Goal: Task Accomplishment & Management: Manage account settings

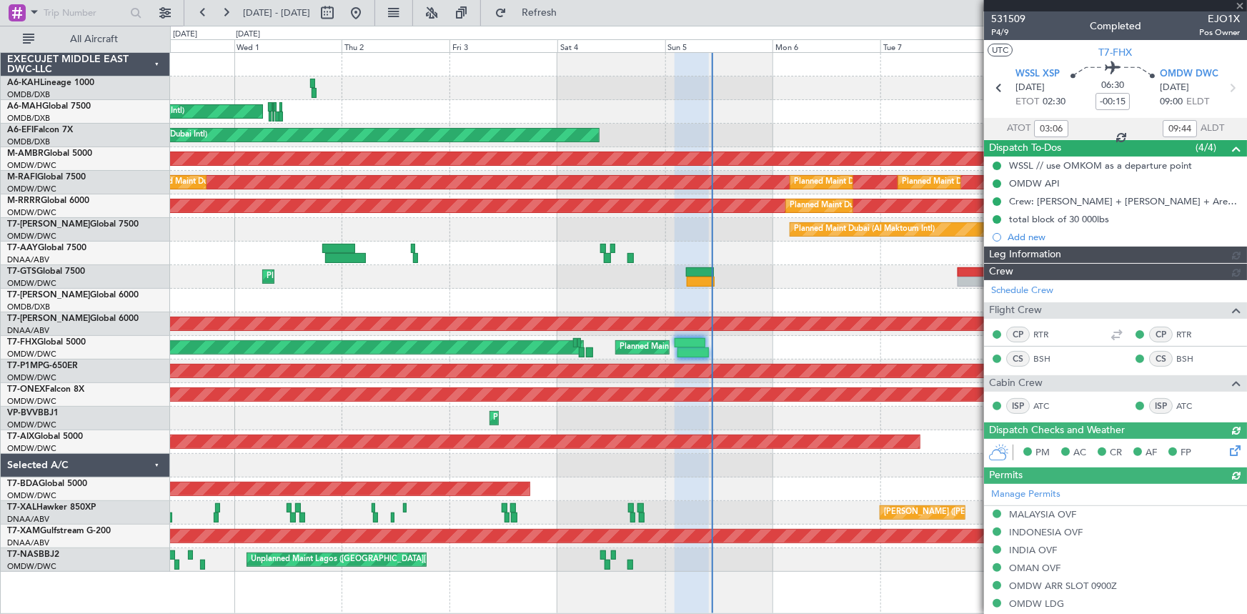
type input "Rohit Roy (ROY)"
type input "7340"
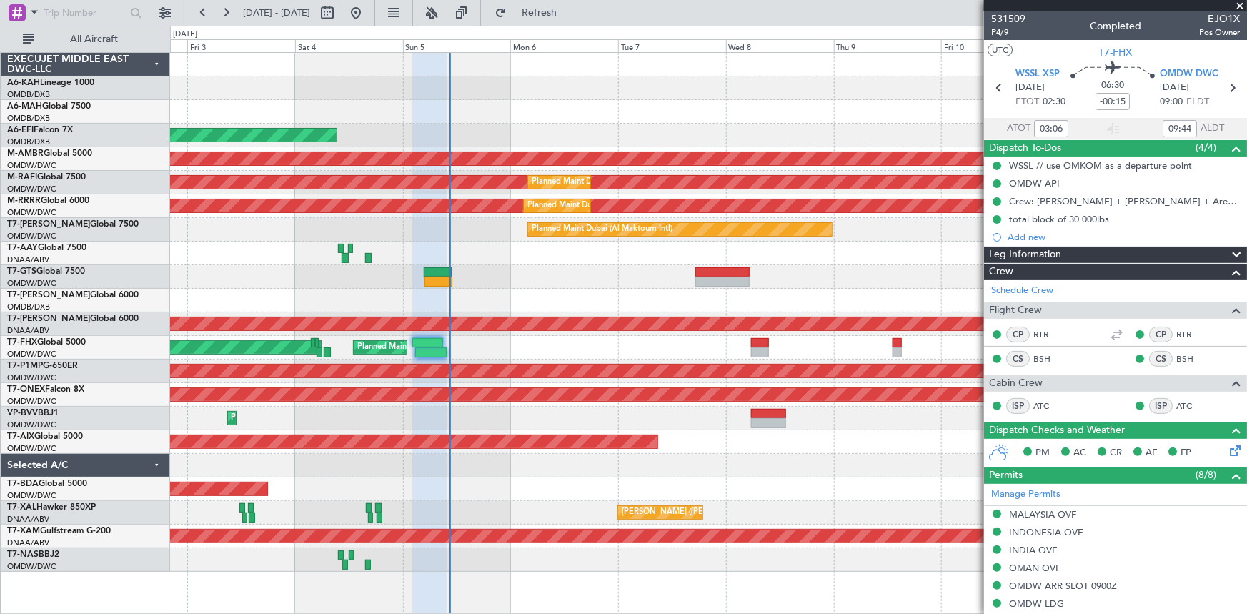
click at [529, 337] on div "Planned Maint Singapore (Changi) Planned Maint Singapore (Seletar)" at bounding box center [708, 348] width 1077 height 24
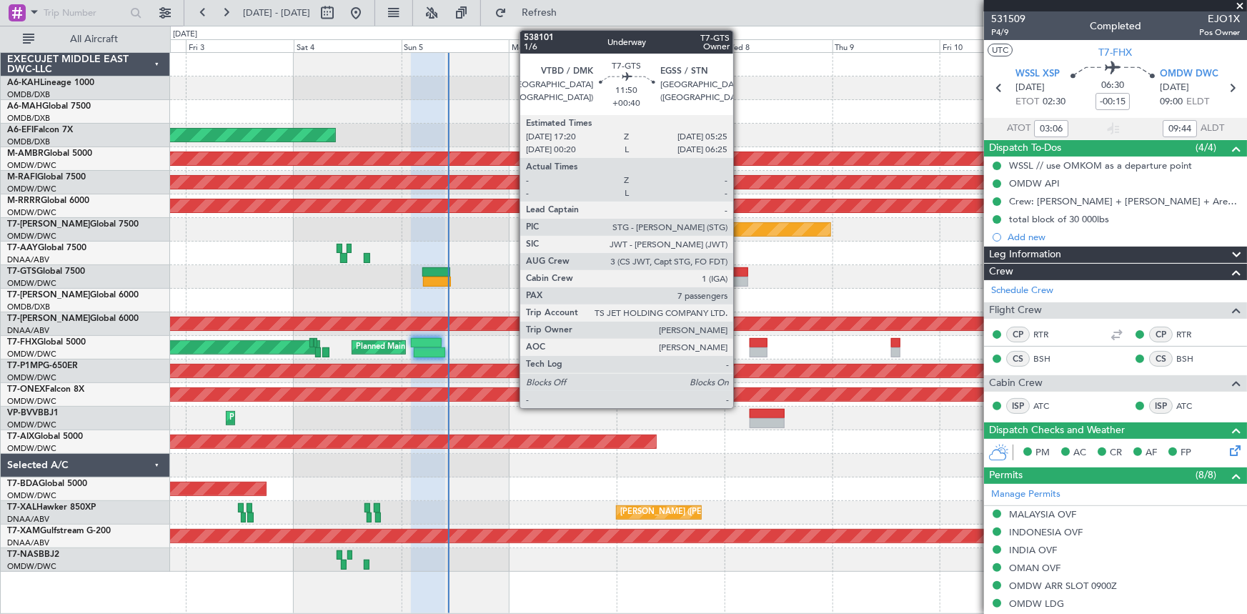
click at [740, 278] on div at bounding box center [721, 282] width 54 height 10
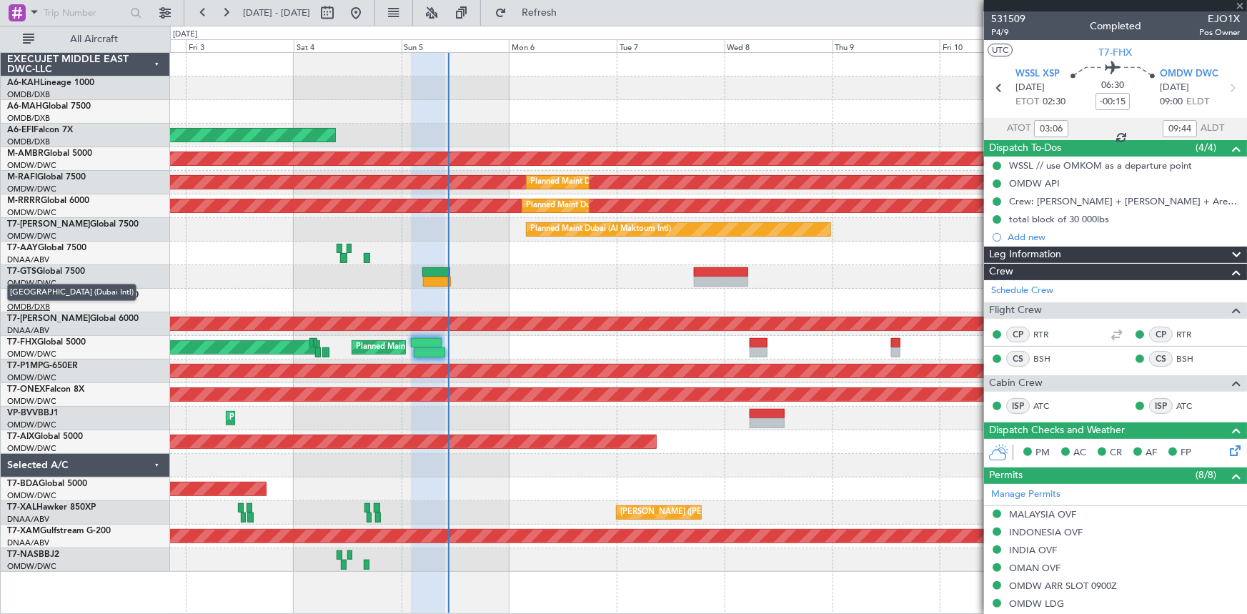
type input "+00:40"
type input "7"
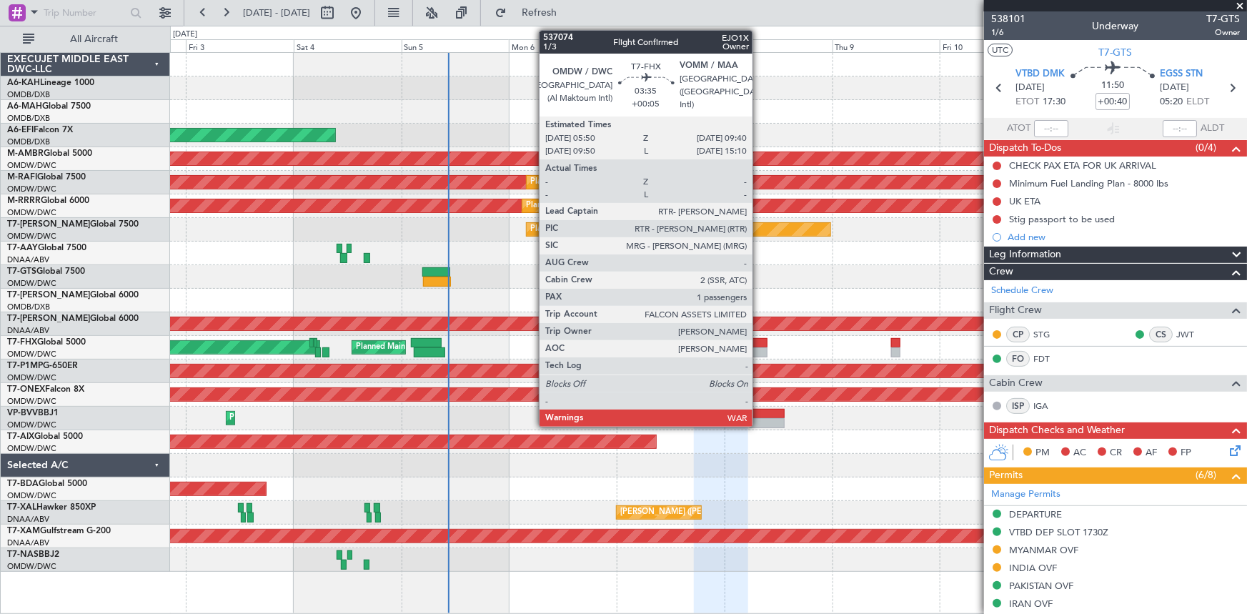
click at [759, 341] on div at bounding box center [759, 343] width 18 height 10
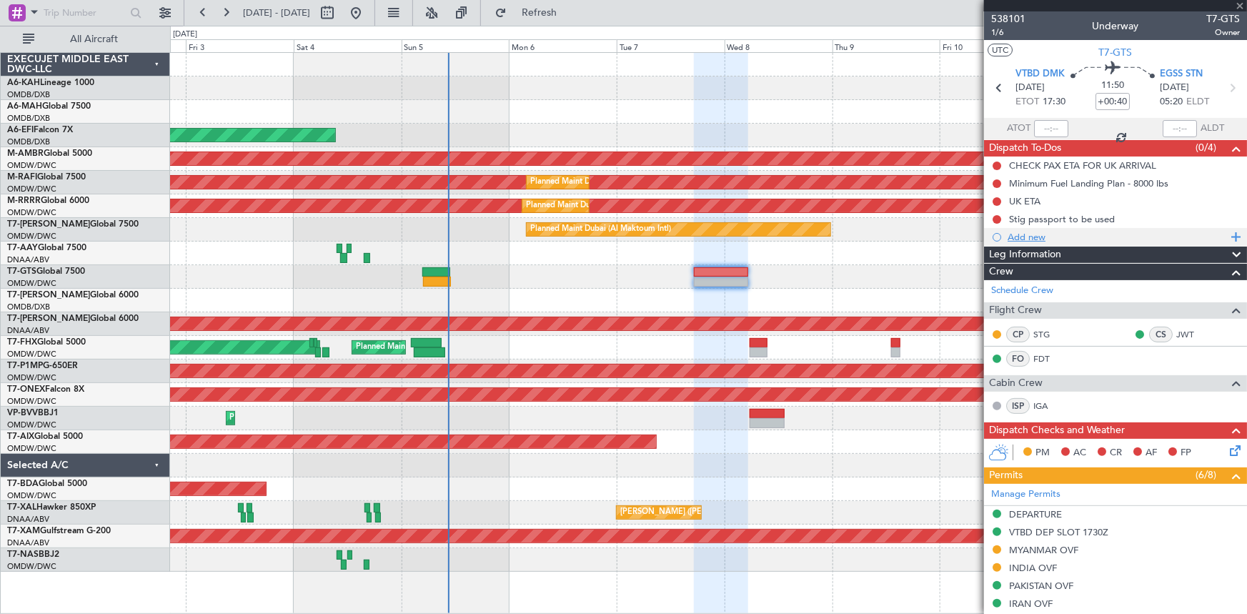
type input "+00:05"
type input "1"
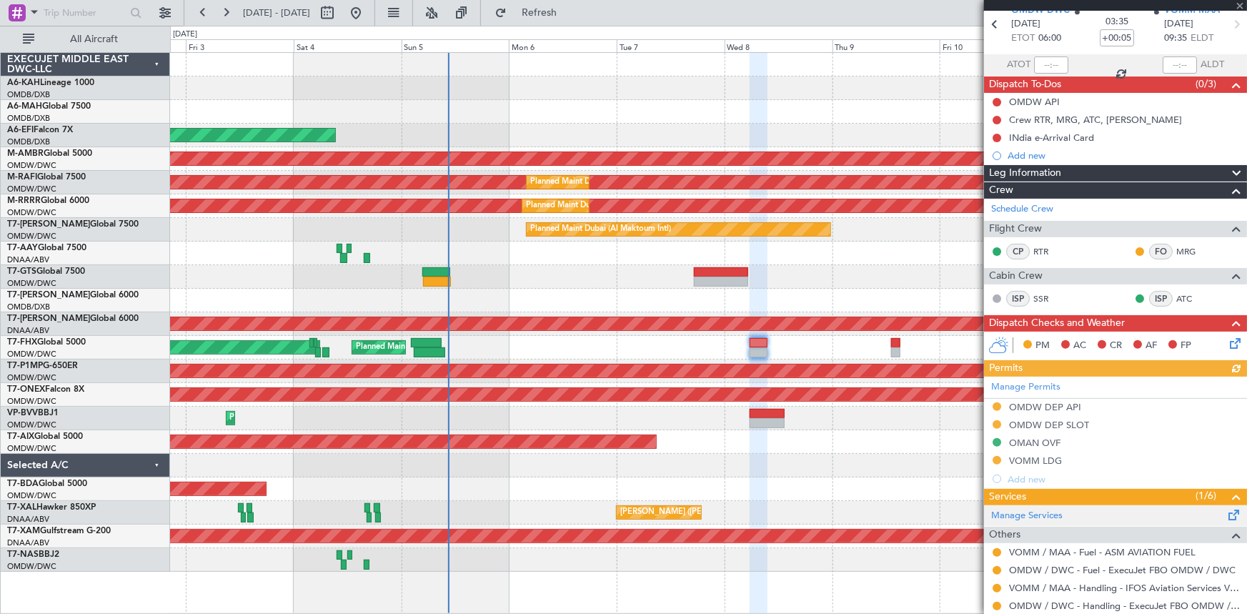
scroll to position [172, 0]
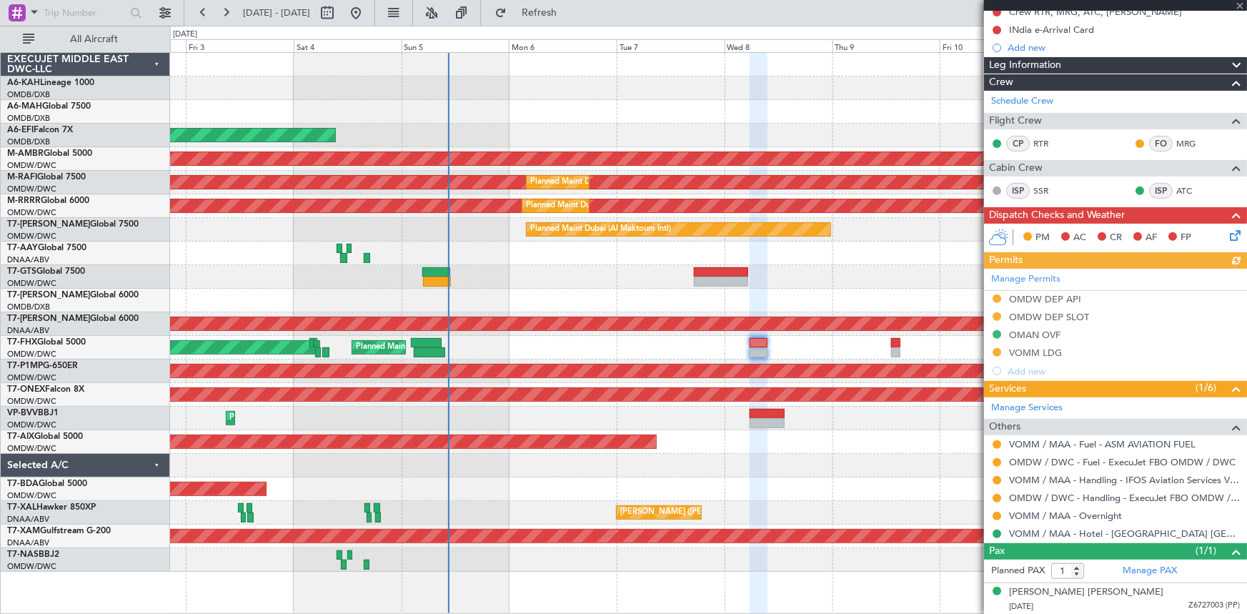
click at [1044, 317] on div "Manage Permits OMDW DEP API OMDW DEP SLOT OMAN OVF VOMM LDG Add new" at bounding box center [1115, 325] width 263 height 112
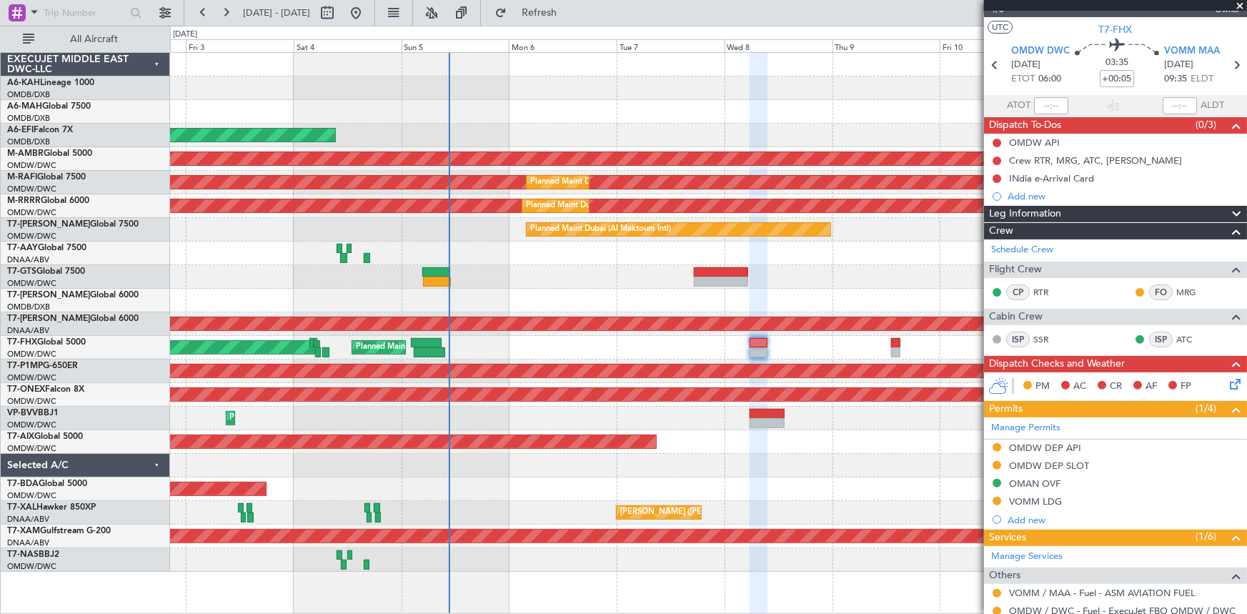
scroll to position [0, 0]
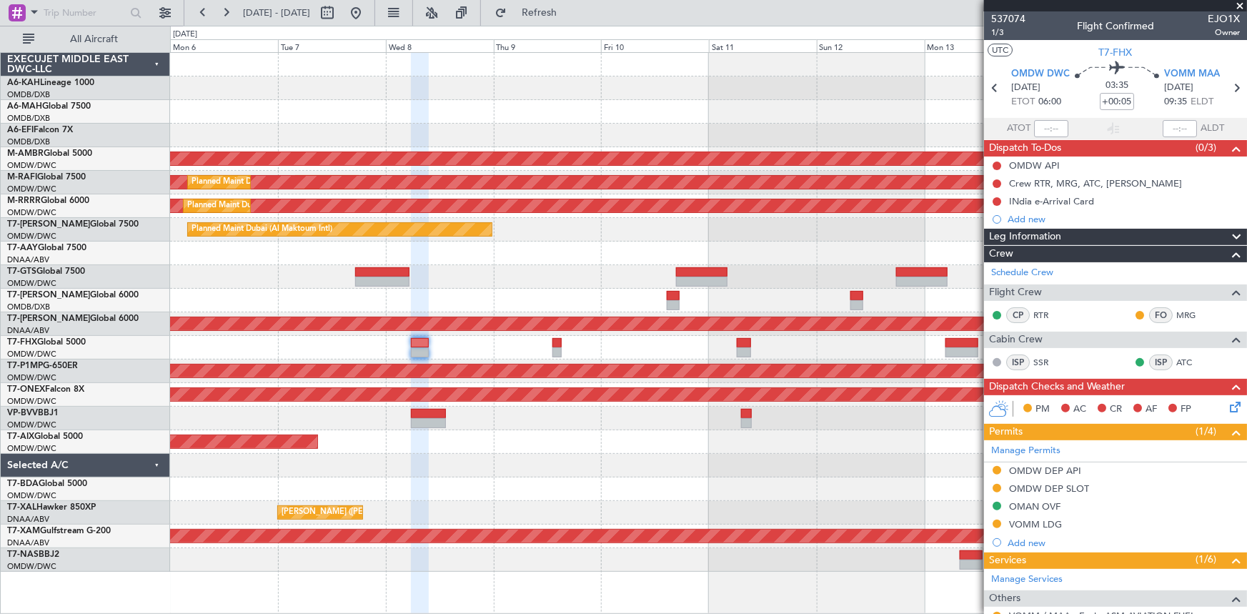
click at [517, 272] on div at bounding box center [708, 277] width 1077 height 24
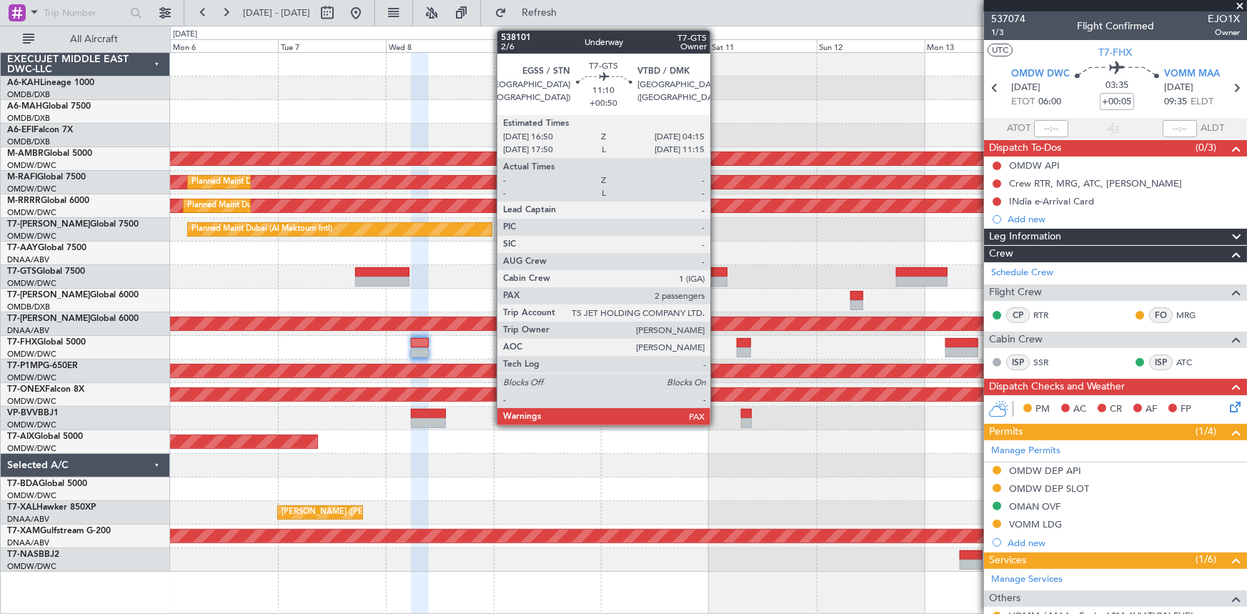
click at [717, 275] on div at bounding box center [701, 272] width 51 height 10
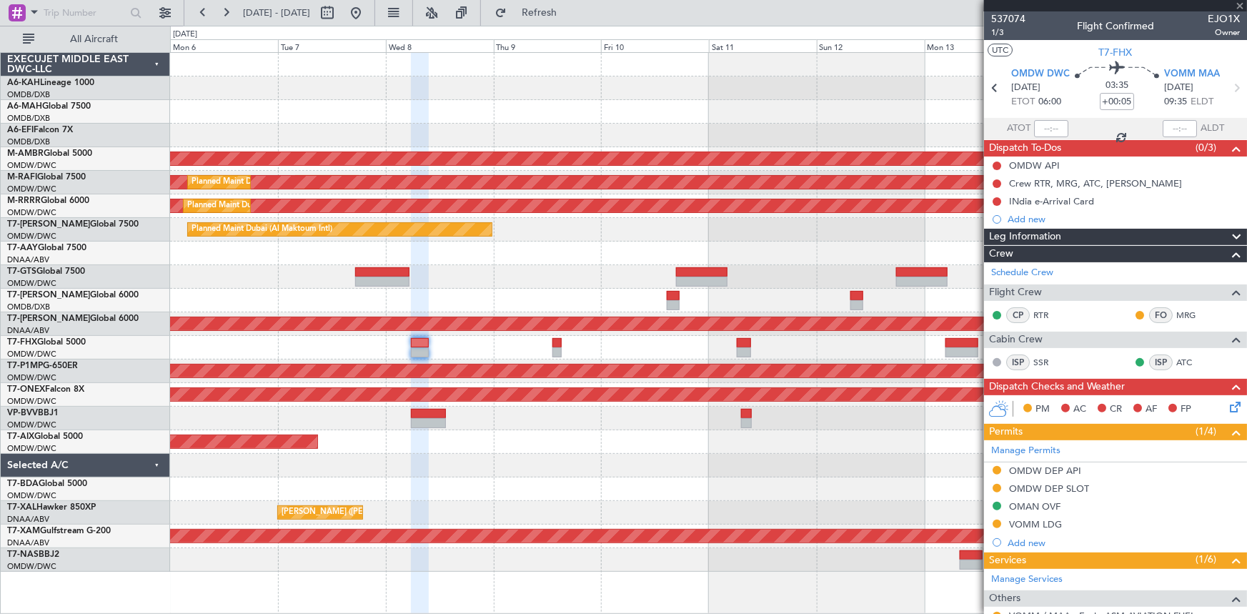
type input "+00:50"
type input "2"
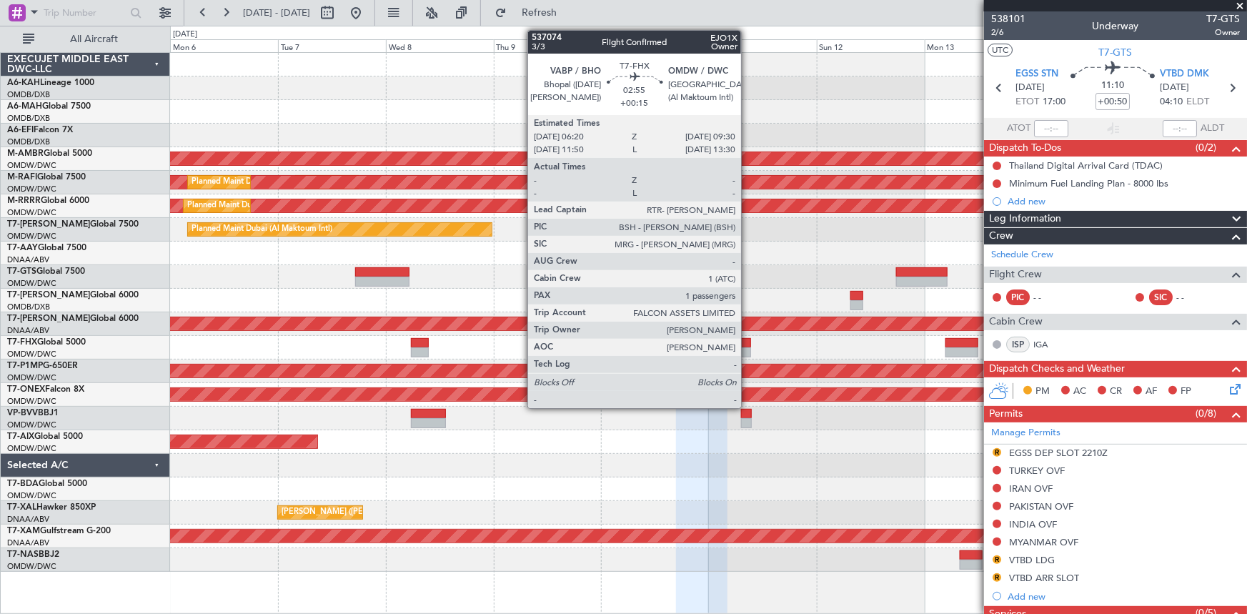
click at [748, 343] on div at bounding box center [744, 343] width 14 height 10
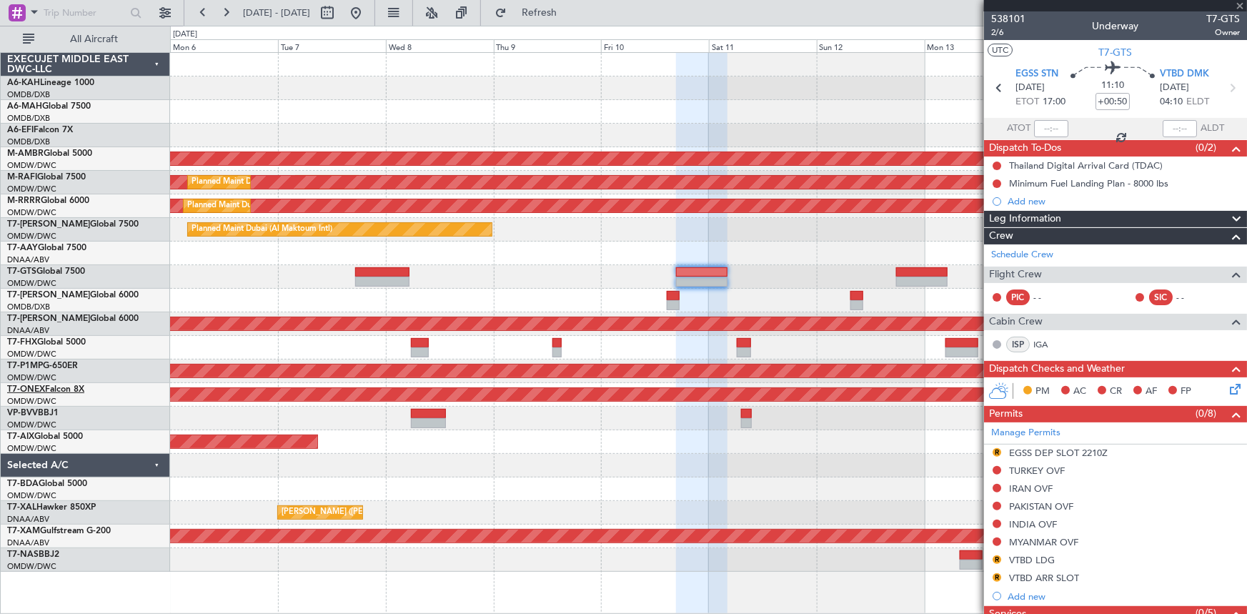
type input "+00:15"
type input "1"
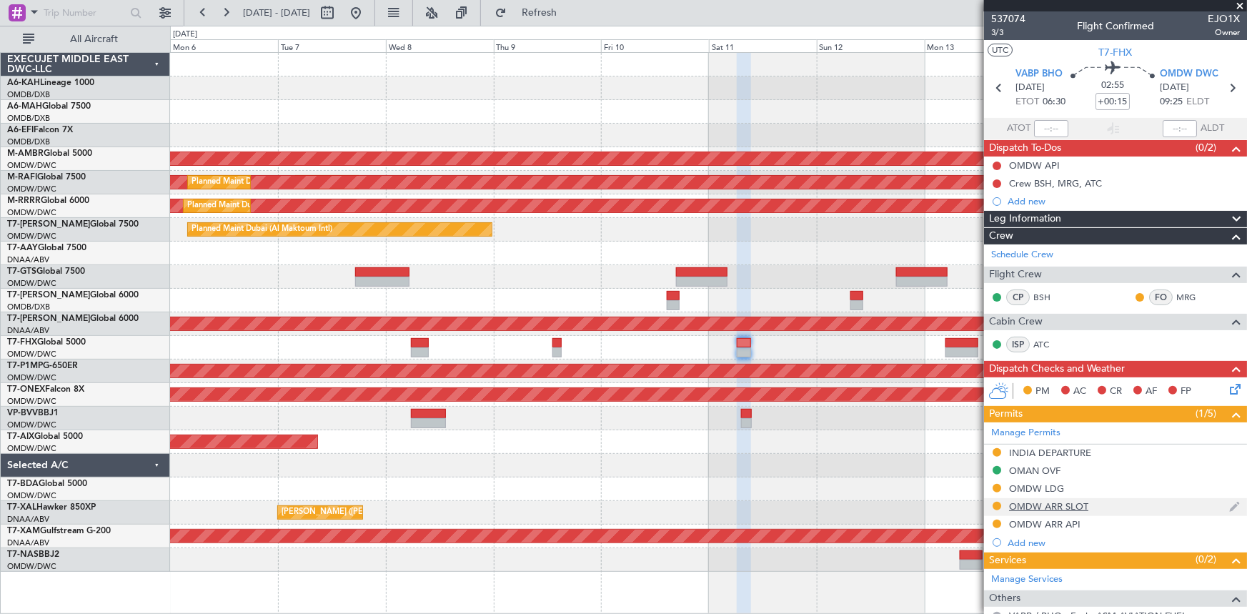
click at [1058, 504] on div "OMDW ARR SLOT" at bounding box center [1048, 506] width 79 height 12
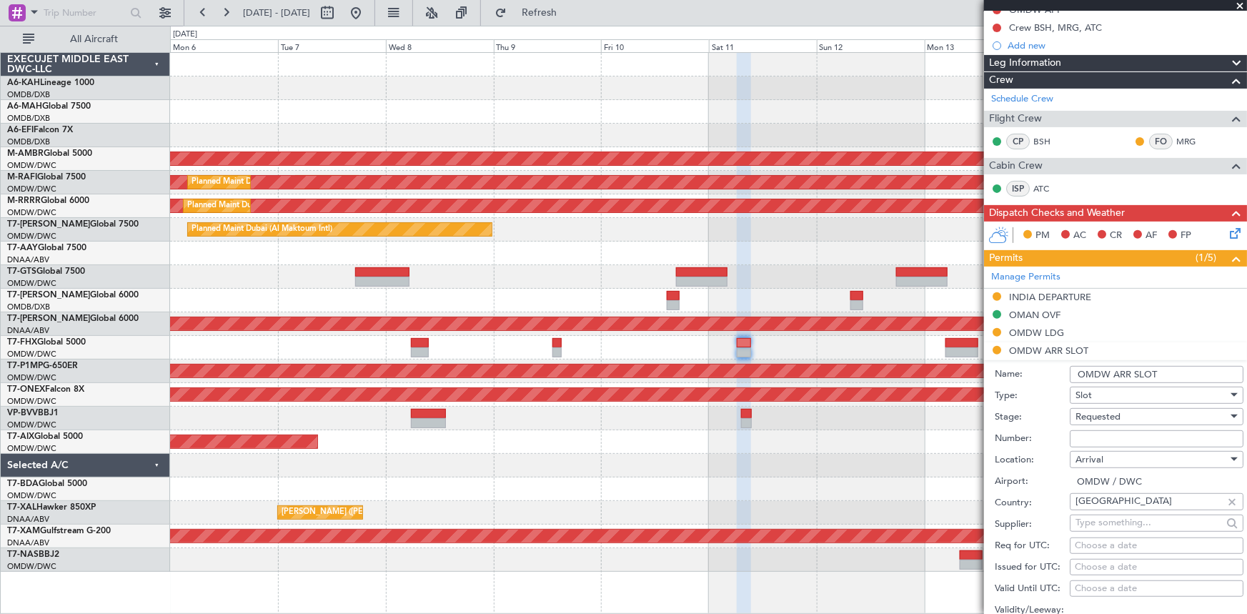
scroll to position [260, 0]
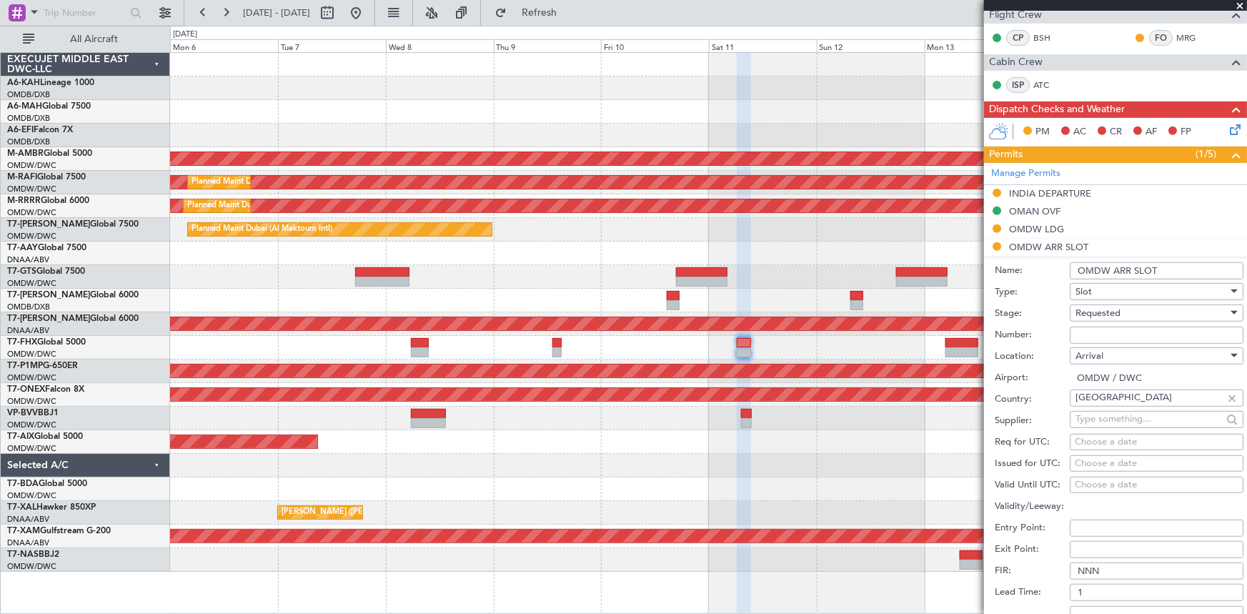
click at [1115, 334] on input "Number:" at bounding box center [1157, 335] width 174 height 17
paste input "KEJO199"
type input "KEJO199"
click at [1116, 310] on span "Requested" at bounding box center [1098, 313] width 45 height 13
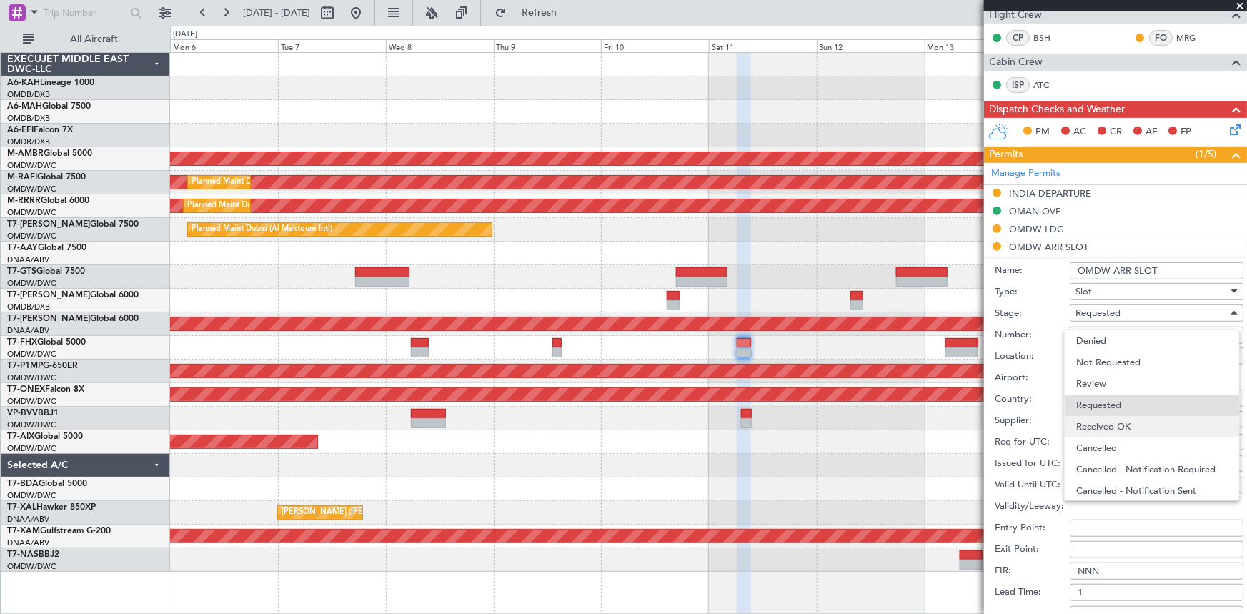
scroll to position [6, 0]
click at [1124, 422] on span "Received OK" at bounding box center [1153, 420] width 152 height 21
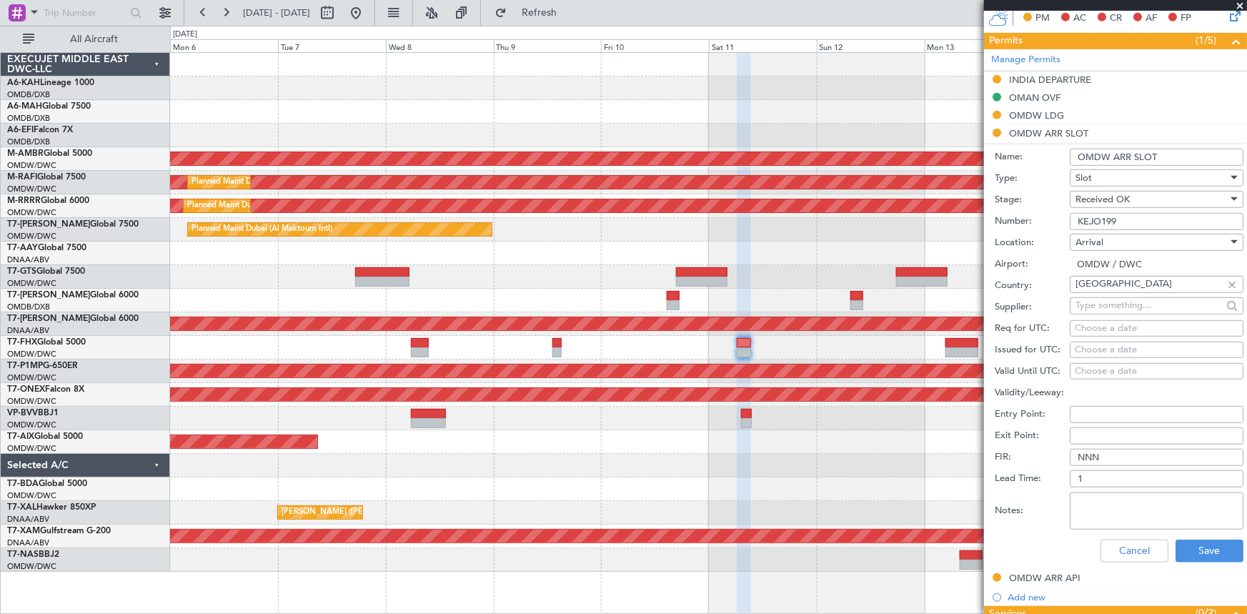
scroll to position [455, 0]
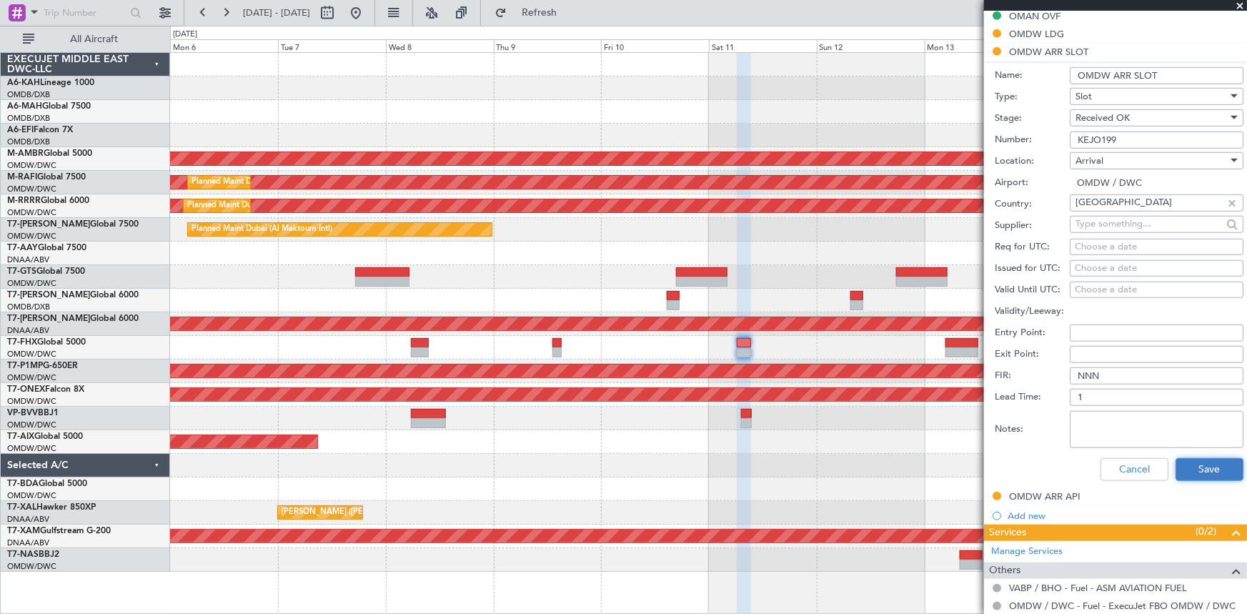
click at [1192, 470] on button "Save" at bounding box center [1210, 469] width 68 height 23
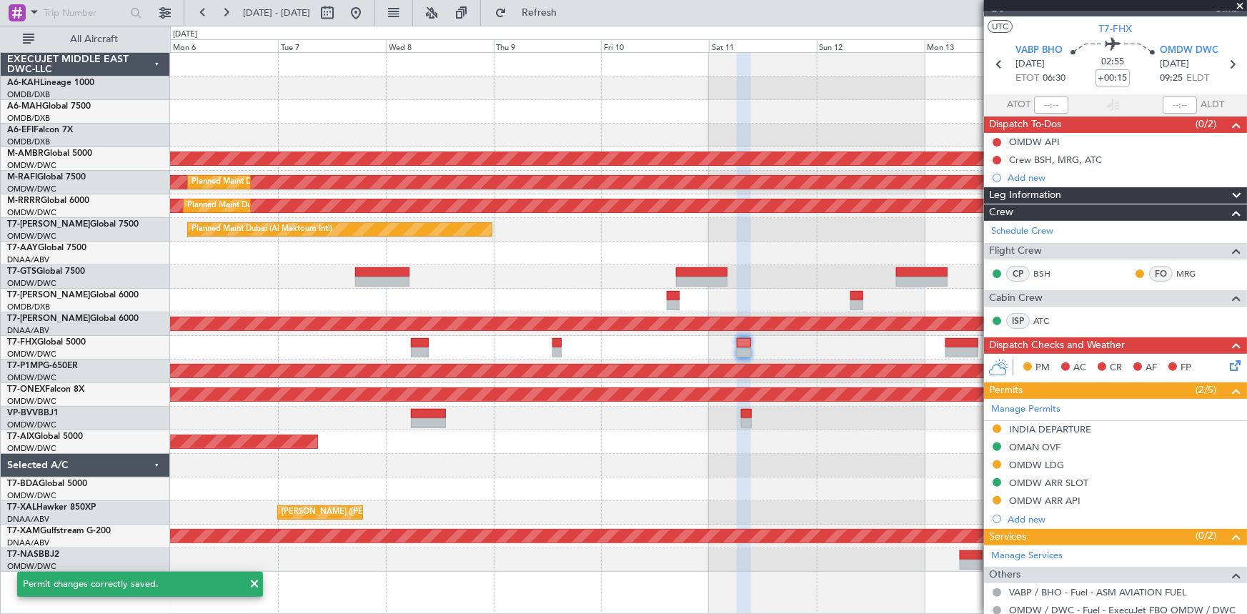
scroll to position [0, 0]
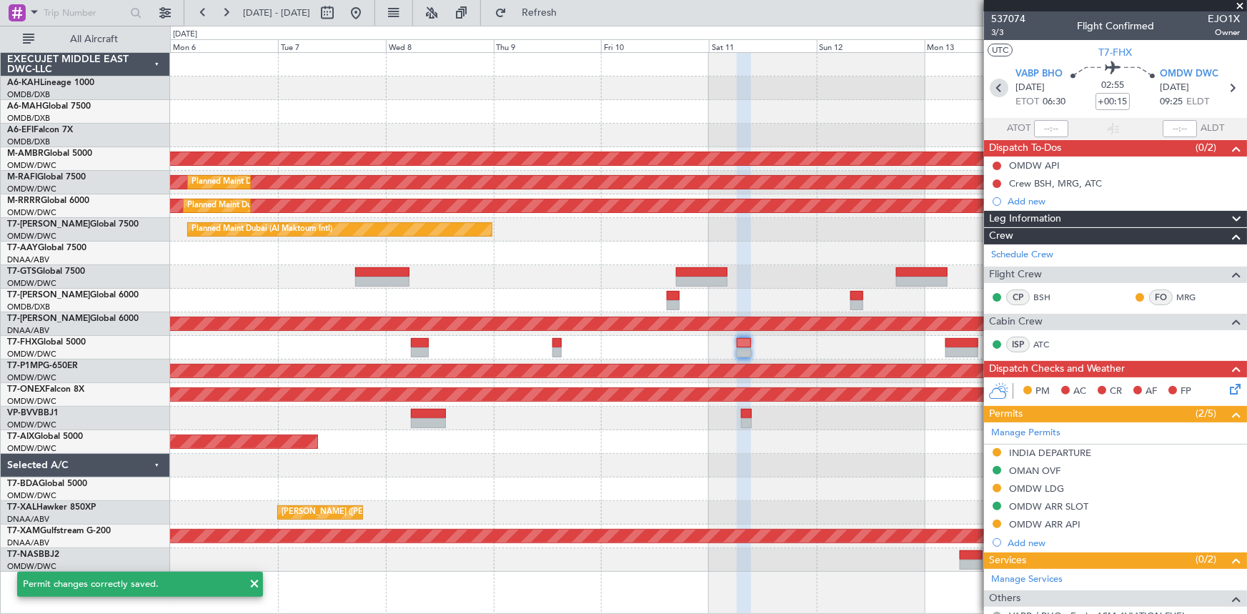
click at [997, 82] on icon at bounding box center [999, 88] width 19 height 19
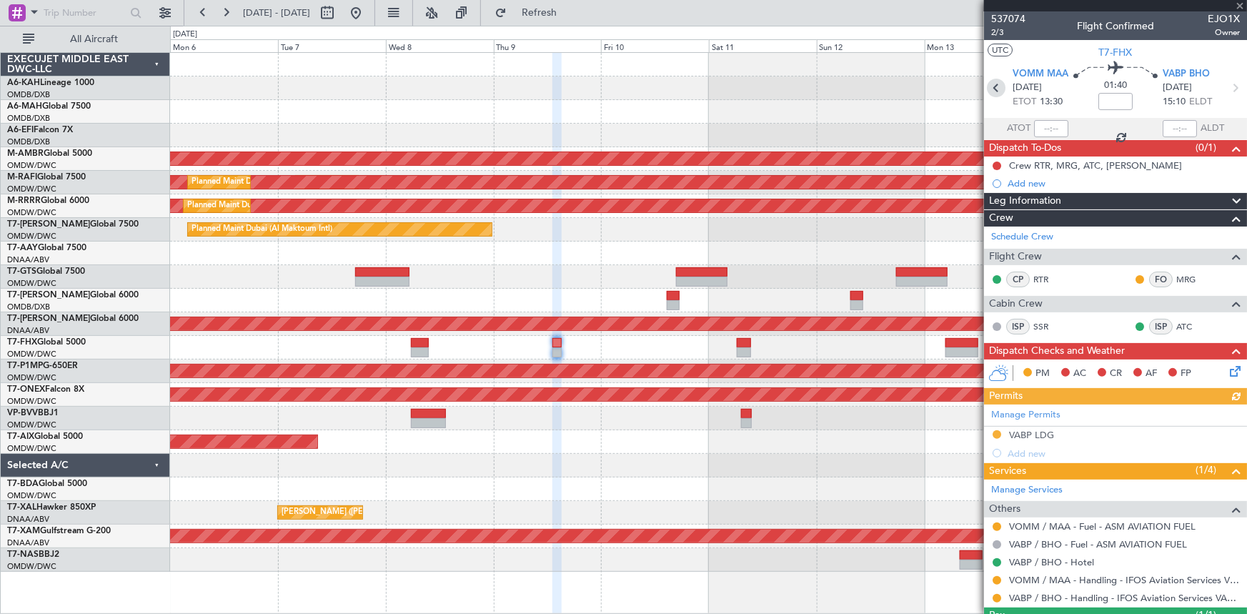
click at [997, 83] on icon at bounding box center [996, 88] width 19 height 19
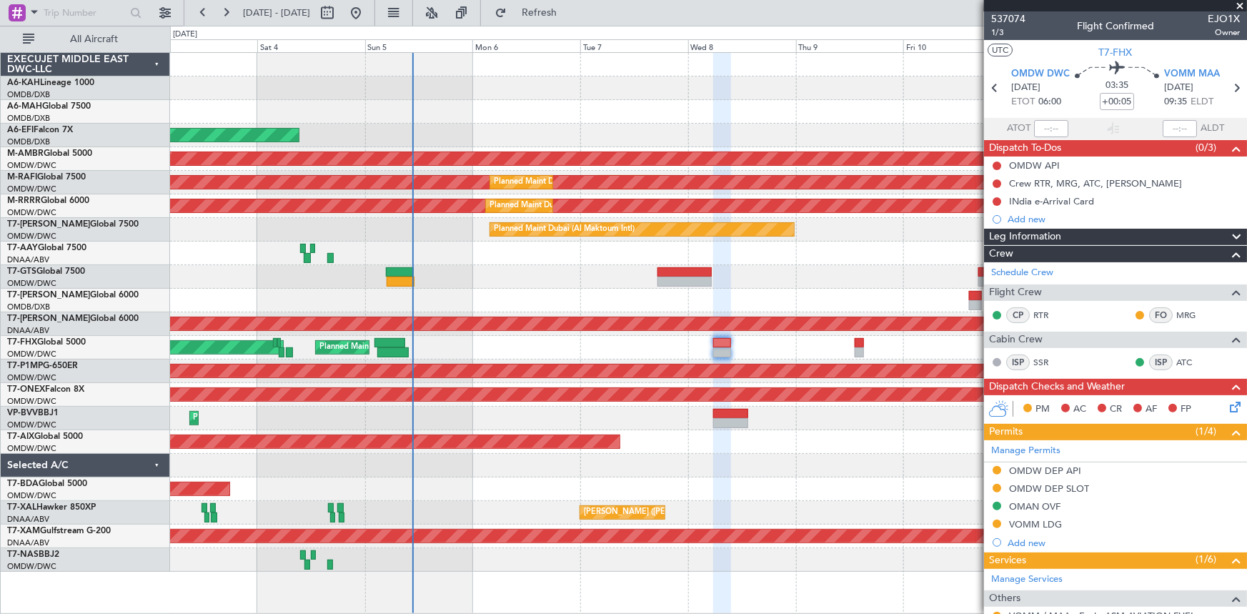
click at [795, 305] on div "Planned Maint Dubai (Dubai Intl) Planned Maint Dubai (Dubai Intl) AOG Maint Dub…" at bounding box center [708, 312] width 1077 height 519
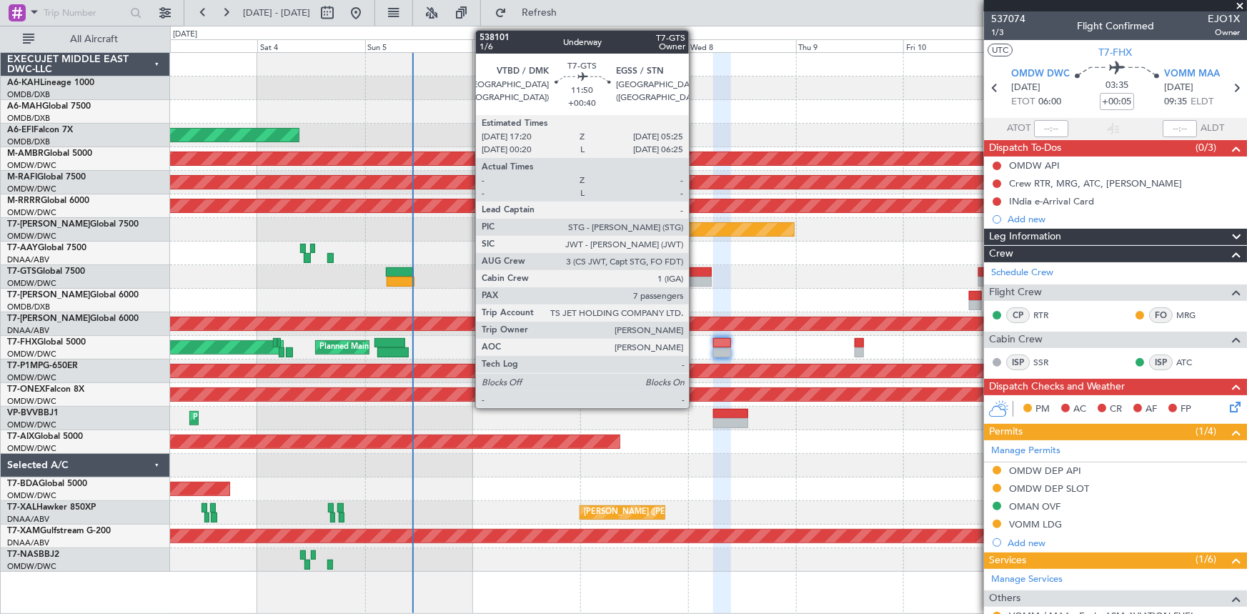
click at [696, 274] on div at bounding box center [685, 272] width 54 height 10
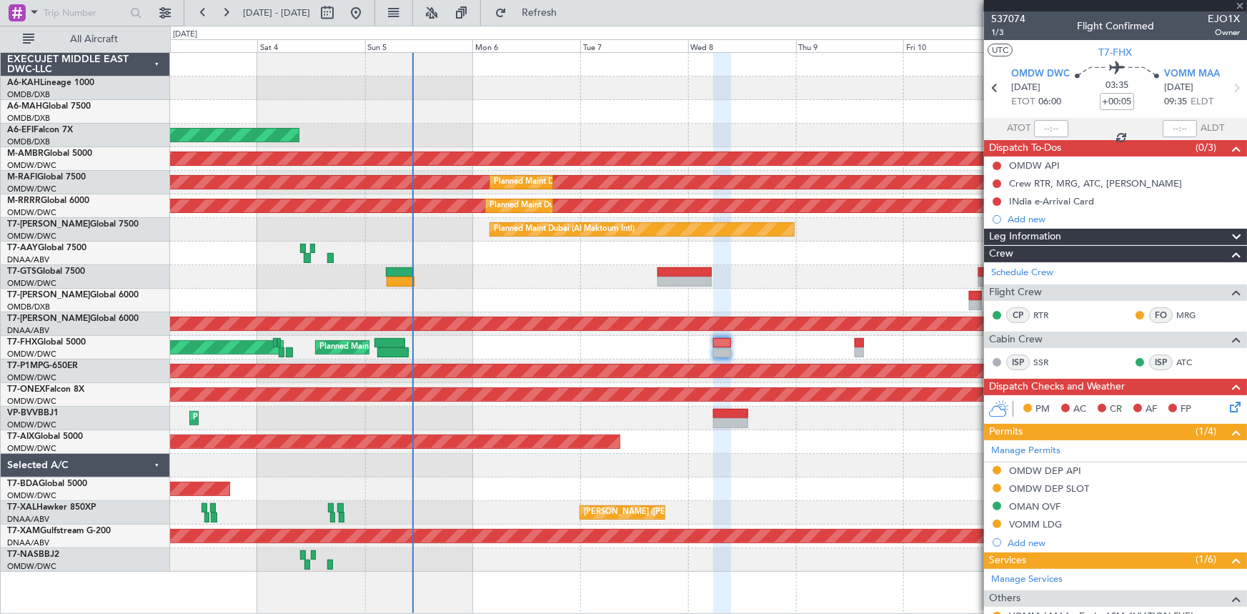
scroll to position [43, 0]
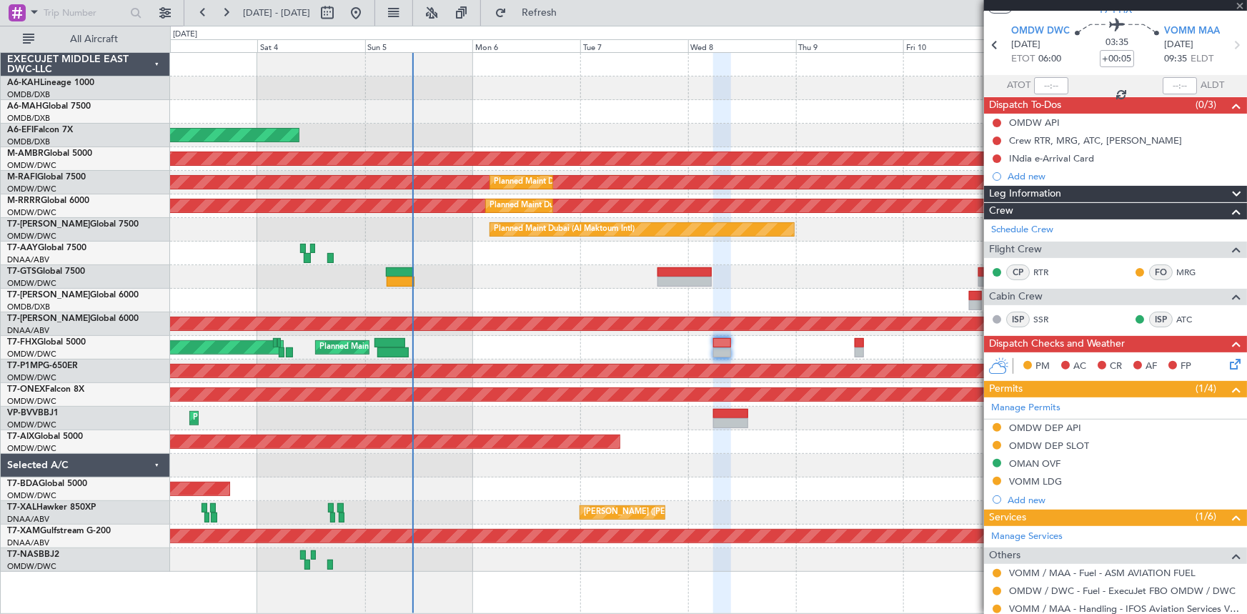
type input "+00:40"
type input "7"
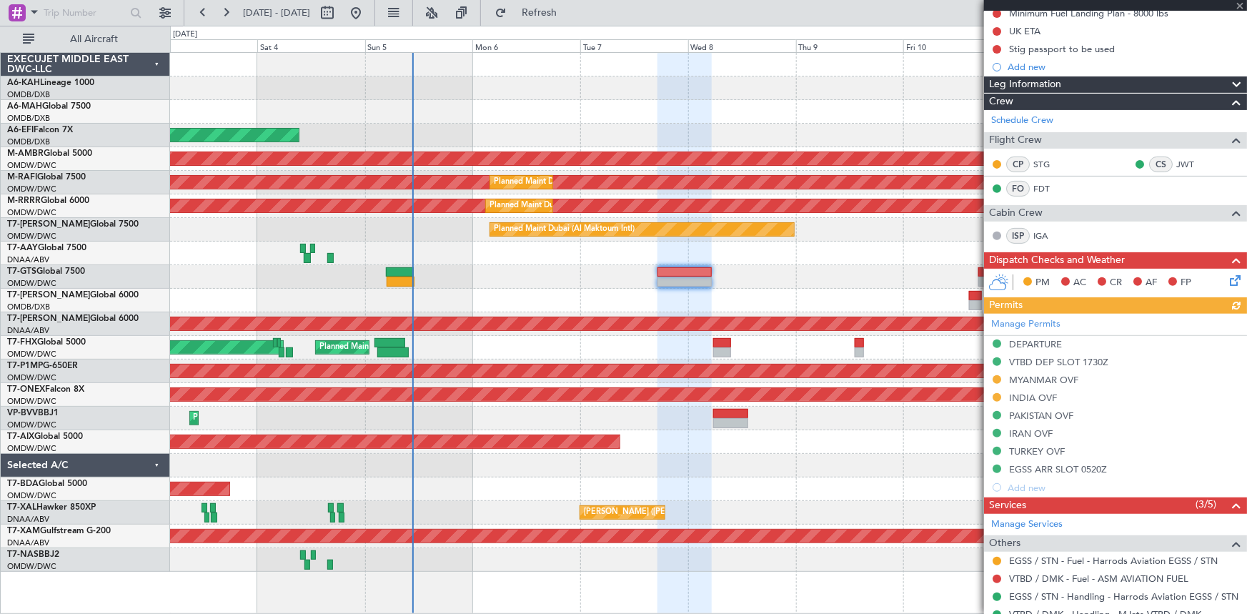
scroll to position [260, 0]
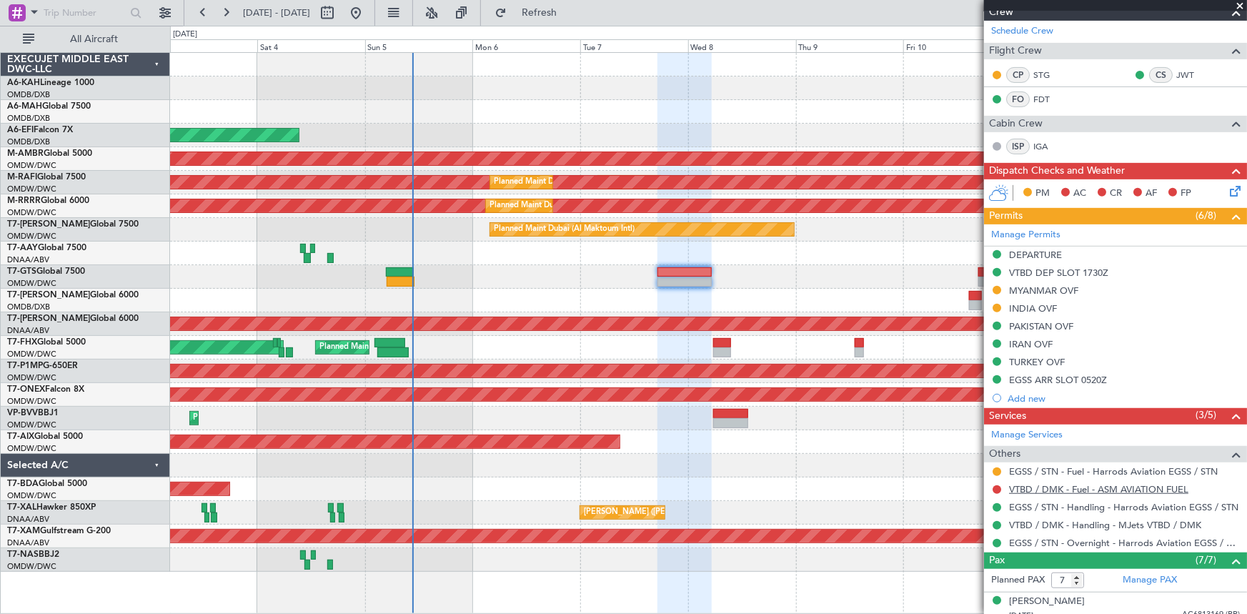
click at [1087, 487] on link "VTBD / DMK - Fuel - ASM AVIATION FUEL" at bounding box center [1098, 489] width 179 height 12
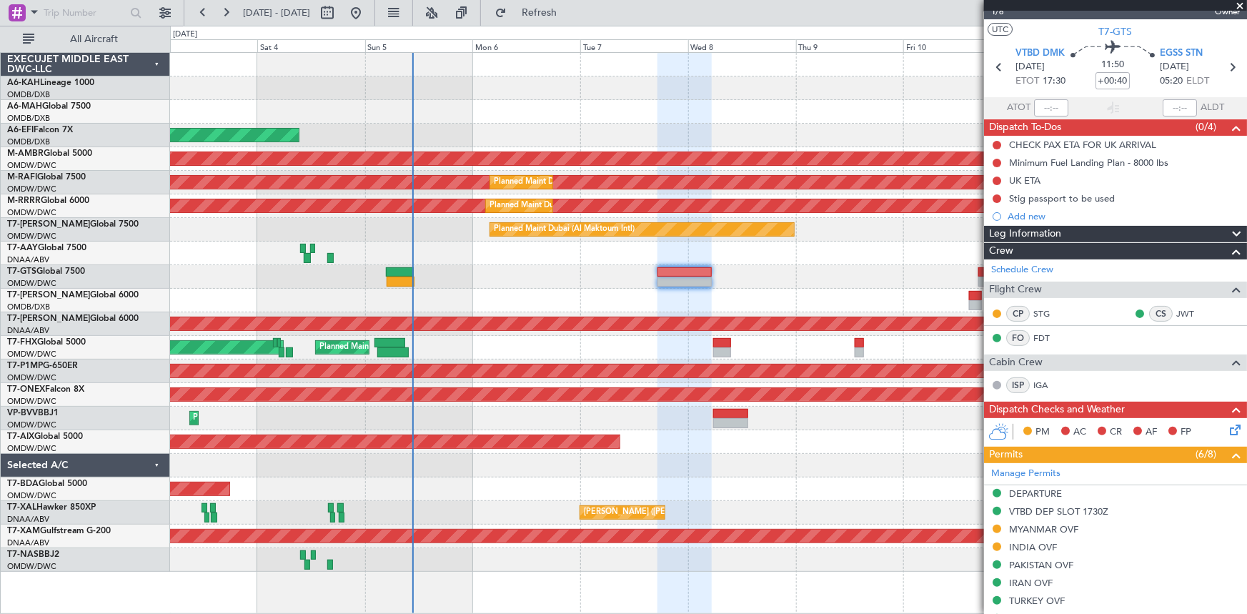
scroll to position [0, 0]
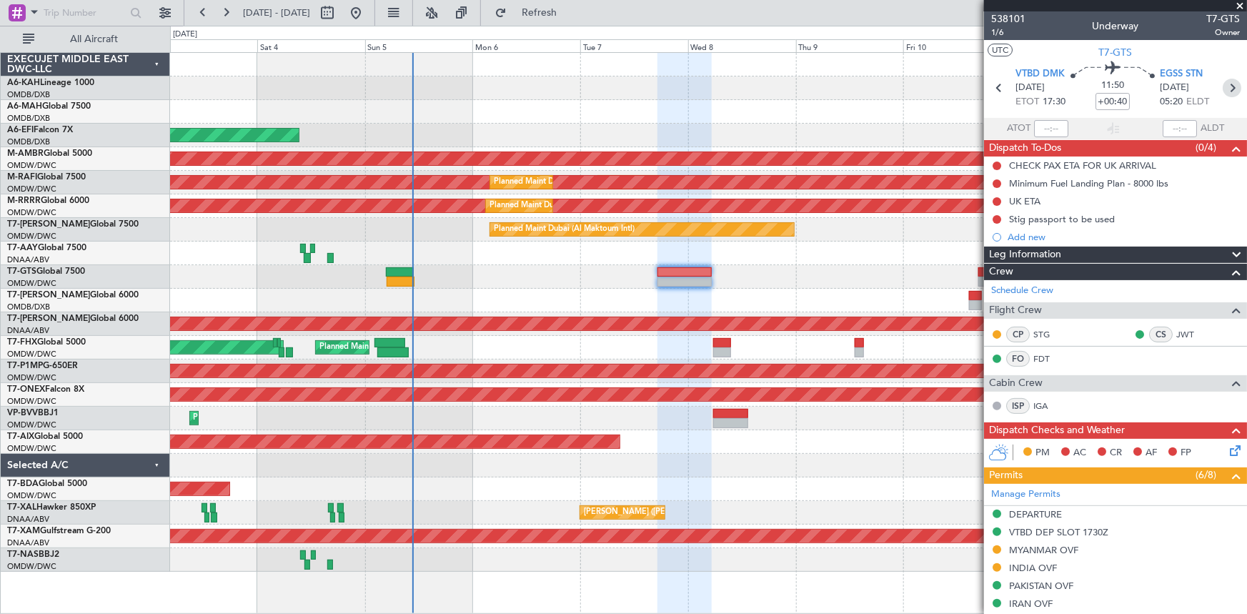
click at [1227, 87] on icon at bounding box center [1232, 88] width 19 height 19
type input "+00:50"
type input "2"
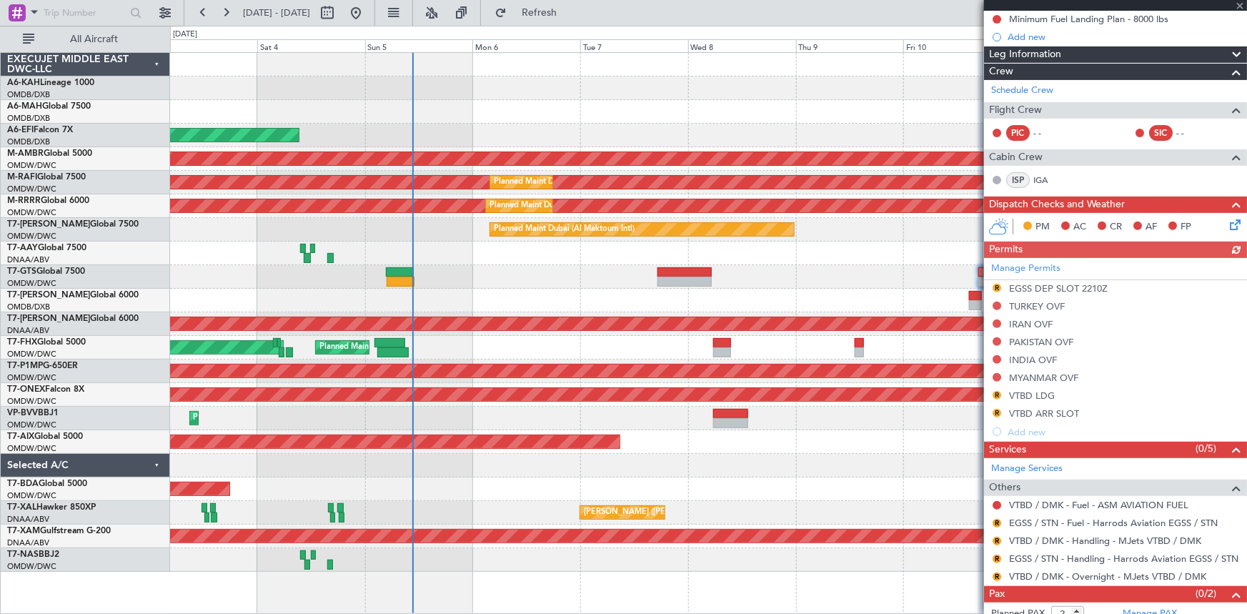
scroll to position [193, 0]
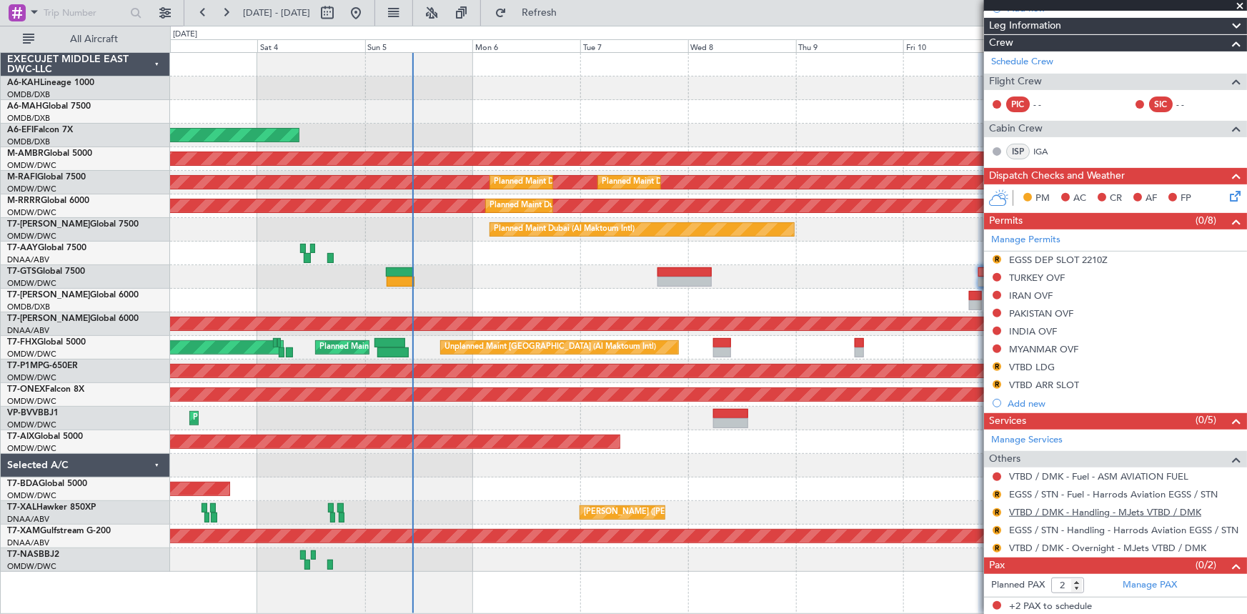
click at [1024, 508] on link "VTBD / DMK - Handling - MJets VTBD / DMK" at bounding box center [1105, 512] width 192 height 12
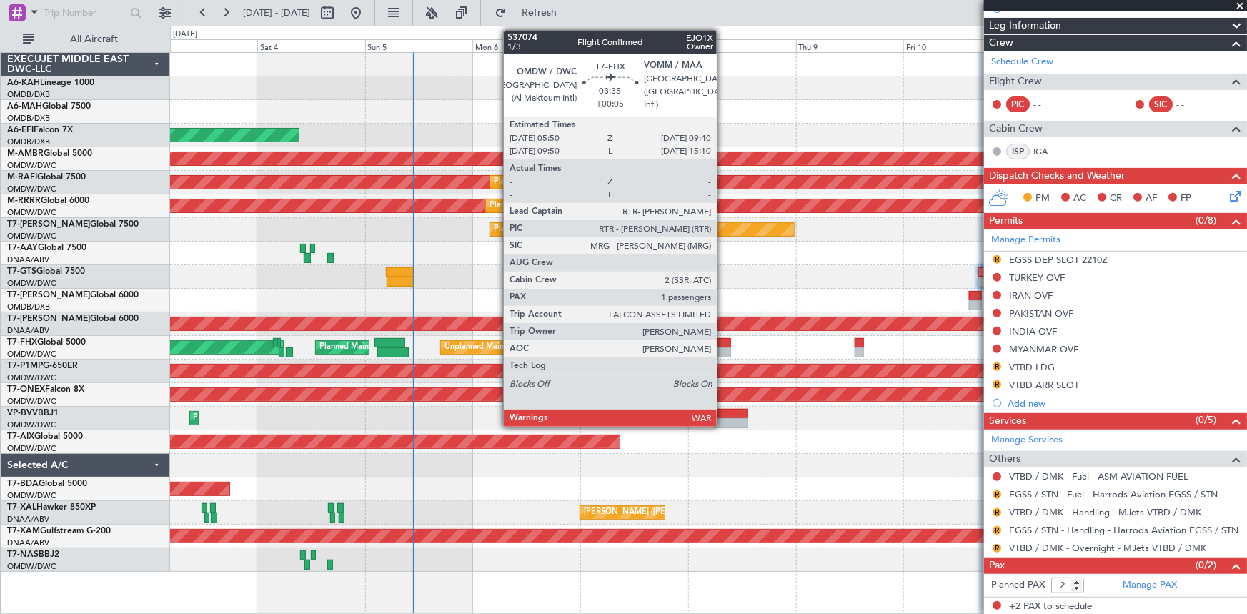
click at [723, 342] on div at bounding box center [722, 343] width 18 height 10
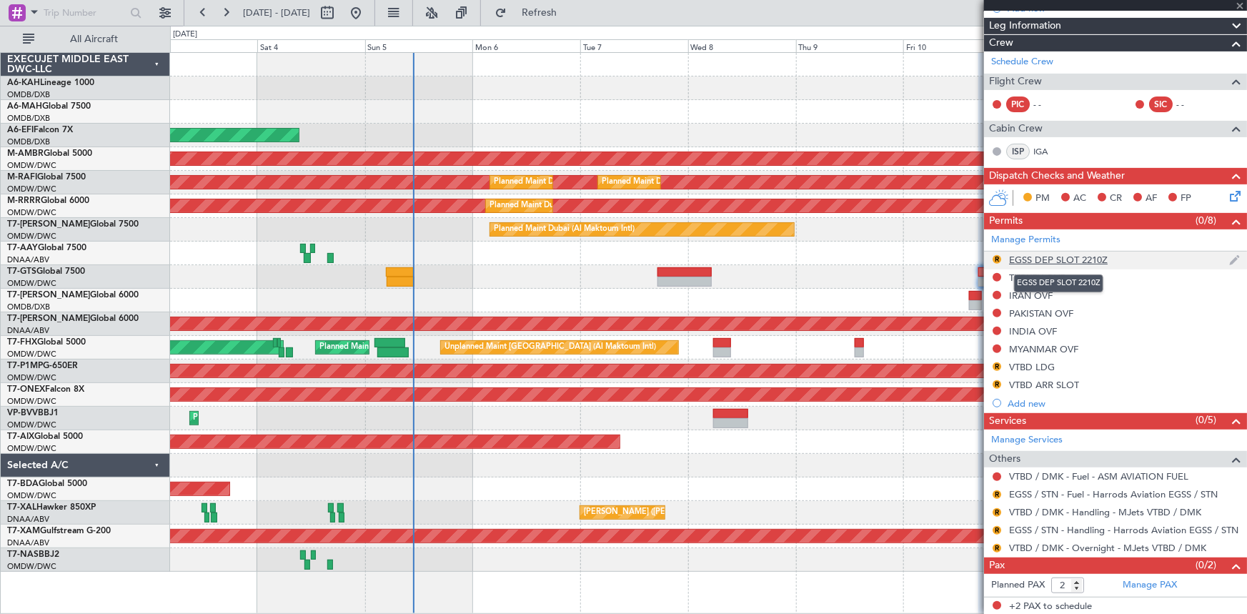
type input "+00:05"
type input "1"
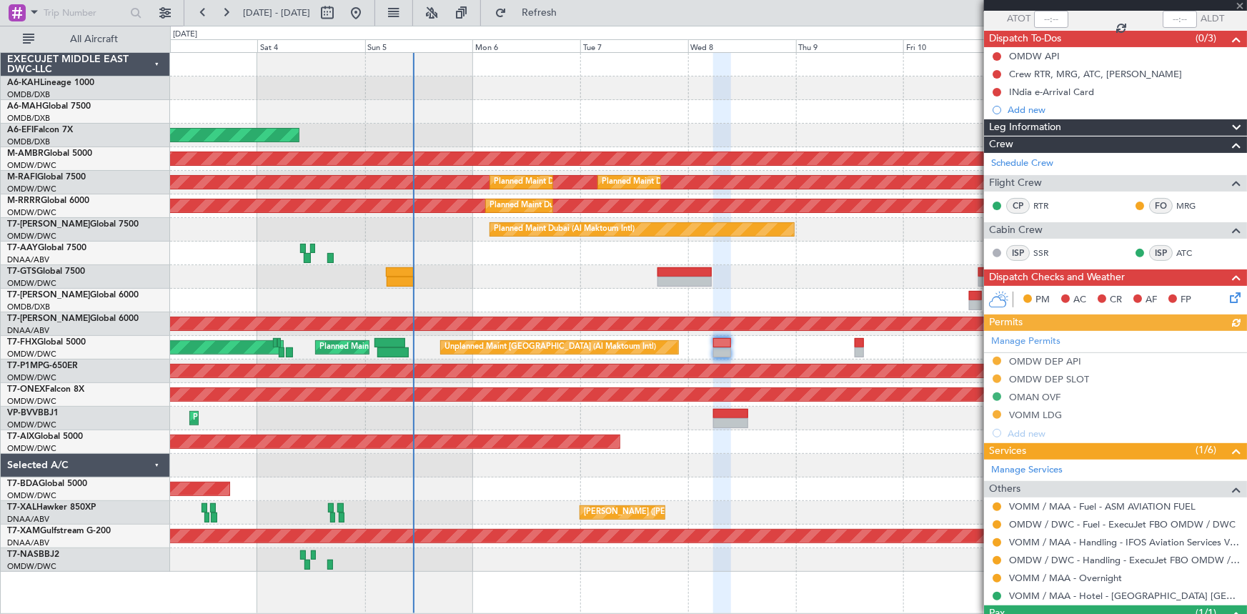
scroll to position [129, 0]
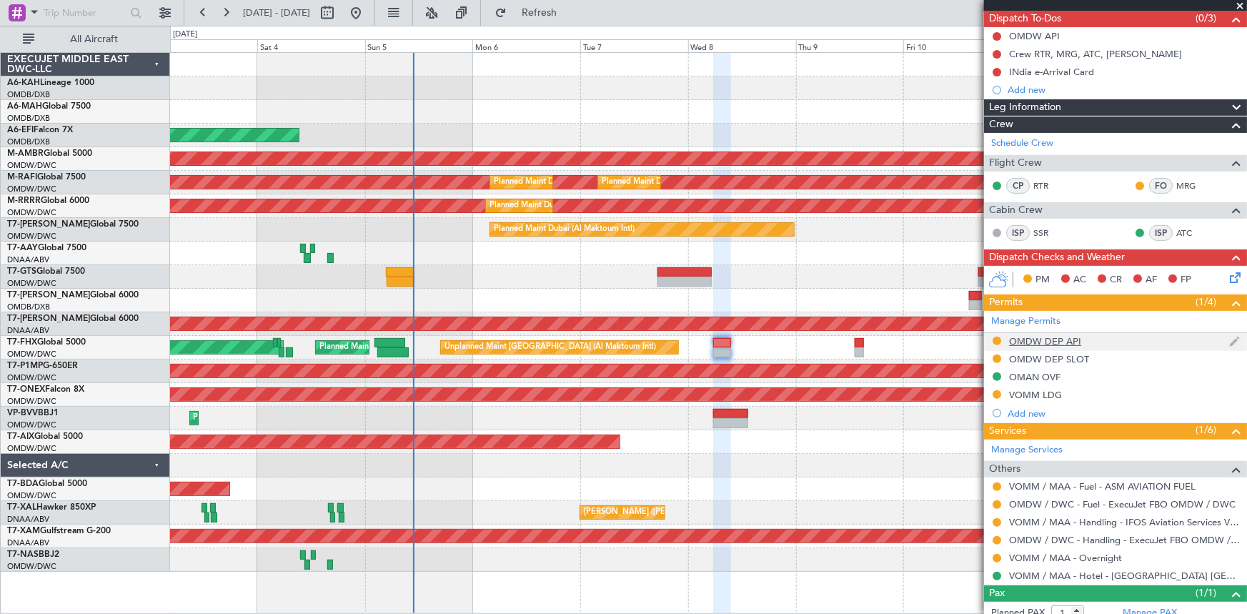
click at [1045, 341] on div "OMDW DEP API" at bounding box center [1045, 341] width 72 height 12
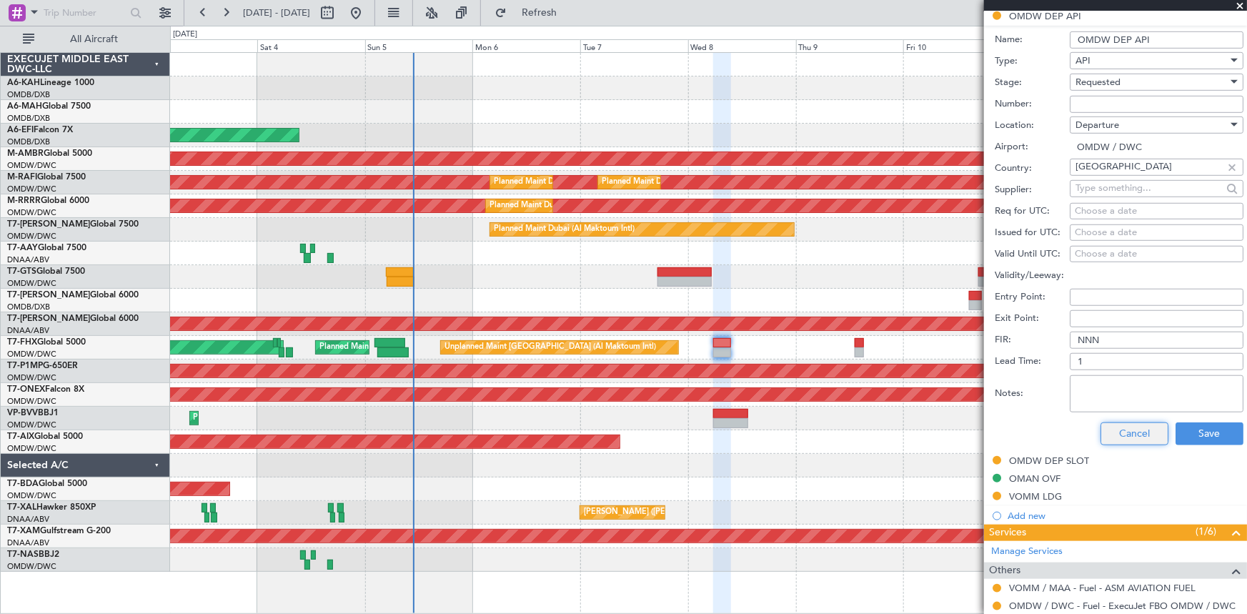
click at [1117, 426] on button "Cancel" at bounding box center [1135, 434] width 68 height 23
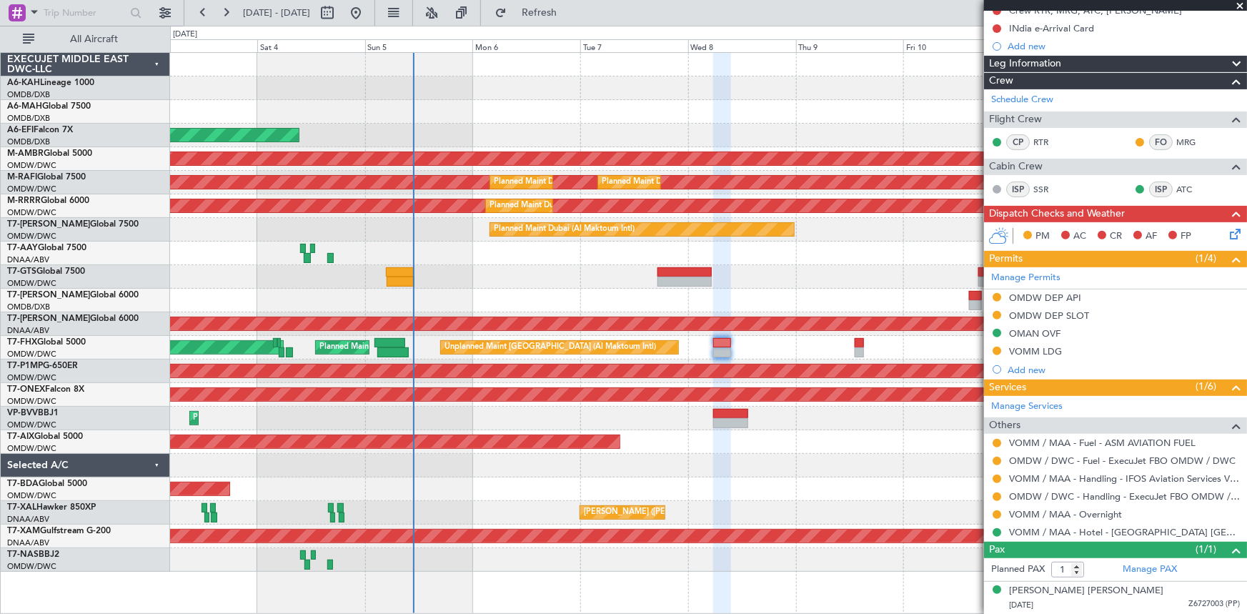
scroll to position [172, 0]
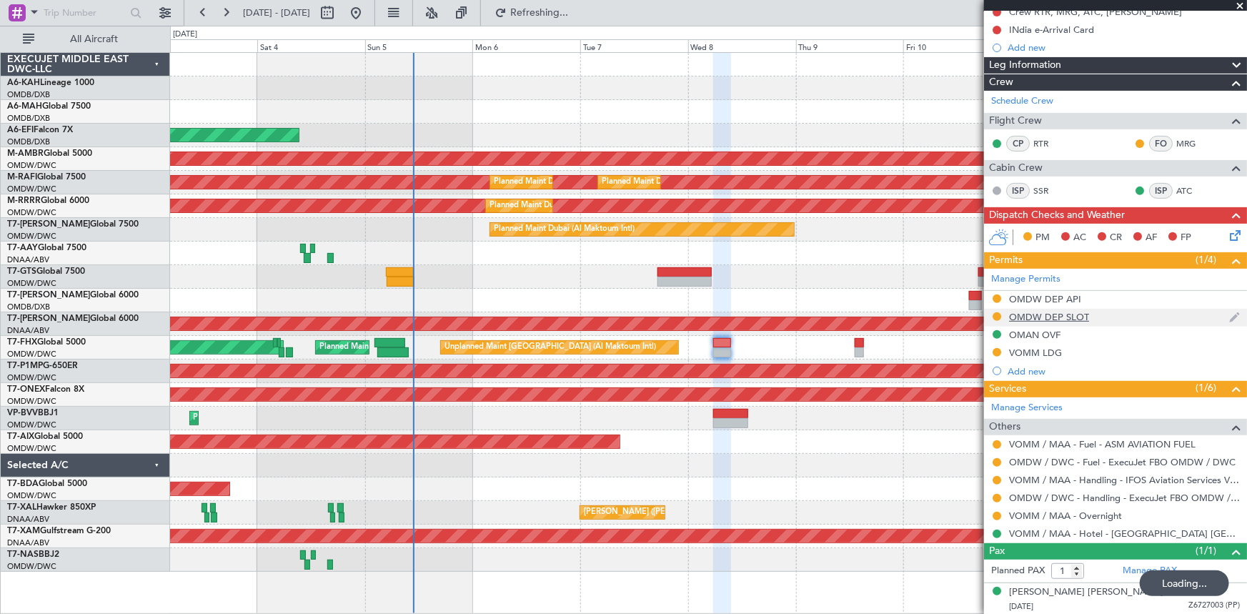
click at [1042, 317] on div "OMDW DEP SLOT" at bounding box center [1049, 317] width 80 height 12
click at [1044, 315] on div "OMDW DEP API" at bounding box center [1045, 323] width 66 height 18
click at [1047, 315] on div "OMDW DEP SLOT" at bounding box center [1049, 317] width 80 height 12
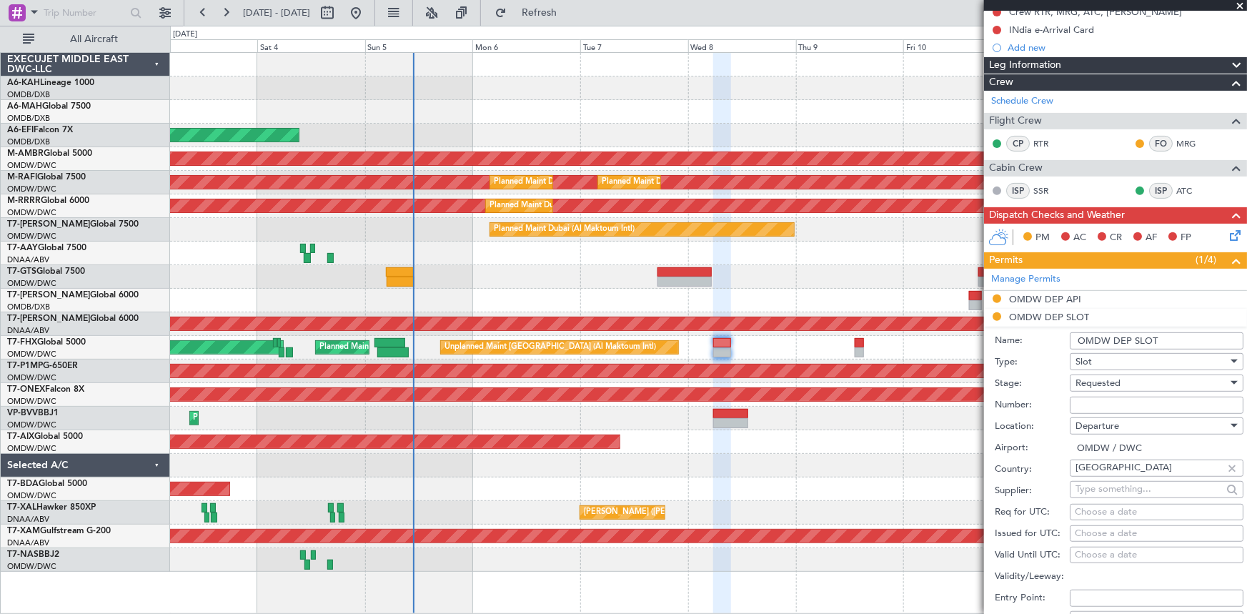
click at [1101, 397] on input "Number:" at bounding box center [1157, 405] width 174 height 17
paste input "EJO180"
type input "EJO180"
click at [1101, 381] on span "Requested" at bounding box center [1098, 383] width 45 height 13
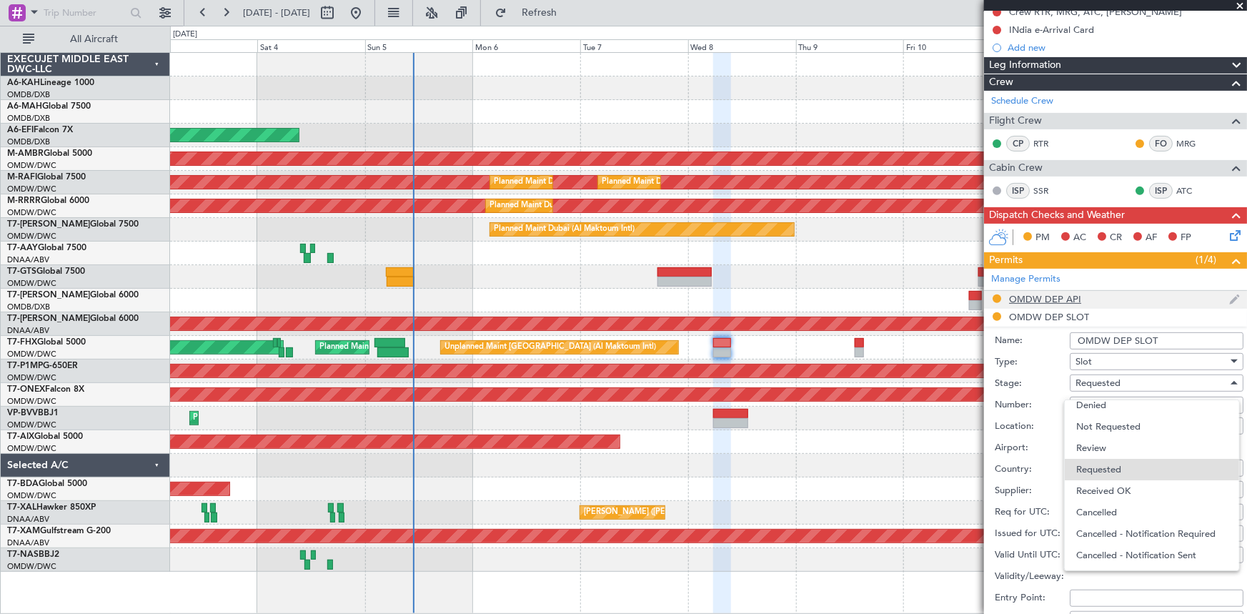
drag, startPoint x: 1120, startPoint y: 495, endPoint x: 1142, endPoint y: 300, distance: 196.3
click at [1121, 495] on span "Received OK" at bounding box center [1153, 490] width 152 height 21
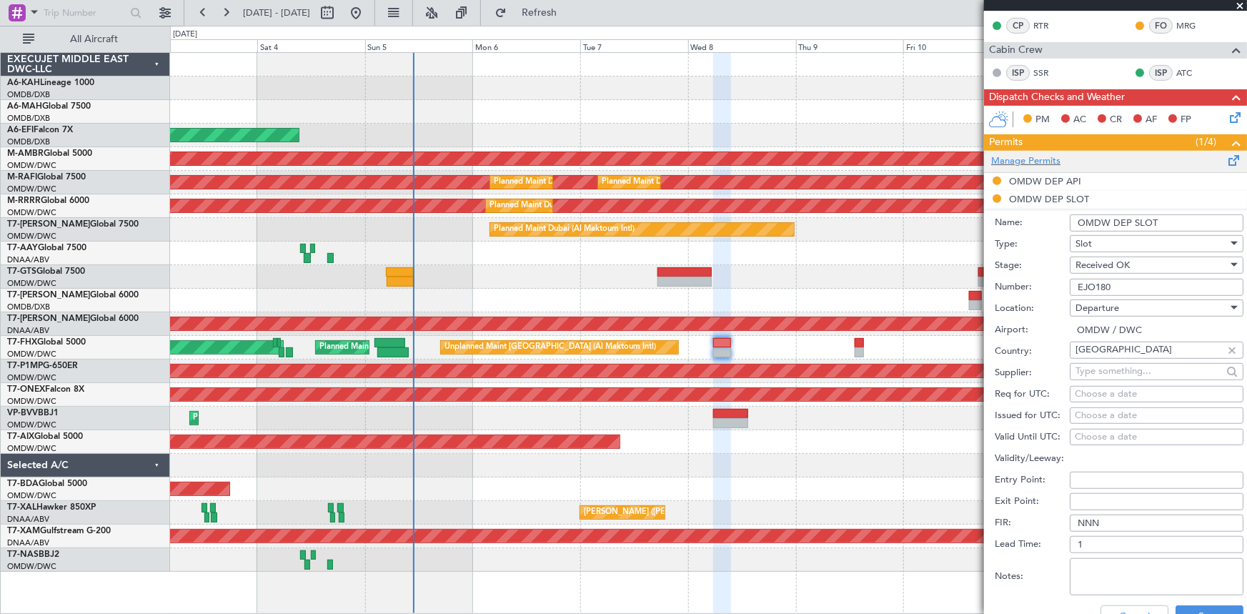
scroll to position [325, 0]
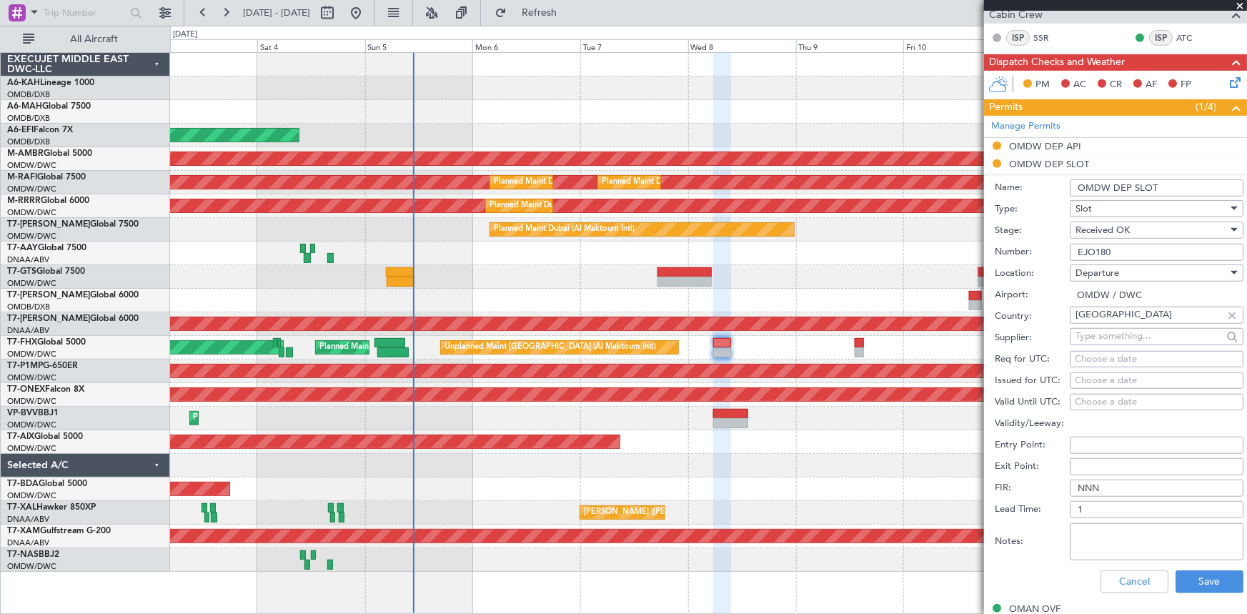
click at [1103, 362] on div "Choose a date" at bounding box center [1157, 359] width 164 height 14
select select "10"
select select "2025"
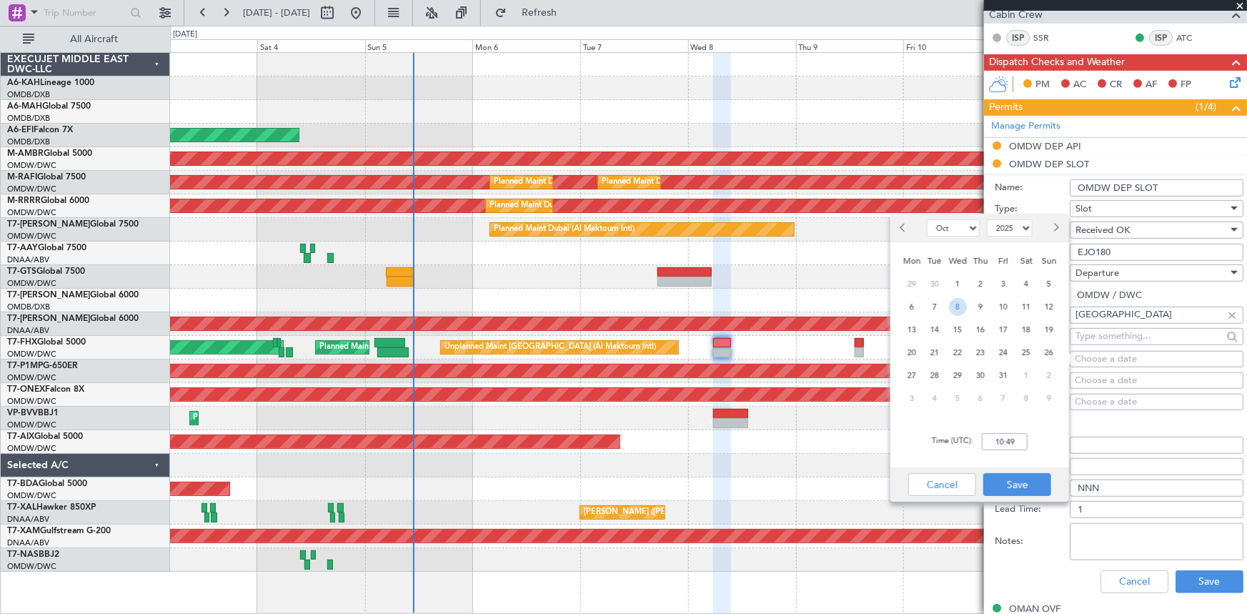
click at [962, 307] on span "8" at bounding box center [958, 307] width 18 height 18
click at [993, 450] on div "Time (UTC): 00:00" at bounding box center [980, 441] width 179 height 51
click at [993, 448] on input "00:00" at bounding box center [1005, 441] width 46 height 17
type input "06:00"
drag, startPoint x: 1014, startPoint y: 481, endPoint x: 1064, endPoint y: 439, distance: 65.4
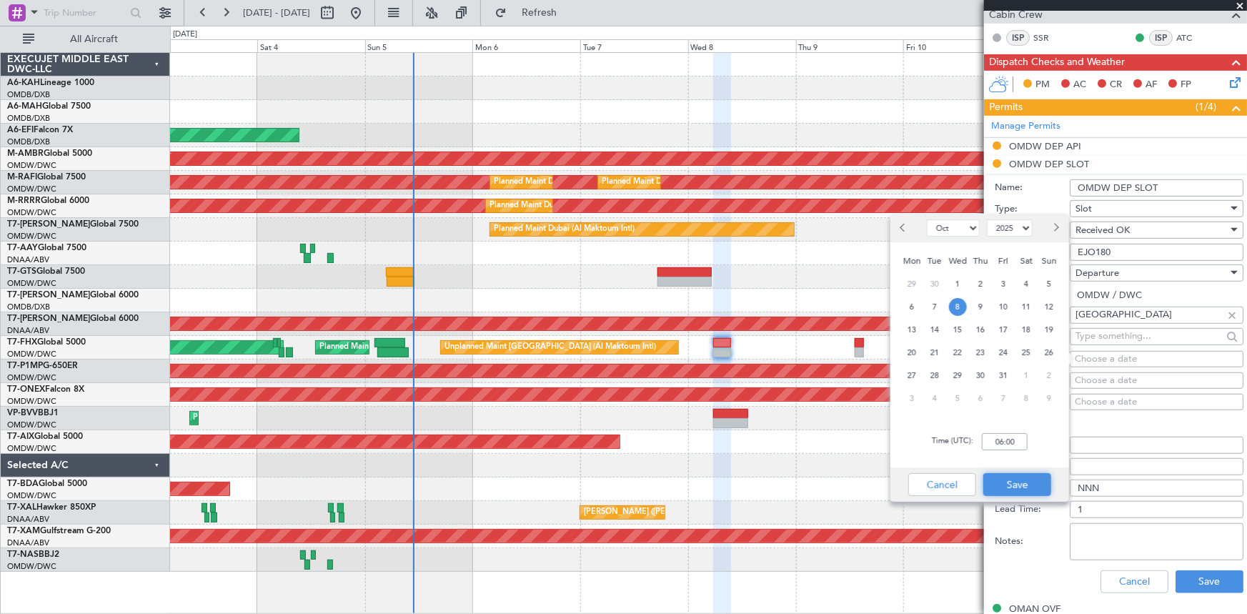
click at [1015, 481] on button "Save" at bounding box center [1018, 484] width 68 height 23
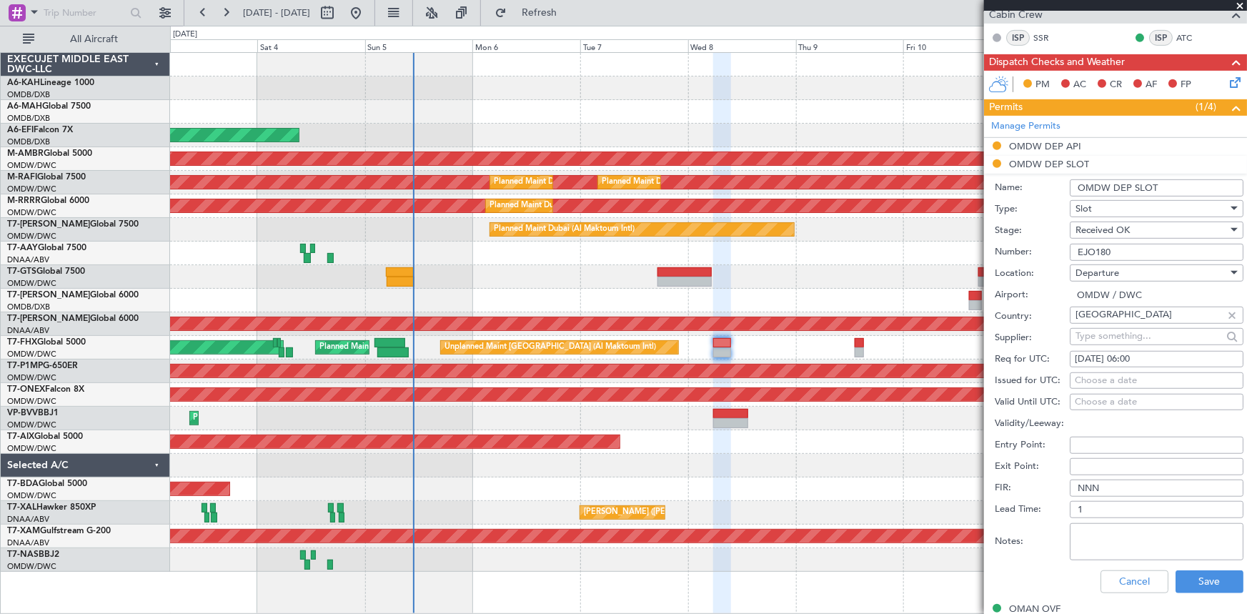
click at [1101, 375] on div "Choose a date" at bounding box center [1157, 381] width 164 height 14
select select "10"
select select "2025"
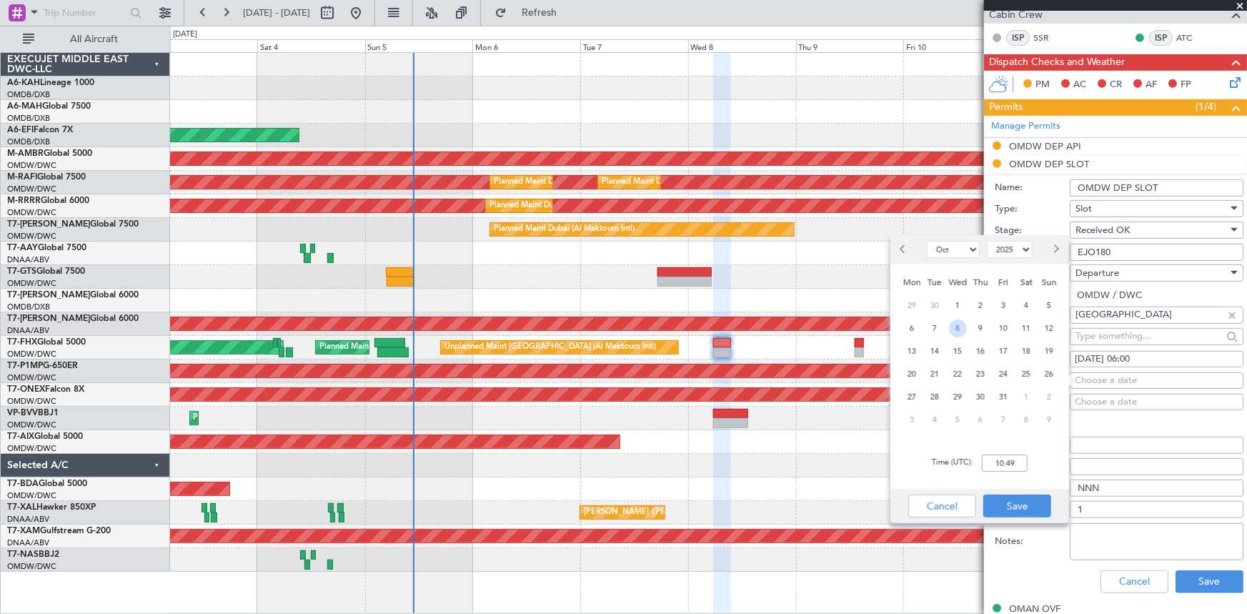
drag, startPoint x: 956, startPoint y: 324, endPoint x: 992, endPoint y: 478, distance: 158.7
click at [957, 325] on span "8" at bounding box center [958, 329] width 18 height 18
click at [989, 460] on input "00:00" at bounding box center [1005, 463] width 46 height 17
type input "06:00"
click at [1030, 500] on button "Save" at bounding box center [1018, 506] width 68 height 23
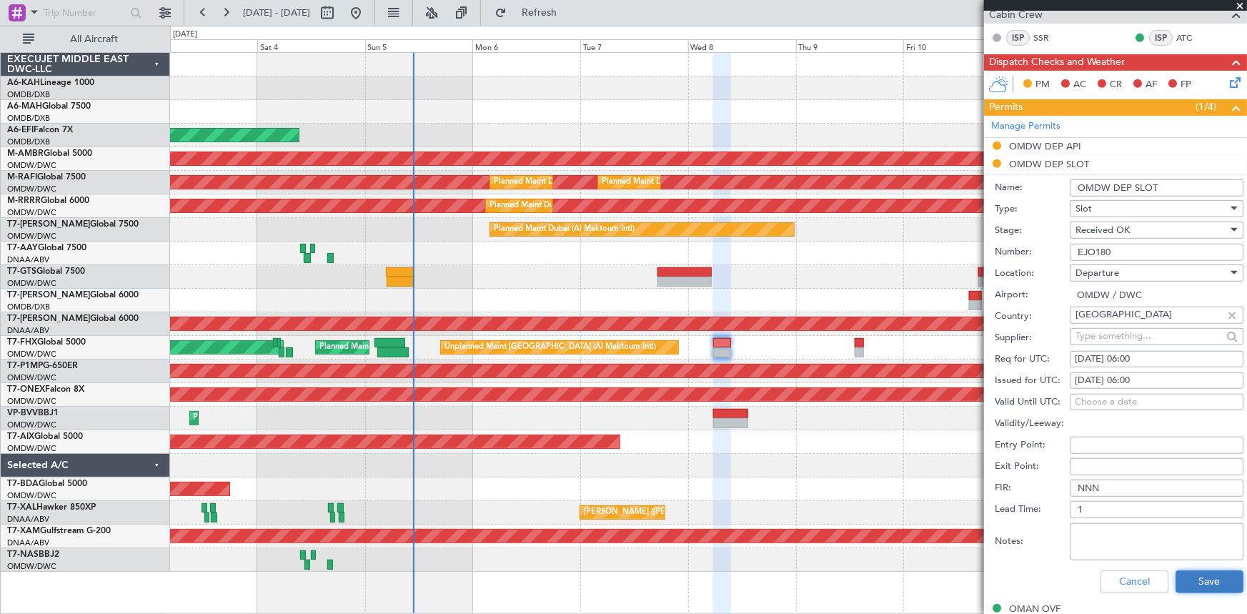
click at [1209, 572] on button "Save" at bounding box center [1210, 581] width 68 height 23
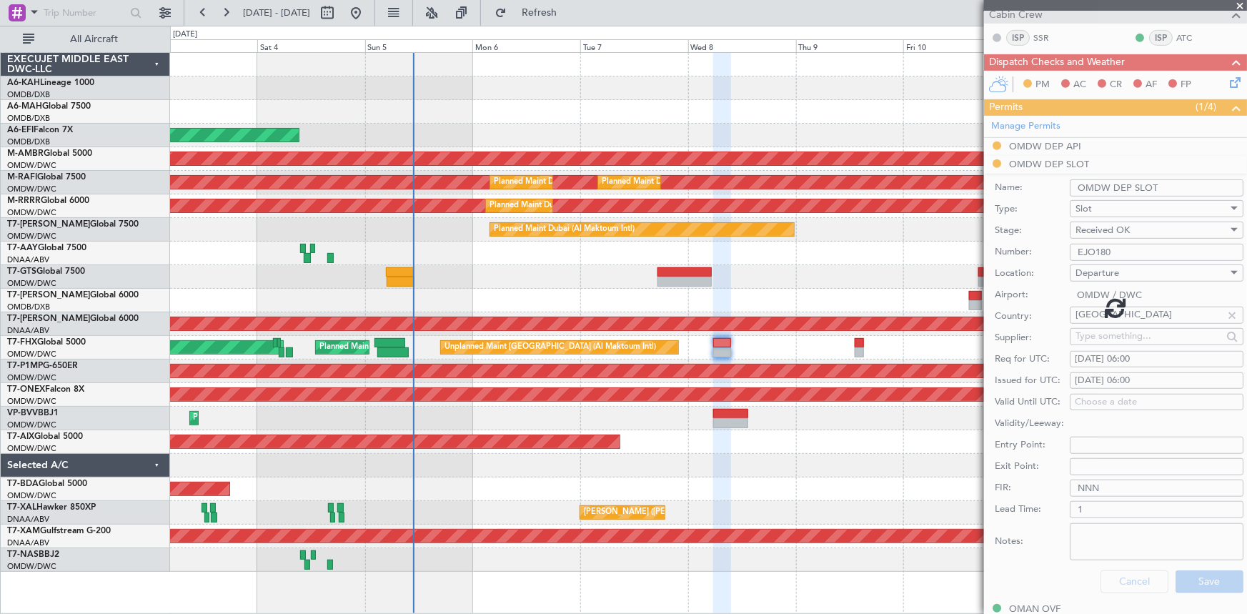
scroll to position [172, 0]
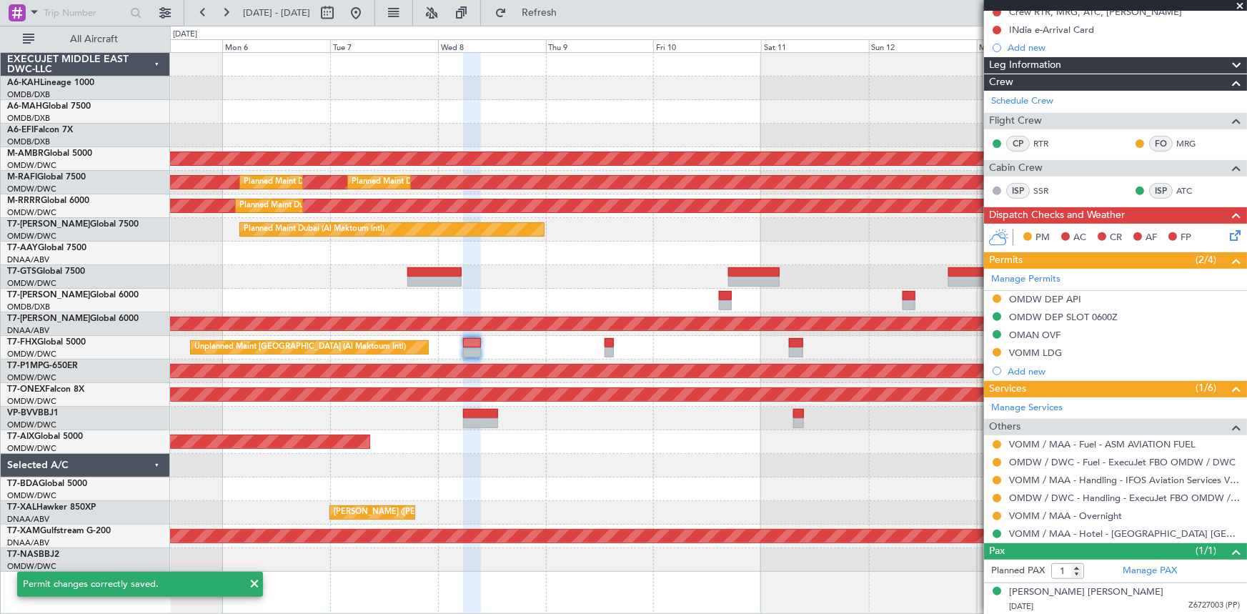
click at [565, 348] on div "Unplanned Maint Dubai (Al Maktoum Intl) Planned Maint Singapore (Seletar) Plann…" at bounding box center [708, 348] width 1077 height 24
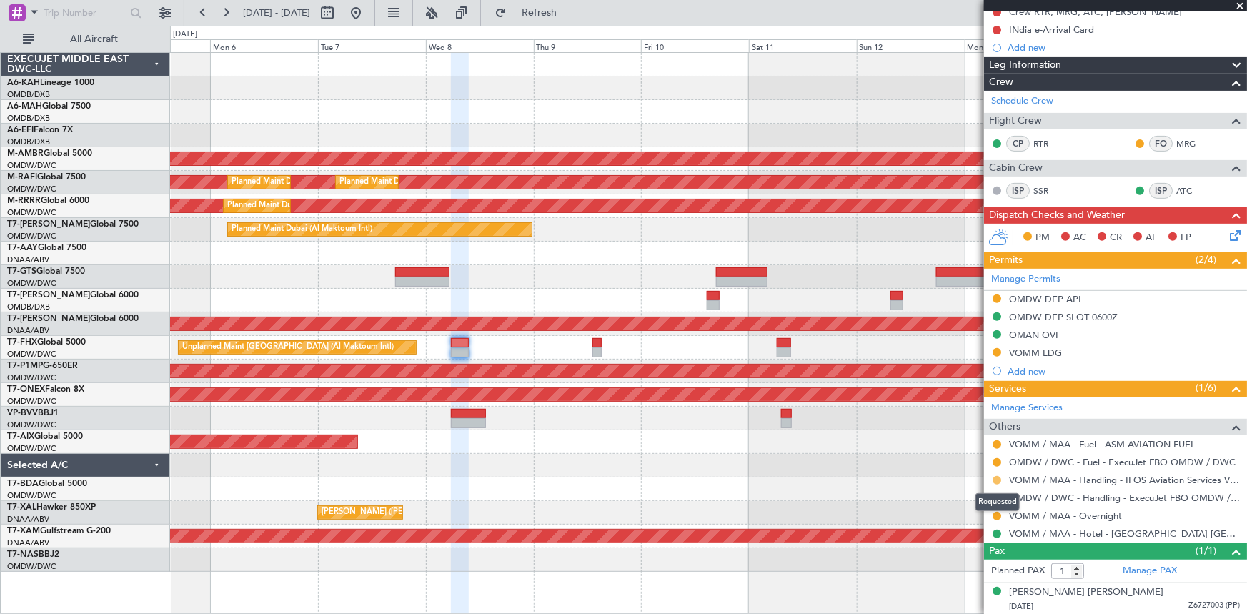
click at [997, 480] on button at bounding box center [997, 480] width 9 height 9
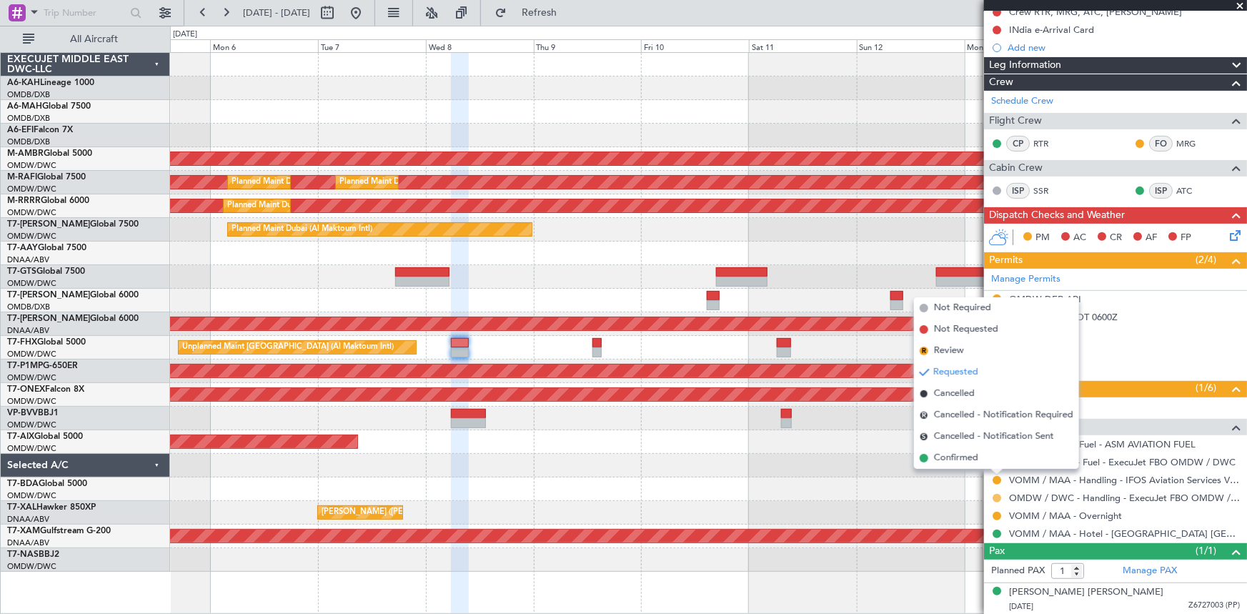
click at [997, 496] on button at bounding box center [997, 498] width 9 height 9
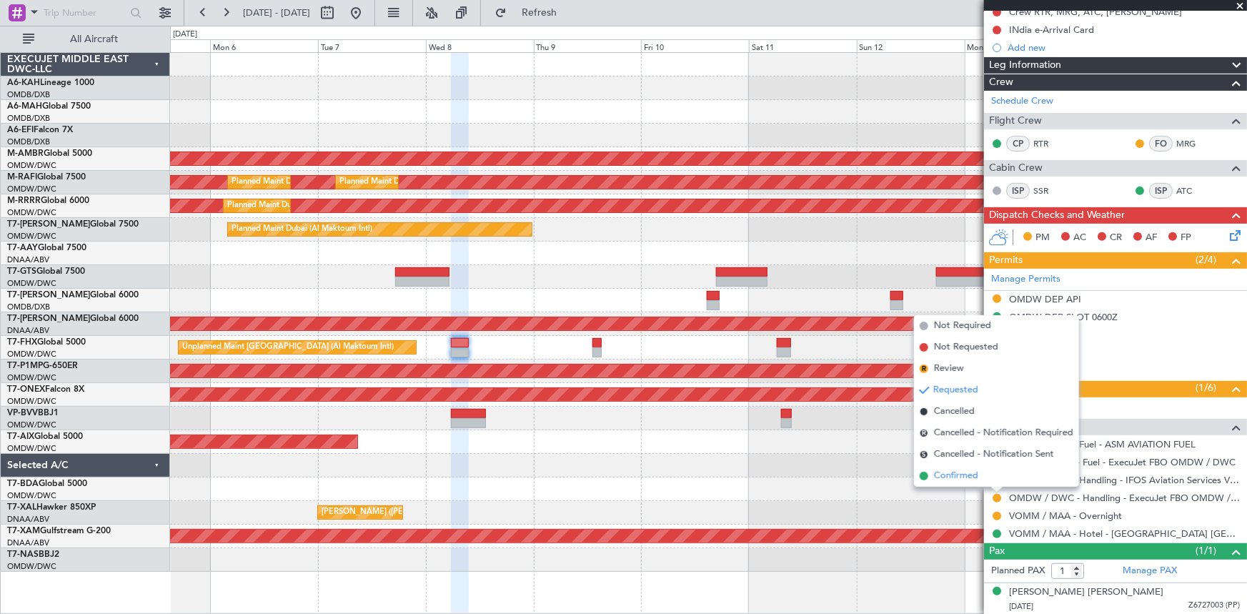
click at [959, 473] on span "Confirmed" at bounding box center [956, 476] width 44 height 14
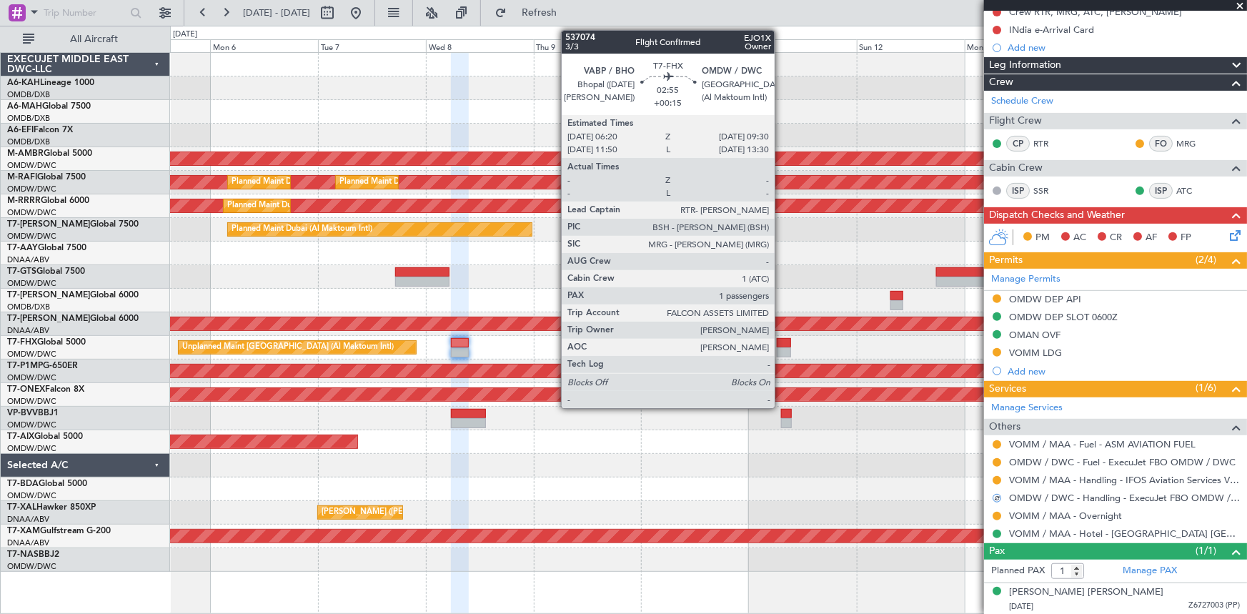
click at [781, 342] on div at bounding box center [784, 343] width 14 height 10
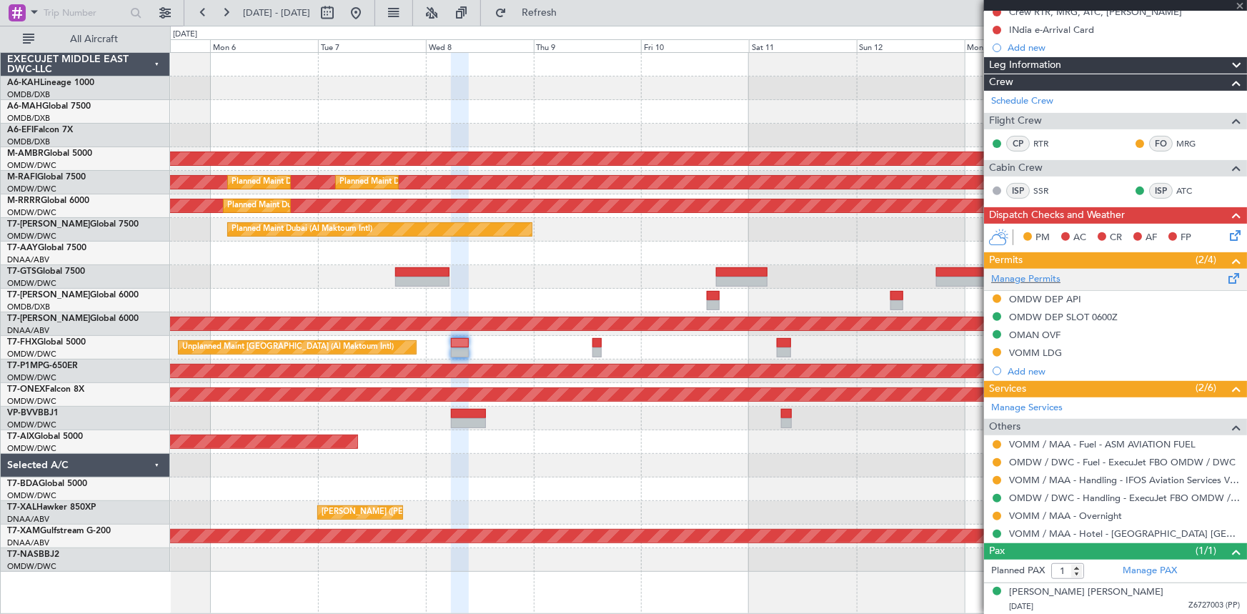
type input "+00:15"
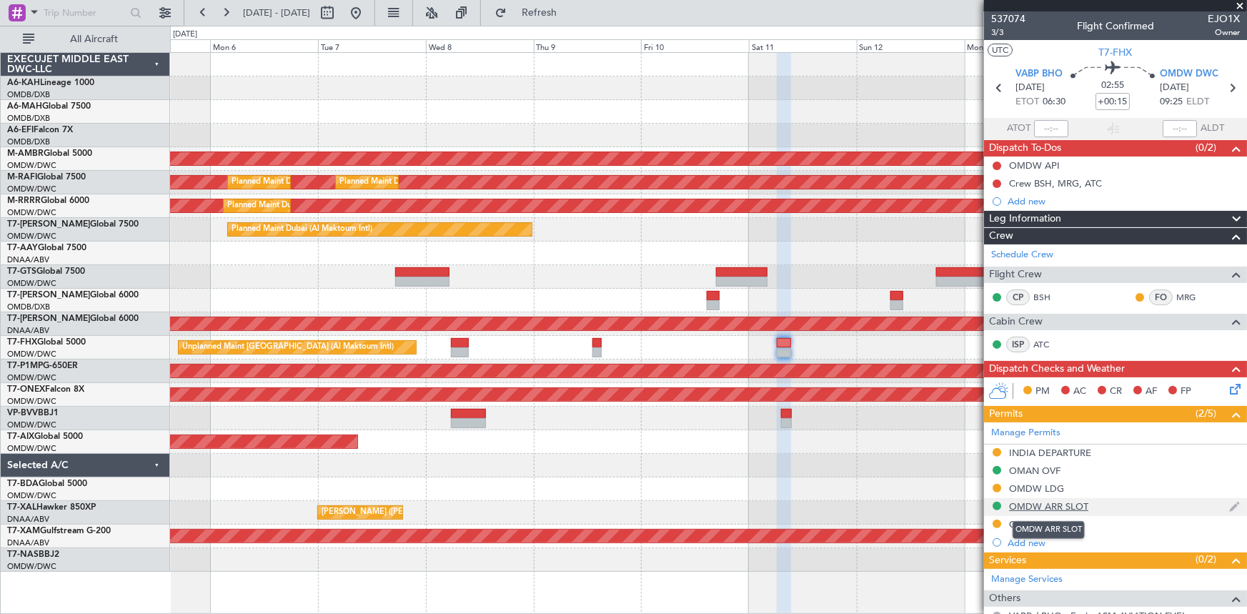
scroll to position [64, 0]
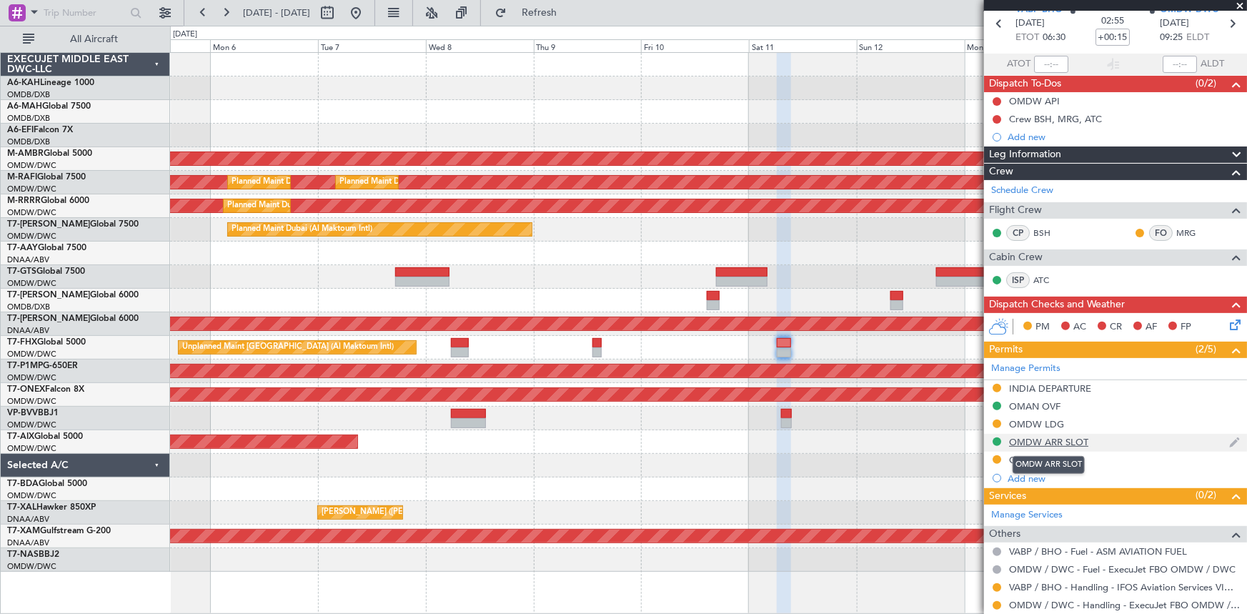
click at [1047, 438] on div "OMDW ARR SLOT" at bounding box center [1048, 442] width 79 height 12
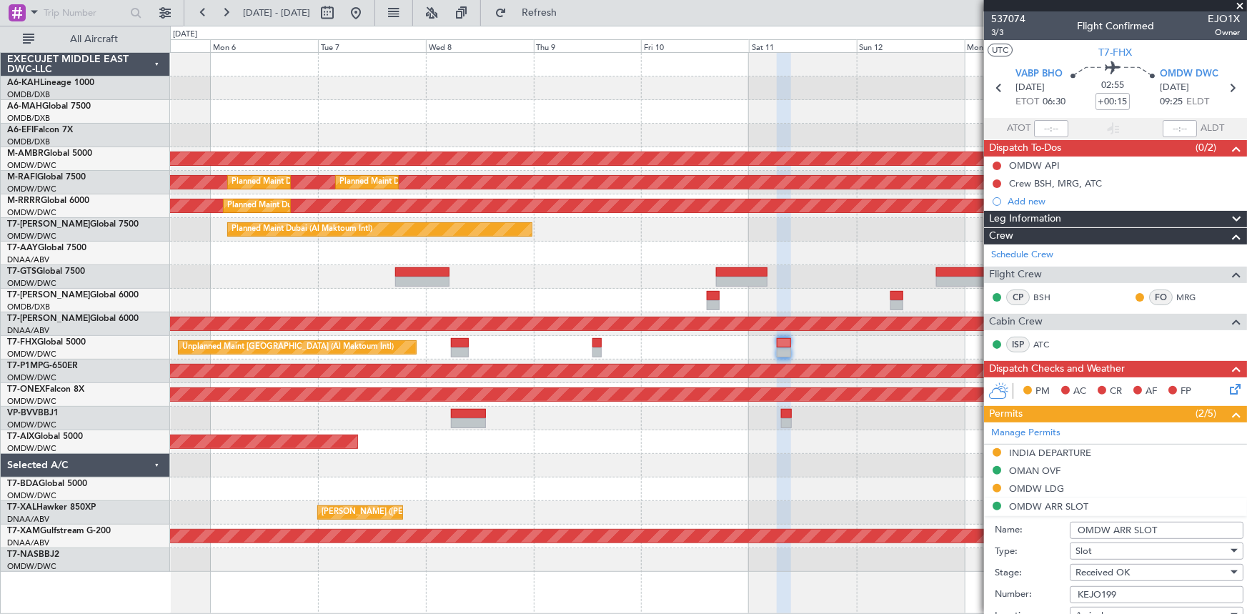
scroll to position [325, 0]
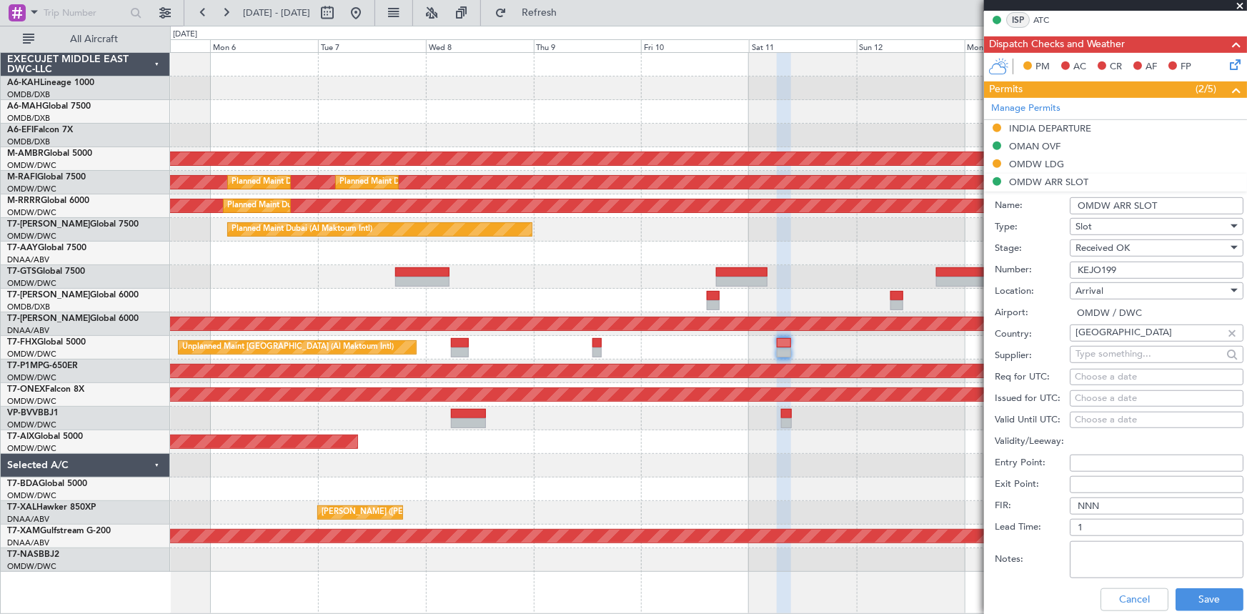
click at [1100, 372] on div "Choose a date" at bounding box center [1157, 377] width 164 height 14
select select "10"
select select "2025"
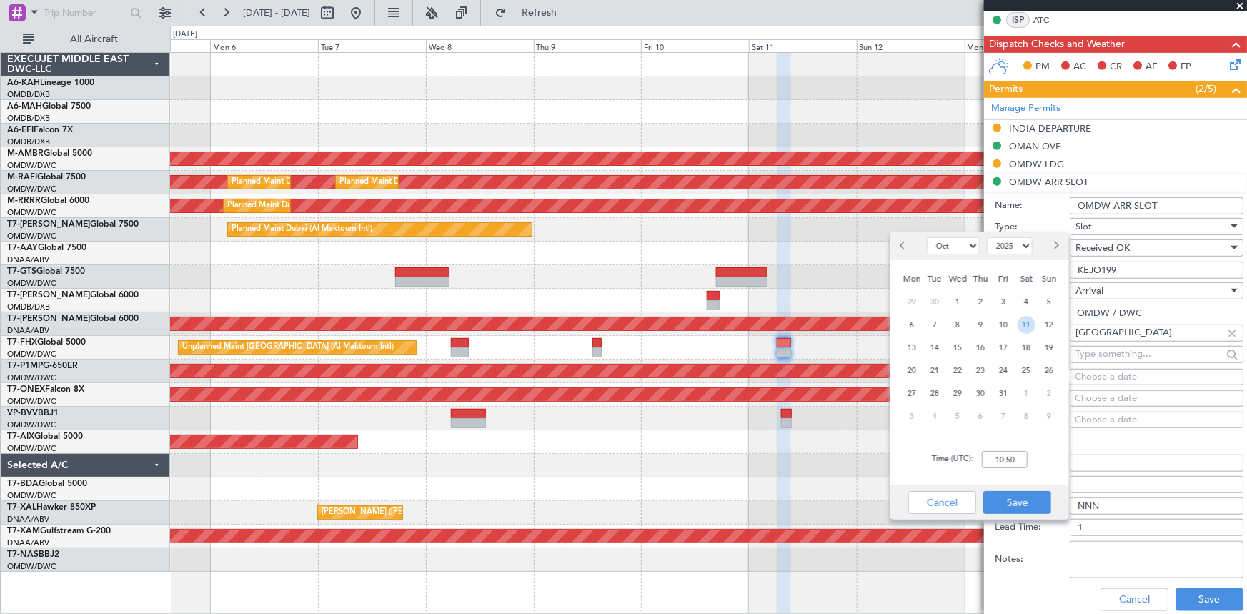
click at [1019, 323] on span "11" at bounding box center [1027, 325] width 18 height 18
click at [995, 460] on input "00:00" at bounding box center [1005, 459] width 46 height 17
type input "09:25"
click at [1016, 508] on button "Save" at bounding box center [1018, 502] width 68 height 23
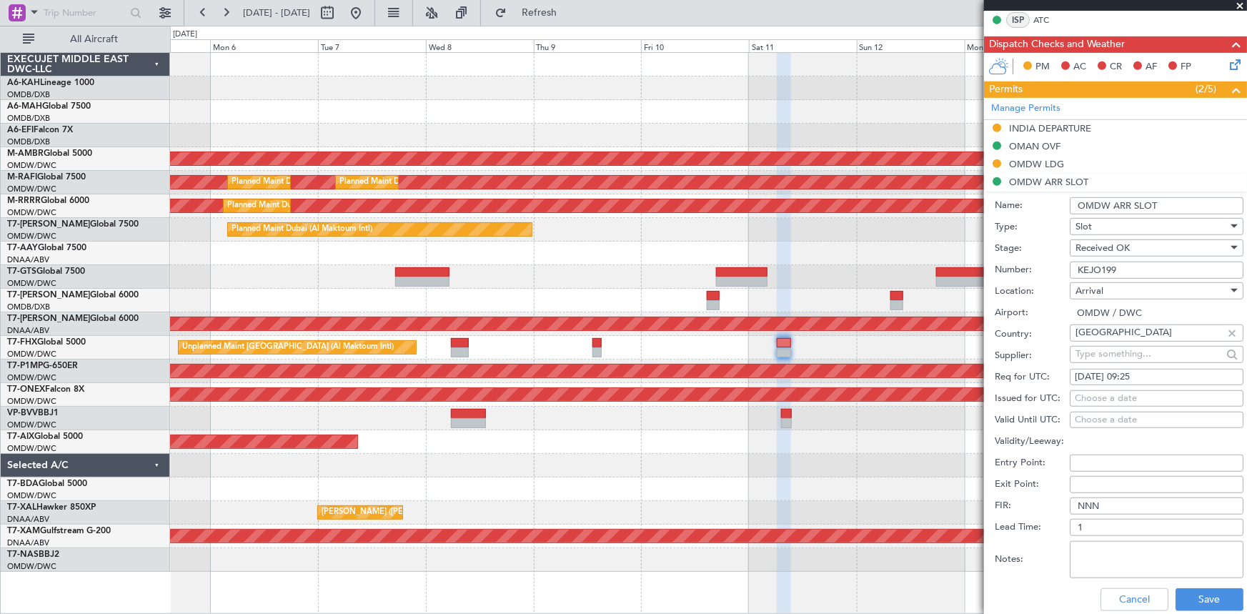
click at [1113, 400] on div "Choose a date" at bounding box center [1157, 399] width 164 height 14
select select "10"
select select "2025"
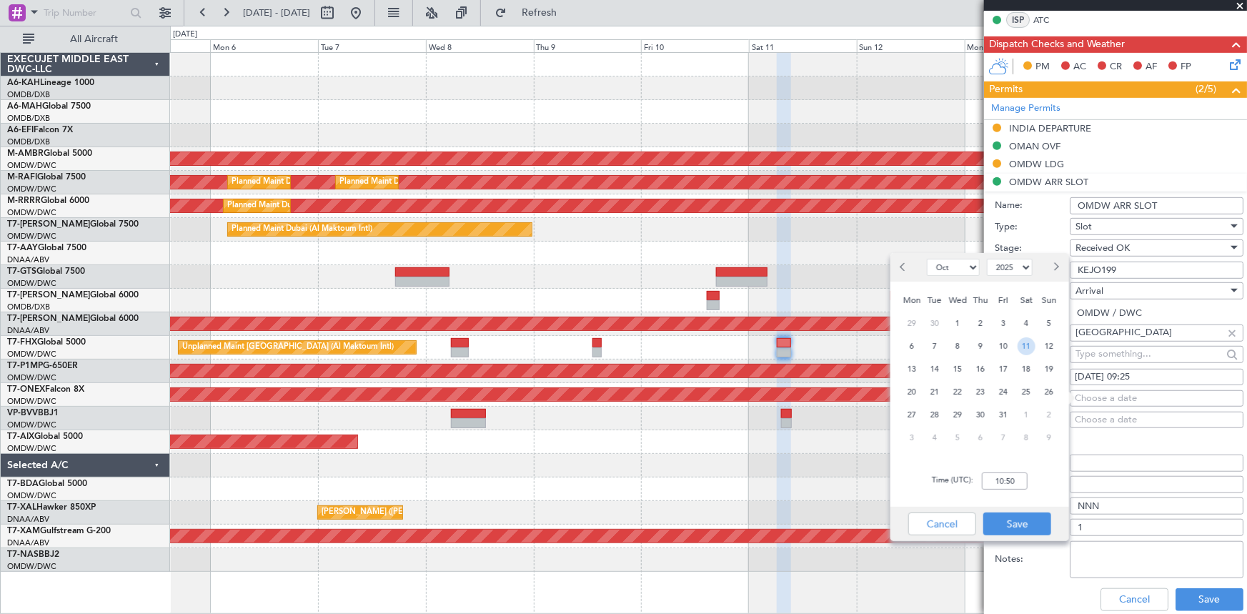
click at [1024, 348] on span "11" at bounding box center [1027, 346] width 18 height 18
click at [991, 483] on input "00:00" at bounding box center [1005, 481] width 46 height 17
type input "09:25"
click at [1019, 514] on button "Save" at bounding box center [1018, 524] width 68 height 23
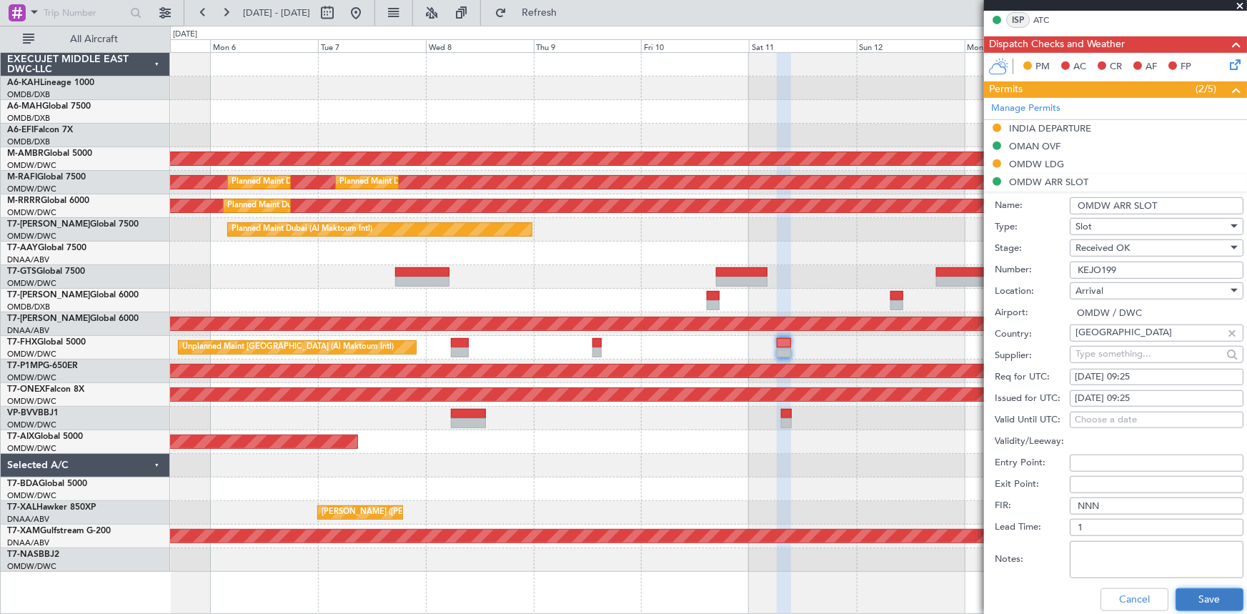
click at [1192, 588] on button "Save" at bounding box center [1210, 599] width 68 height 23
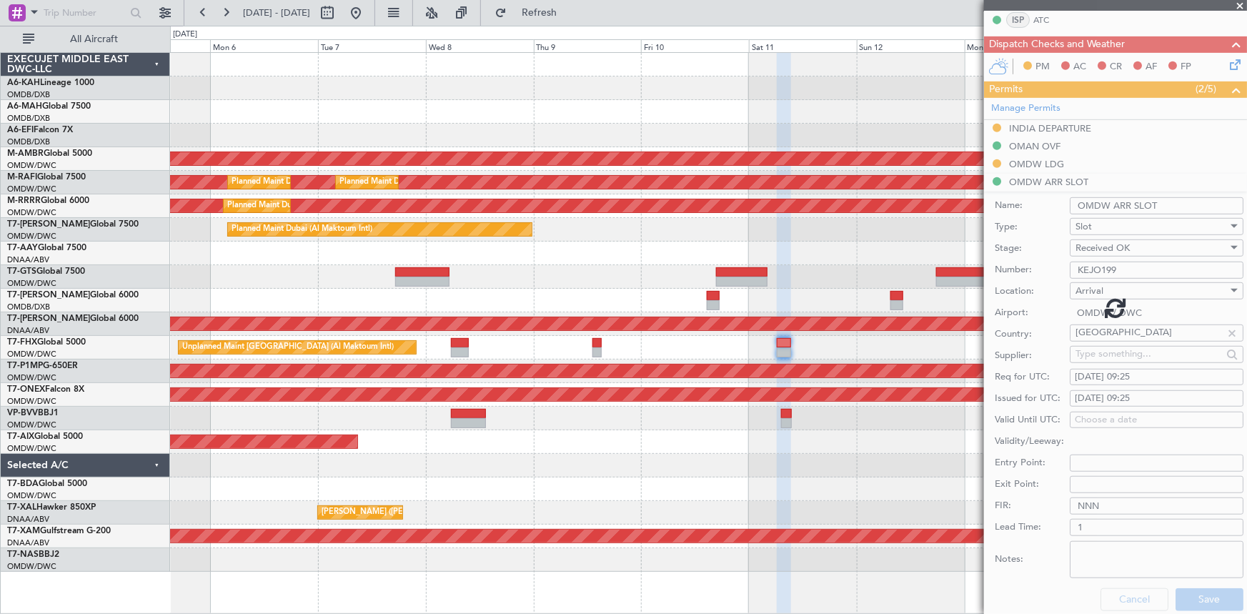
scroll to position [136, 0]
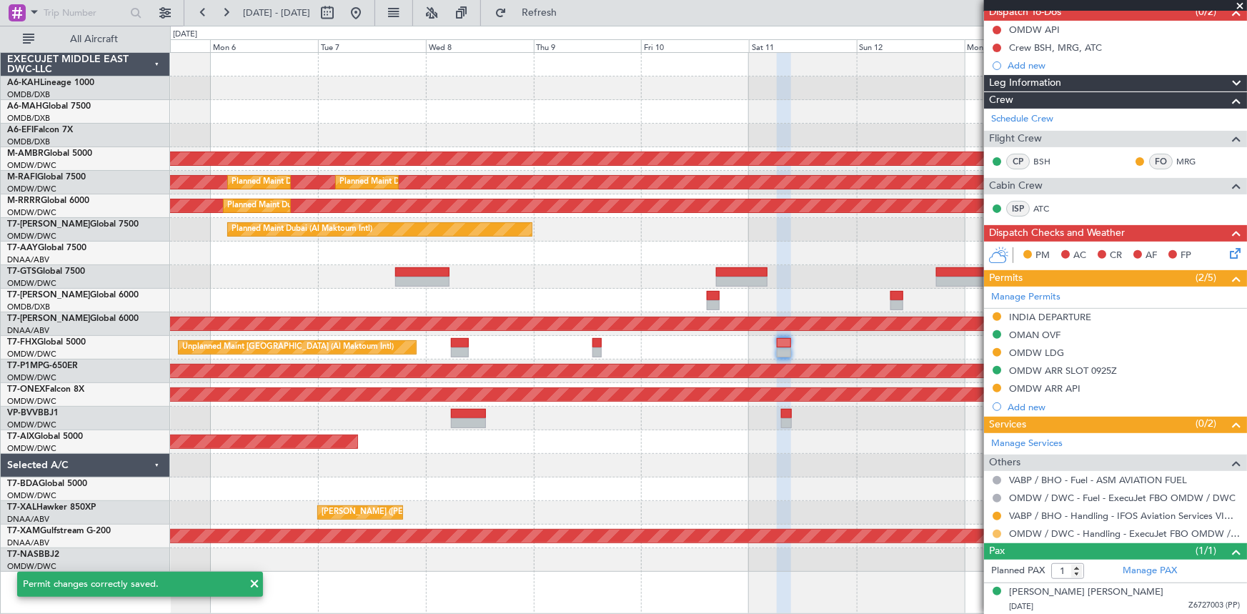
click at [994, 535] on button at bounding box center [997, 534] width 9 height 9
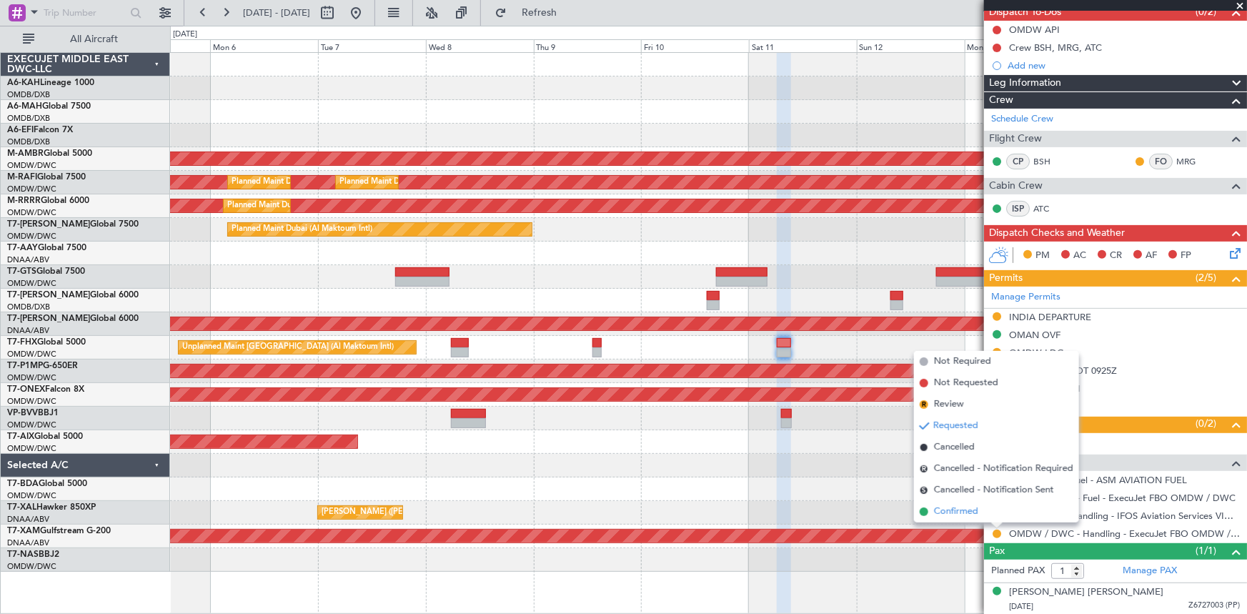
click at [967, 513] on span "Confirmed" at bounding box center [956, 512] width 44 height 14
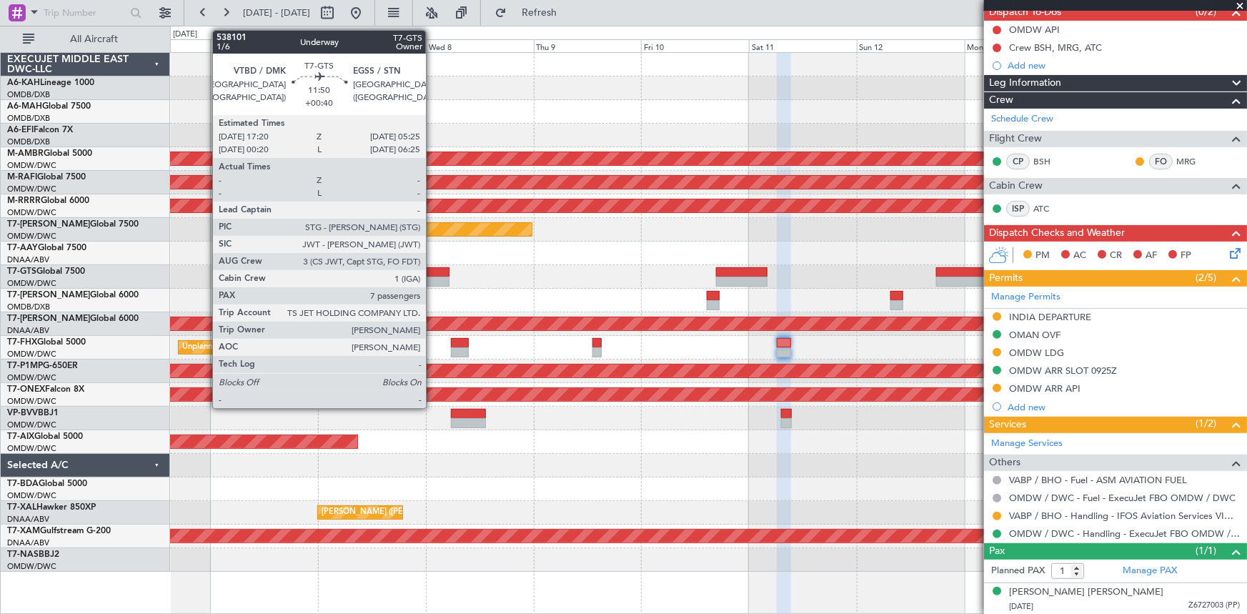
click at [433, 271] on div at bounding box center [422, 272] width 54 height 10
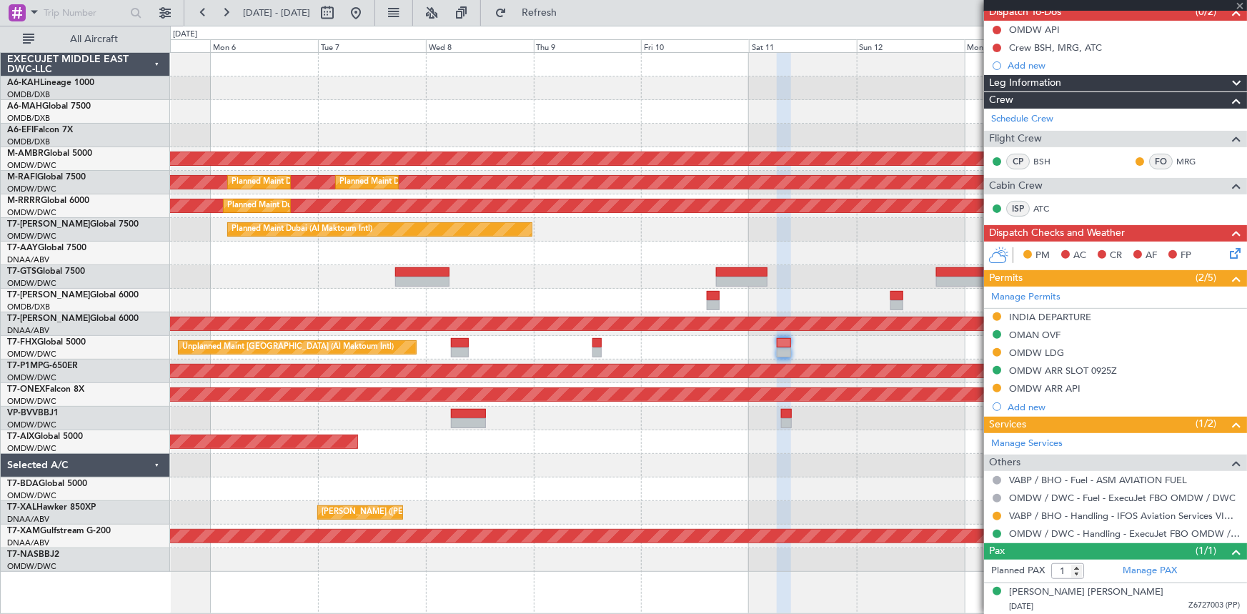
type input "+00:40"
type input "7"
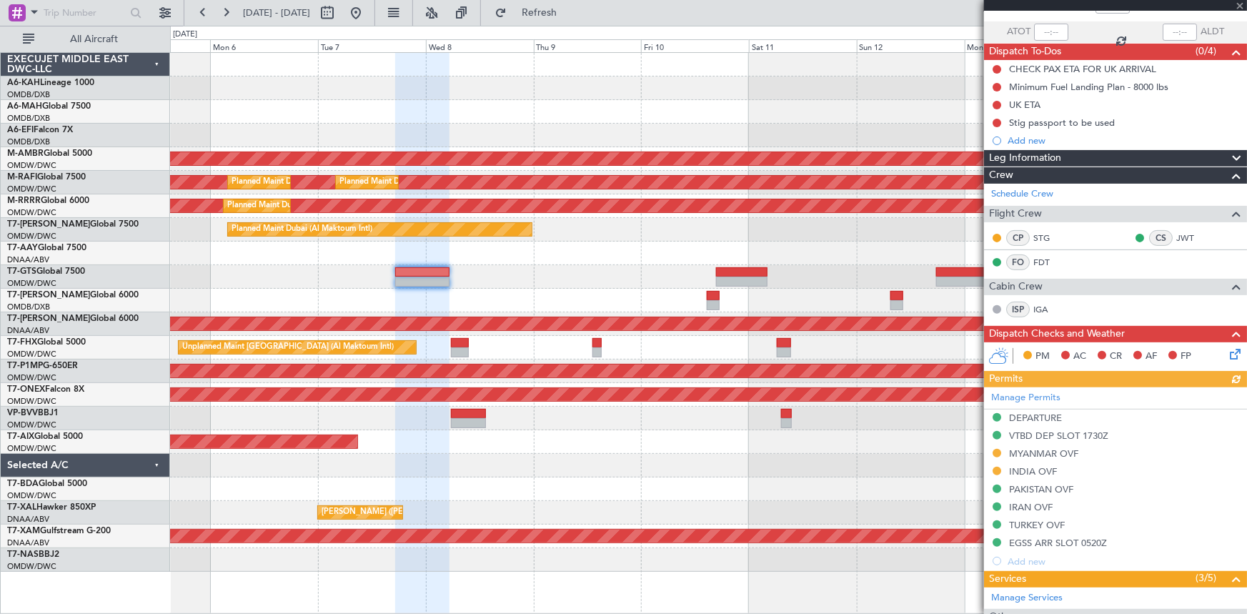
scroll to position [0, 0]
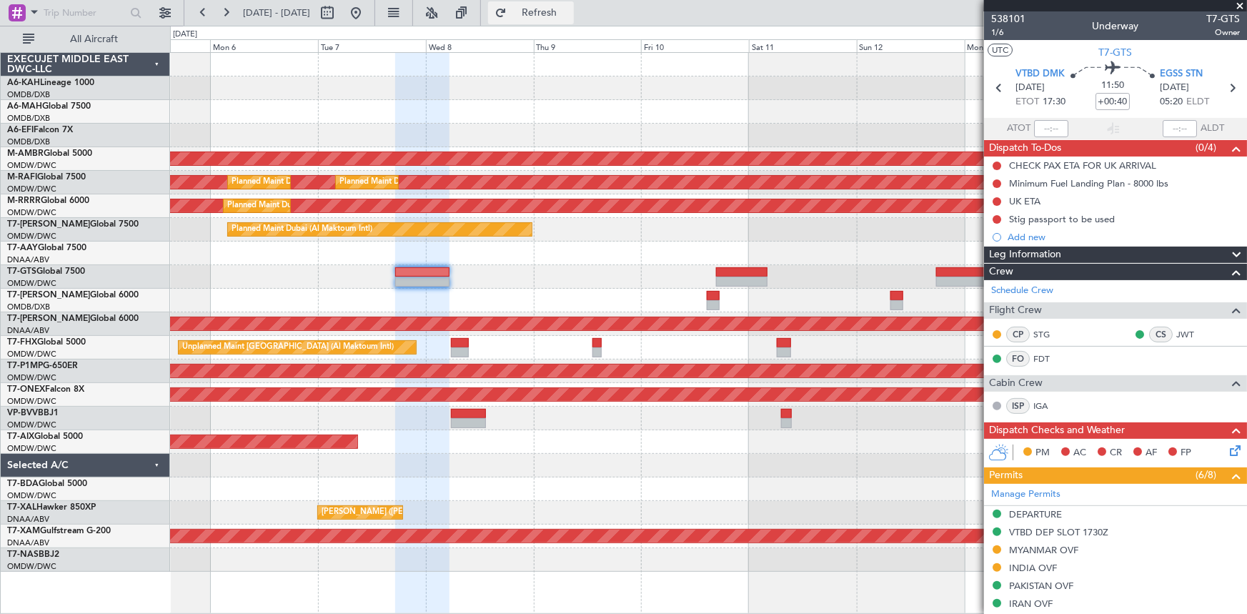
click at [561, 17] on span "Refresh" at bounding box center [540, 13] width 60 height 10
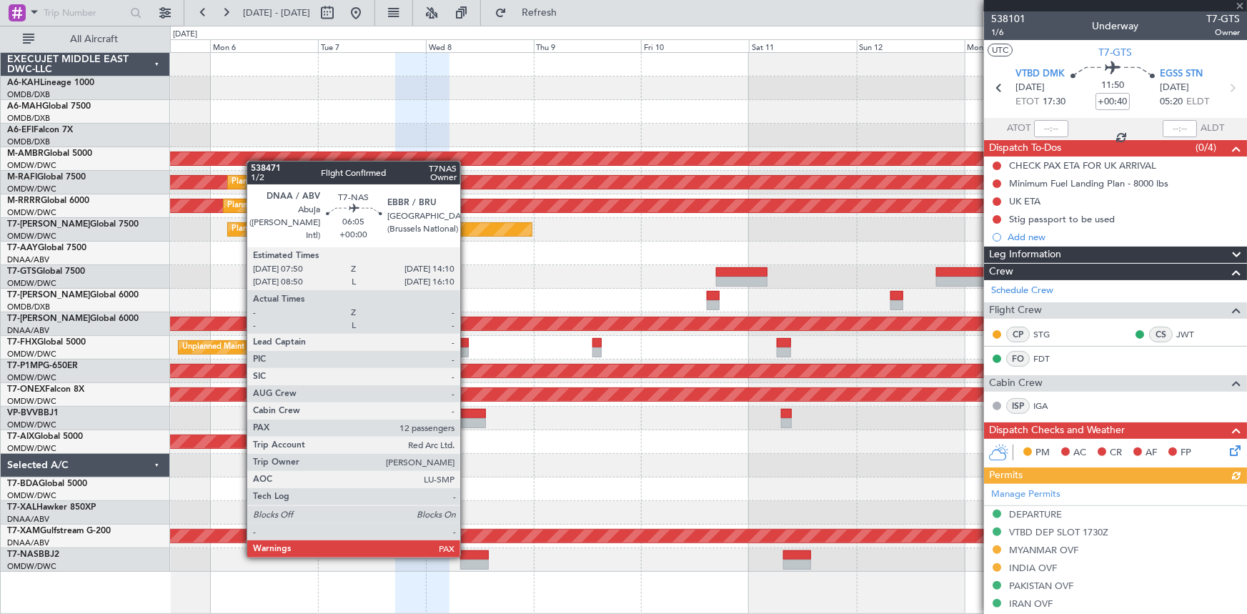
click at [467, 555] on div at bounding box center [474, 555] width 29 height 10
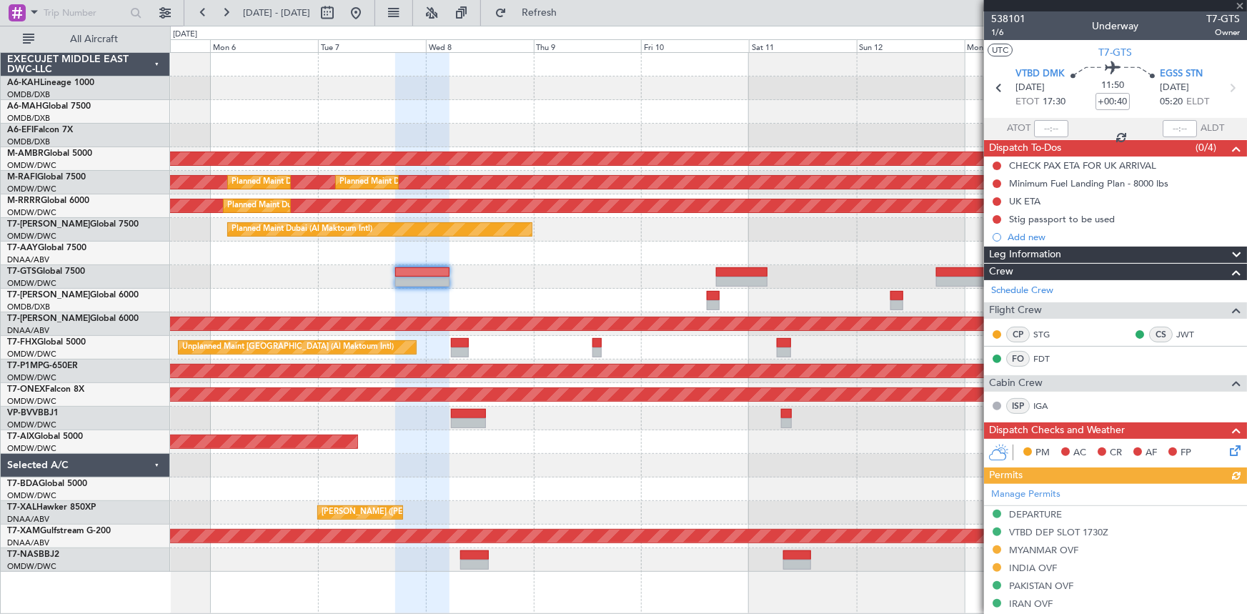
type input "12"
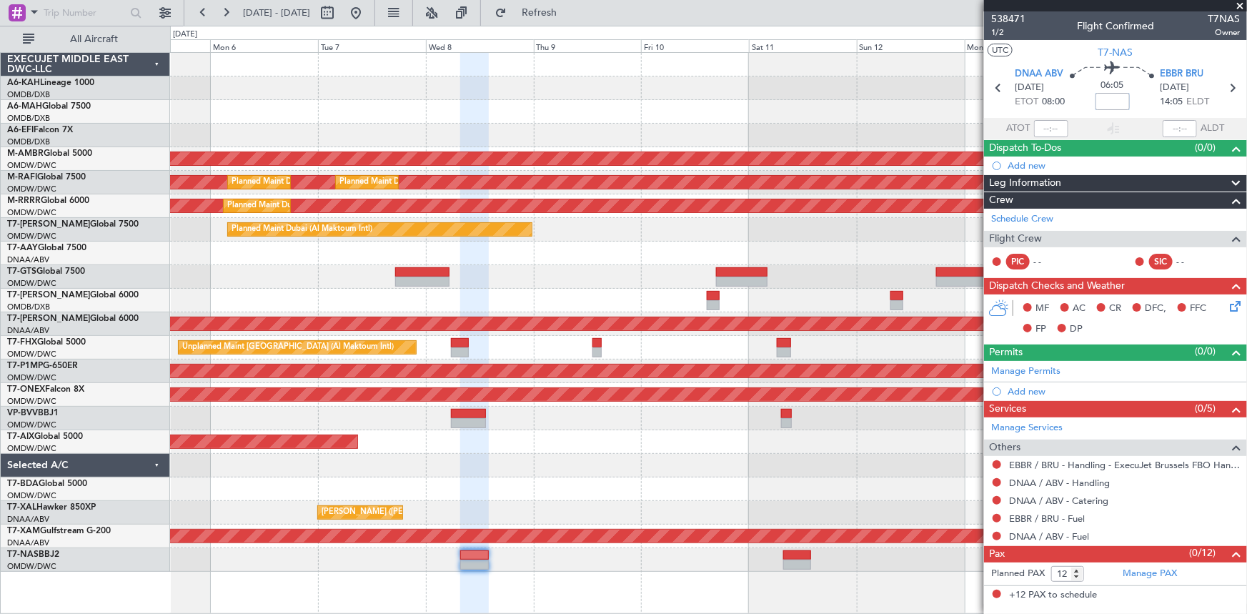
click at [1114, 100] on input at bounding box center [1113, 101] width 34 height 17
type input "+00:15"
click at [1005, 109] on section "DNAA ABV 08/10/2025 ETOT 08:00 06:05 +00:15 EBBR BRU 08/10/2025 14:05 ELDT" at bounding box center [1115, 89] width 263 height 56
click at [1004, 31] on span "1/2" at bounding box center [1009, 32] width 34 height 12
click at [1045, 374] on link "Manage Permits" at bounding box center [1026, 372] width 69 height 14
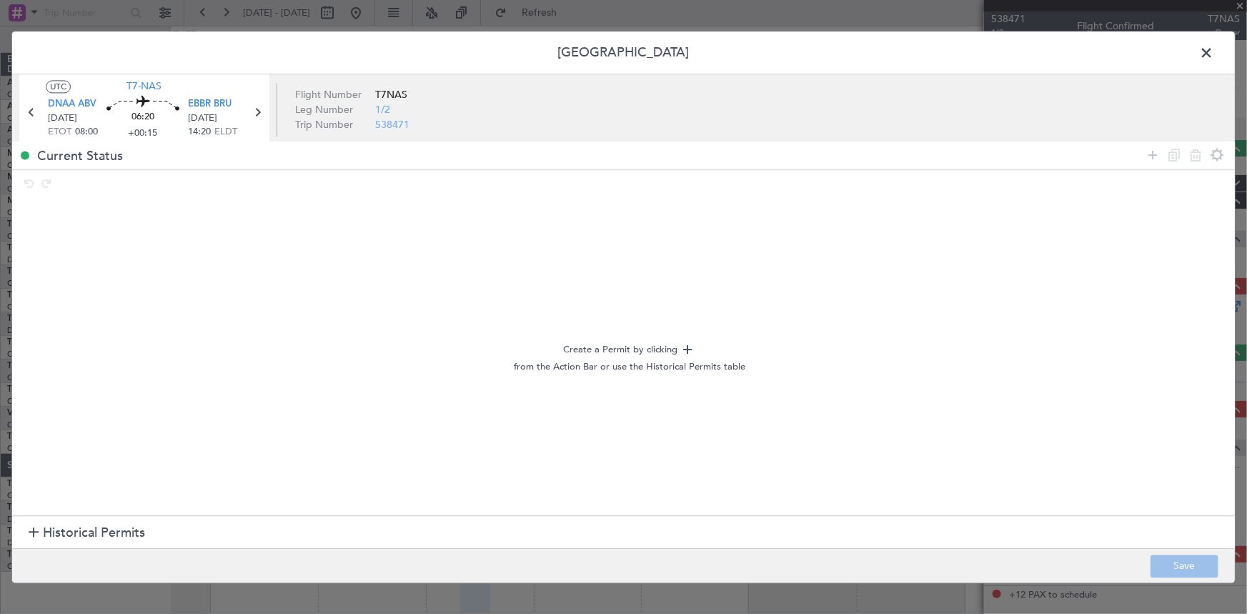
click at [88, 535] on span "Historical Permits" at bounding box center [94, 533] width 102 height 19
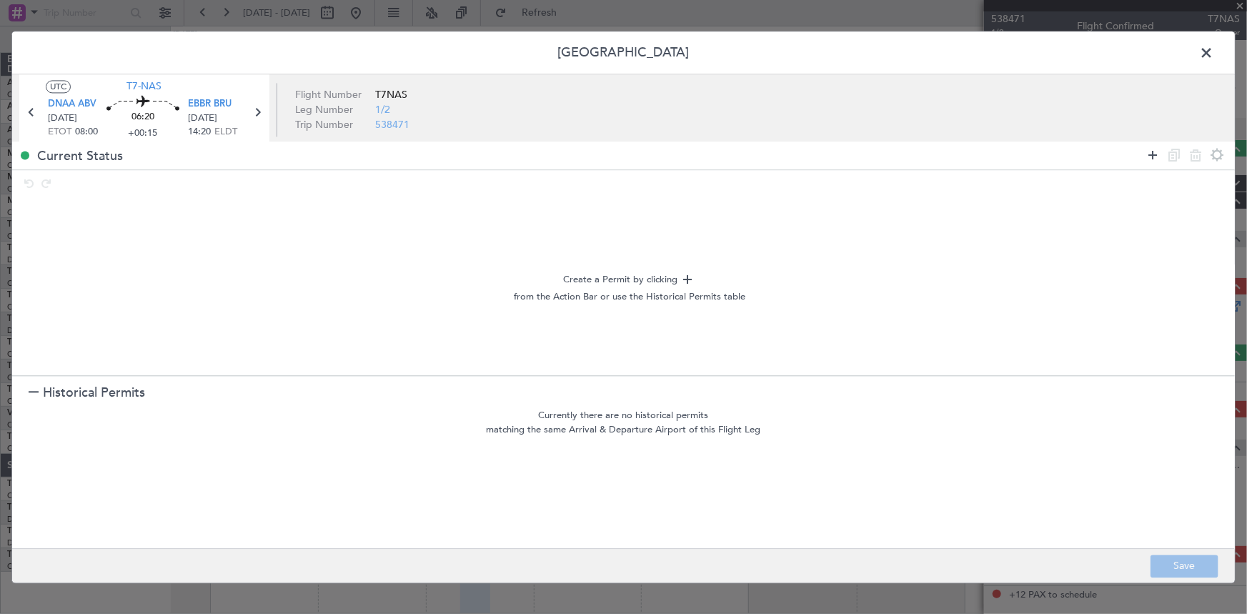
click at [1148, 154] on icon at bounding box center [1153, 155] width 17 height 17
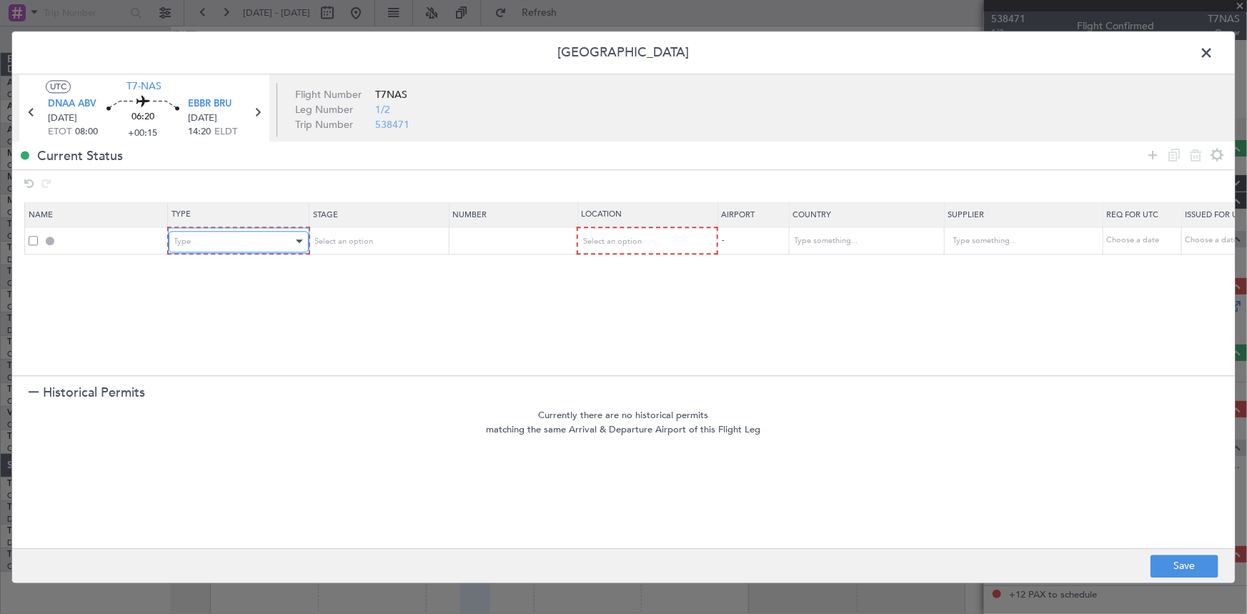
click at [218, 245] on div "Type" at bounding box center [233, 241] width 119 height 21
drag, startPoint x: 212, startPoint y: 412, endPoint x: 378, endPoint y: 306, distance: 197.7
click at [213, 409] on span "Departure" at bounding box center [237, 413] width 127 height 21
drag, startPoint x: 611, startPoint y: 237, endPoint x: 625, endPoint y: 243, distance: 15.7
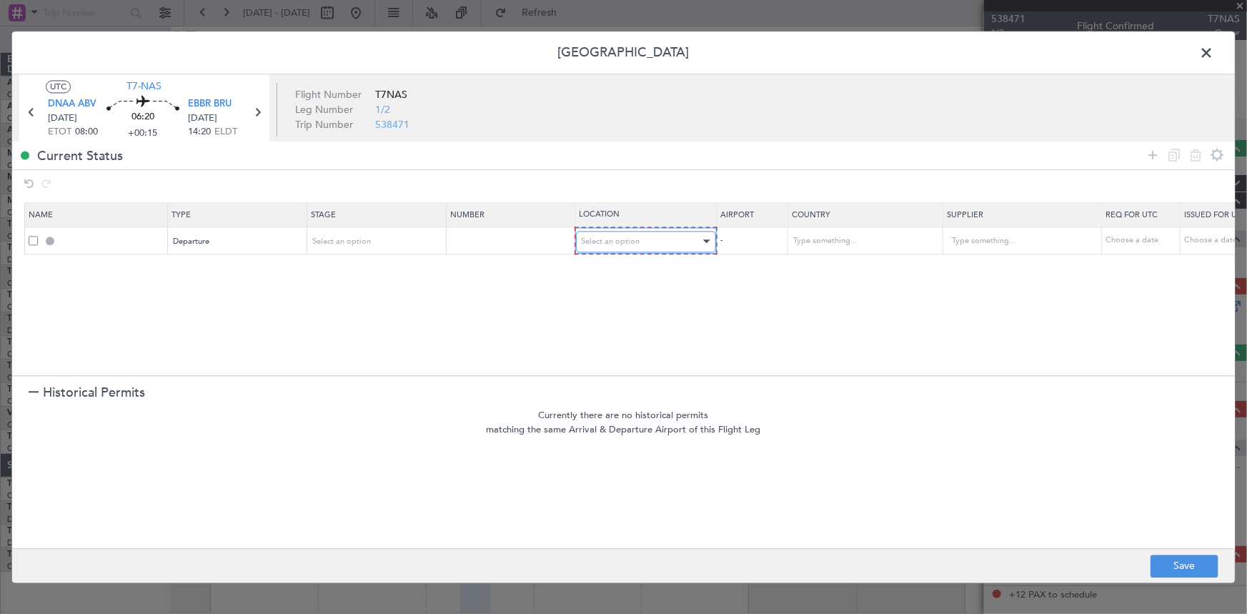
click at [614, 239] on span "Select an option" at bounding box center [611, 241] width 59 height 11
click at [478, 239] on div at bounding box center [623, 307] width 1247 height 614
click at [378, 239] on div "Select an option" at bounding box center [372, 241] width 119 height 21
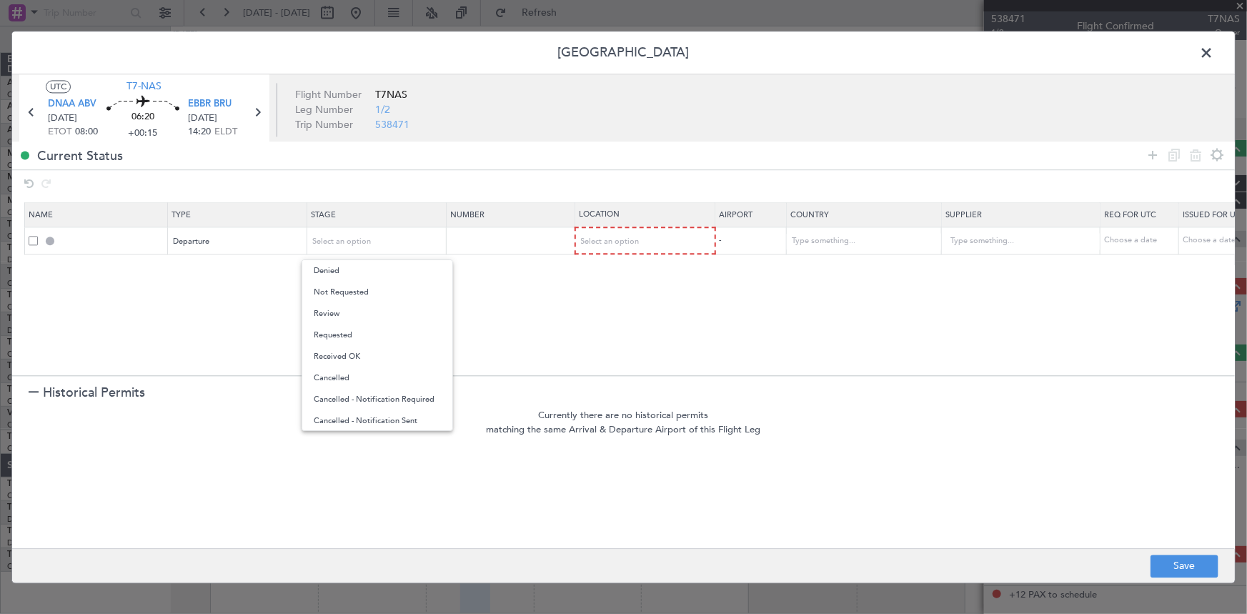
drag, startPoint x: 366, startPoint y: 289, endPoint x: 717, endPoint y: 239, distance: 354.5
click at [372, 288] on span "Not Requested" at bounding box center [377, 292] width 127 height 21
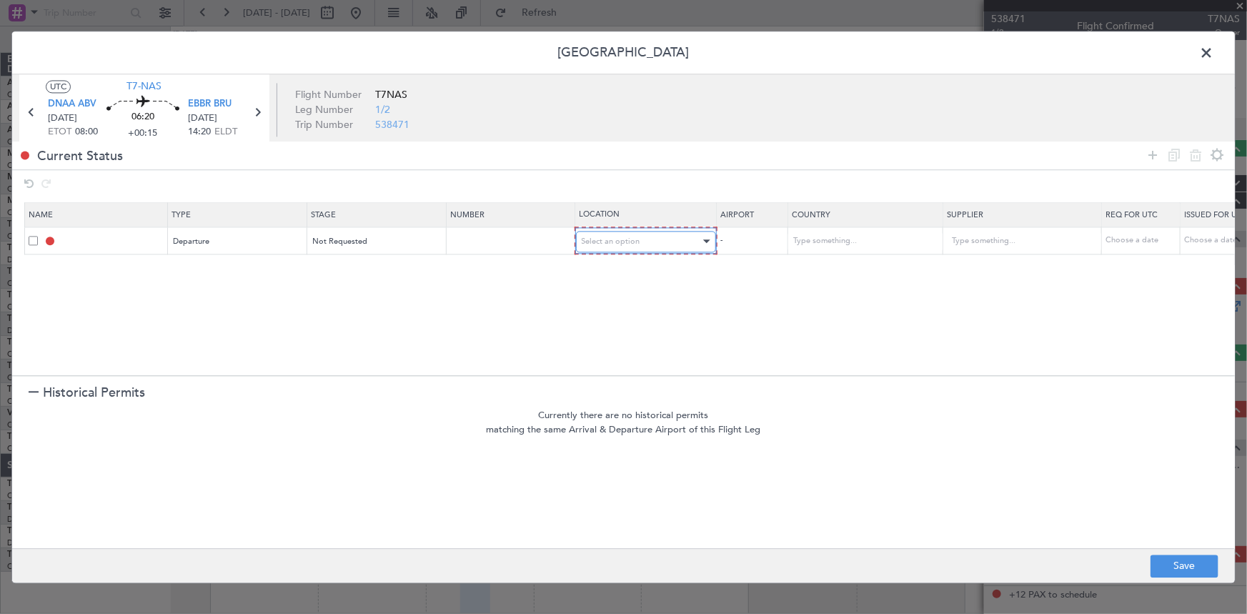
click at [655, 243] on div "Select an option" at bounding box center [641, 241] width 119 height 21
drag, startPoint x: 615, startPoint y: 267, endPoint x: 764, endPoint y: 262, distance: 148.8
click at [619, 267] on span "Departure" at bounding box center [645, 270] width 127 height 21
click at [1154, 153] on icon at bounding box center [1153, 155] width 17 height 17
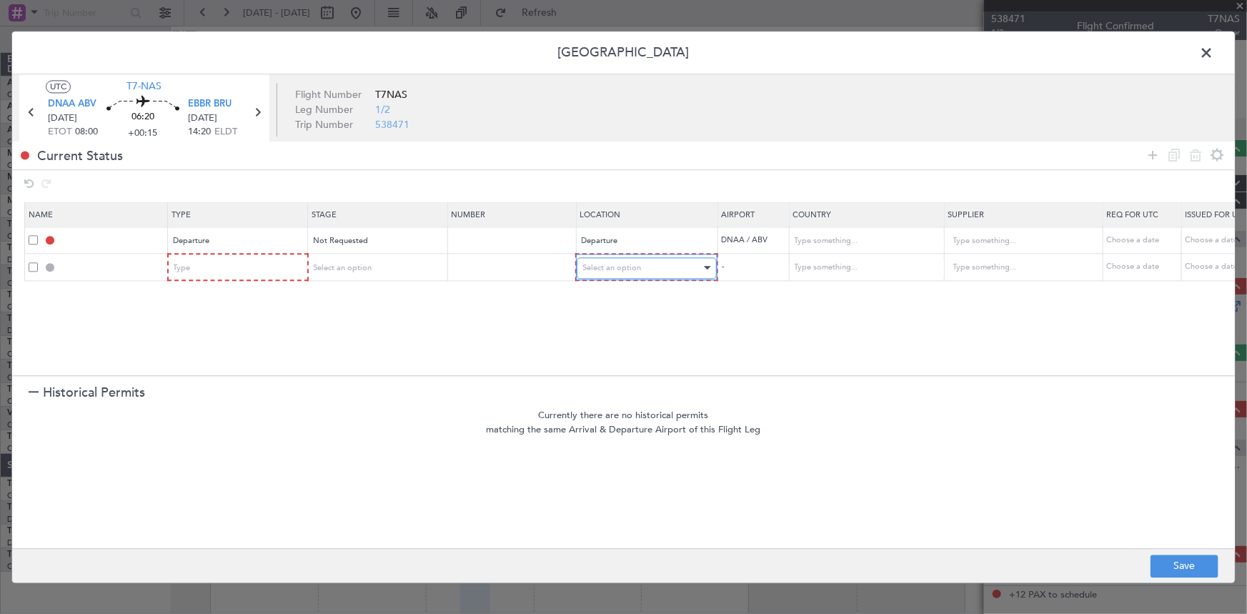
click at [648, 262] on div "Select an option" at bounding box center [642, 267] width 119 height 21
drag, startPoint x: 605, startPoint y: 379, endPoint x: 804, endPoint y: 316, distance: 208.5
click at [606, 379] on span "Enroute" at bounding box center [646, 382] width 127 height 21
click at [821, 267] on input "text" at bounding box center [858, 267] width 129 height 21
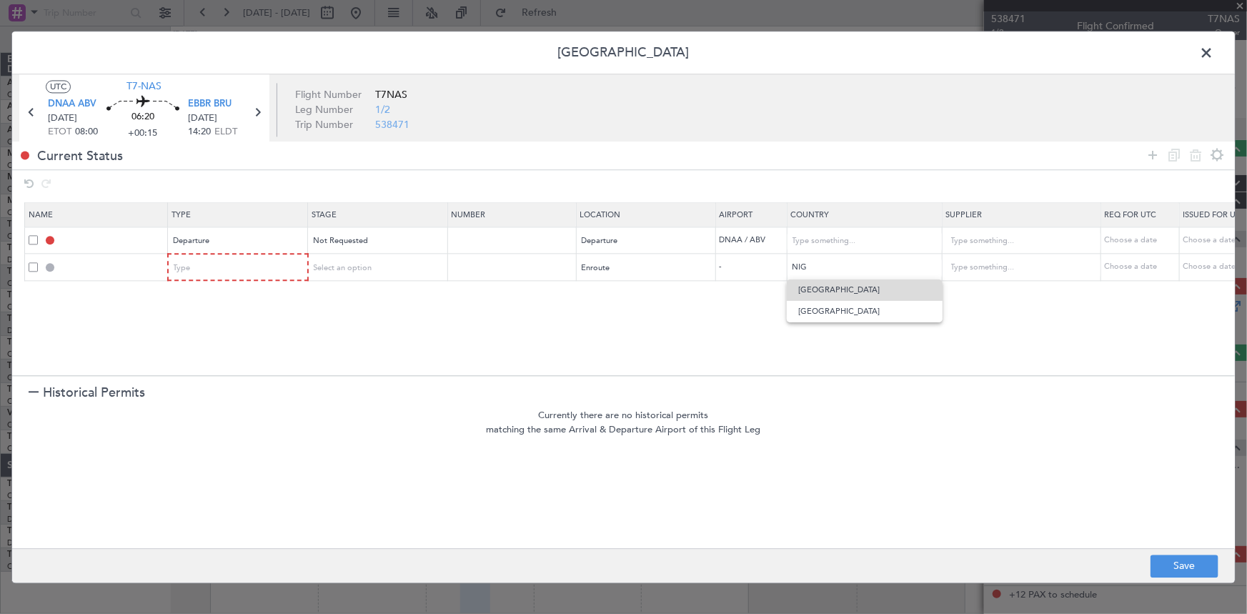
click at [821, 289] on span "Niger" at bounding box center [865, 290] width 133 height 21
type input "Niger"
click at [1155, 154] on icon at bounding box center [1153, 155] width 17 height 17
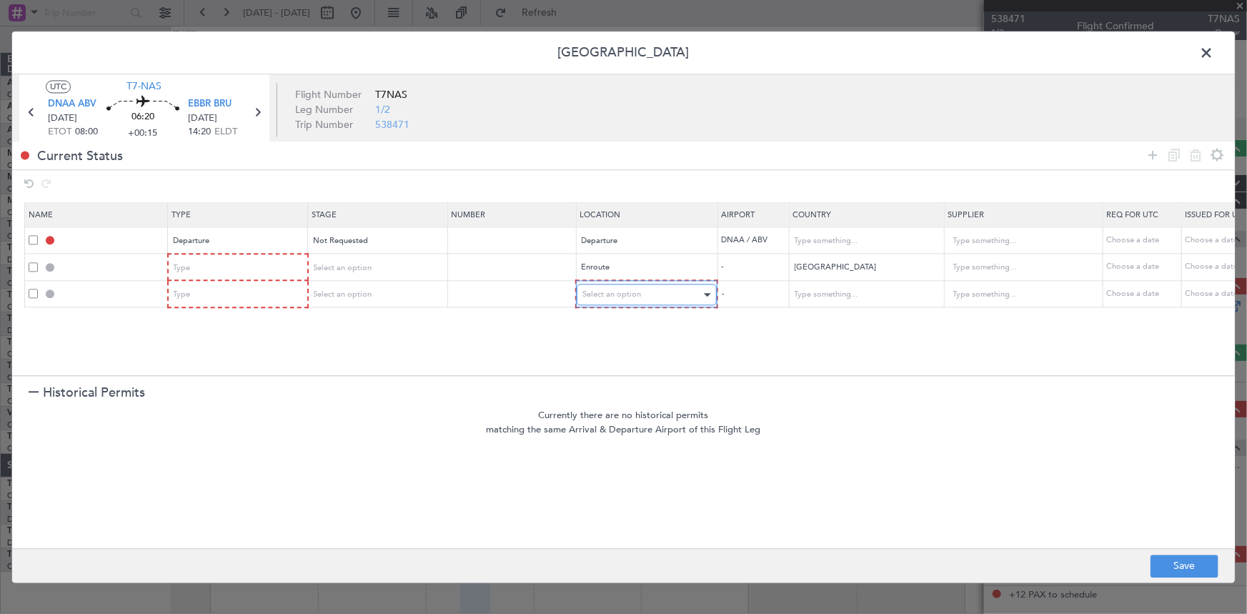
click at [642, 300] on div "Select an option" at bounding box center [642, 295] width 119 height 21
drag, startPoint x: 601, startPoint y: 407, endPoint x: 842, endPoint y: 308, distance: 261.0
click at [613, 407] on span "Enroute" at bounding box center [646, 409] width 127 height 21
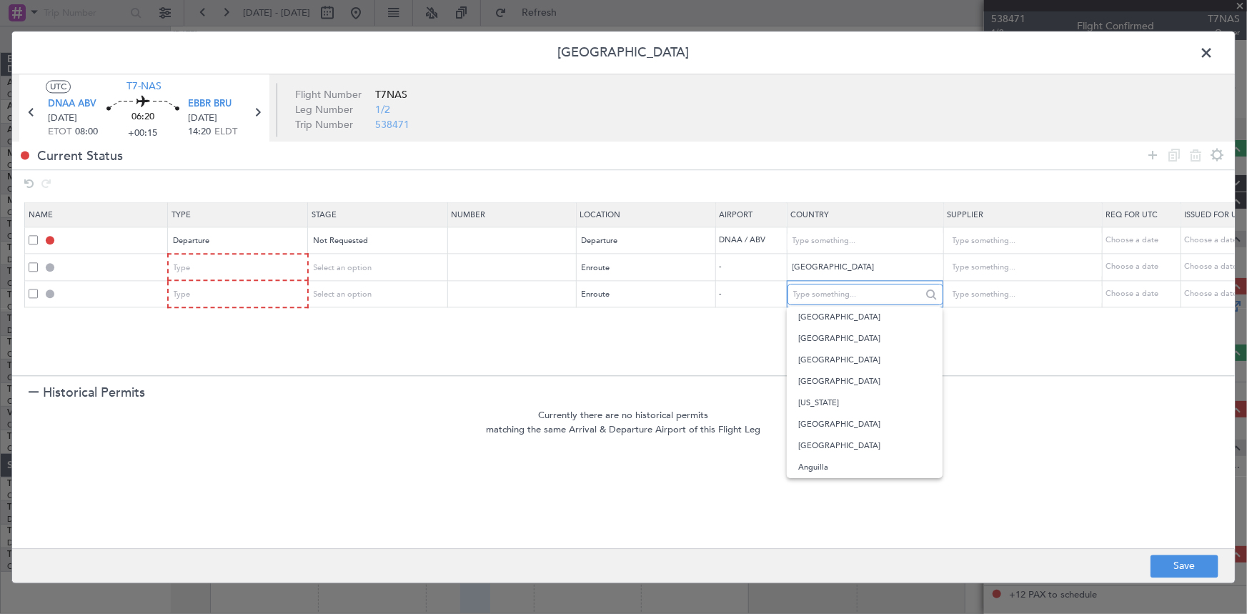
click at [844, 292] on input "text" at bounding box center [858, 294] width 129 height 21
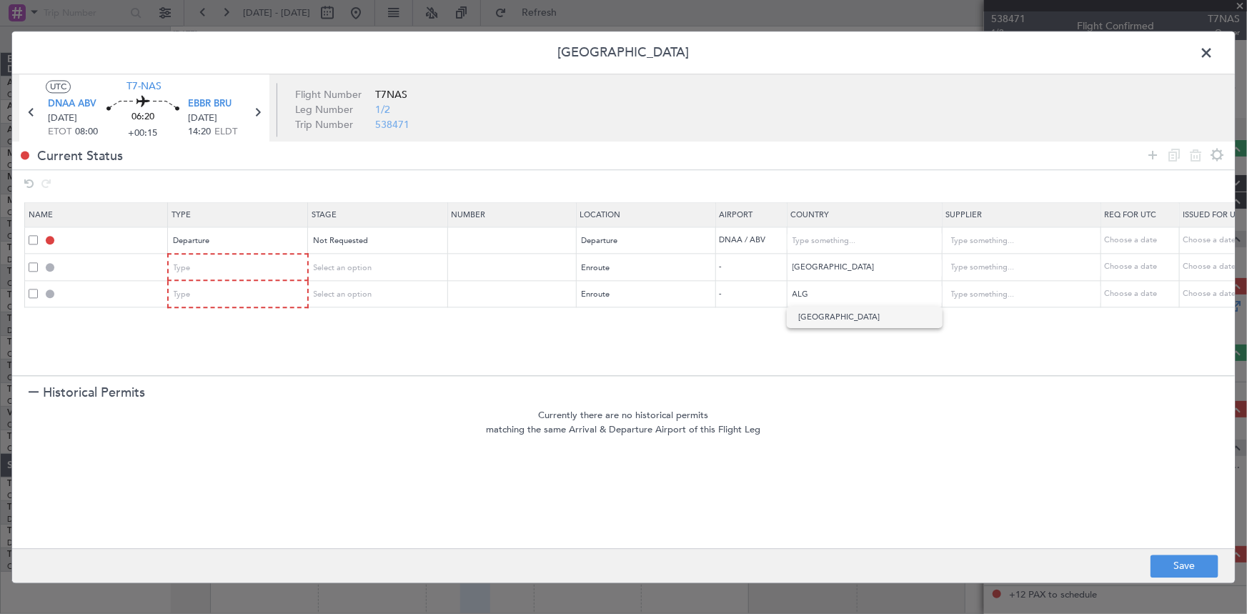
drag, startPoint x: 809, startPoint y: 317, endPoint x: 819, endPoint y: 317, distance: 10.0
click at [814, 317] on span "Algeria" at bounding box center [865, 317] width 133 height 21
type input "Algeria"
click at [1157, 151] on icon at bounding box center [1153, 155] width 17 height 17
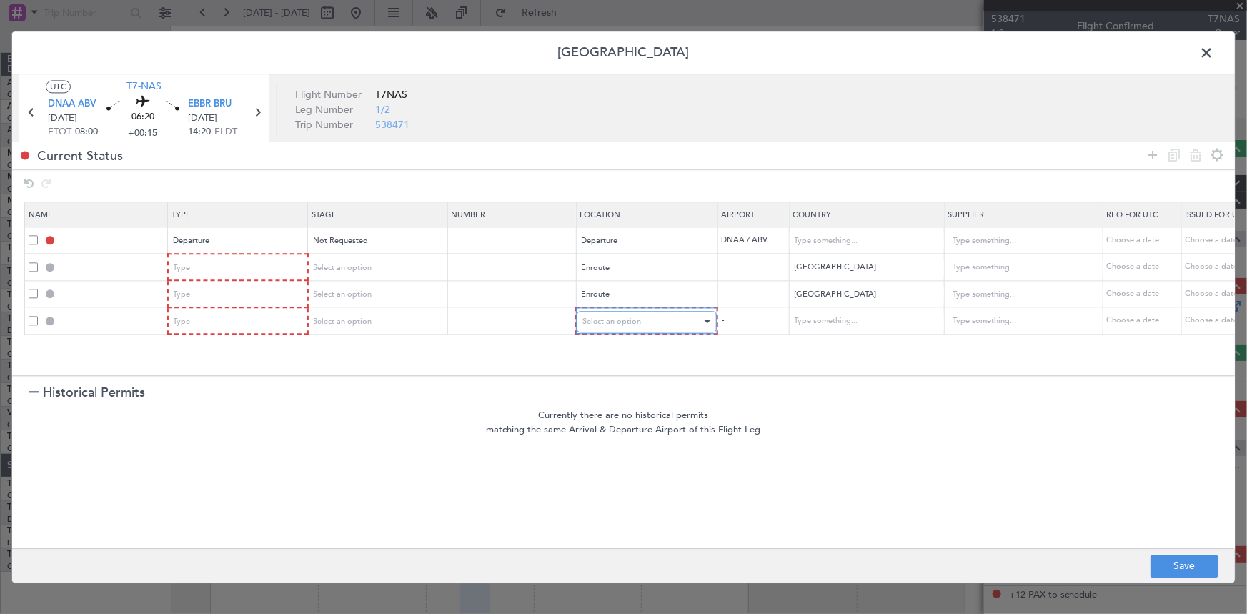
click at [631, 322] on span "Select an option" at bounding box center [612, 321] width 59 height 11
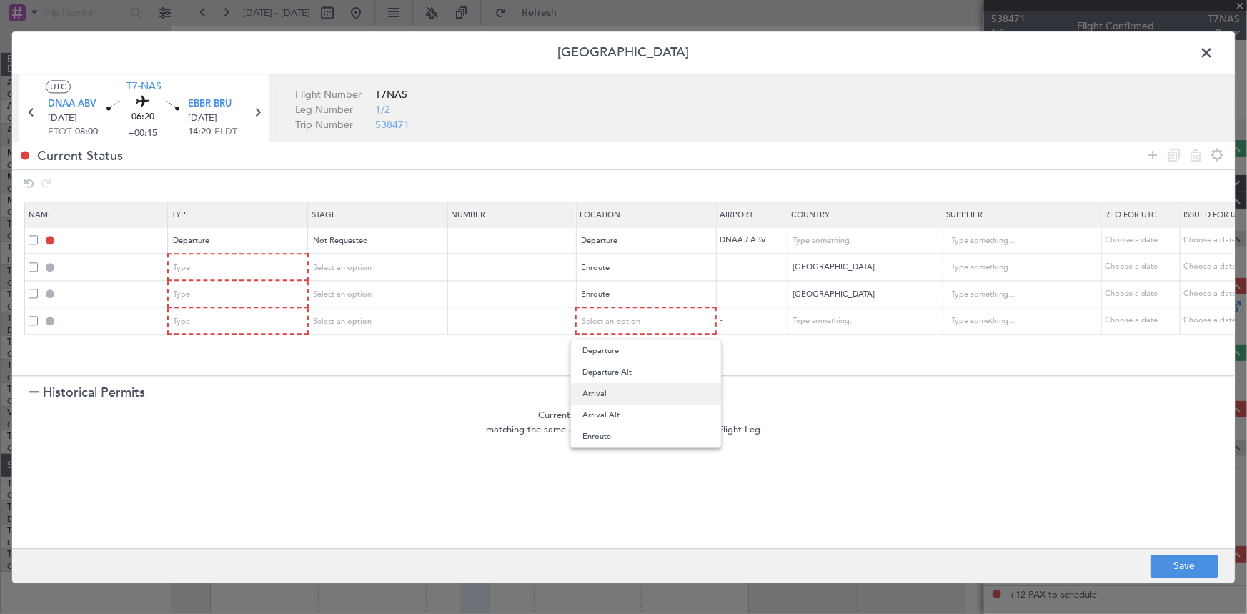
click at [612, 394] on span "Arrival" at bounding box center [646, 393] width 127 height 21
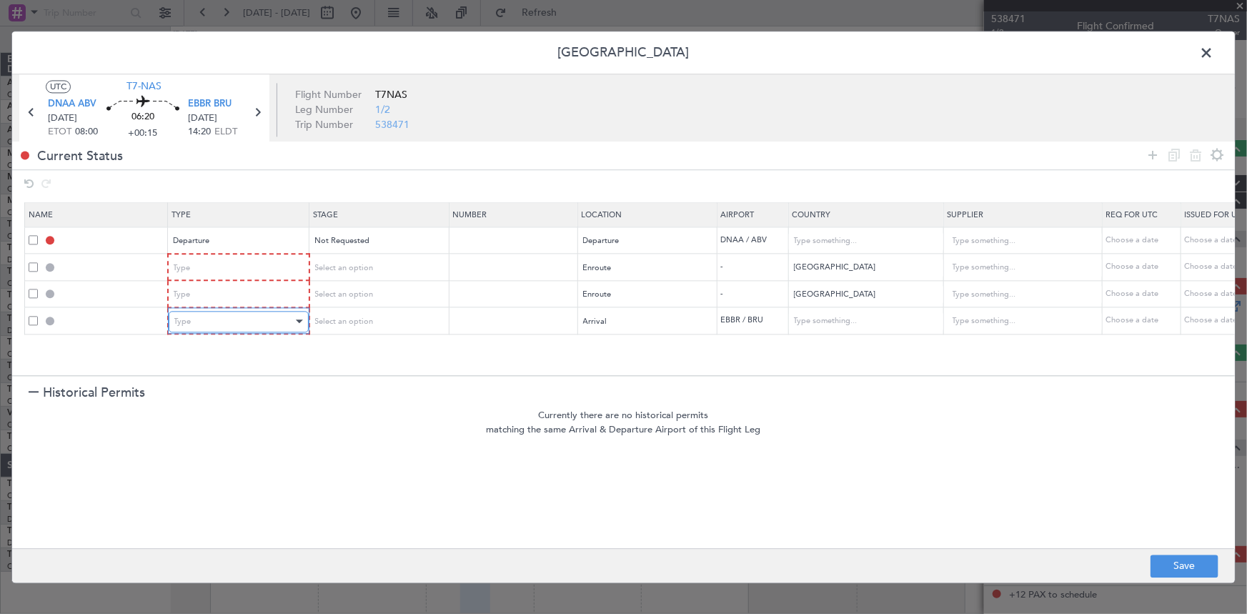
click at [238, 327] on div "Type" at bounding box center [233, 321] width 119 height 21
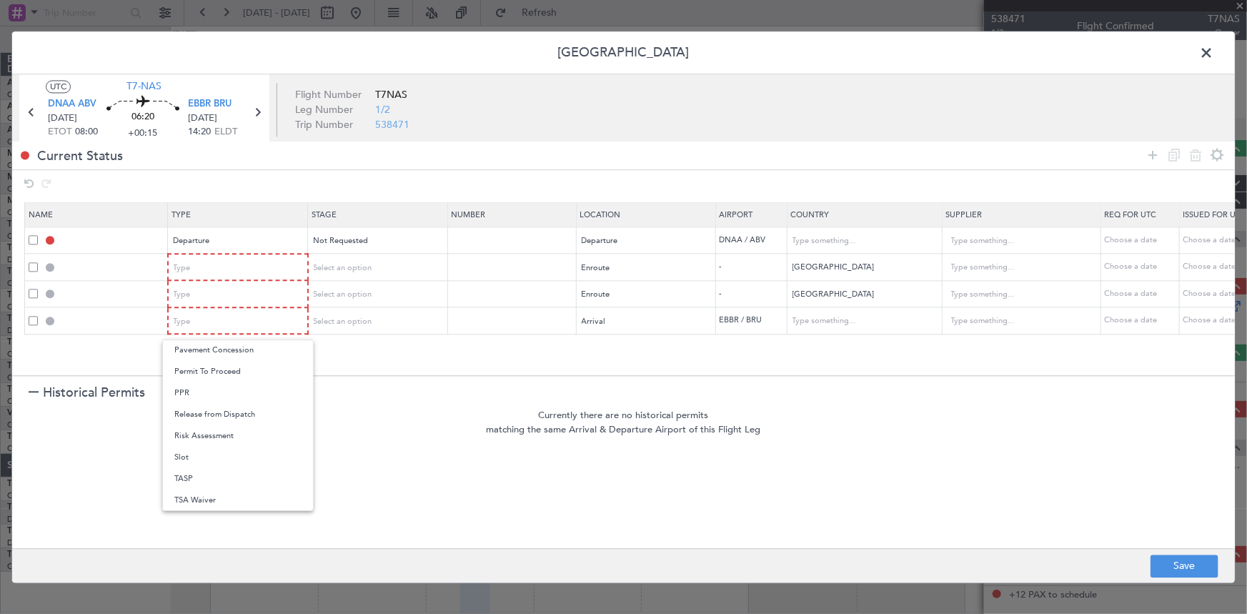
drag, startPoint x: 176, startPoint y: 453, endPoint x: 237, endPoint y: 342, distance: 127.0
click at [177, 453] on span "Slot" at bounding box center [237, 457] width 127 height 21
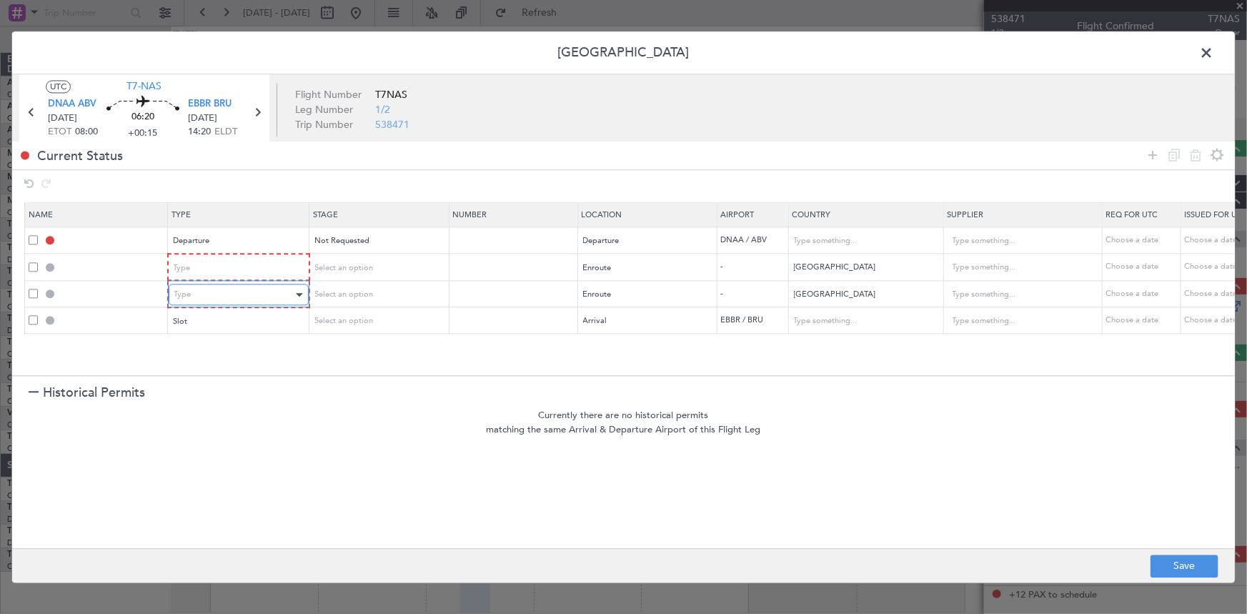
click at [237, 295] on div "Type" at bounding box center [233, 295] width 119 height 21
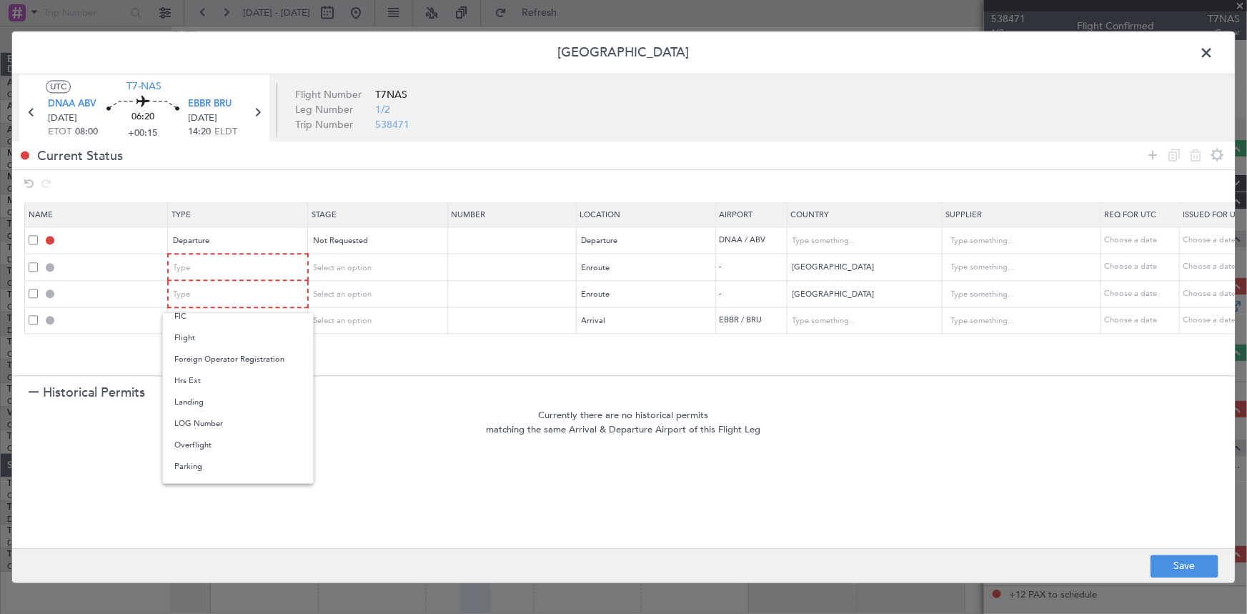
drag, startPoint x: 207, startPoint y: 443, endPoint x: 220, endPoint y: 315, distance: 128.6
click at [207, 438] on span "Overflight" at bounding box center [237, 445] width 127 height 21
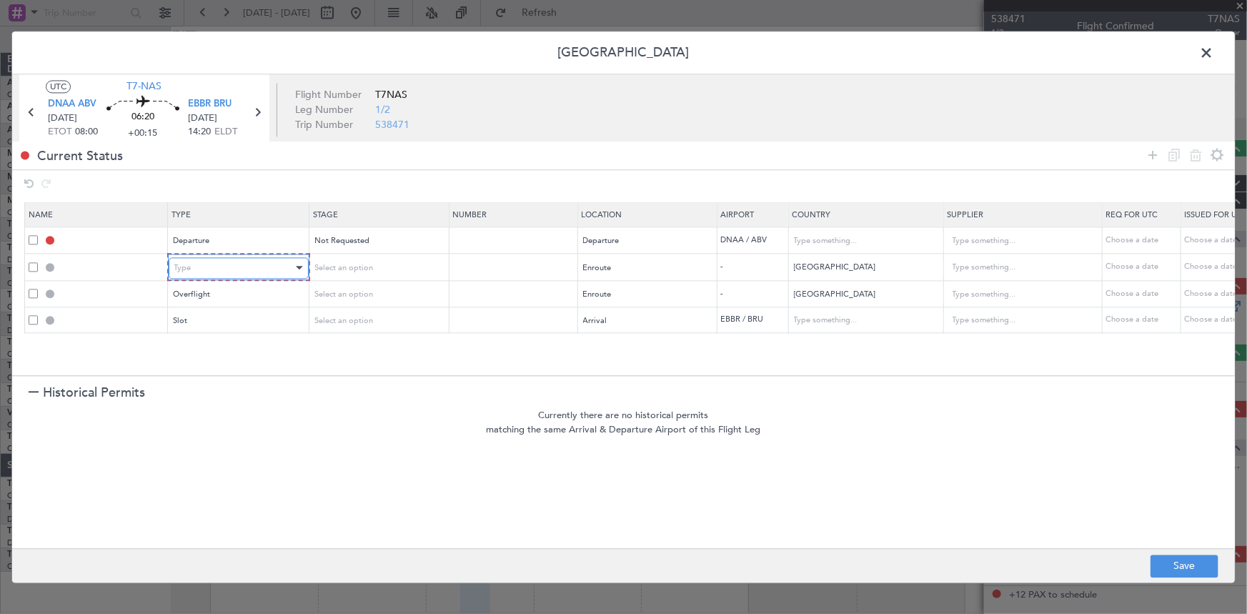
click at [212, 262] on div "Type" at bounding box center [233, 267] width 119 height 21
click at [189, 421] on span "Overflight" at bounding box center [237, 418] width 127 height 21
click at [1179, 558] on button "Save" at bounding box center [1185, 566] width 68 height 23
type input "DEPARTURE"
type input "Nigeria"
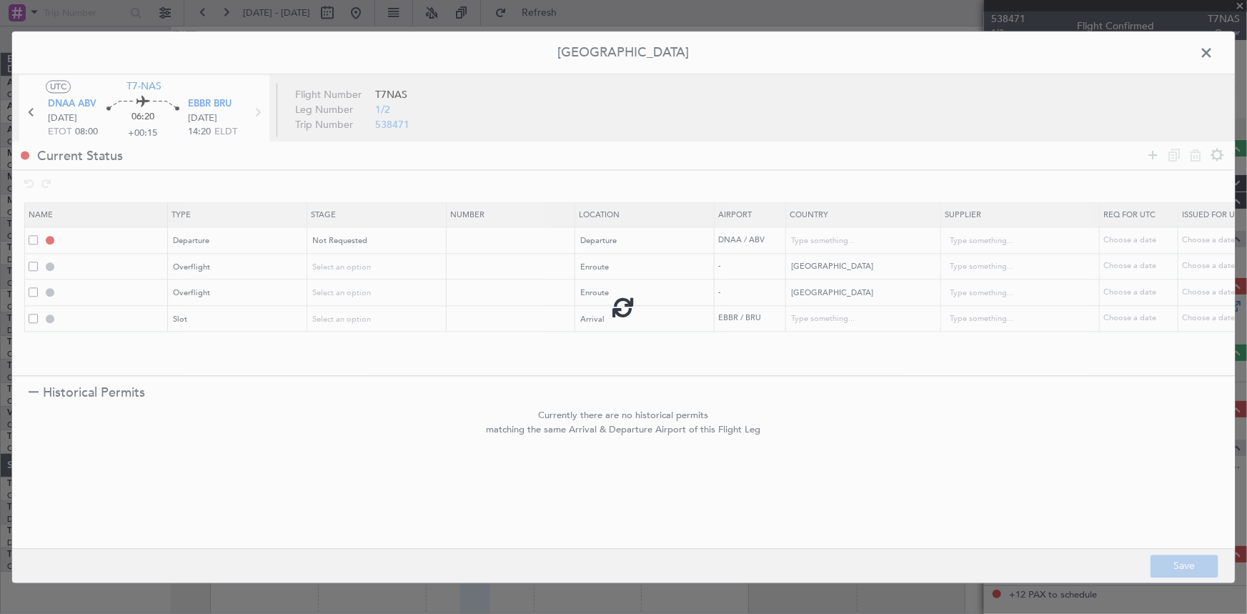
type input "NNN"
type input "NIGER OVF"
type input "NNN"
type input "ALGERIA OVF"
type input "NNN"
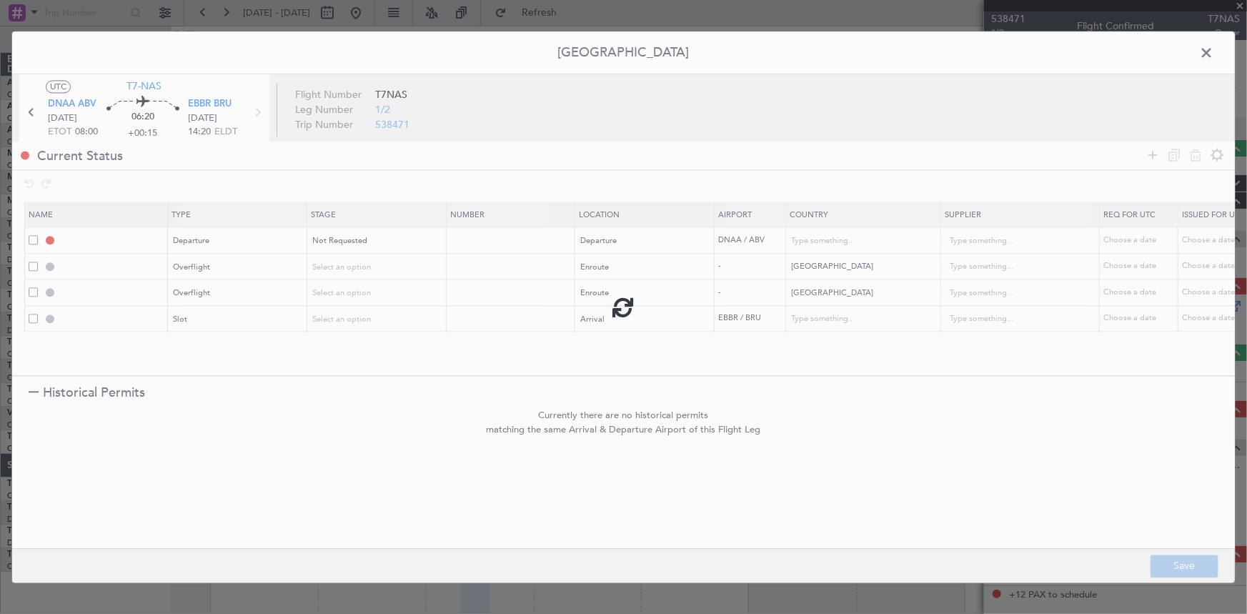
type input "EBBR ARR SLOT"
type input "Belgium"
type input "NNN"
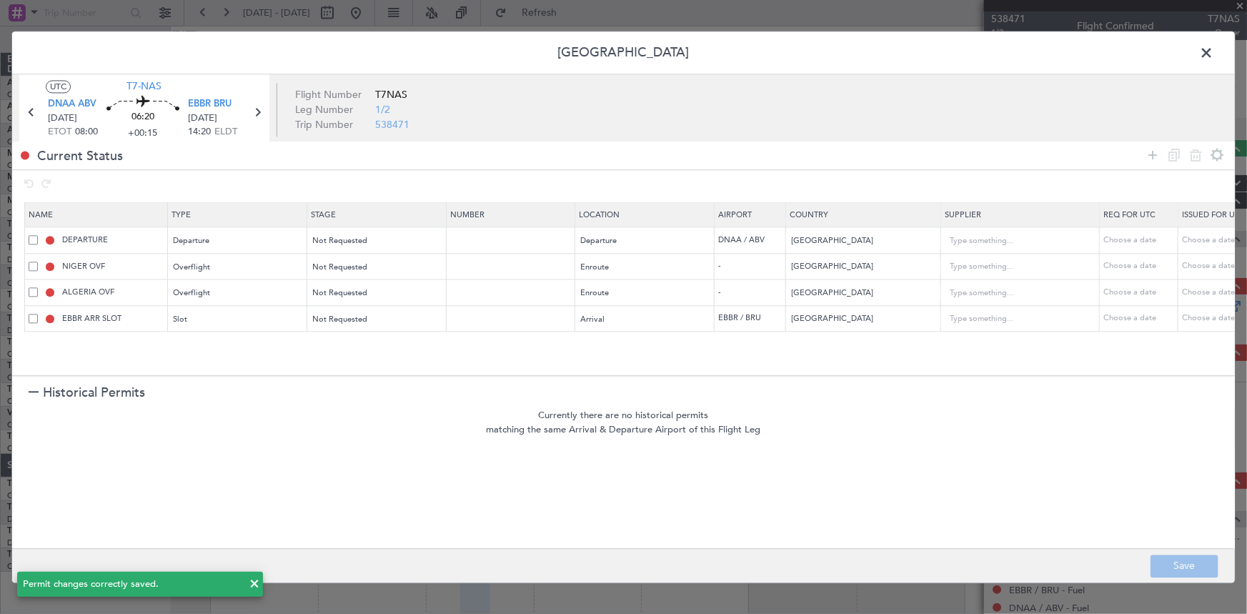
click at [1214, 51] on span at bounding box center [1214, 56] width 0 height 29
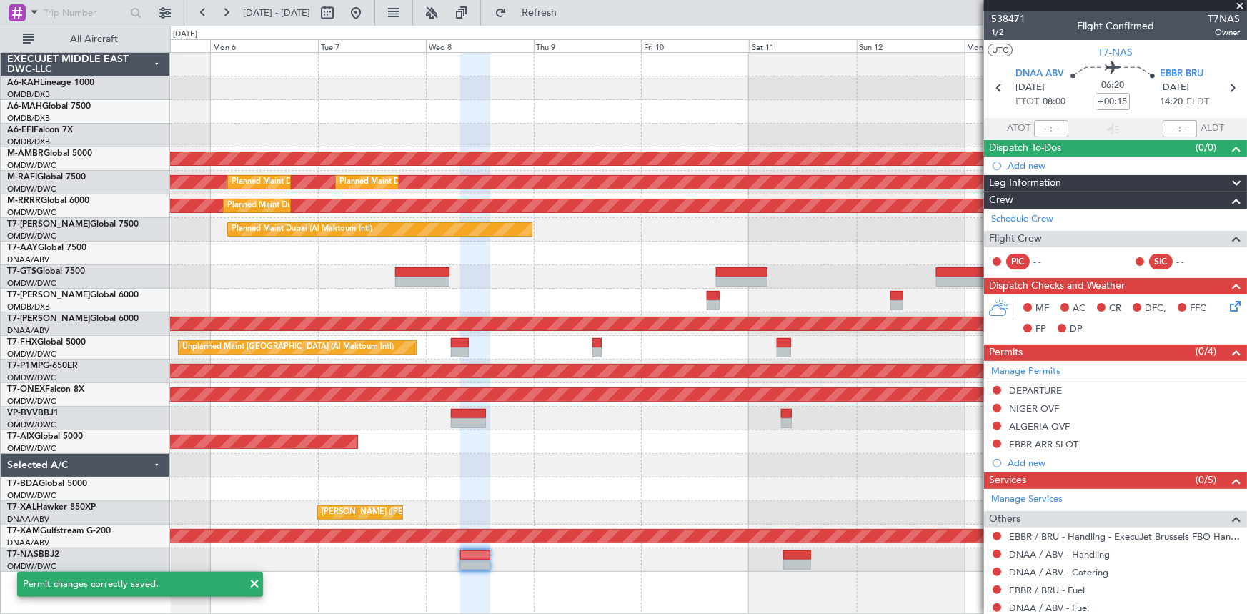
click at [570, 11] on span "Refresh" at bounding box center [540, 13] width 60 height 10
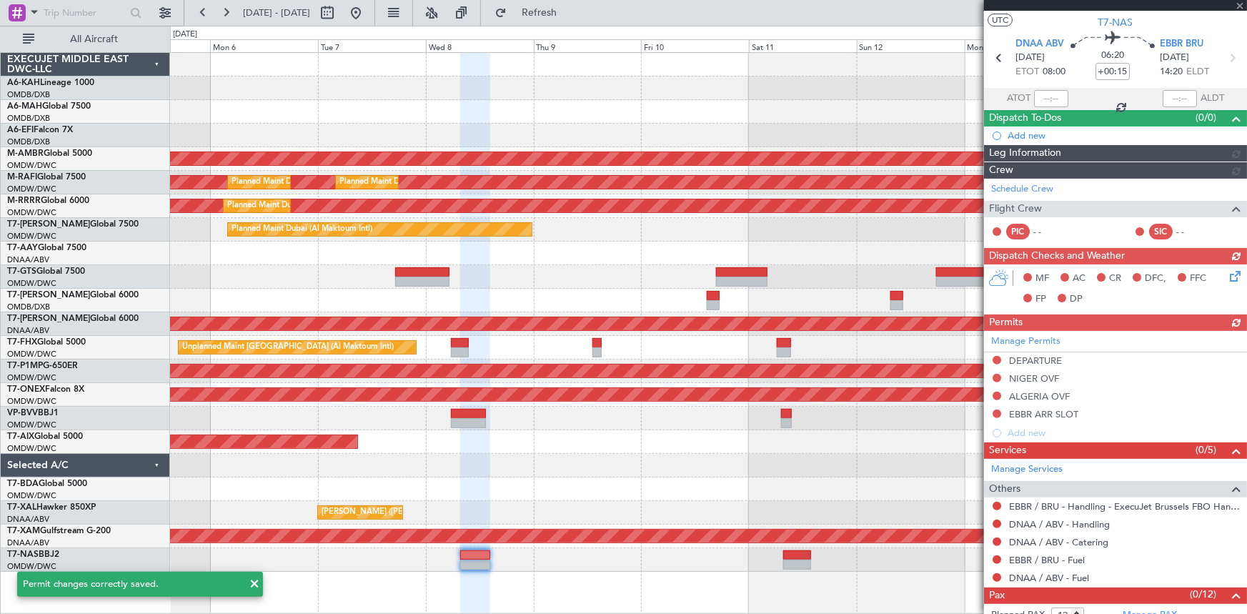
scroll to position [59, 0]
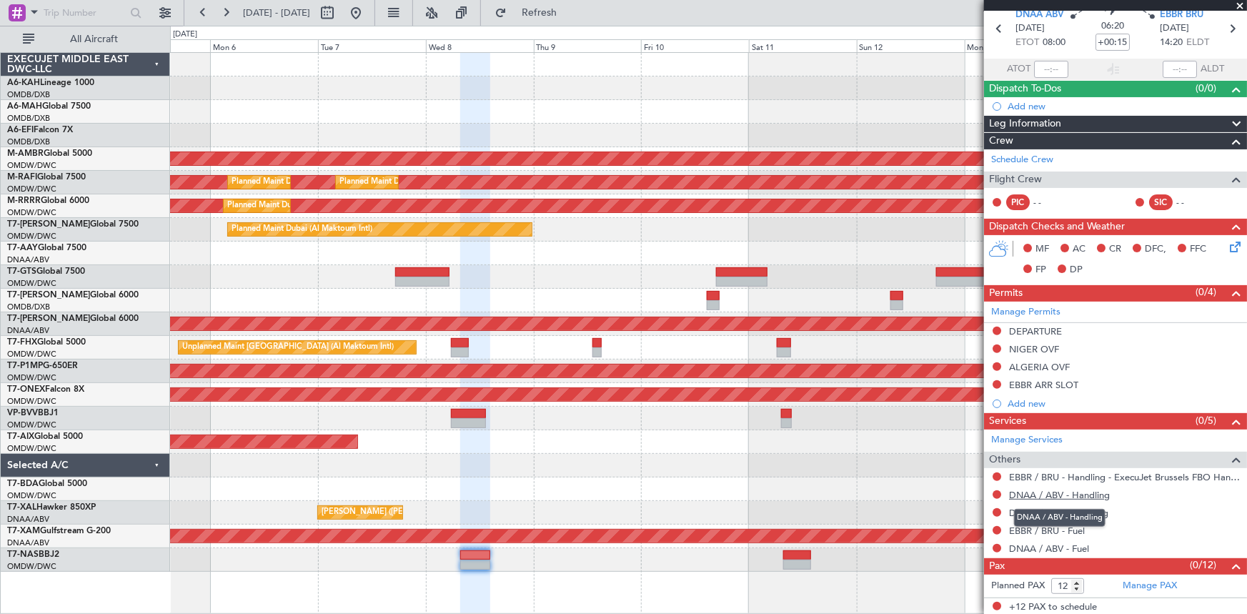
click at [1061, 494] on link "DNAA / ABV - Handling" at bounding box center [1059, 495] width 101 height 12
click at [1057, 513] on link "DNAA / ABV - Catering" at bounding box center [1058, 513] width 99 height 12
click at [1024, 527] on link "EBBR / BRU - Fuel" at bounding box center [1047, 531] width 76 height 12
click at [1049, 547] on link "DNAA / ABV - Fuel" at bounding box center [1049, 549] width 80 height 12
drag, startPoint x: 583, startPoint y: 6, endPoint x: 1131, endPoint y: 342, distance: 642.7
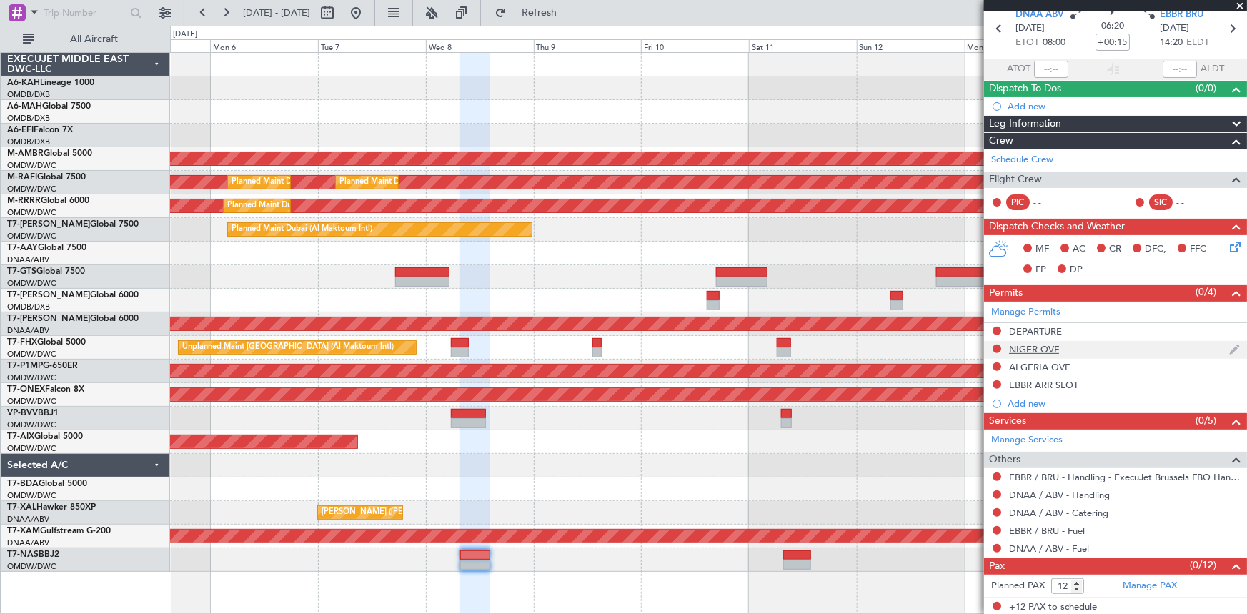
click at [570, 8] on span "Refresh" at bounding box center [540, 13] width 60 height 10
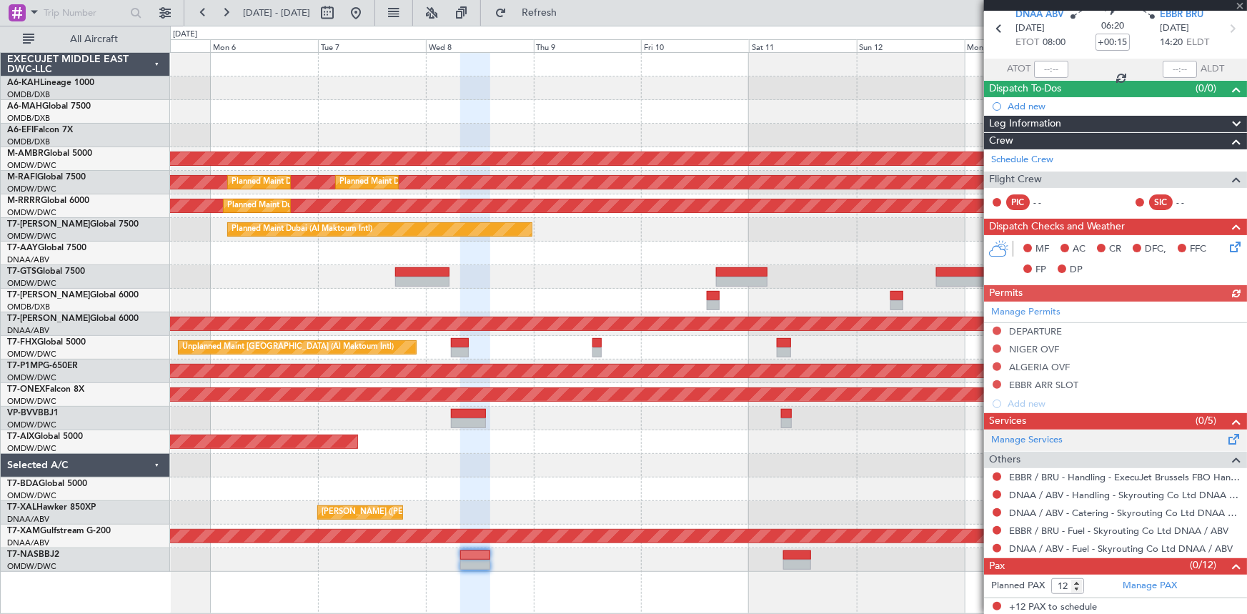
scroll to position [0, 0]
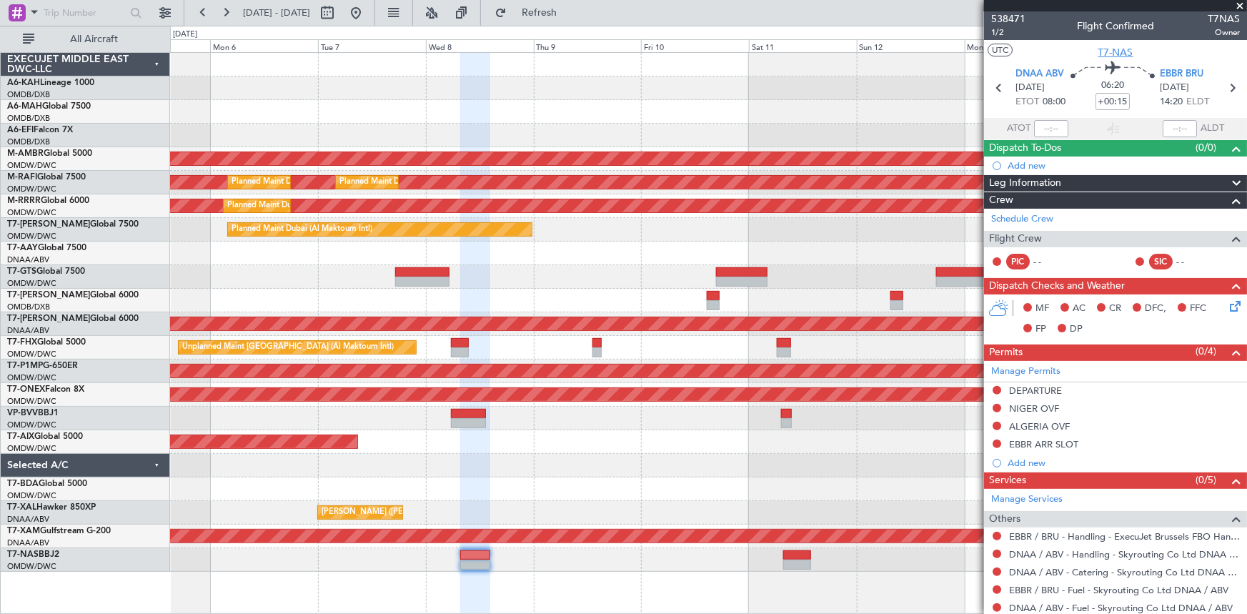
click at [1111, 51] on span "T7-NAS" at bounding box center [1116, 52] width 35 height 15
click at [1231, 87] on icon at bounding box center [1232, 88] width 19 height 19
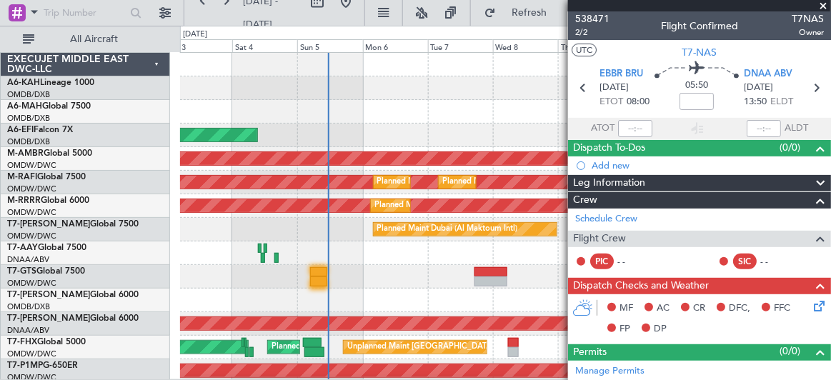
scroll to position [1, 0]
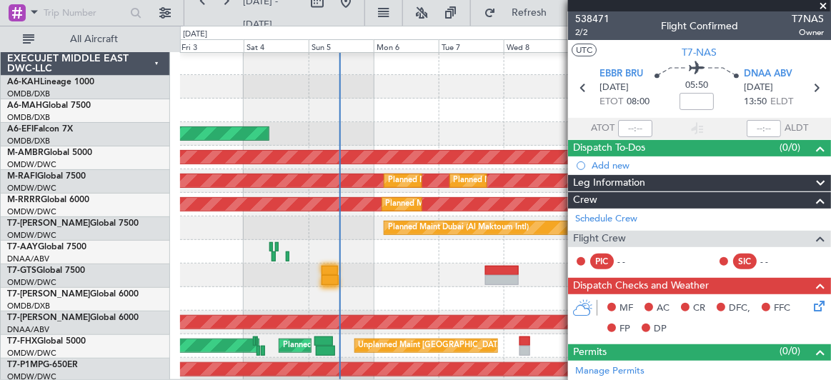
click at [479, 130] on div "AOG Maint [GEOGRAPHIC_DATA] (Dubai Intl)" at bounding box center [505, 134] width 651 height 24
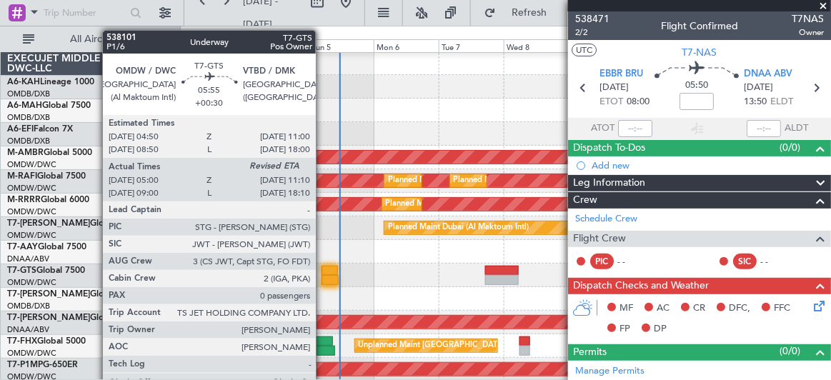
click at [323, 268] on div at bounding box center [330, 271] width 17 height 10
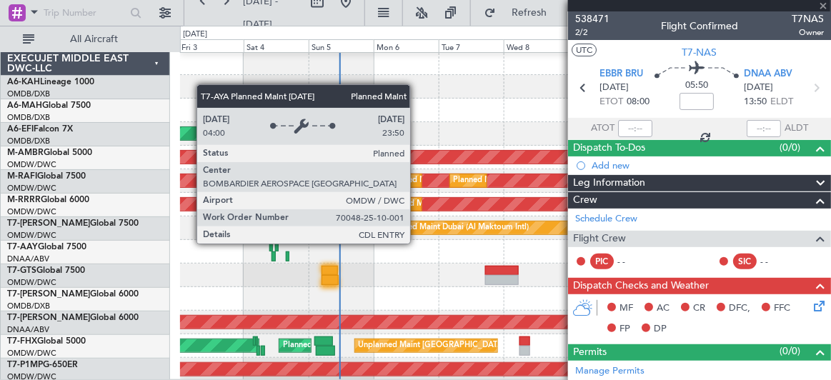
type input "+00:30"
type input "05:10"
type input "0"
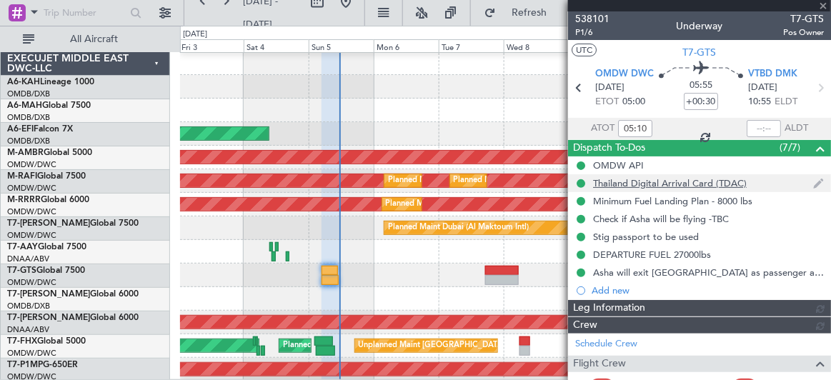
type input "Rohit Roy (ROY)"
type input "7400"
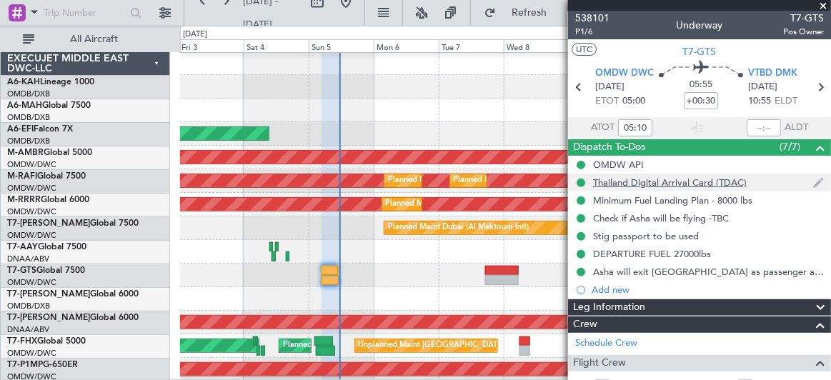
scroll to position [0, 0]
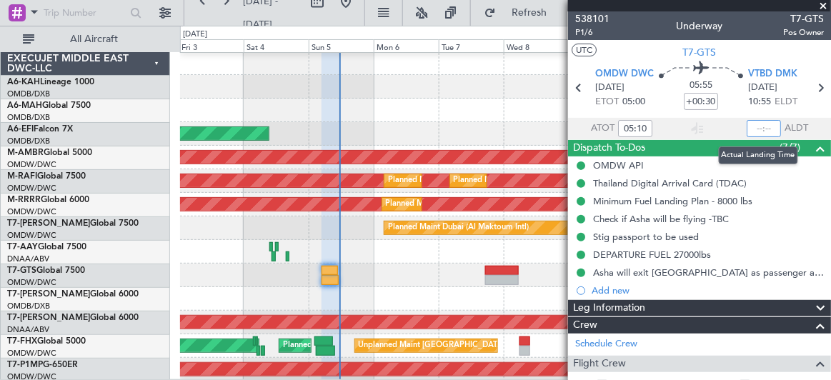
click at [757, 128] on input "text" at bounding box center [764, 128] width 34 height 17
click at [673, 120] on section "ATOT 05:10 1115 ALDT" at bounding box center [699, 128] width 263 height 21
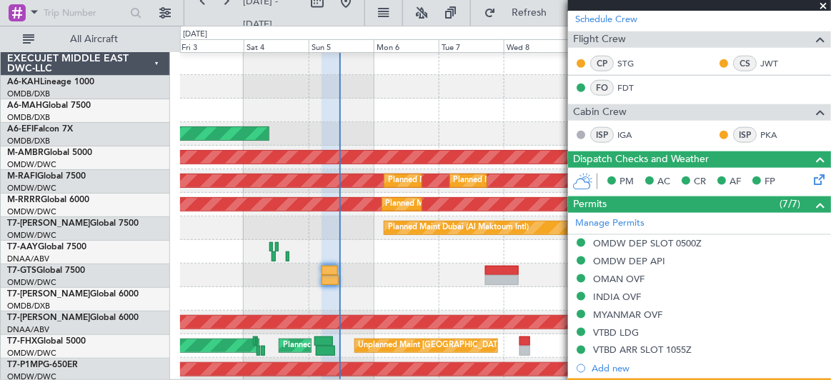
type input "11:15"
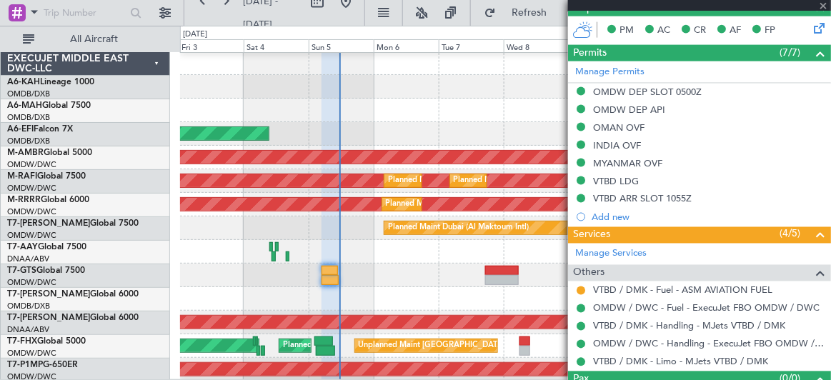
scroll to position [503, 0]
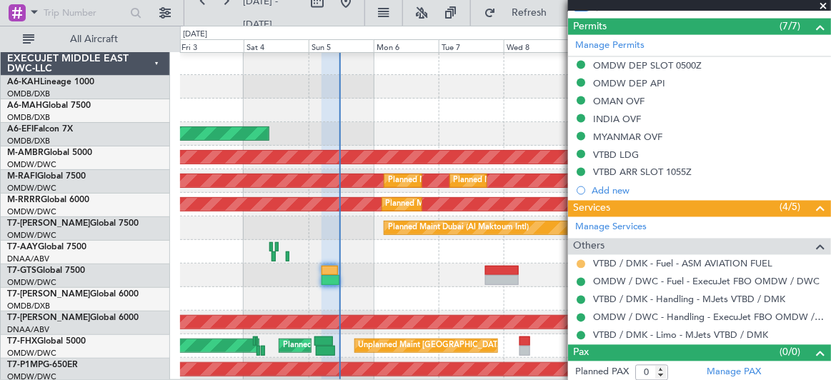
click at [581, 262] on button at bounding box center [581, 264] width 9 height 9
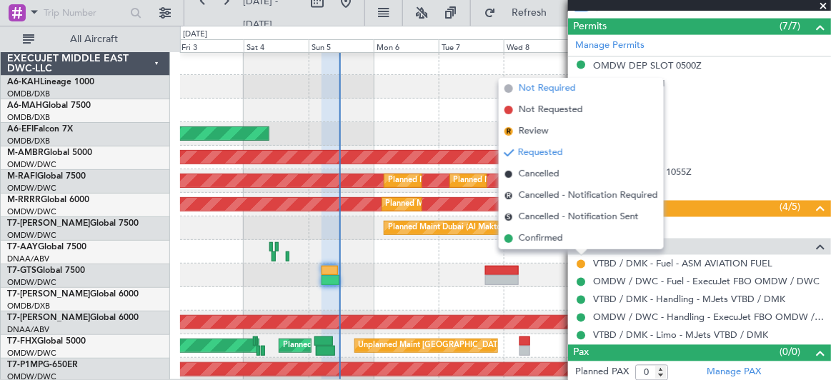
click at [572, 89] on span "Not Required" at bounding box center [547, 88] width 57 height 14
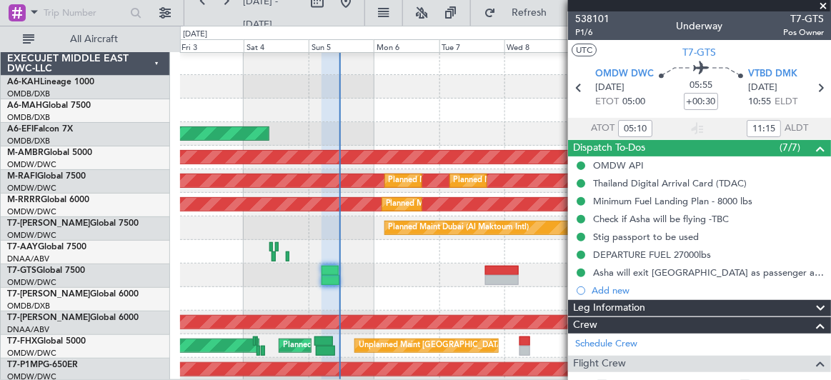
scroll to position [190, 0]
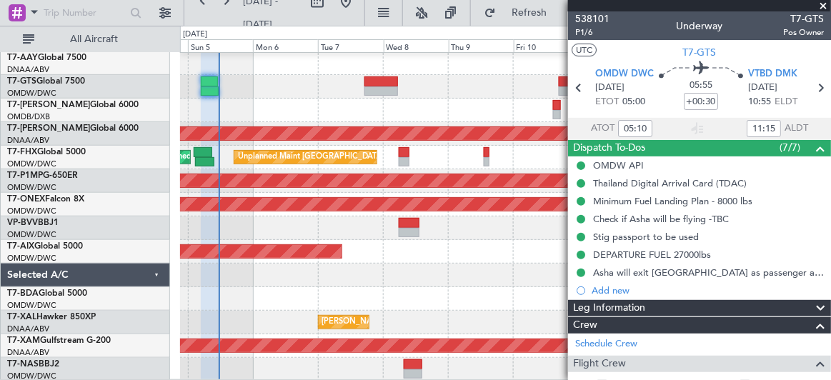
click at [381, 158] on div "Planned Maint Dubai (Al Maktoum Intl) AOG Maint Dubai (Al Maktoum Intl) Unplann…" at bounding box center [505, 122] width 651 height 519
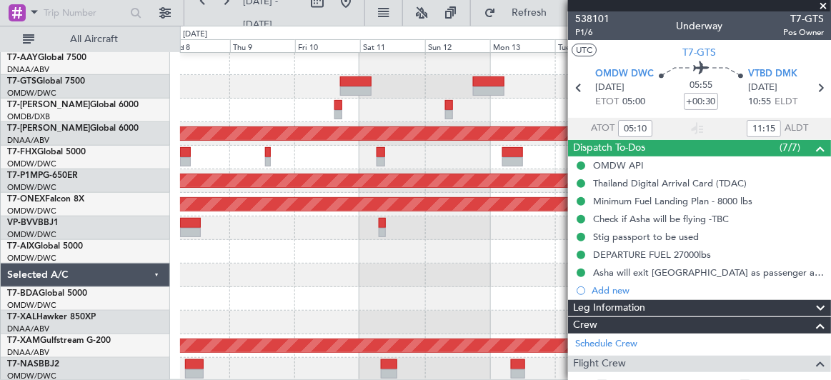
click at [305, 211] on div "Planned Maint Dubai (Al Maktoum Intl) Planned Maint Singapore (Seletar) AOG Mai…" at bounding box center [505, 122] width 651 height 519
click at [811, 89] on icon at bounding box center [820, 88] width 19 height 19
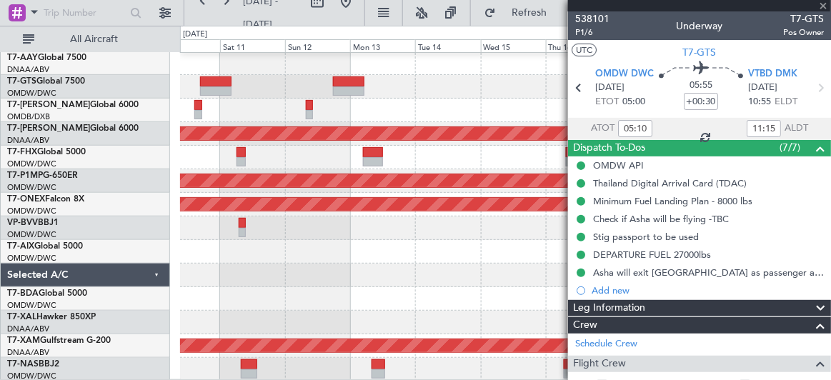
click at [344, 165] on div "Planned Maint Dubai (Al Maktoum Intl) Planned Maint Singapore (Seletar) AOG Mai…" at bounding box center [505, 122] width 651 height 519
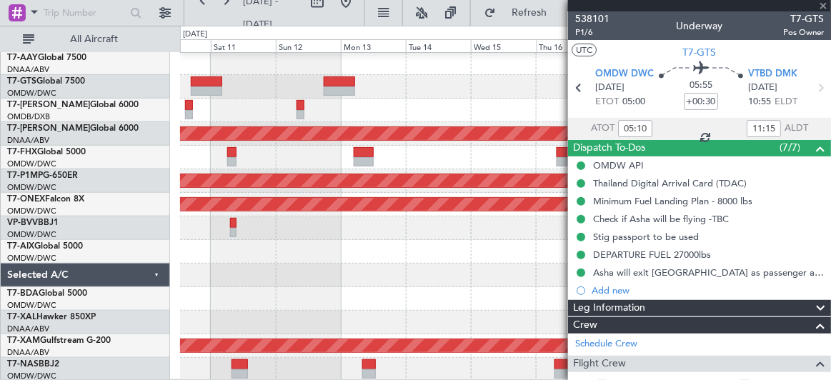
type input "+00:40"
type input "7"
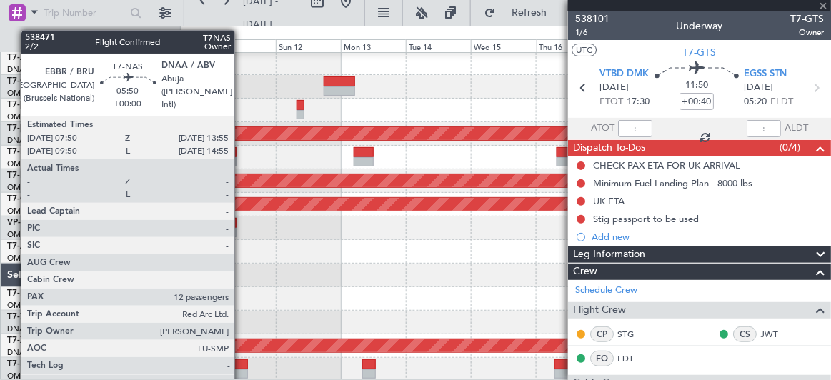
click at [242, 362] on div at bounding box center [240, 365] width 17 height 10
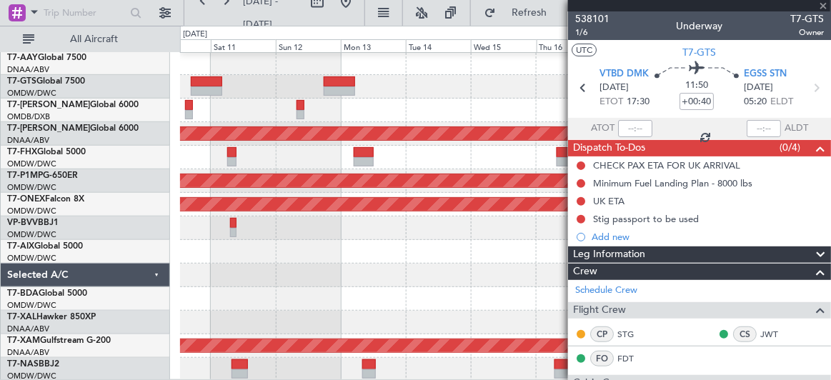
type input "12"
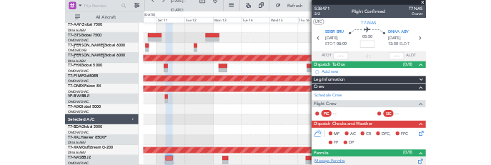
scroll to position [219, 0]
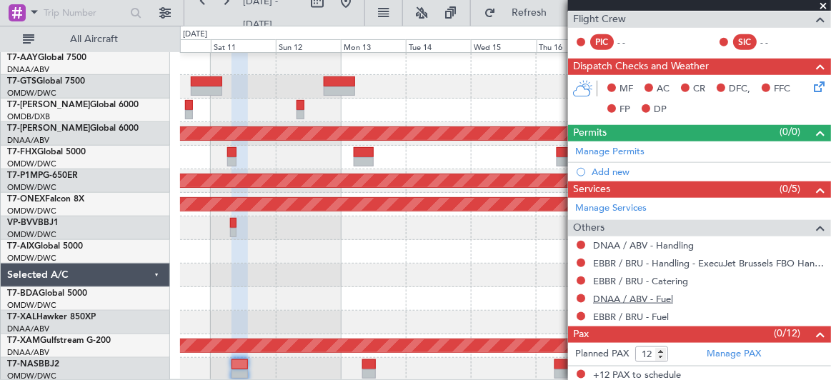
click at [628, 297] on link "DNAA / ABV - Fuel" at bounding box center [633, 299] width 80 height 12
click at [625, 313] on link "EBBR / BRU - Fuel" at bounding box center [631, 317] width 76 height 12
click at [524, 8] on span "Refresh" at bounding box center [530, 13] width 60 height 10
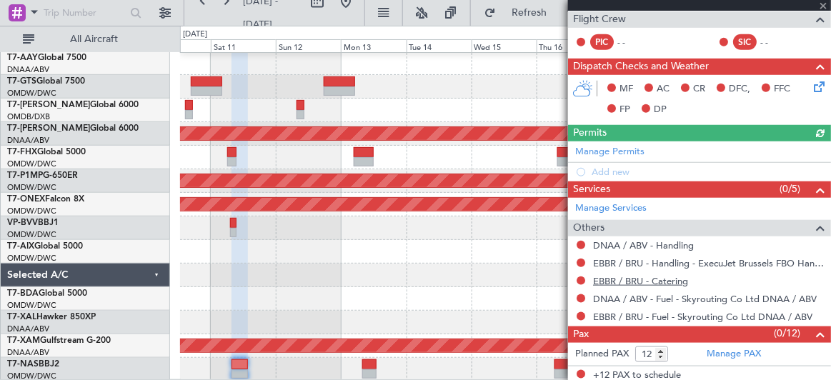
click at [619, 277] on link "EBBR / BRU - Catering" at bounding box center [640, 281] width 95 height 12
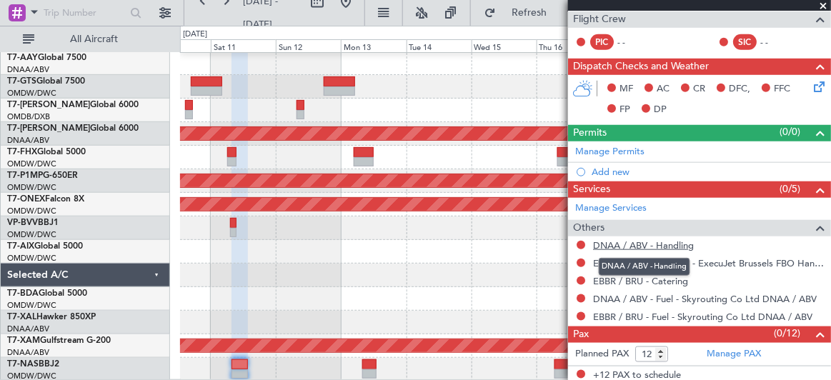
click at [660, 242] on link "DNAA / ABV - Handling" at bounding box center [643, 245] width 101 height 12
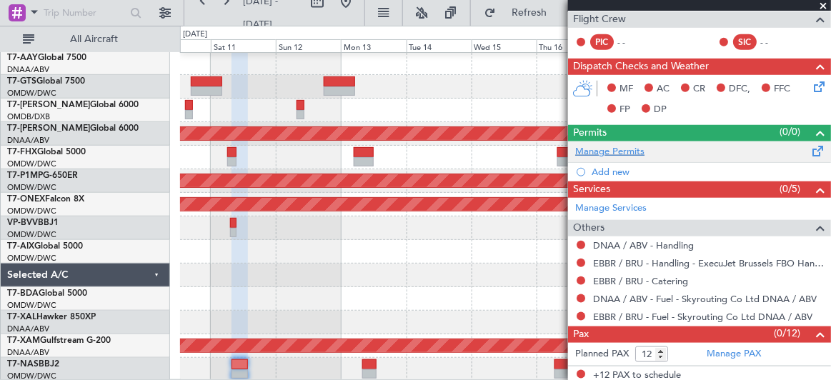
click at [628, 147] on link "Manage Permits" at bounding box center [609, 152] width 69 height 14
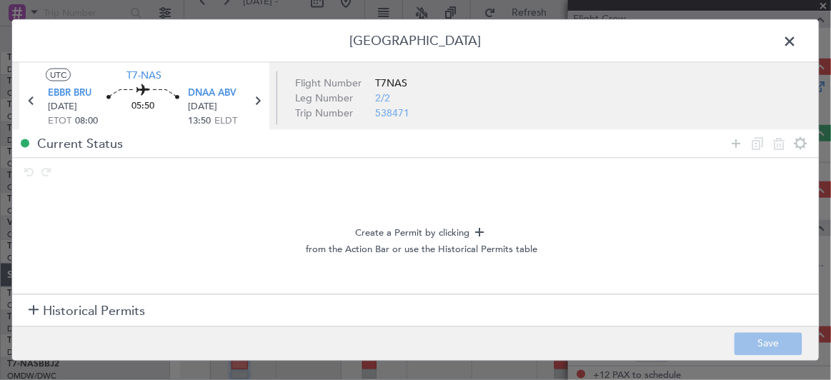
click at [106, 306] on span "Historical Permits" at bounding box center [94, 311] width 102 height 19
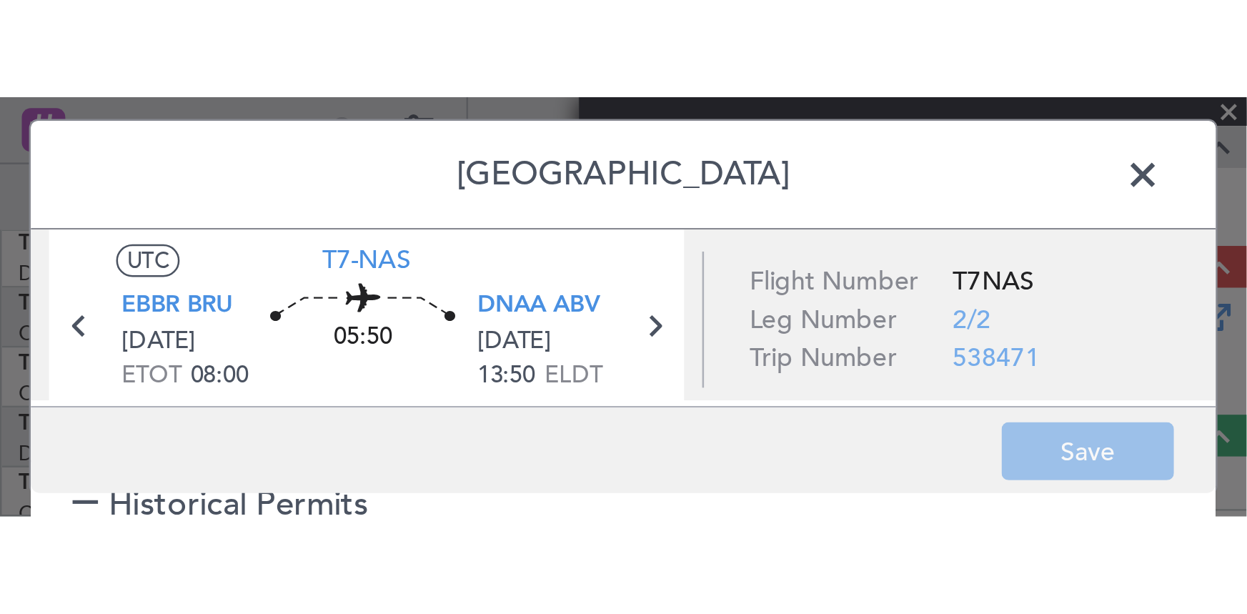
scroll to position [0, 0]
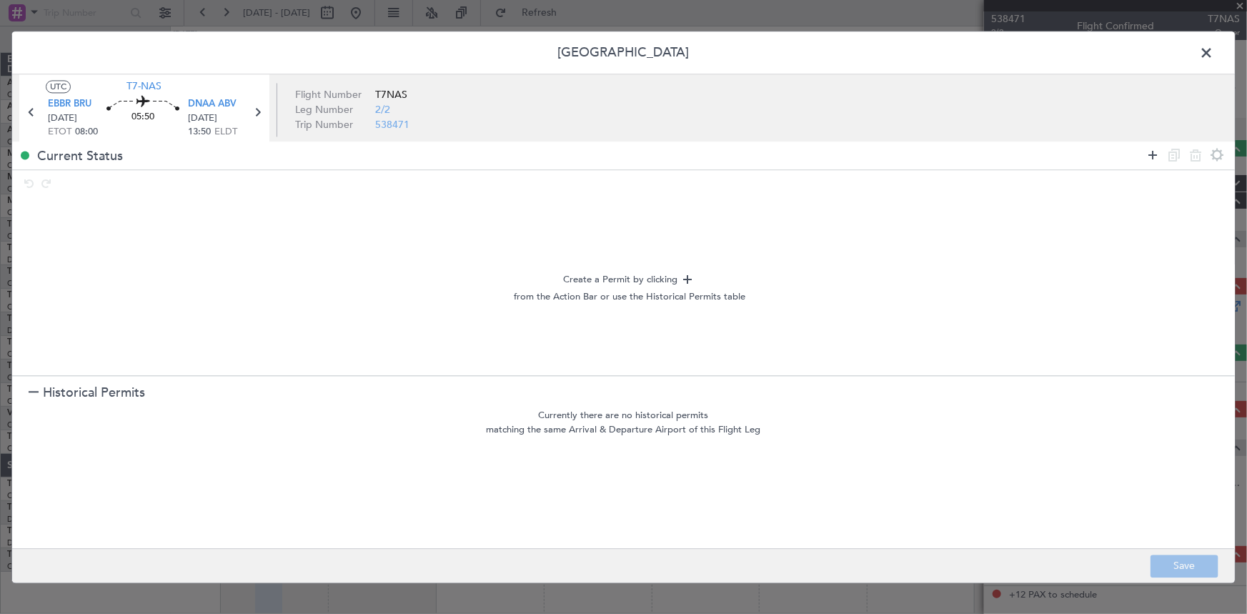
click at [1148, 155] on icon at bounding box center [1153, 155] width 17 height 17
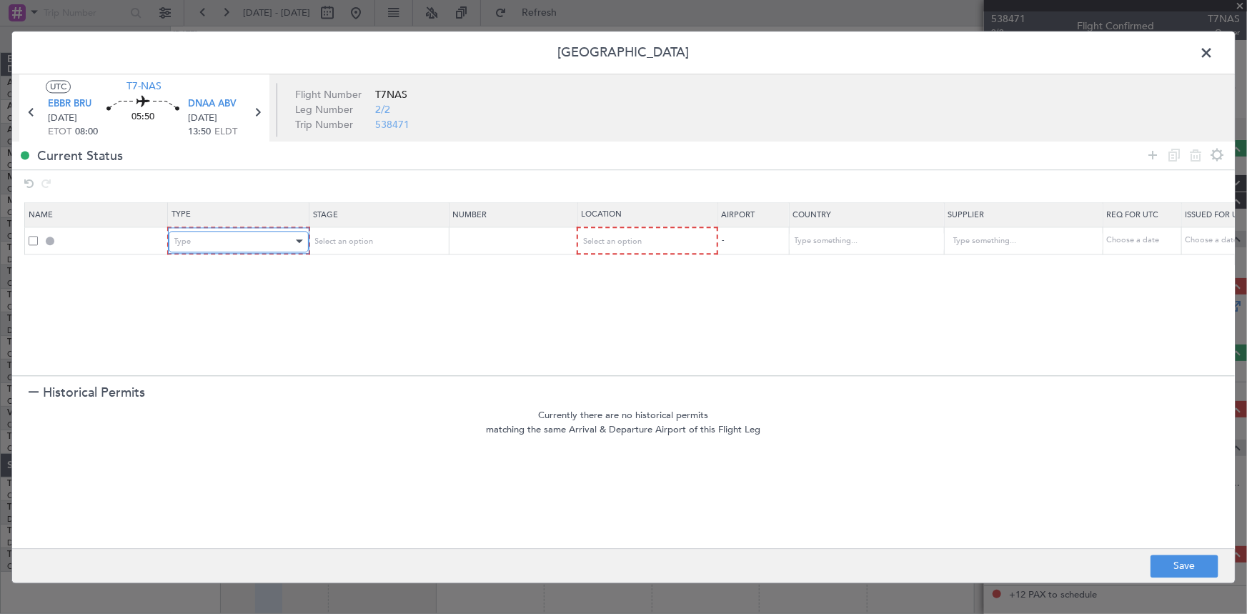
click at [205, 238] on div "Type" at bounding box center [233, 241] width 119 height 21
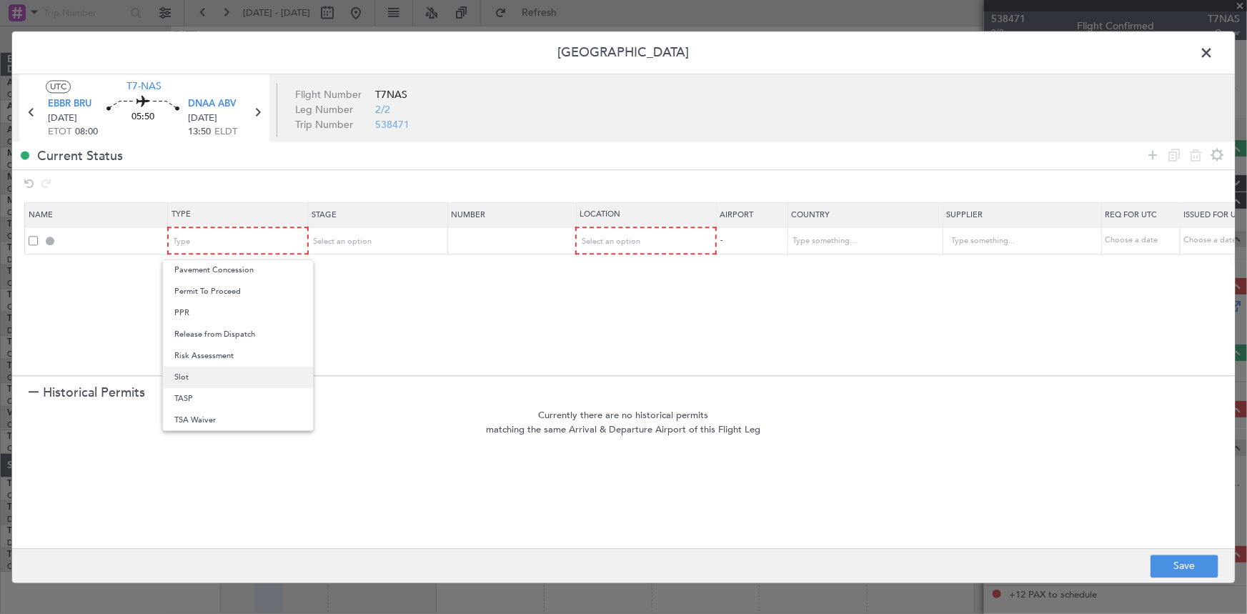
click at [194, 382] on span "Slot" at bounding box center [237, 377] width 127 height 21
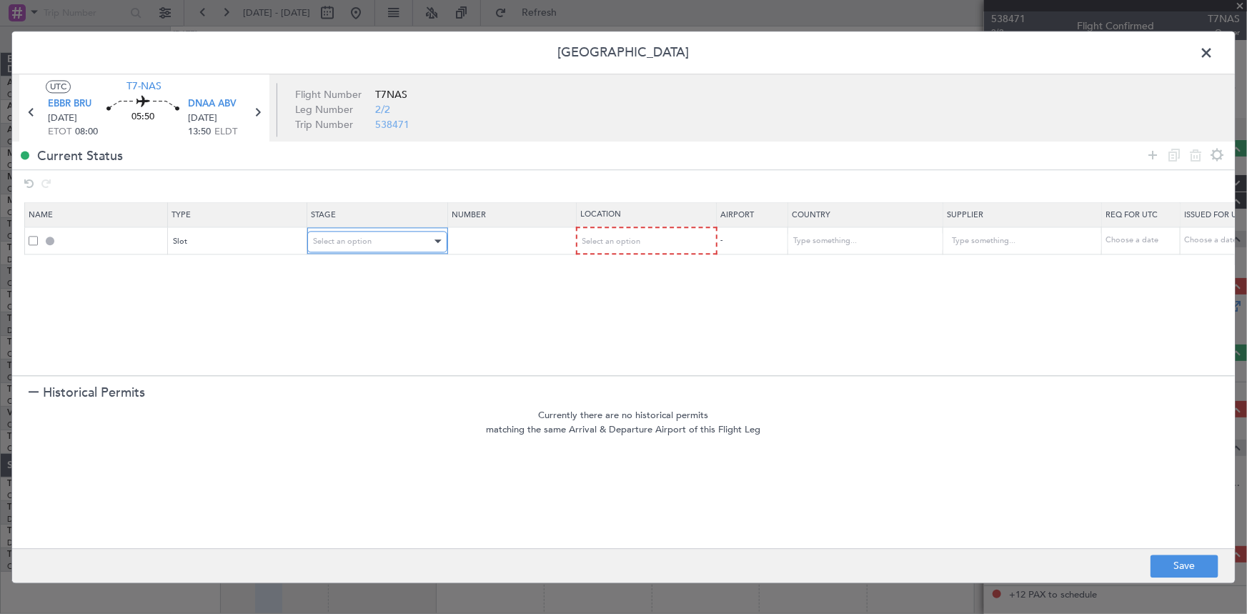
click at [366, 242] on span "Select an option" at bounding box center [342, 241] width 59 height 11
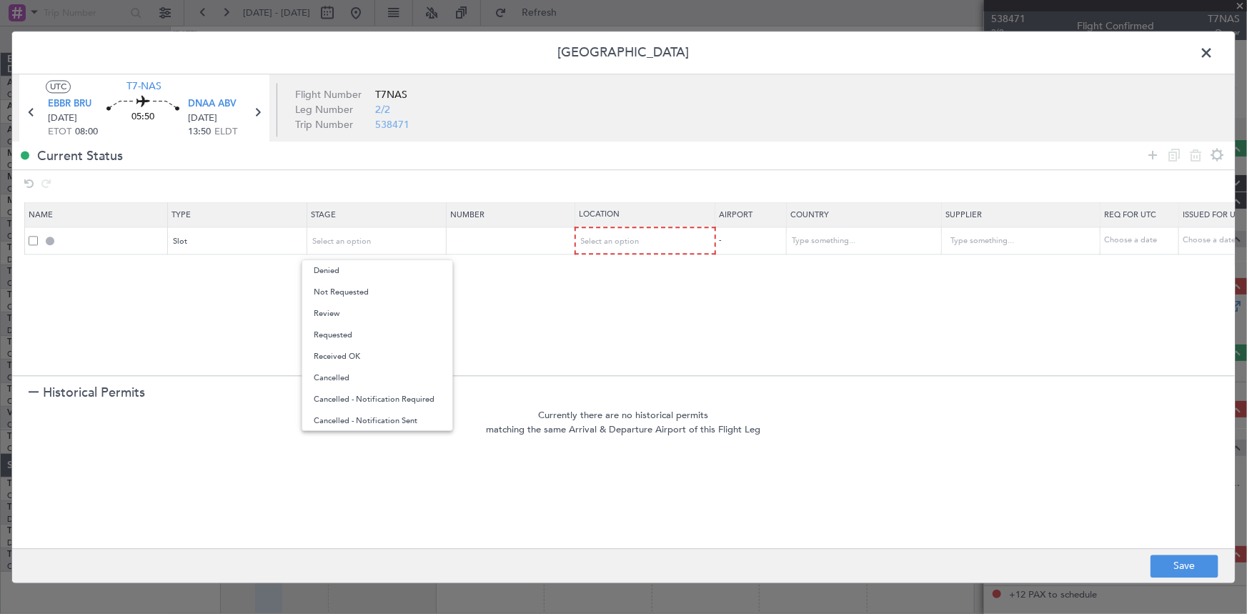
click at [649, 243] on div at bounding box center [623, 307] width 1247 height 614
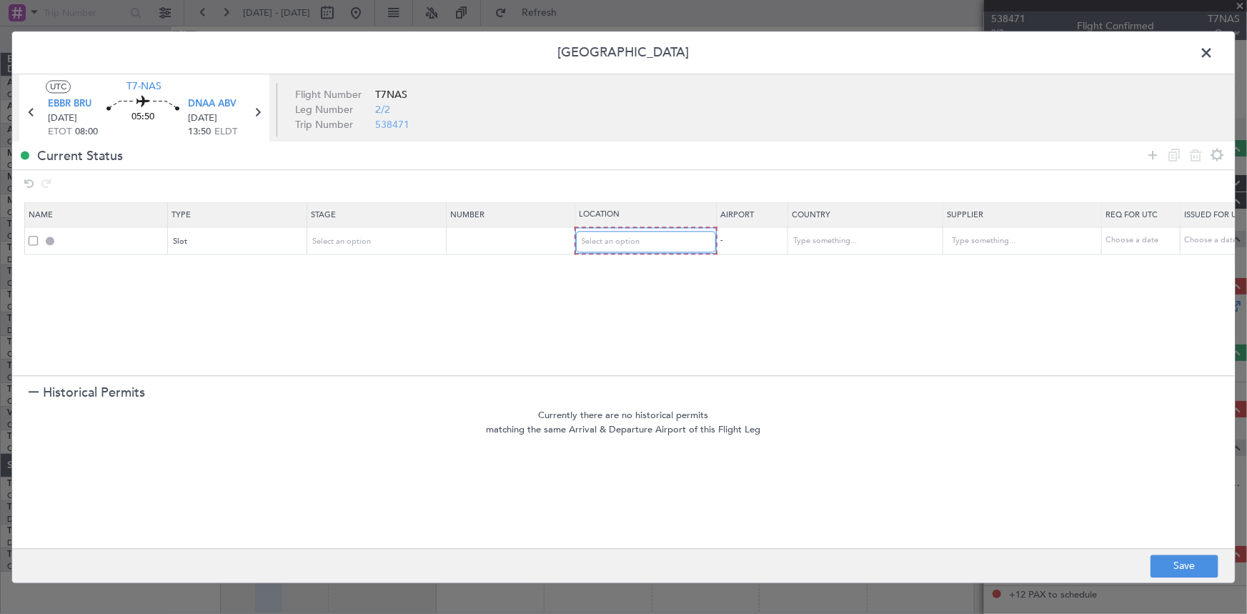
click at [649, 243] on div "Select an option" at bounding box center [641, 241] width 119 height 21
click at [633, 265] on span "Departure" at bounding box center [645, 270] width 127 height 21
click at [1156, 151] on icon at bounding box center [1153, 155] width 17 height 17
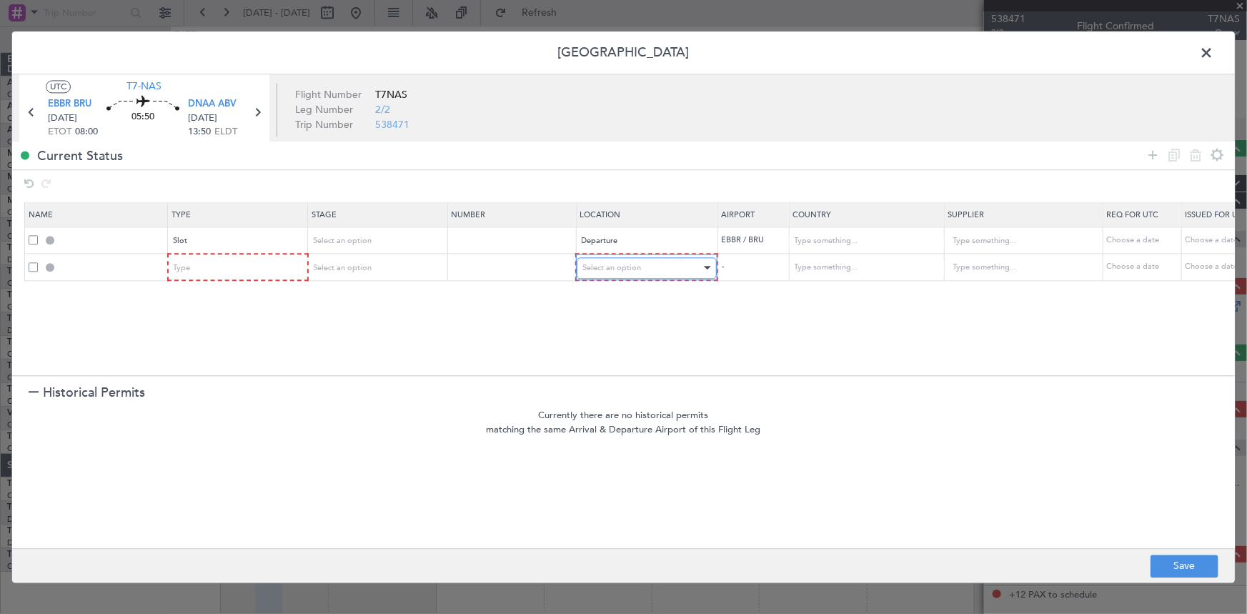
click at [621, 265] on span "Select an option" at bounding box center [612, 267] width 59 height 11
click at [621, 379] on span "Enroute" at bounding box center [646, 382] width 127 height 21
click at [827, 264] on input "text" at bounding box center [858, 267] width 129 height 21
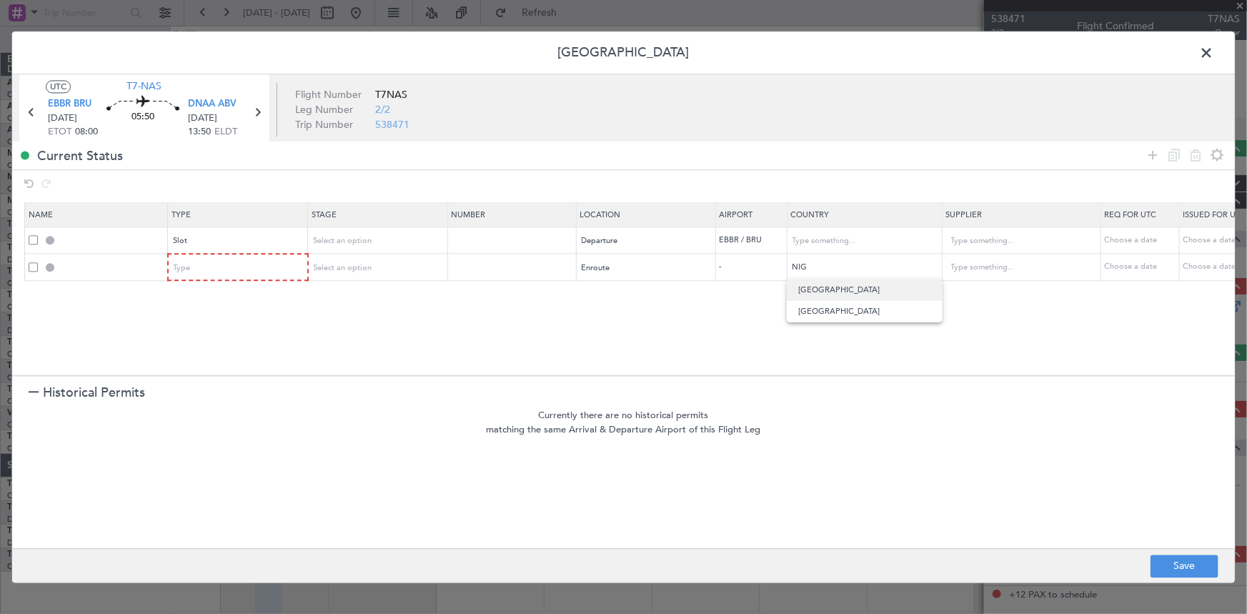
click at [815, 287] on span "Niger" at bounding box center [865, 290] width 133 height 21
type input "Niger"
click at [1154, 152] on icon at bounding box center [1153, 155] width 17 height 17
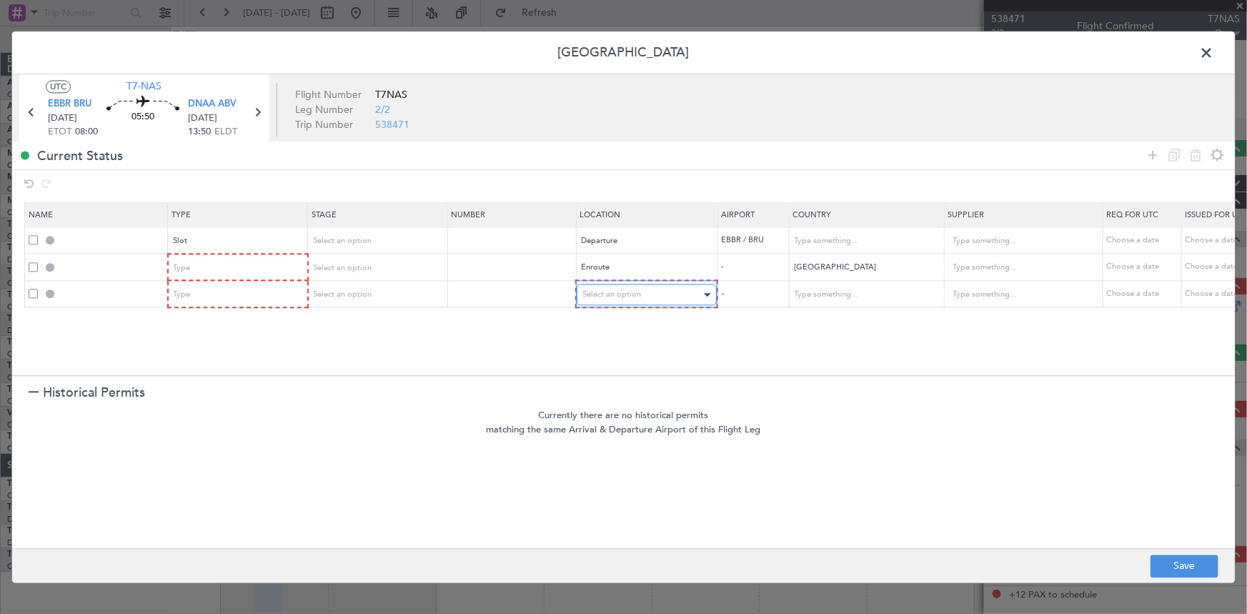
click at [626, 287] on div "Select an option" at bounding box center [642, 295] width 119 height 21
drag, startPoint x: 601, startPoint y: 402, endPoint x: 641, endPoint y: 396, distance: 40.5
click at [608, 402] on span "Enroute" at bounding box center [646, 409] width 127 height 21
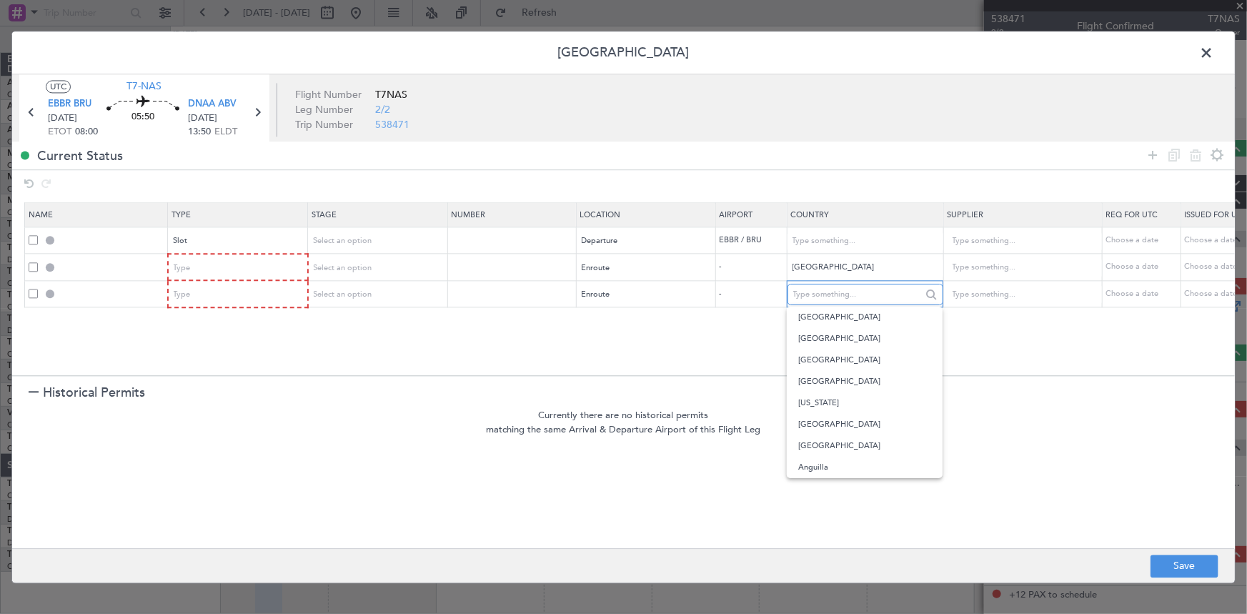
click at [839, 297] on input "text" at bounding box center [858, 294] width 129 height 21
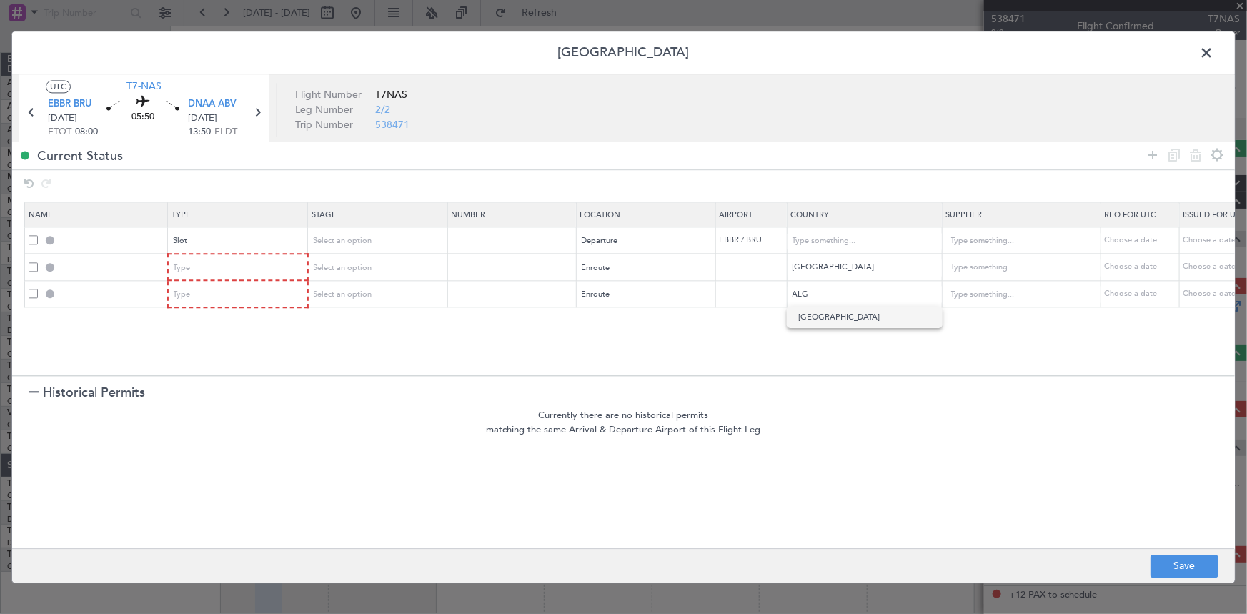
drag, startPoint x: 824, startPoint y: 313, endPoint x: 1170, endPoint y: 190, distance: 367.2
click at [844, 311] on span "Algeria" at bounding box center [865, 317] width 133 height 21
type input "Algeria"
click at [1150, 150] on icon at bounding box center [1153, 155] width 17 height 17
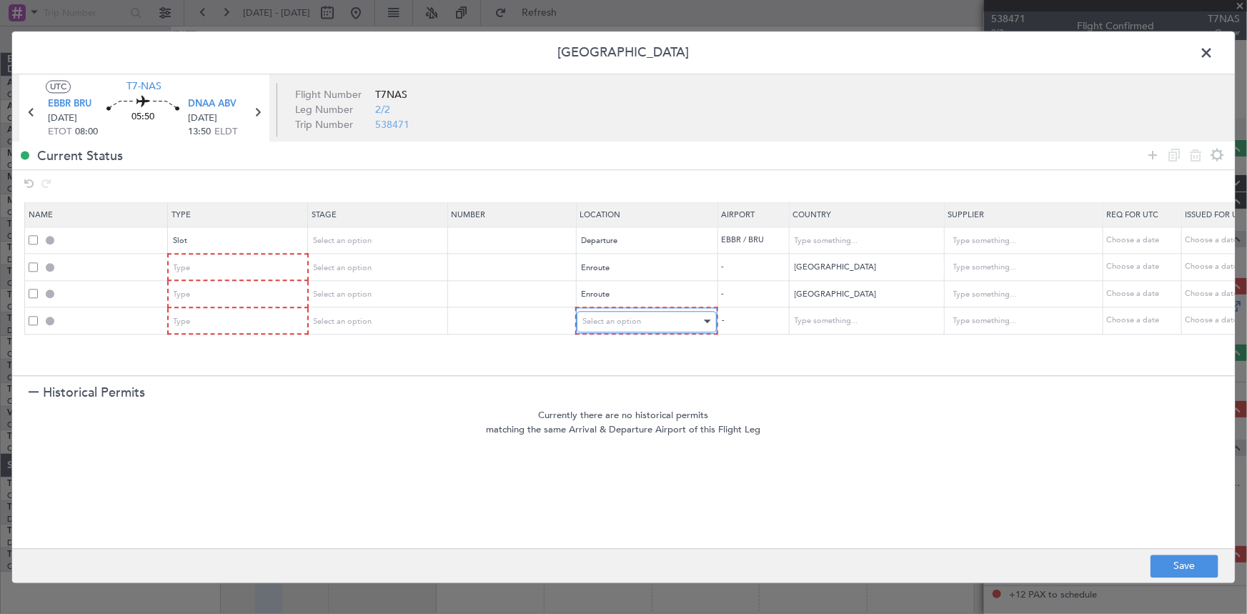
click at [608, 317] on span "Select an option" at bounding box center [612, 321] width 59 height 11
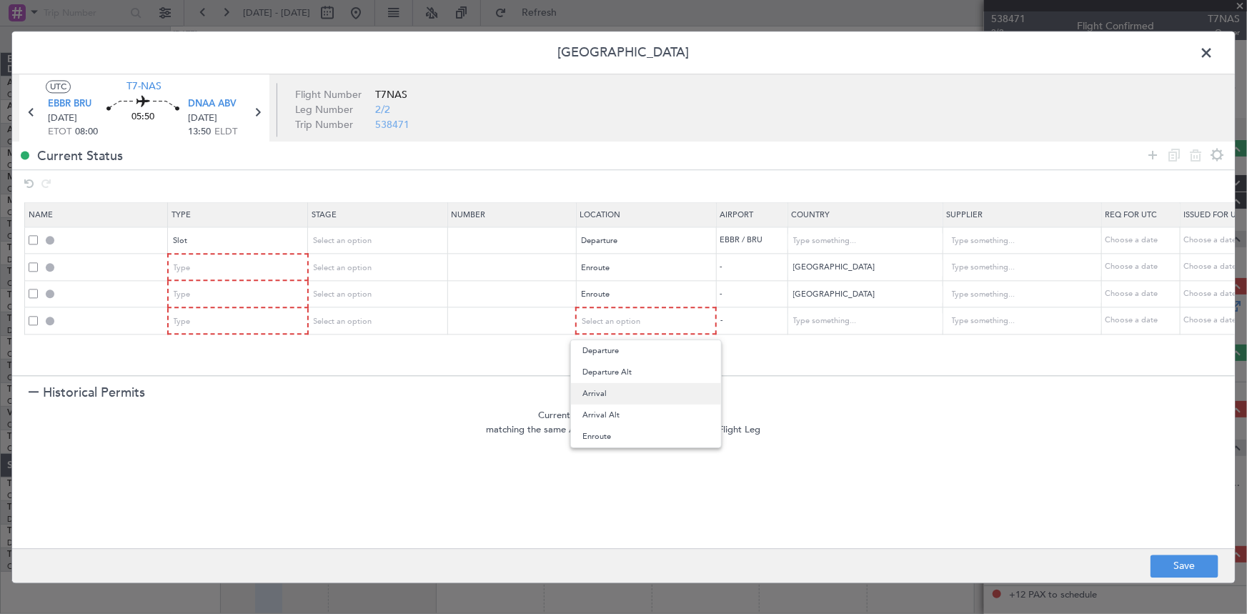
click at [603, 392] on span "Arrival" at bounding box center [646, 393] width 127 height 21
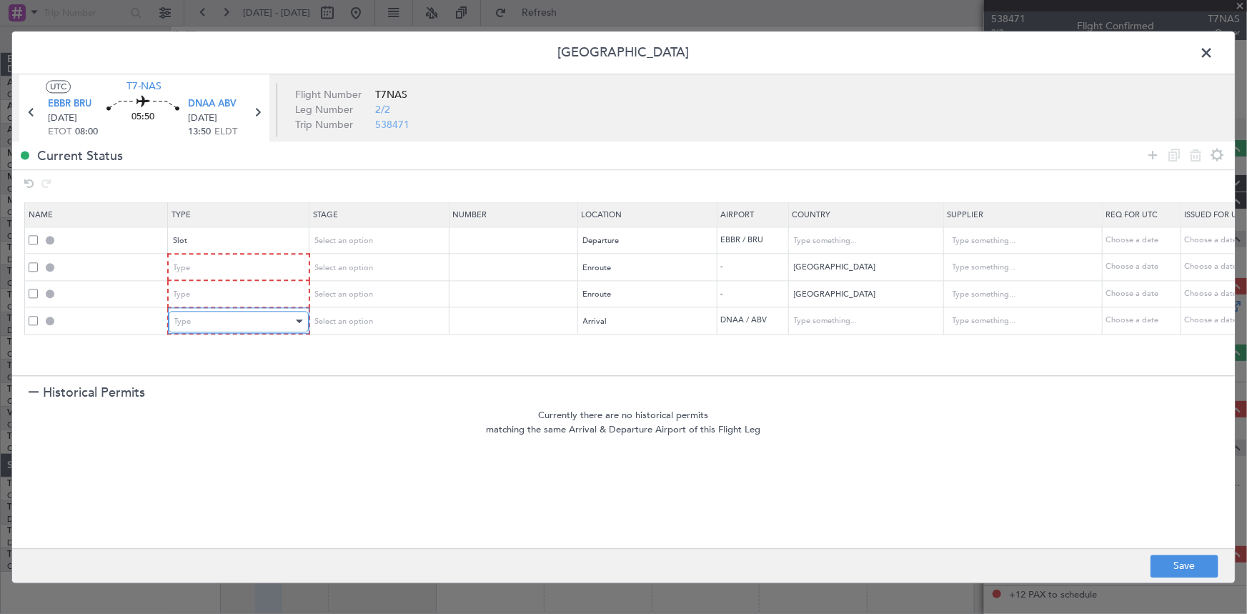
click at [209, 312] on div "Type" at bounding box center [233, 321] width 119 height 21
drag, startPoint x: 189, startPoint y: 475, endPoint x: 208, endPoint y: 412, distance: 65.6
click at [189, 475] on span "Landing" at bounding box center [237, 475] width 127 height 21
click at [249, 292] on div "Type" at bounding box center [233, 295] width 119 height 21
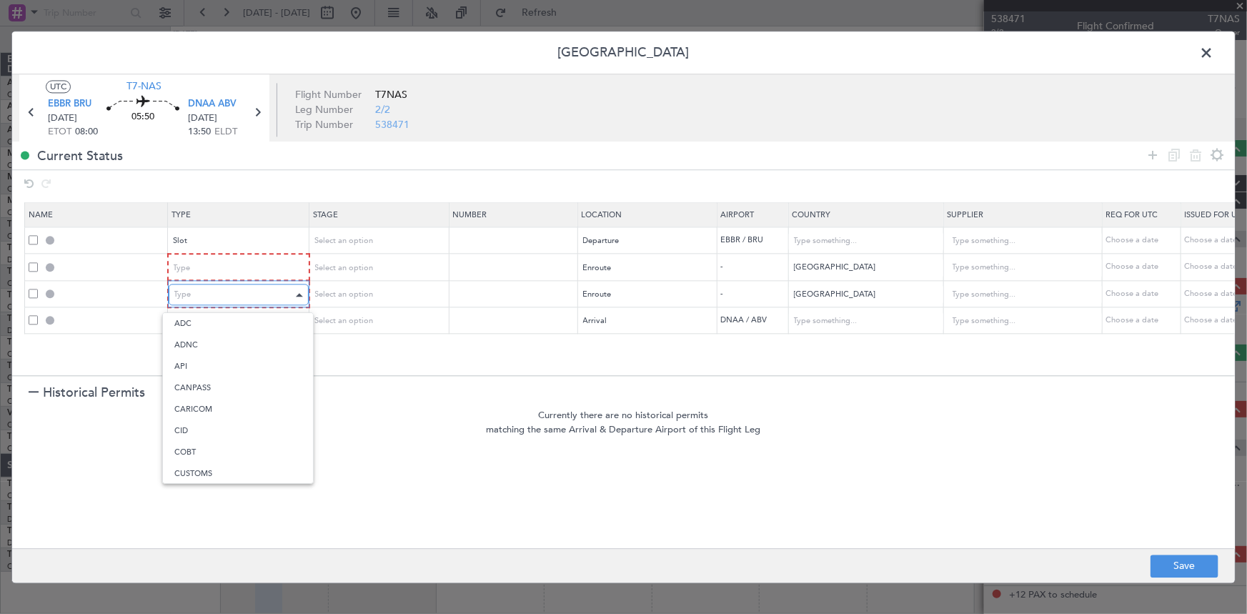
scroll to position [265, 0]
click at [206, 445] on span "Overflight" at bounding box center [237, 445] width 127 height 21
click at [238, 265] on div "Type" at bounding box center [233, 267] width 119 height 21
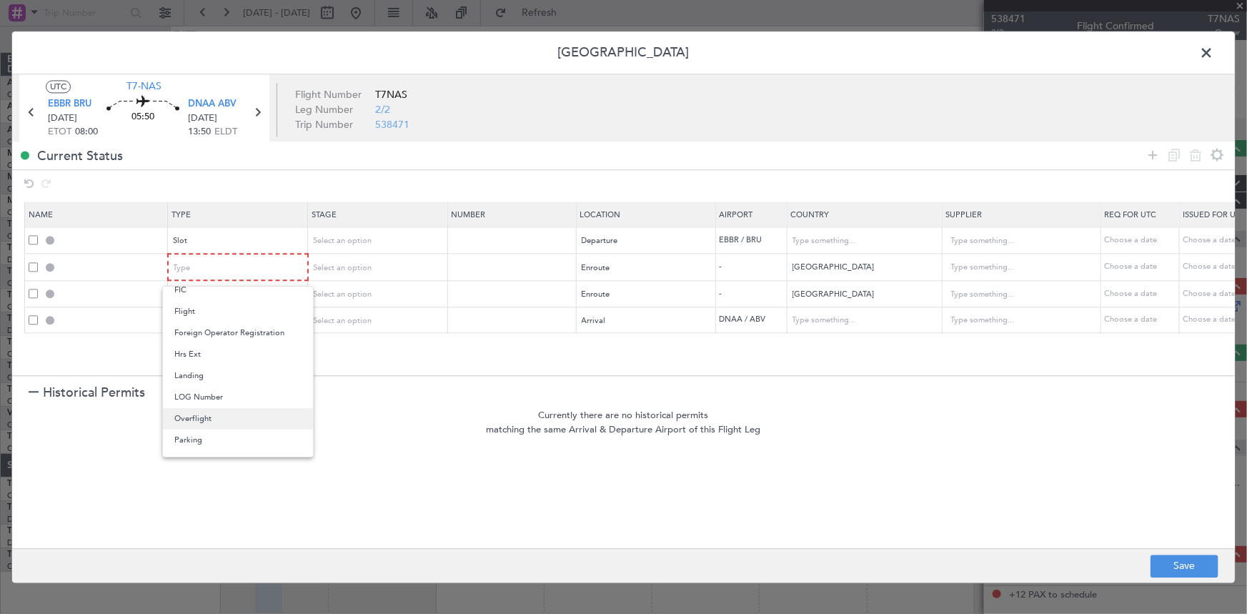
click at [212, 415] on span "Overflight" at bounding box center [237, 418] width 127 height 21
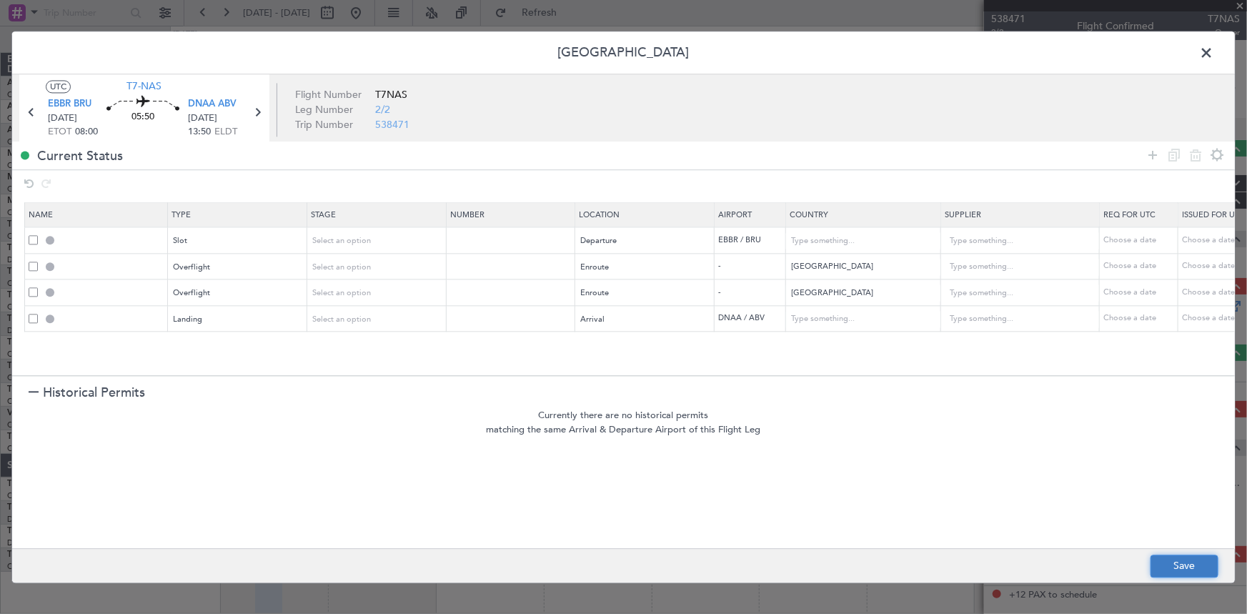
click at [1176, 560] on button "Save" at bounding box center [1185, 566] width 68 height 23
type input "EBBR DEP SLOT"
type input "Belgium"
type input "NNN"
type input "NIGER OVF"
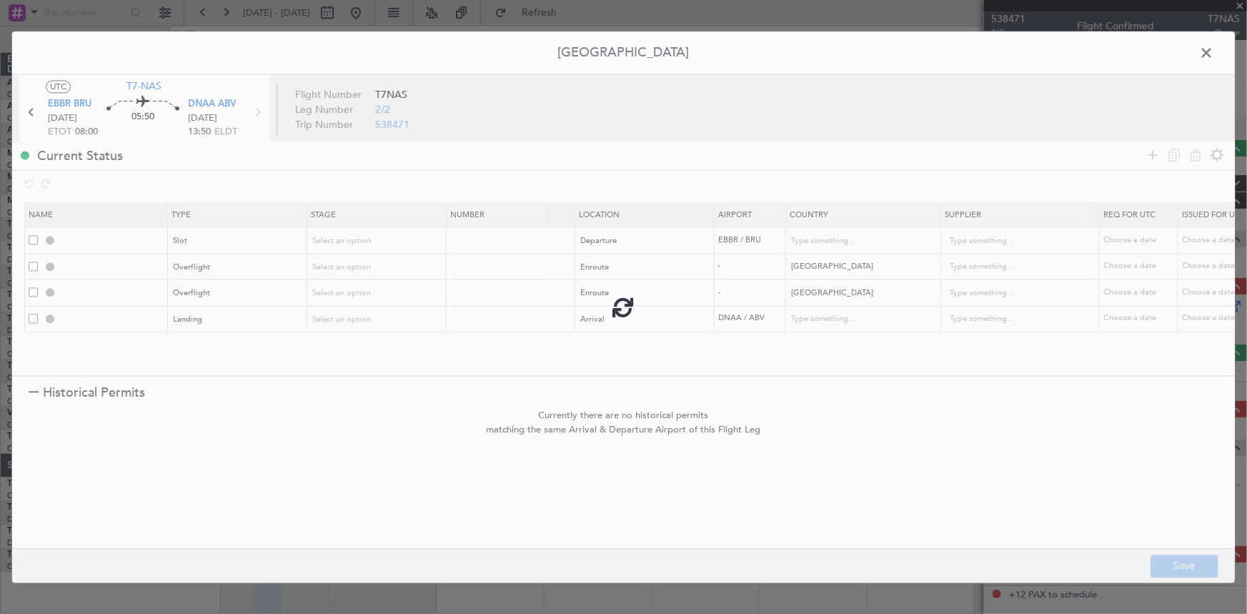
type input "NNN"
type input "ALGERIA OVF"
type input "NNN"
type input "DNAA LDG"
type input "Nigeria"
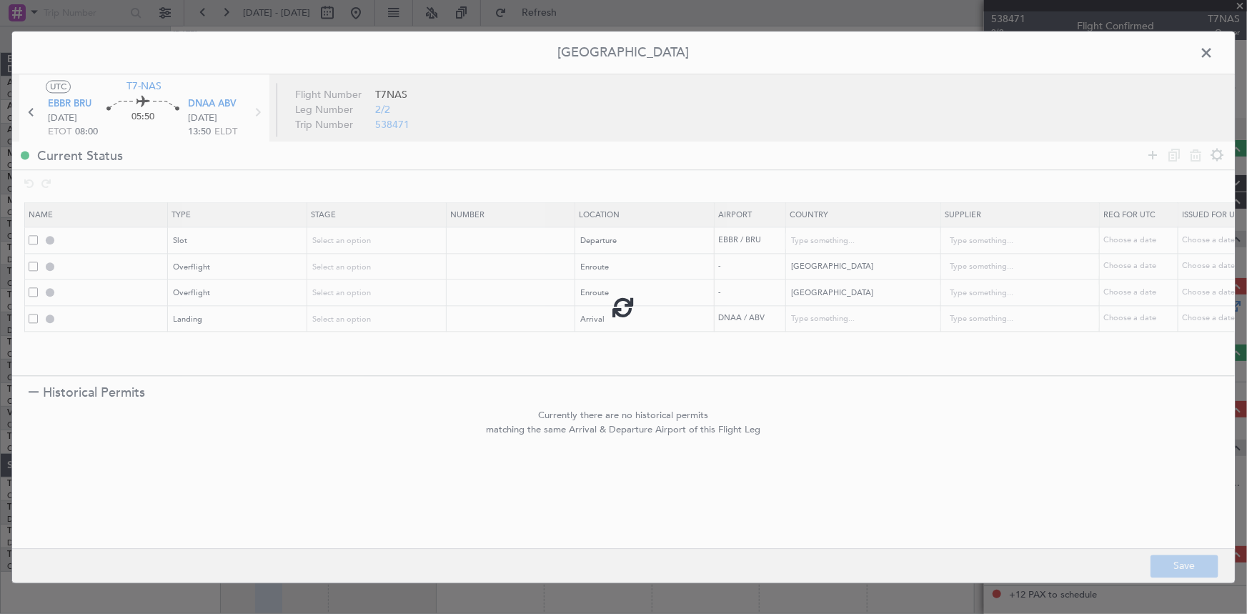
type input "NNN"
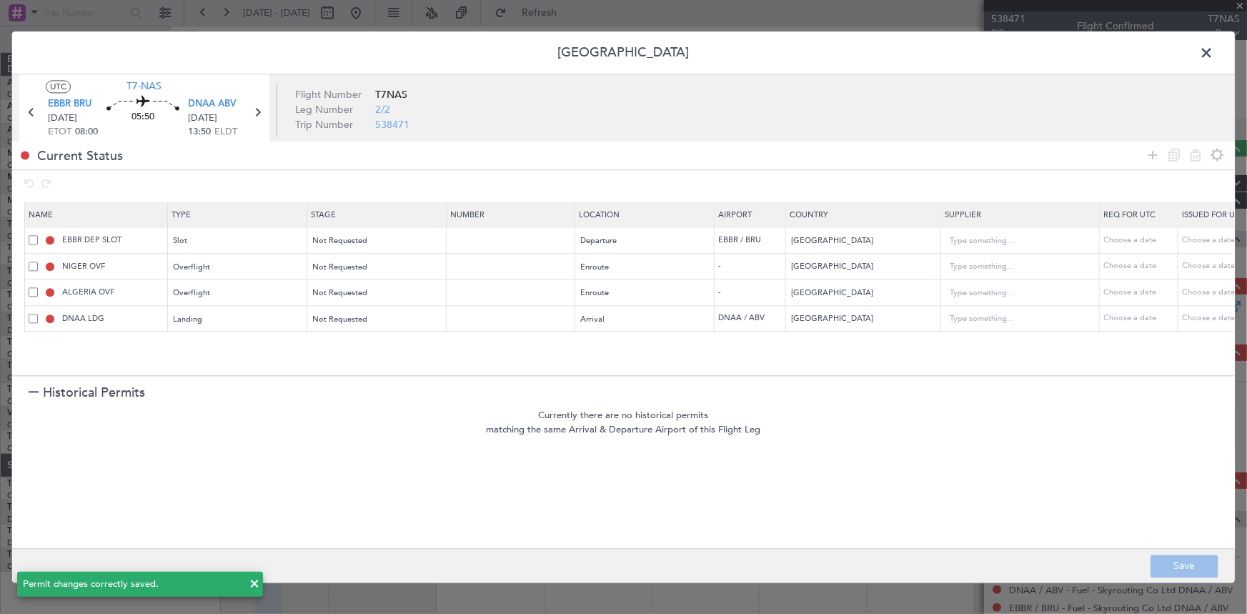
click at [1214, 50] on span at bounding box center [1214, 56] width 0 height 29
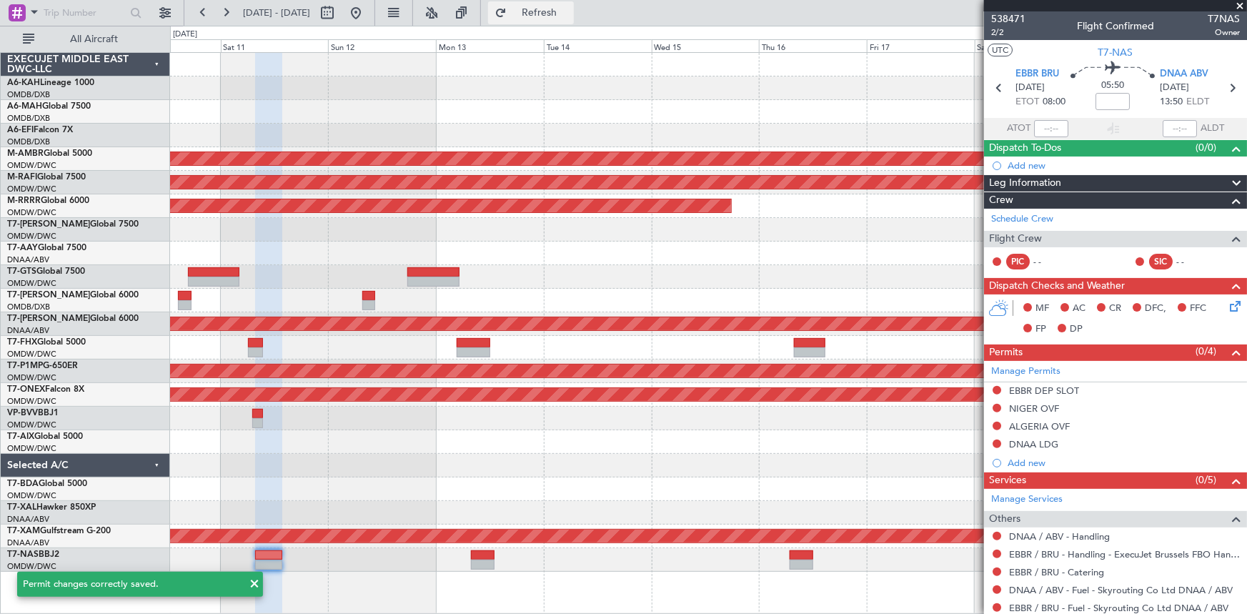
click at [555, 9] on span "Refresh" at bounding box center [540, 13] width 60 height 10
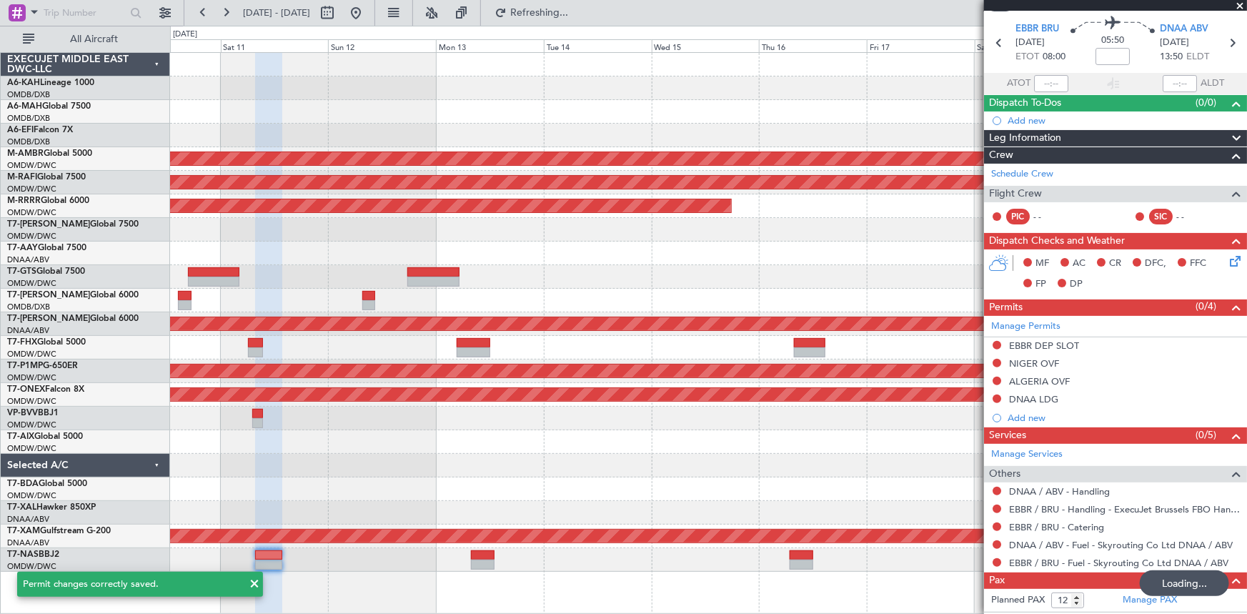
scroll to position [59, 0]
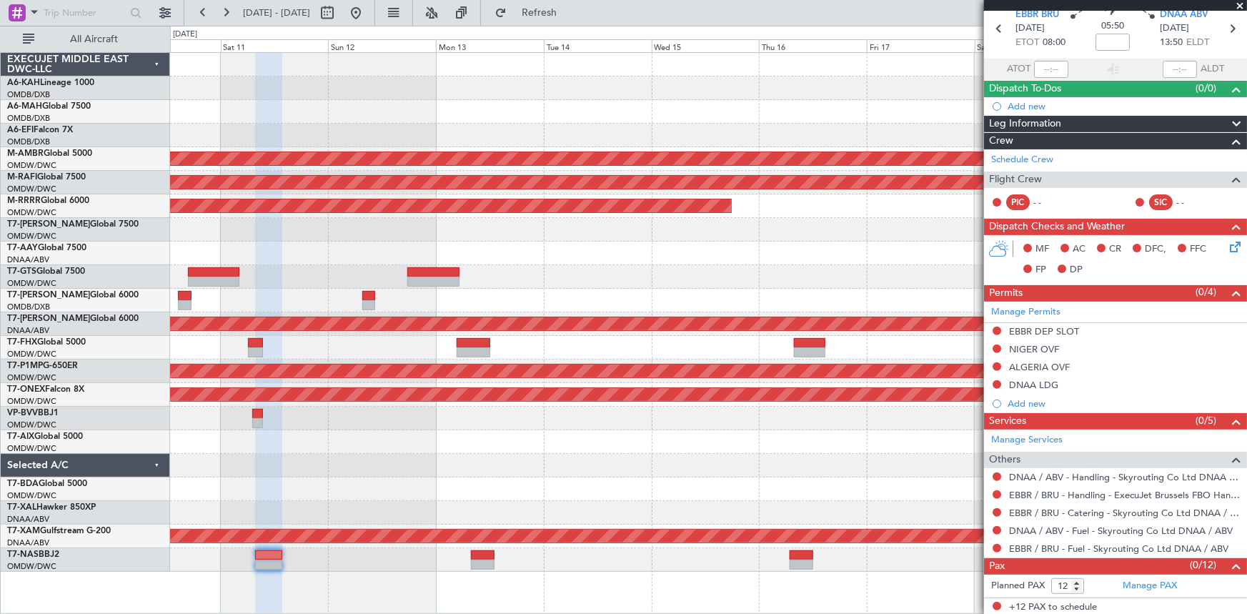
drag, startPoint x: 557, startPoint y: 14, endPoint x: 415, endPoint y: 141, distance: 190.9
click at [557, 14] on span "Refresh" at bounding box center [540, 13] width 60 height 10
click at [367, 11] on button at bounding box center [356, 12] width 23 height 23
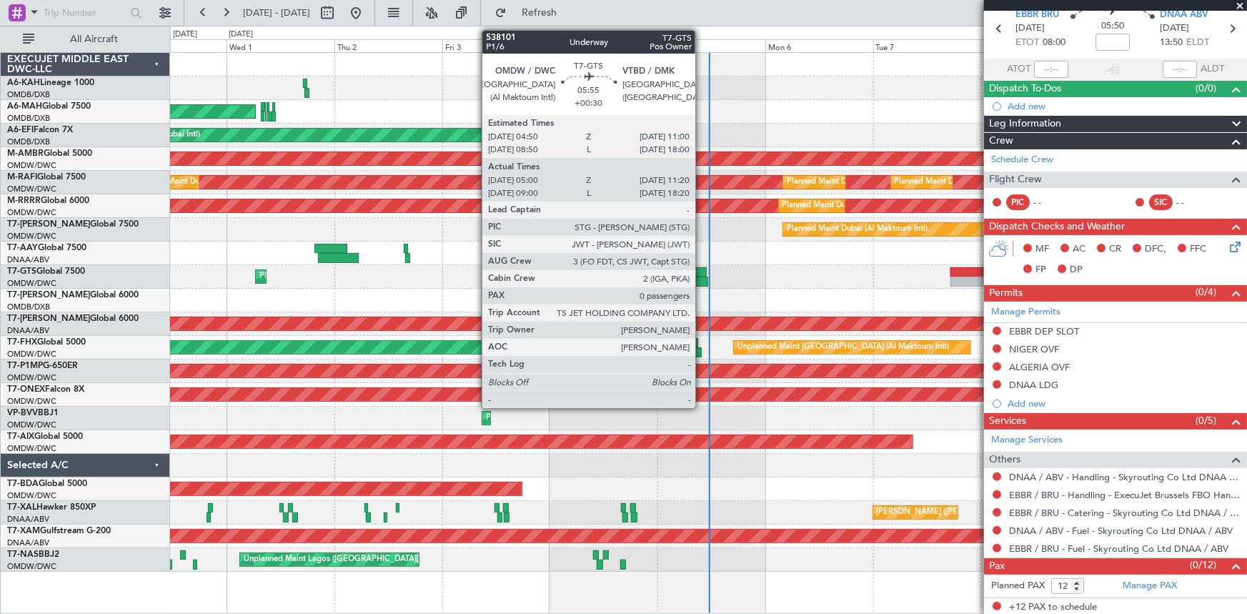
click at [702, 276] on div "Planned Maint Dubai (Al Maktoum Intl)" at bounding box center [708, 277] width 1077 height 24
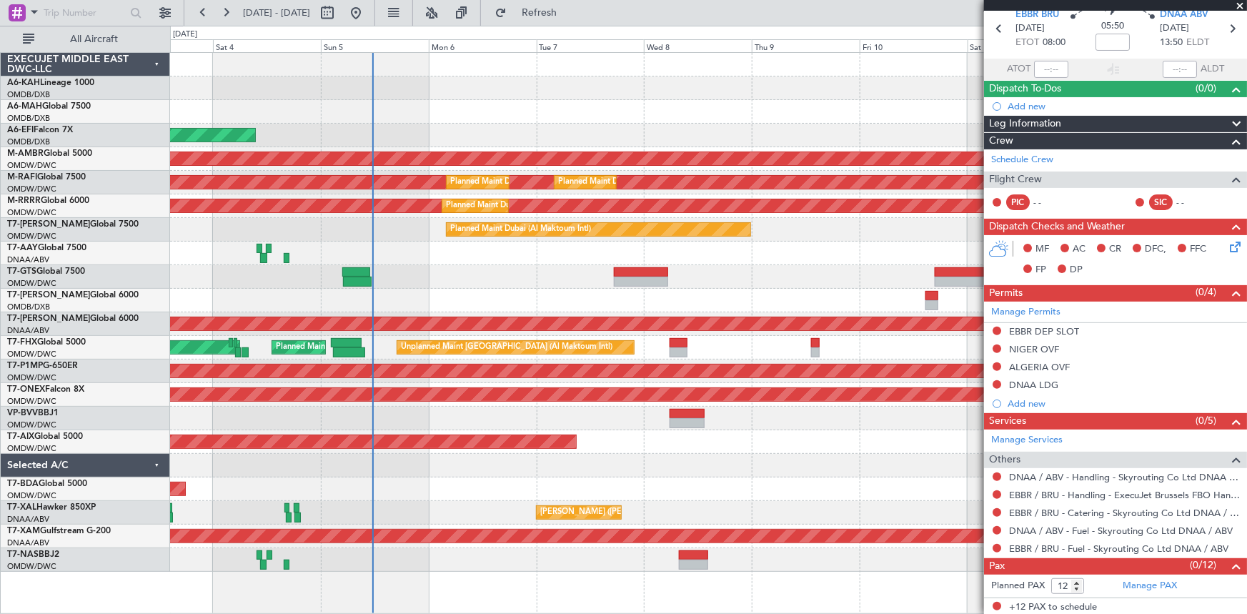
click at [543, 277] on div "Planned Maint Dubai (Al Maktoum Intl)" at bounding box center [708, 277] width 1077 height 24
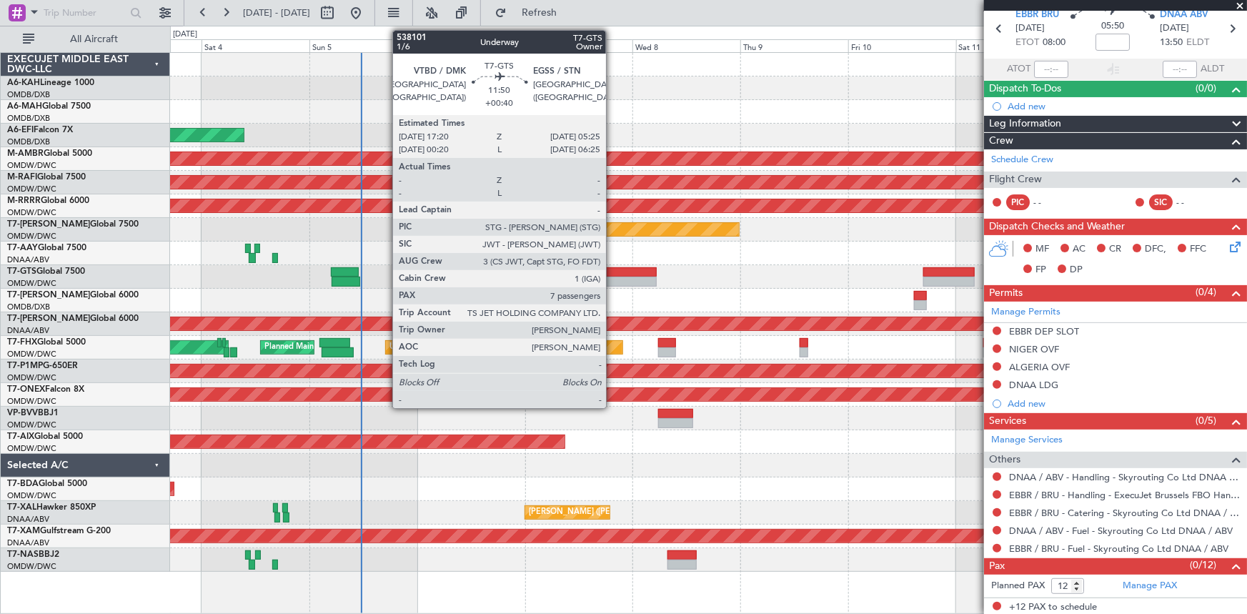
click at [613, 275] on div at bounding box center [630, 272] width 54 height 10
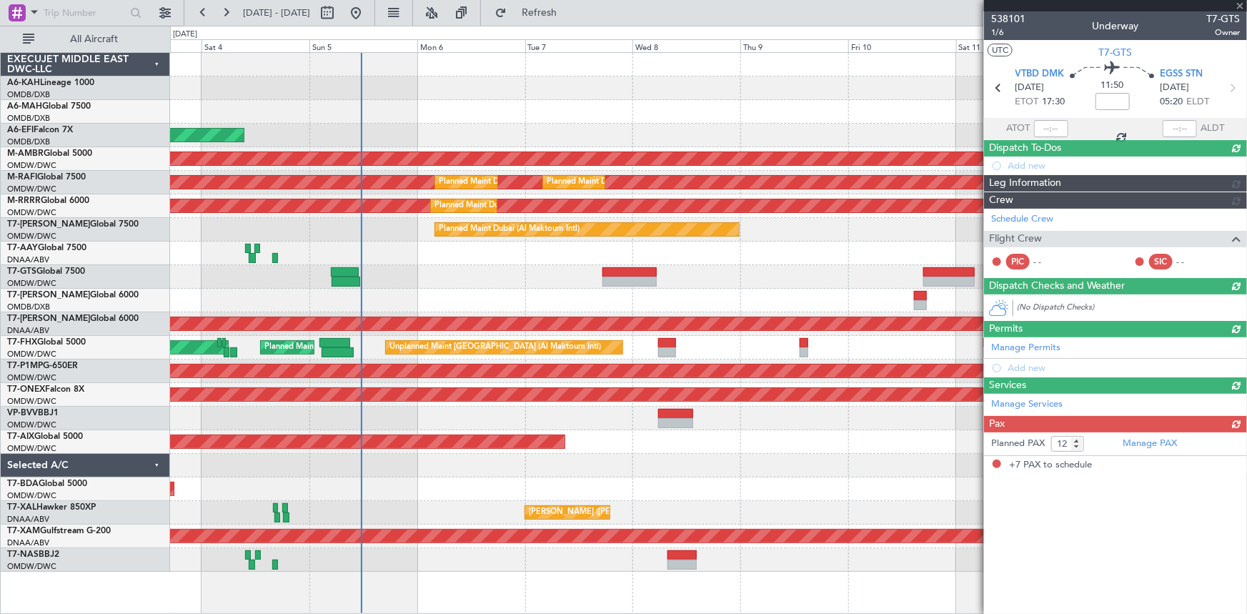
type input "+00:40"
type input "7"
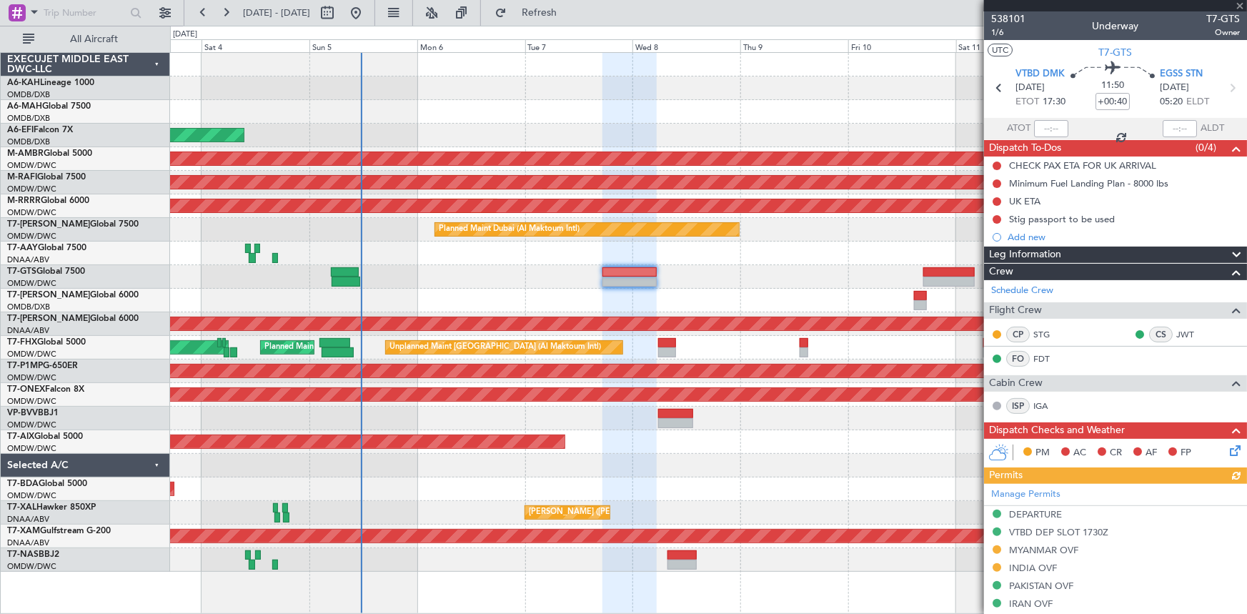
scroll to position [325, 0]
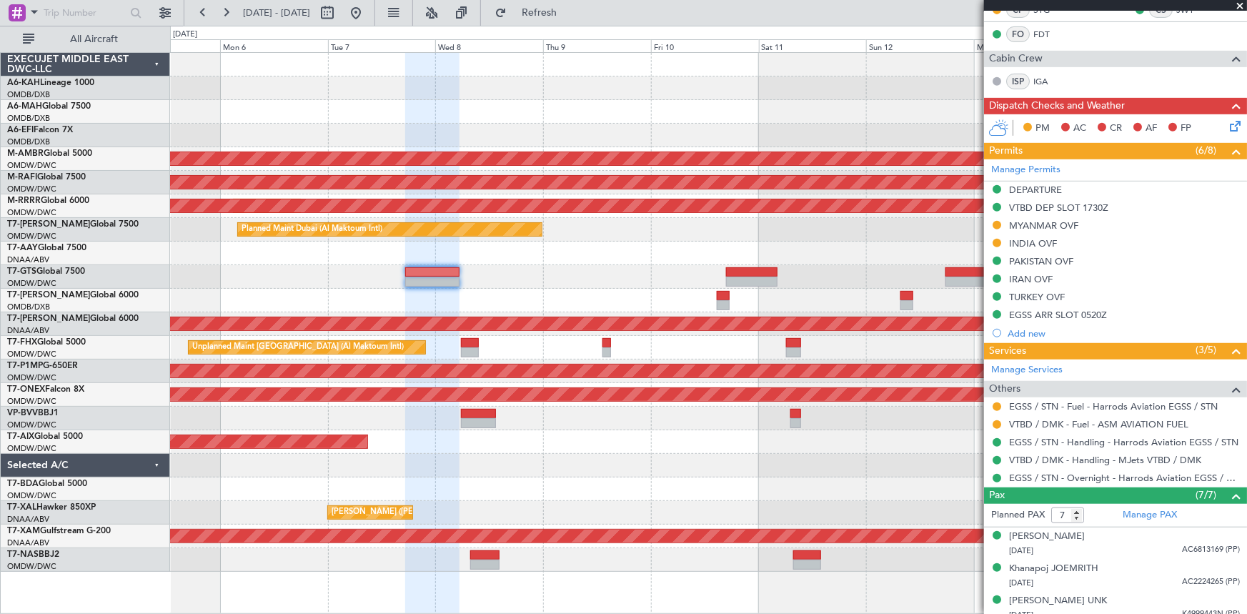
click at [644, 271] on div at bounding box center [708, 277] width 1077 height 24
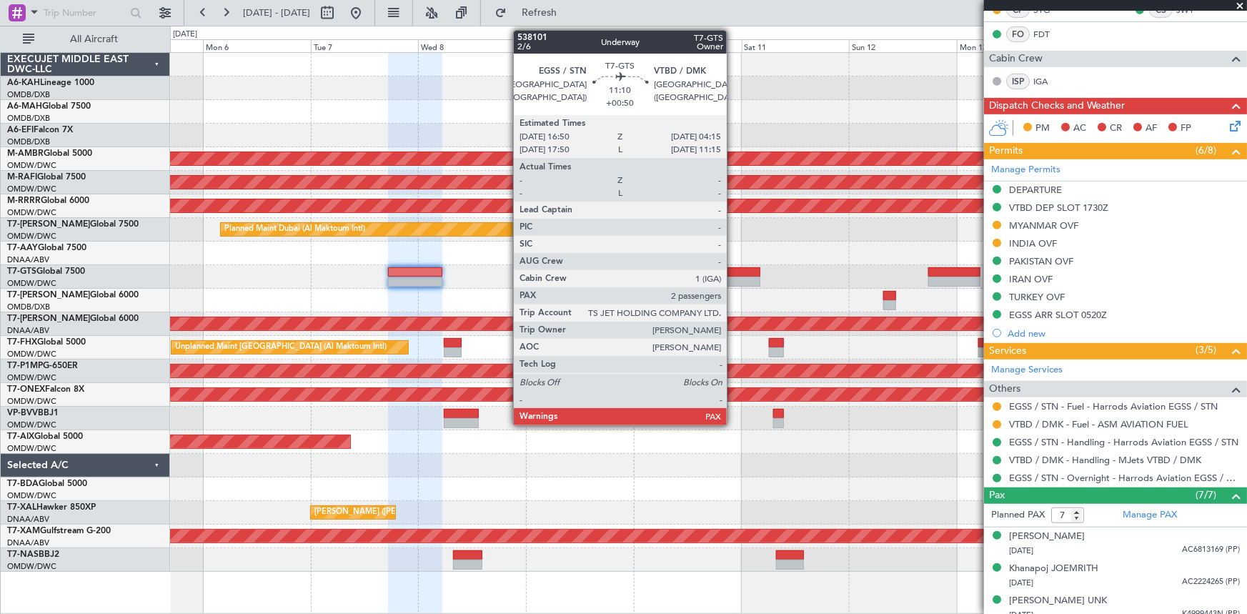
click at [733, 270] on div at bounding box center [734, 272] width 51 height 10
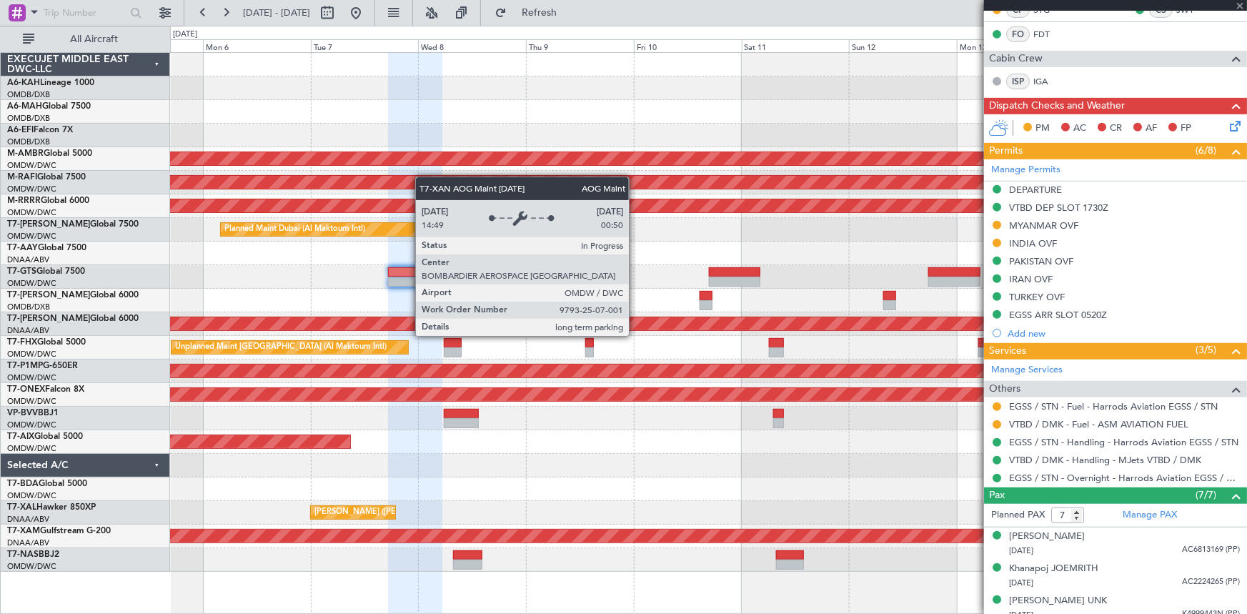
type input "+00:50"
type input "2"
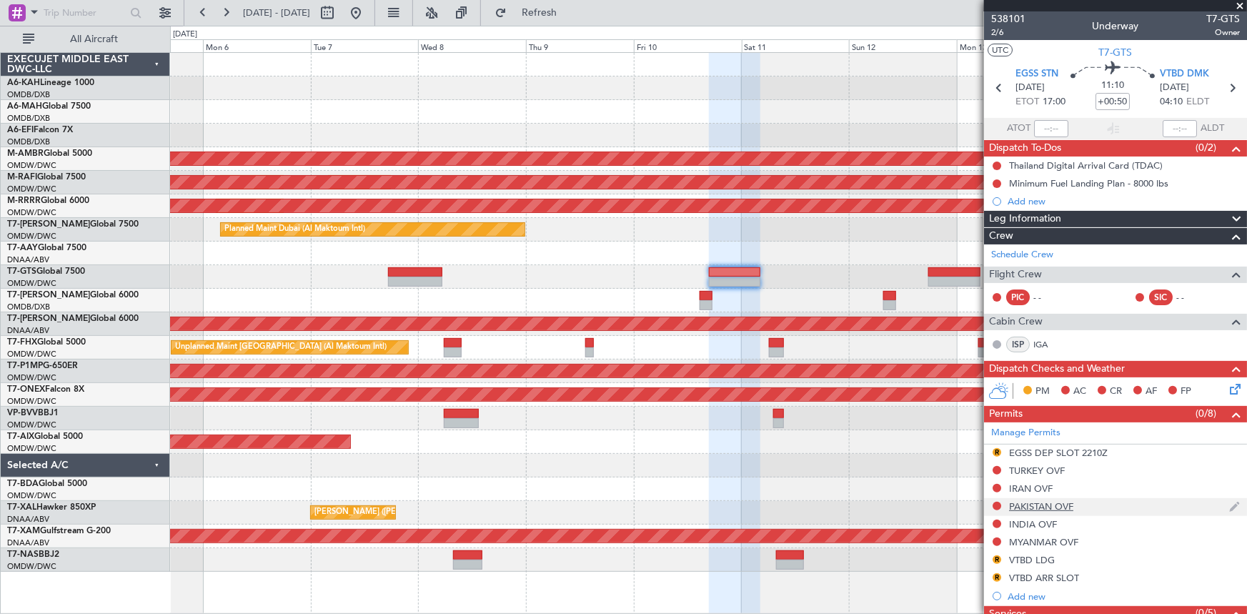
scroll to position [64, 0]
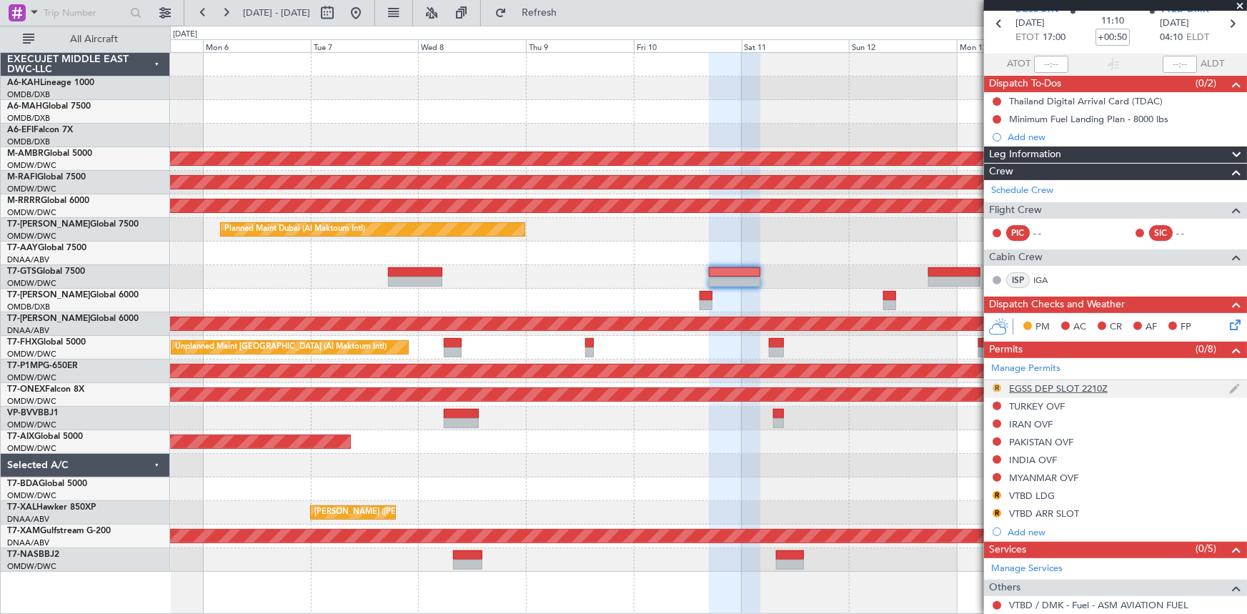
click at [997, 385] on button "R" at bounding box center [997, 388] width 9 height 9
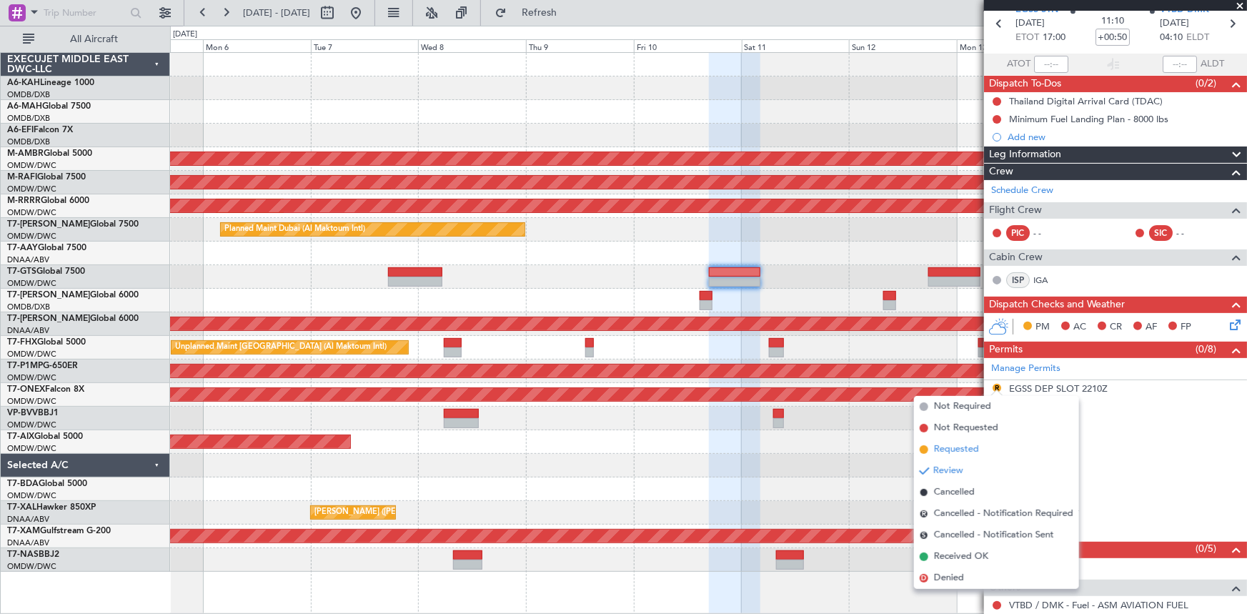
click at [952, 447] on span "Requested" at bounding box center [956, 450] width 45 height 14
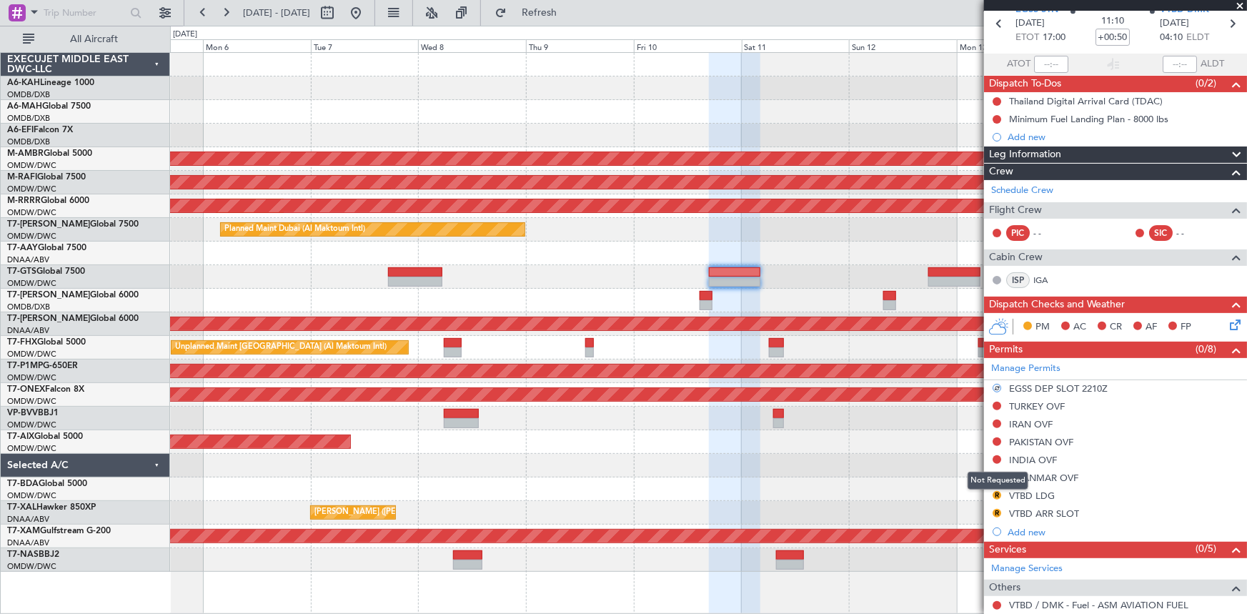
click at [997, 490] on mat-tooltip-component "Not Requested" at bounding box center [998, 481] width 81 height 38
click at [999, 494] on button "R" at bounding box center [997, 495] width 9 height 9
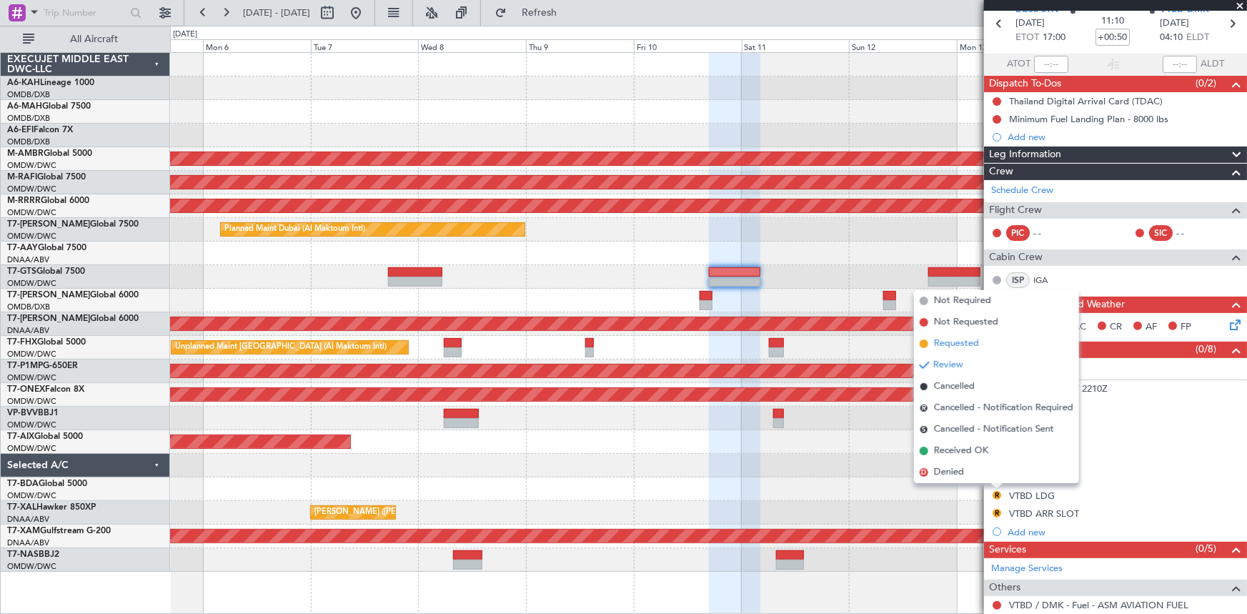
click at [959, 340] on span "Requested" at bounding box center [956, 344] width 45 height 14
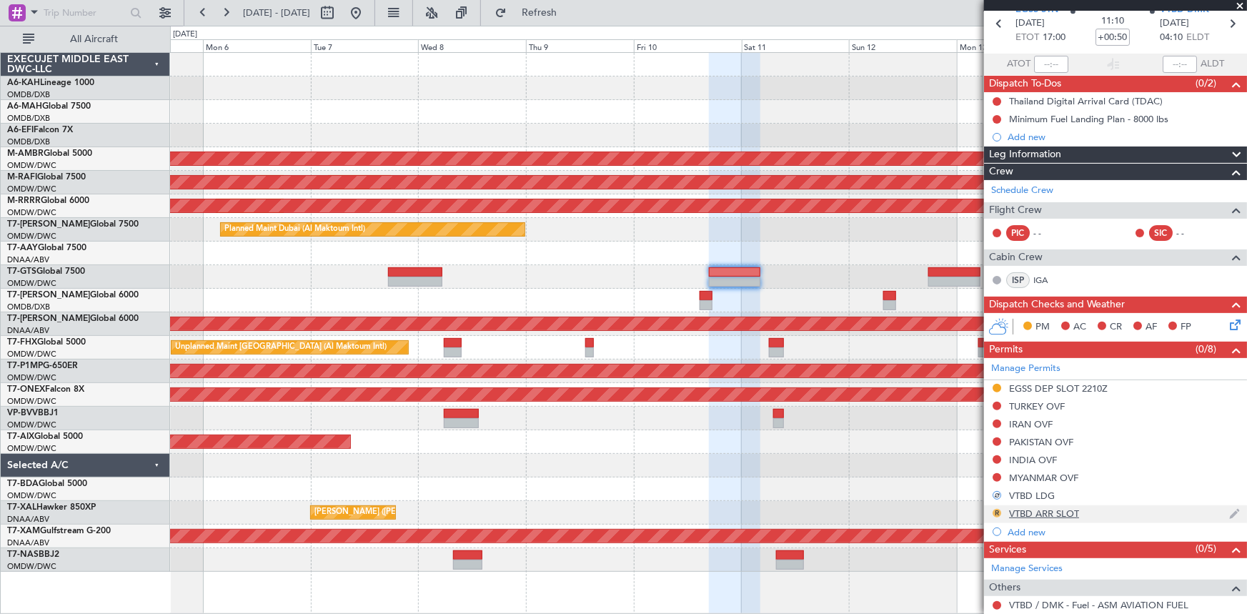
click at [995, 510] on button "R" at bounding box center [997, 513] width 9 height 9
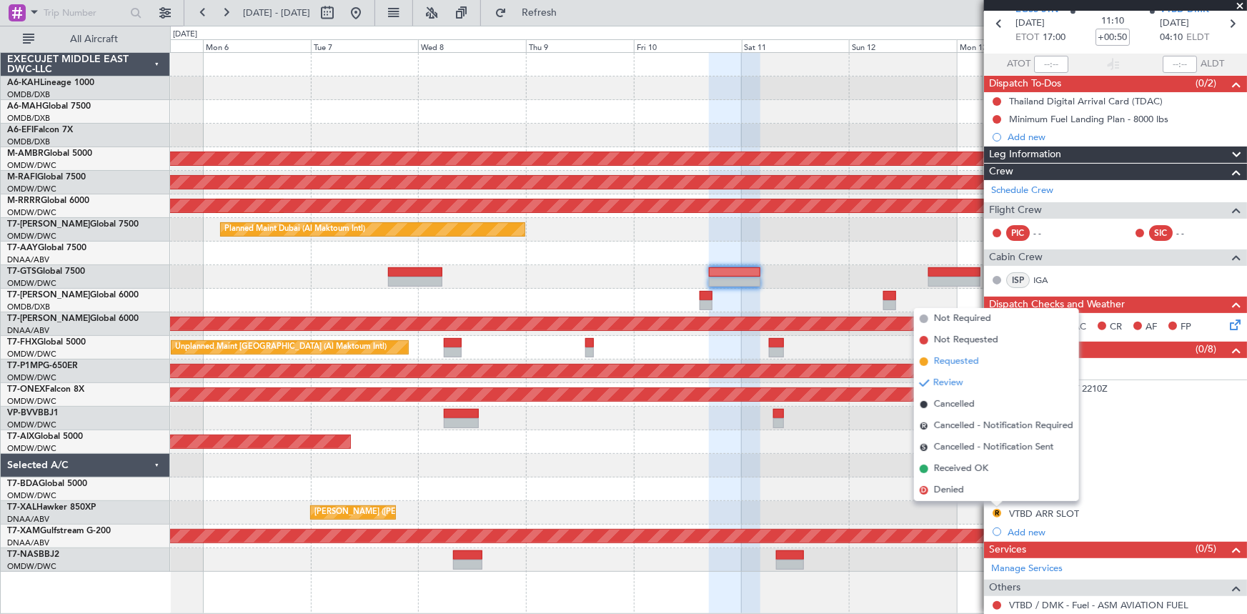
click at [965, 363] on span "Requested" at bounding box center [956, 362] width 45 height 14
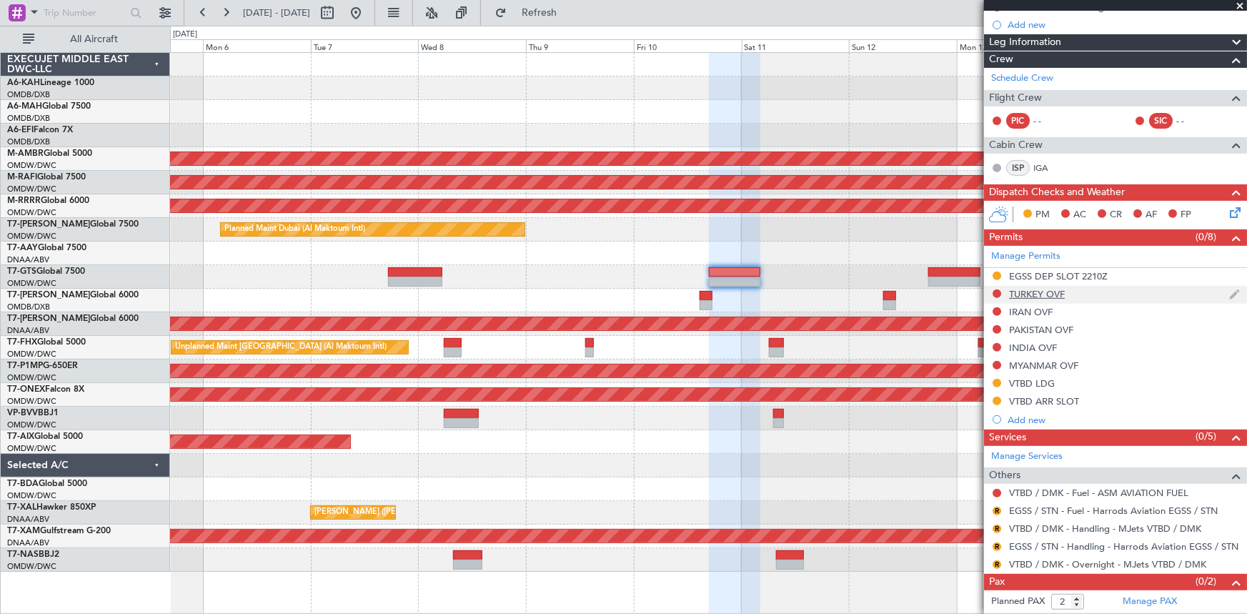
scroll to position [193, 0]
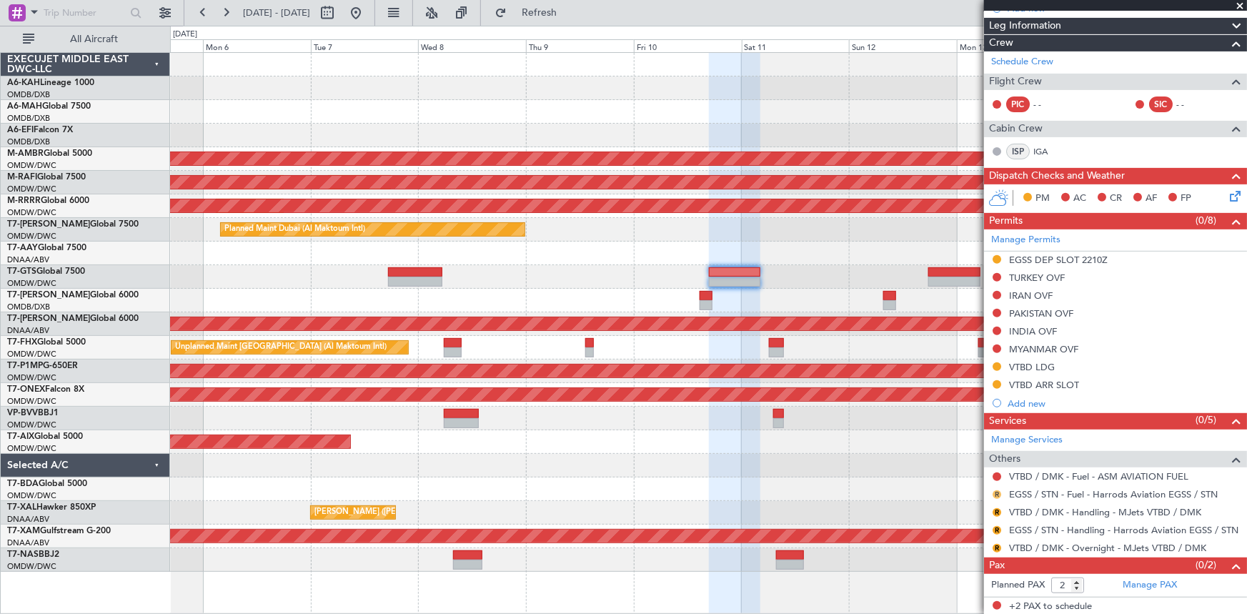
click at [995, 490] on button "R" at bounding box center [997, 494] width 9 height 9
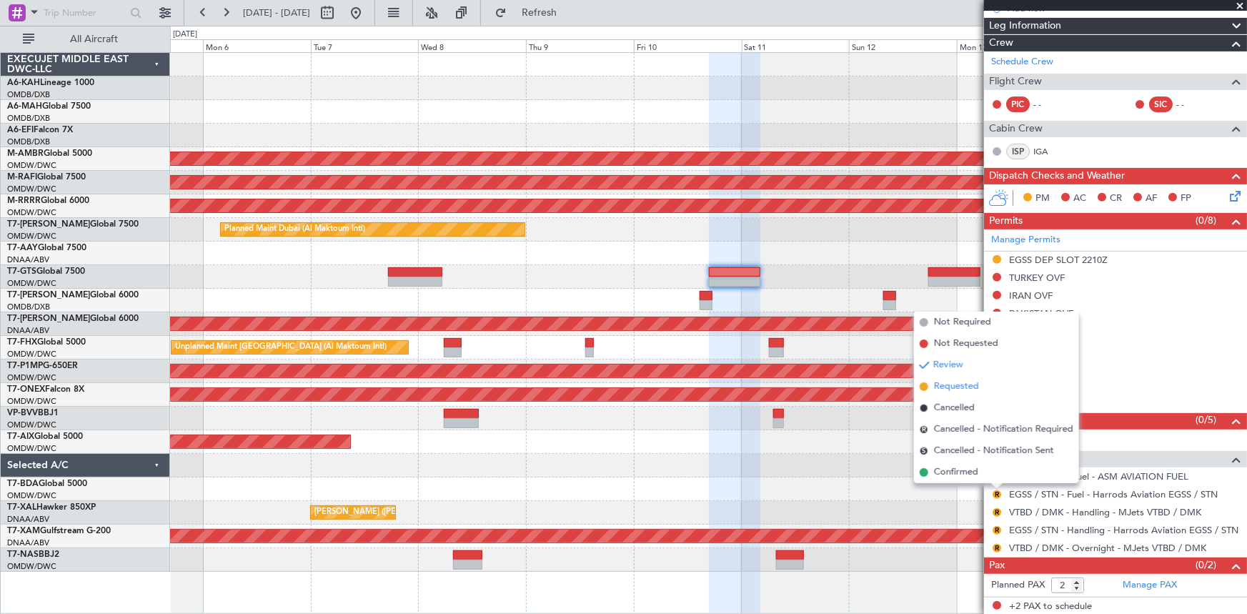
click at [957, 390] on span "Requested" at bounding box center [956, 387] width 45 height 14
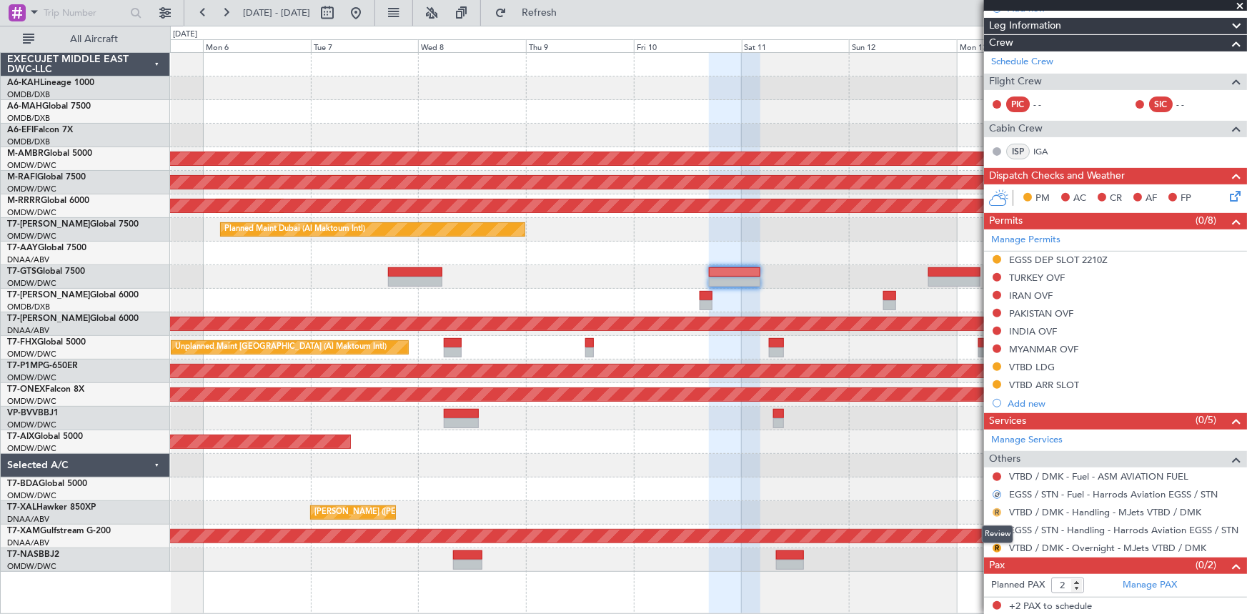
click at [997, 510] on button "R" at bounding box center [997, 512] width 9 height 9
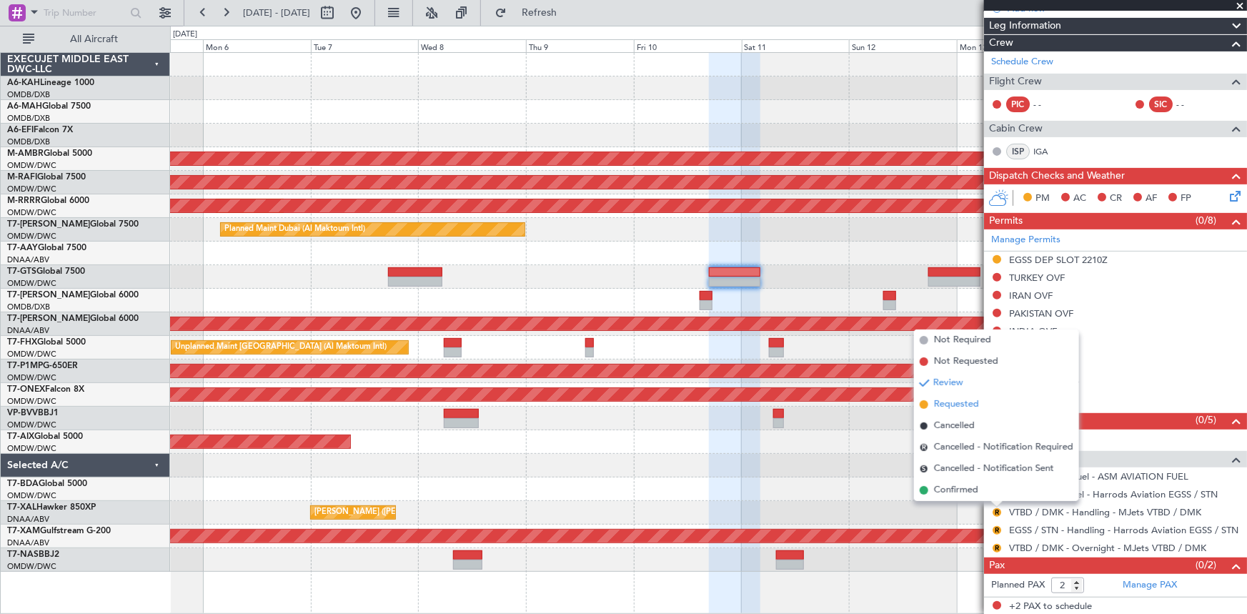
click at [961, 405] on span "Requested" at bounding box center [956, 404] width 45 height 14
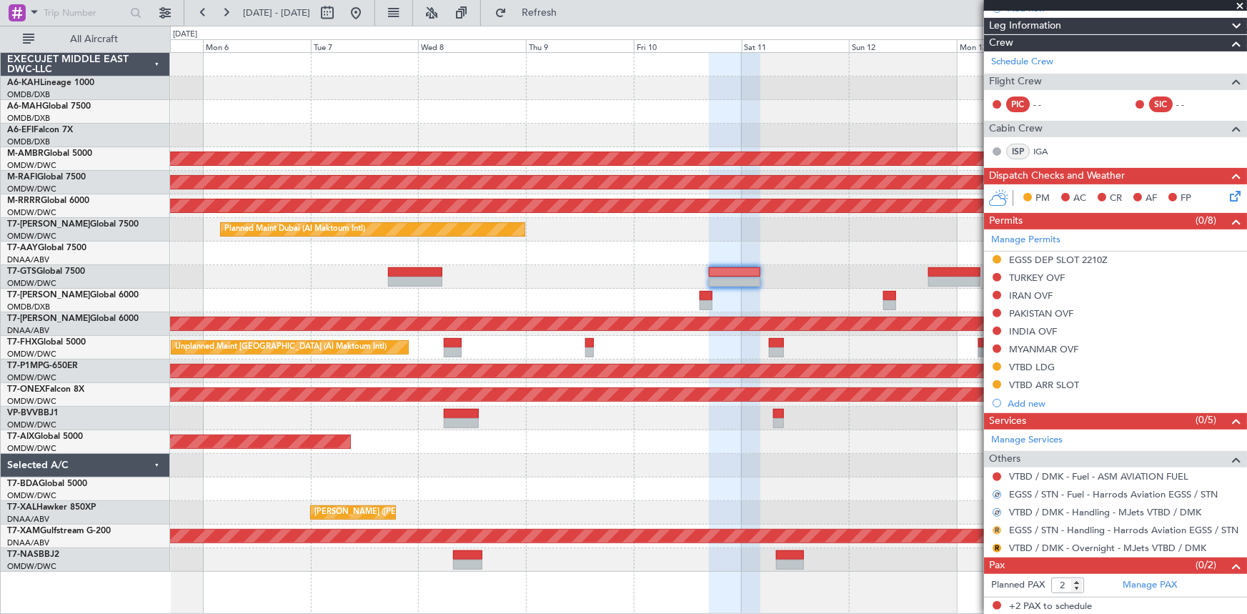
click at [1001, 528] on button "R" at bounding box center [997, 530] width 9 height 9
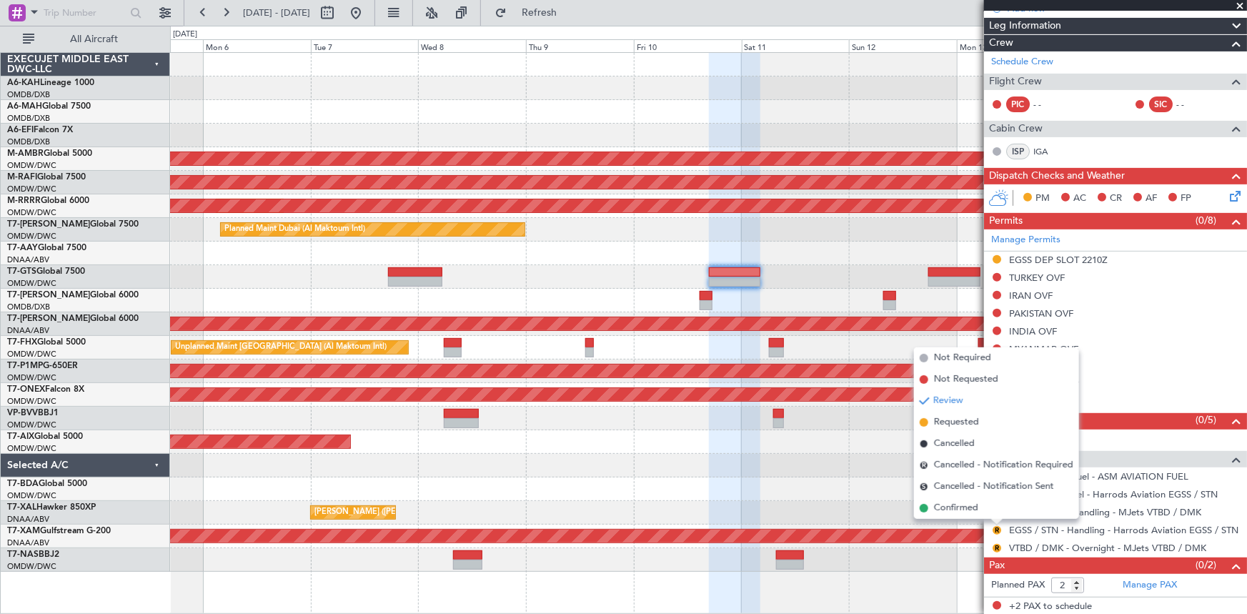
drag, startPoint x: 974, startPoint y: 420, endPoint x: 975, endPoint y: 428, distance: 7.9
click at [974, 419] on span "Requested" at bounding box center [956, 422] width 45 height 14
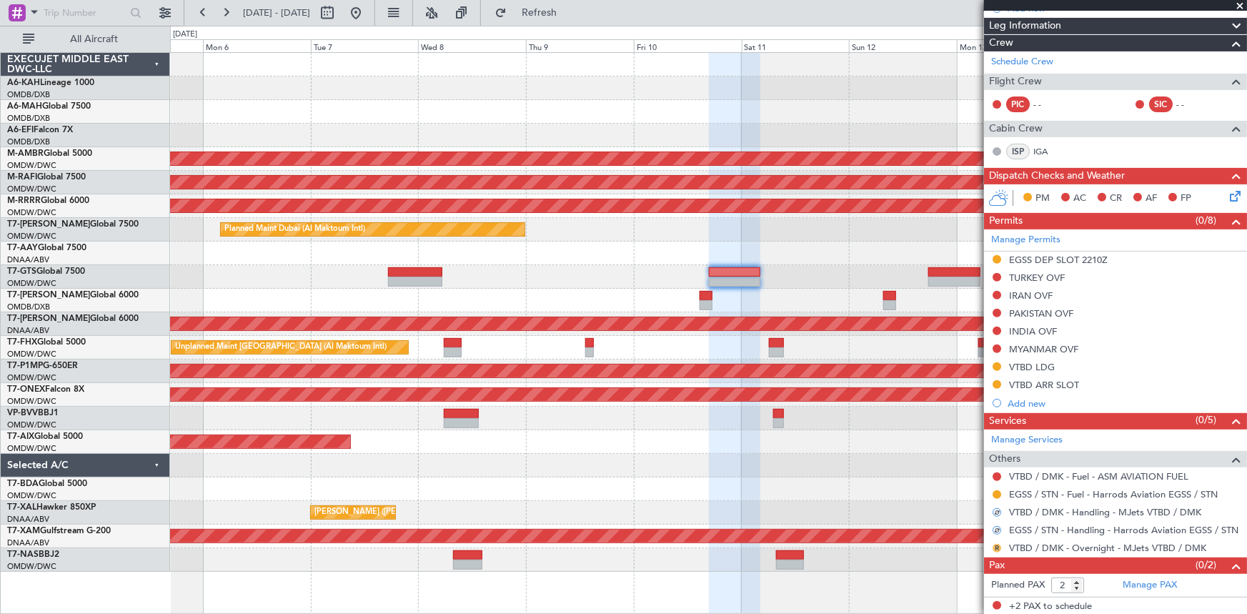
click at [996, 545] on button "R" at bounding box center [997, 548] width 9 height 9
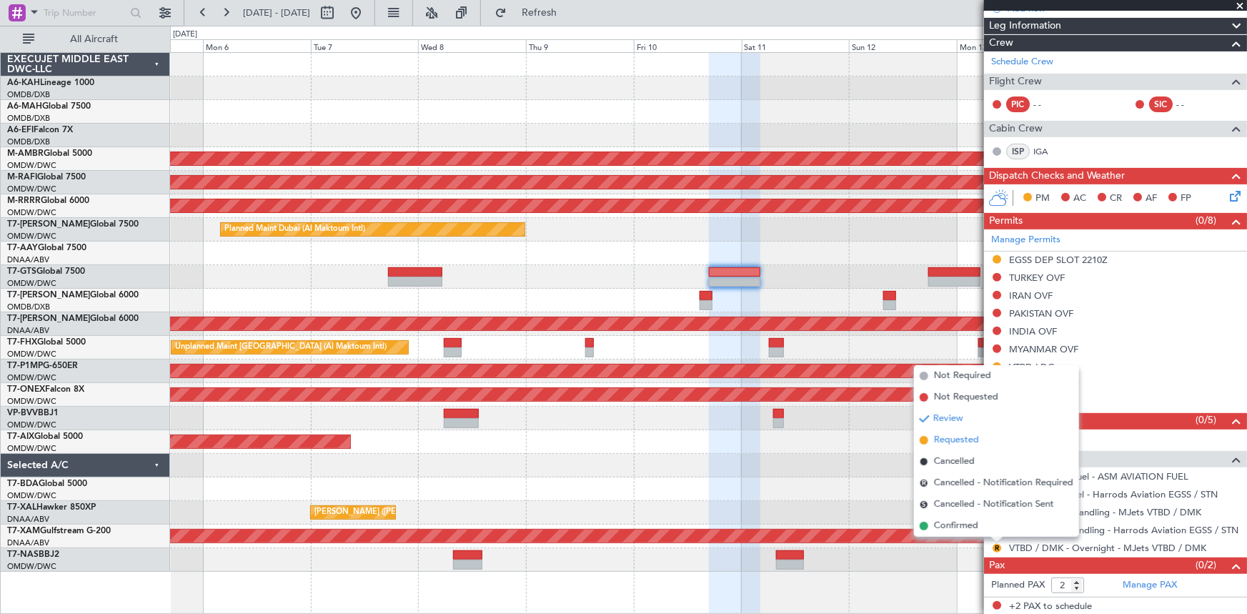
click at [971, 434] on span "Requested" at bounding box center [956, 440] width 45 height 14
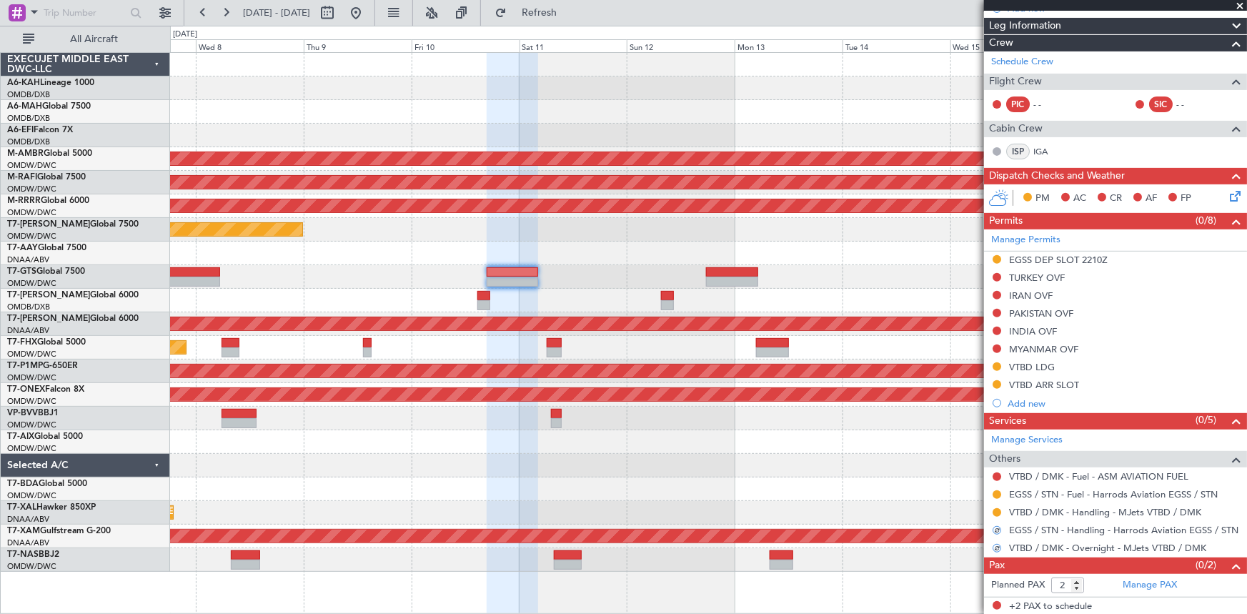
click at [664, 271] on div "Planned Maint [GEOGRAPHIC_DATA] (Seletar)" at bounding box center [708, 277] width 1077 height 24
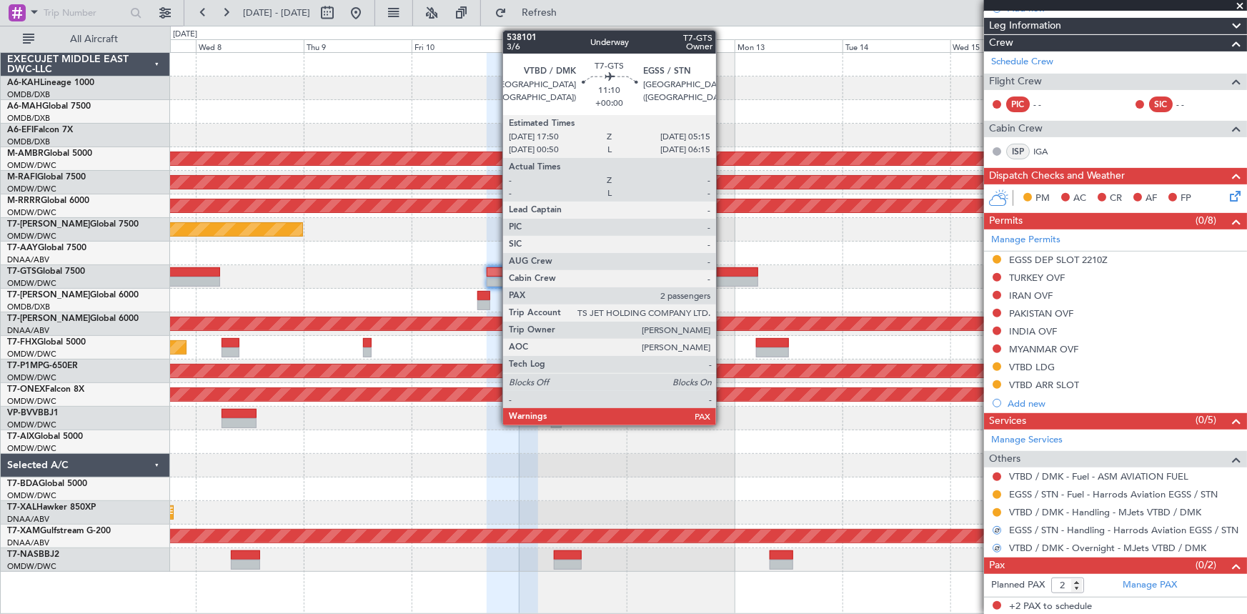
click at [723, 275] on div at bounding box center [731, 272] width 51 height 10
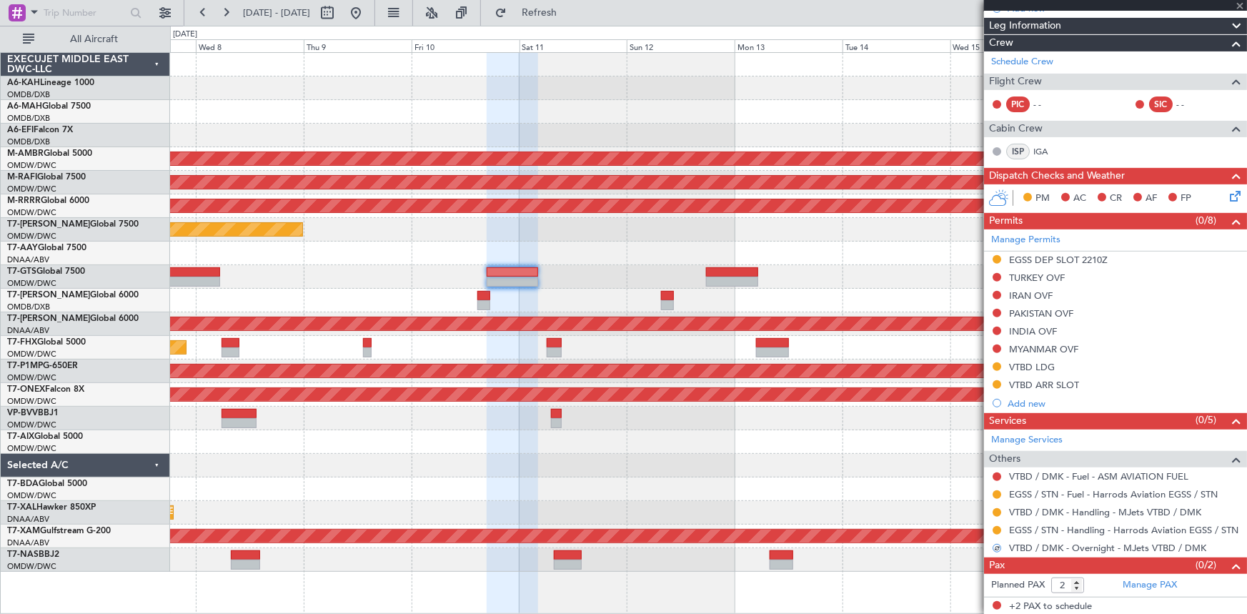
scroll to position [0, 0]
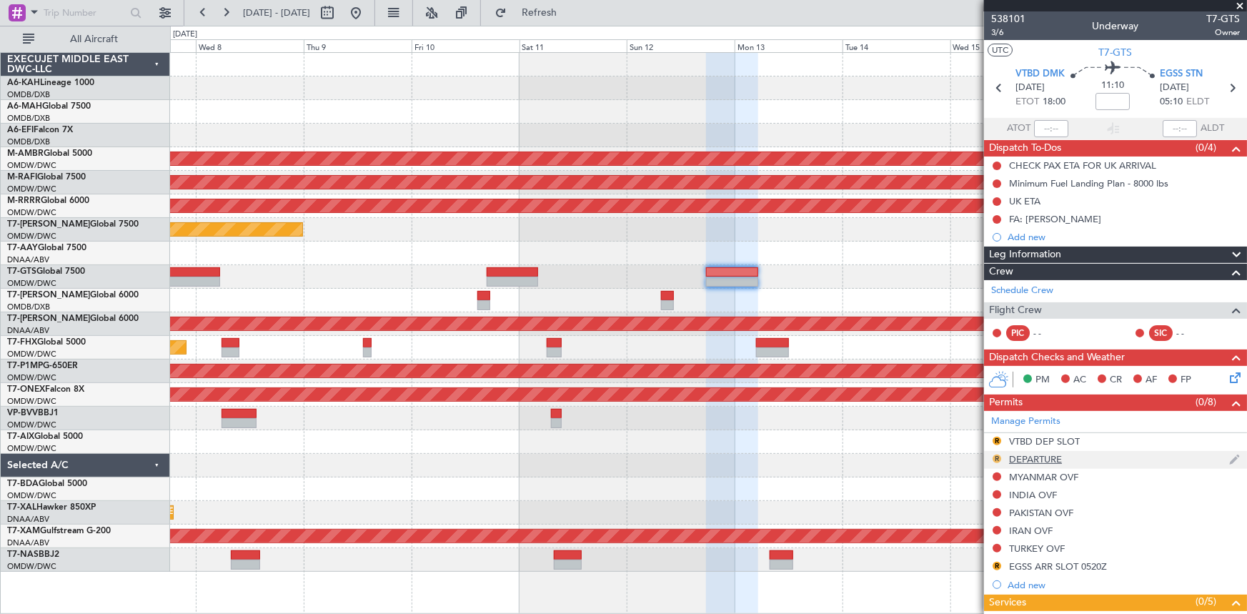
click at [994, 457] on button "R" at bounding box center [997, 459] width 9 height 9
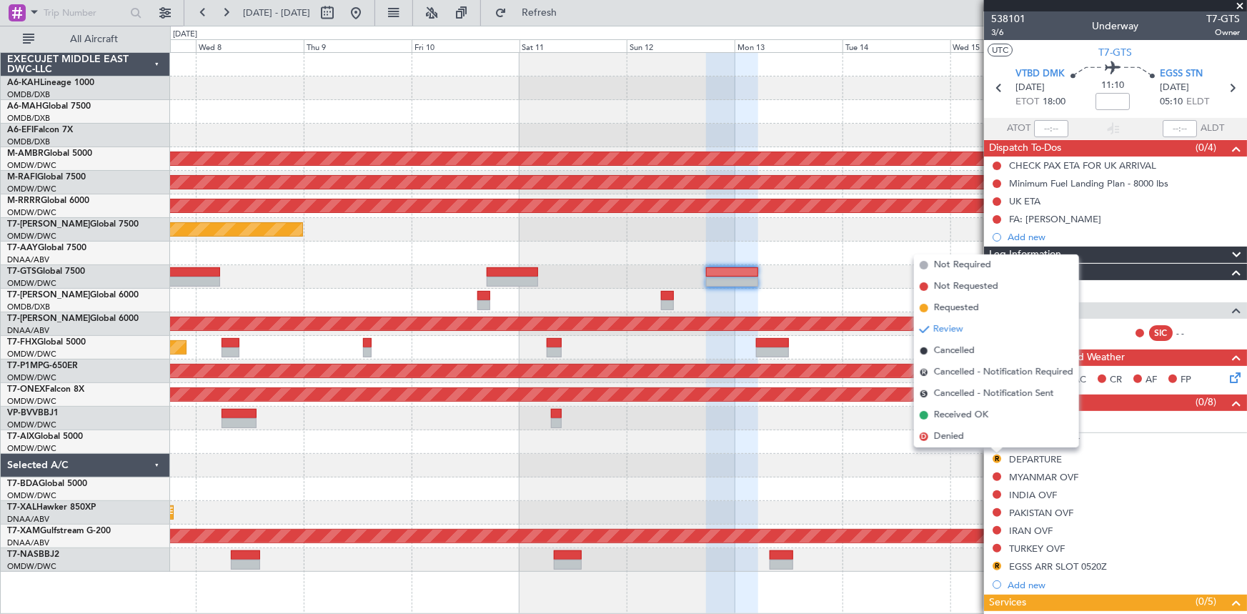
drag, startPoint x: 964, startPoint y: 302, endPoint x: 984, endPoint y: 315, distance: 24.4
click at [964, 301] on span "Requested" at bounding box center [956, 308] width 45 height 14
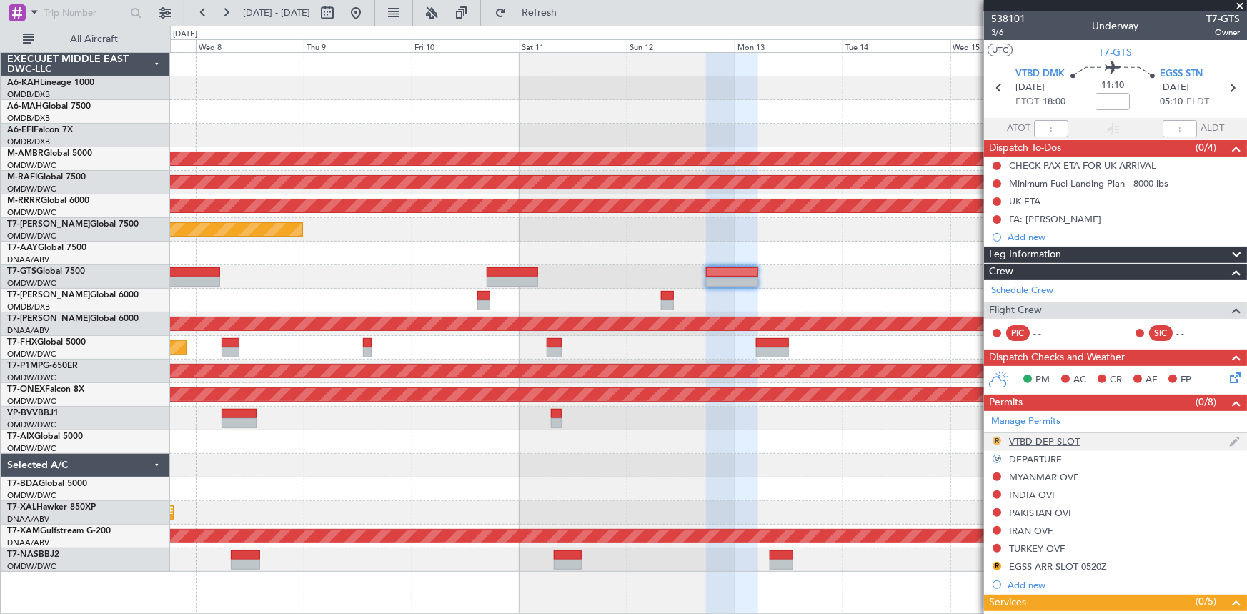
click at [997, 437] on button "R" at bounding box center [997, 441] width 9 height 9
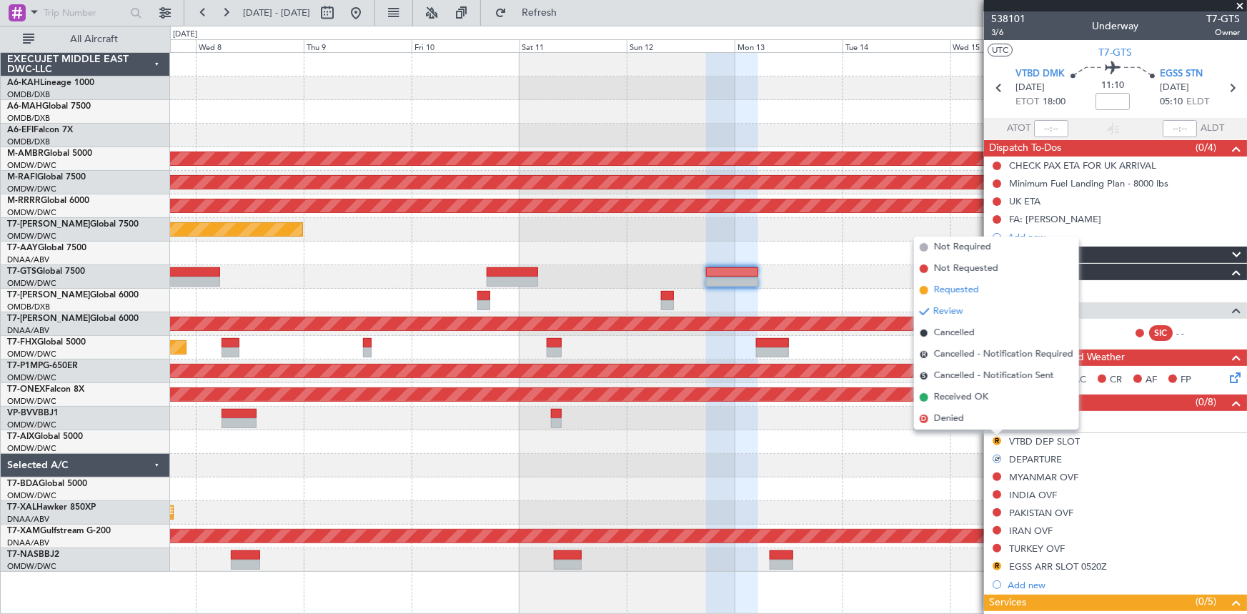
click at [973, 286] on span "Requested" at bounding box center [956, 290] width 45 height 14
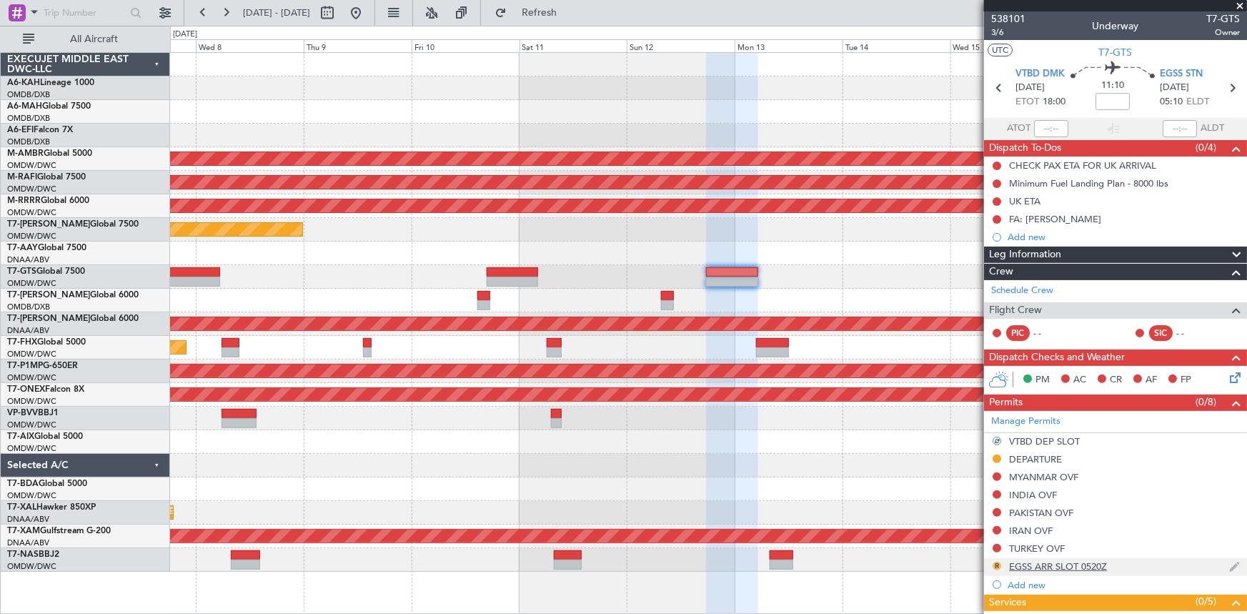
click at [997, 565] on button "R" at bounding box center [997, 566] width 9 height 9
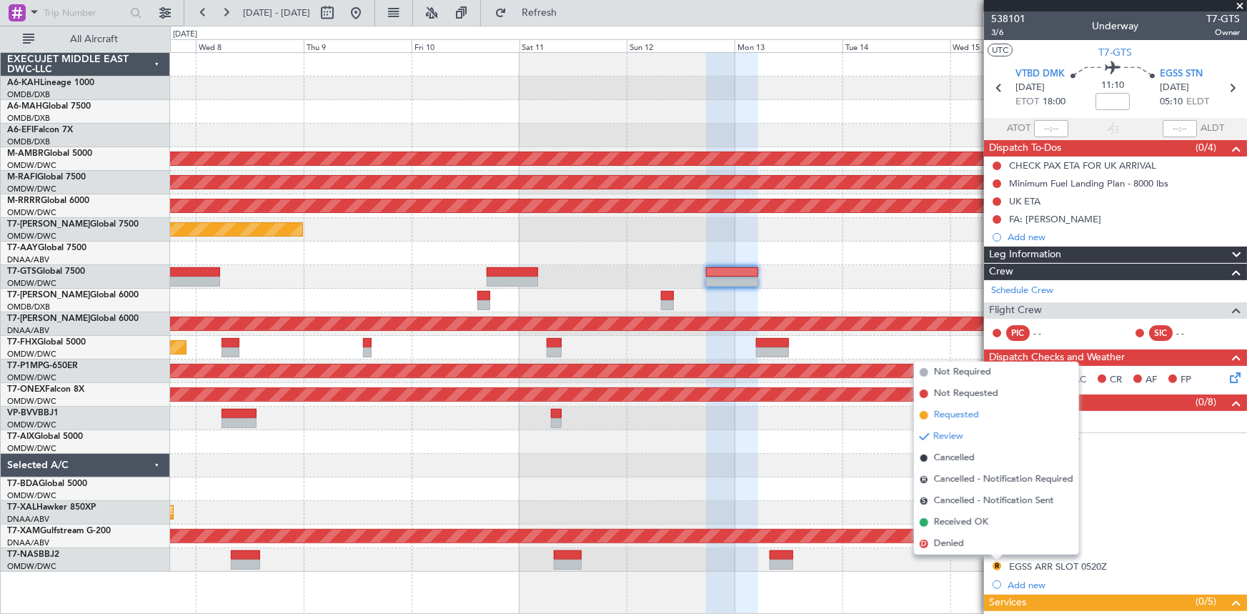
click at [963, 421] on span "Requested" at bounding box center [956, 415] width 45 height 14
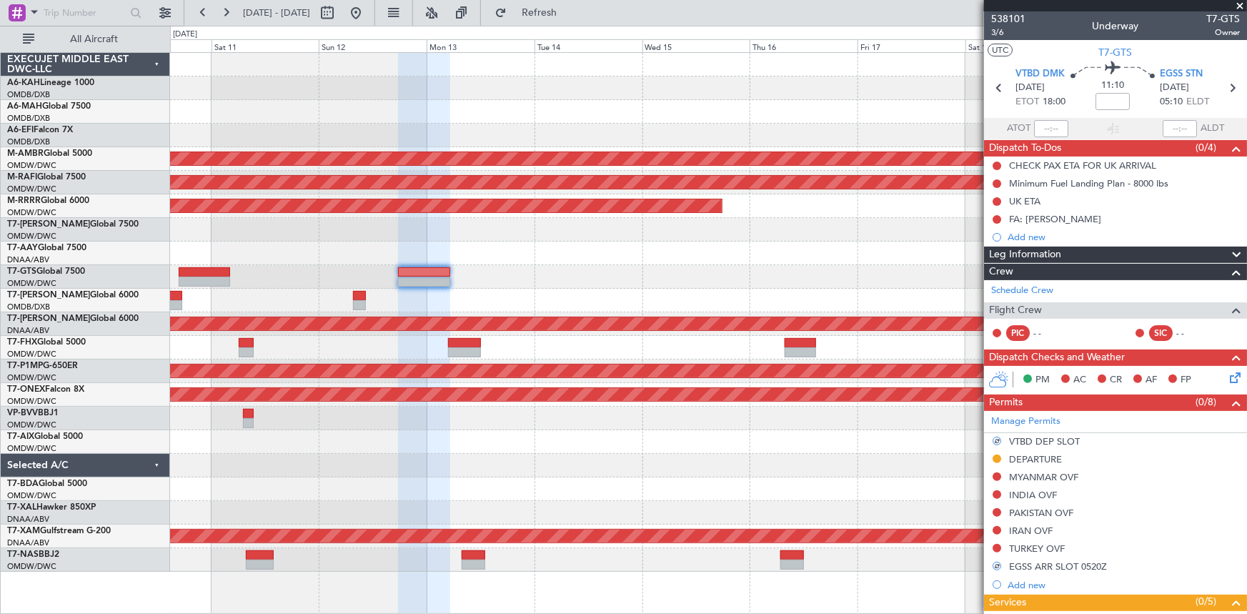
click at [524, 269] on div "Planned Maint [GEOGRAPHIC_DATA] (Seletar)" at bounding box center [708, 277] width 1077 height 24
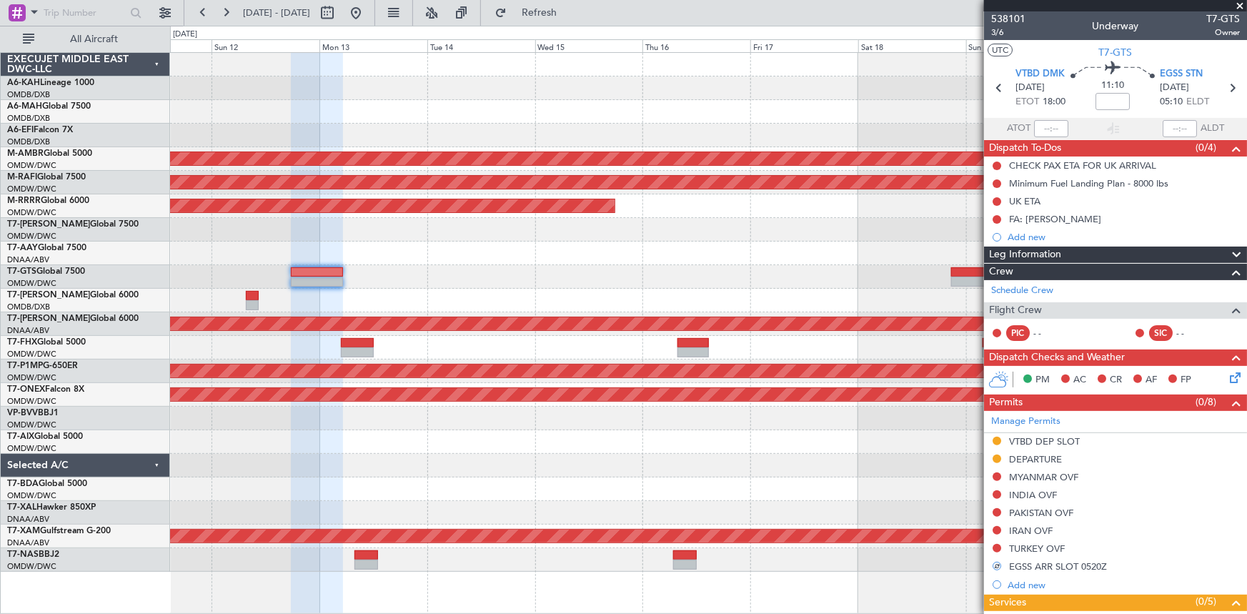
click at [468, 284] on div "Planned Maint [GEOGRAPHIC_DATA] (Seletar)" at bounding box center [708, 277] width 1077 height 24
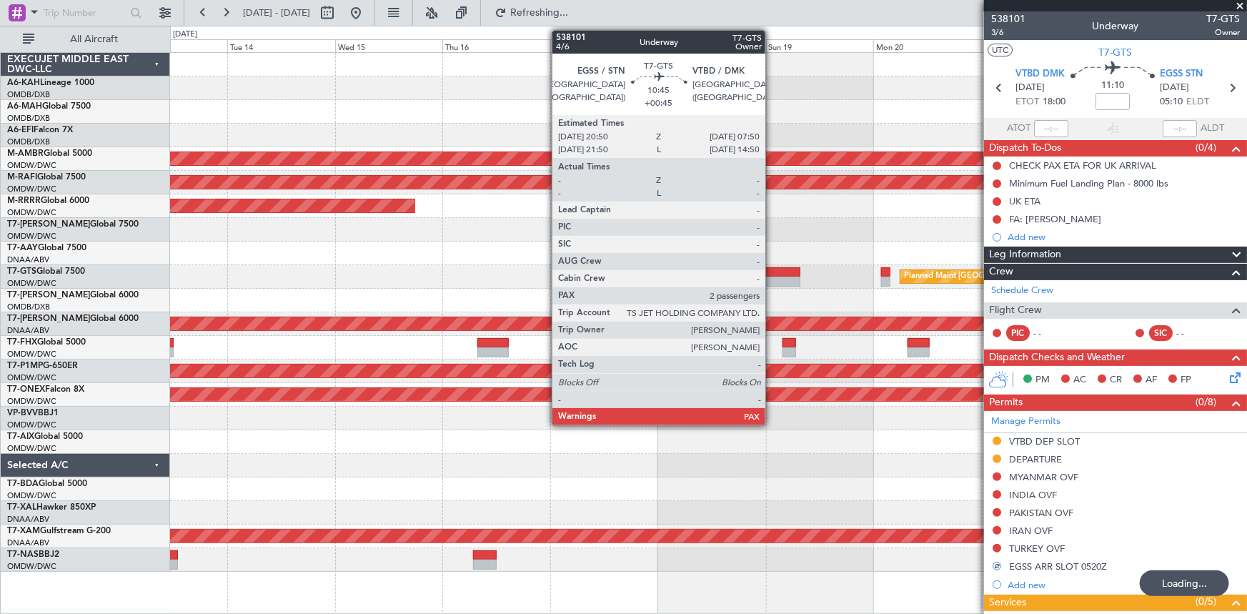
click at [772, 272] on div at bounding box center [776, 272] width 50 height 10
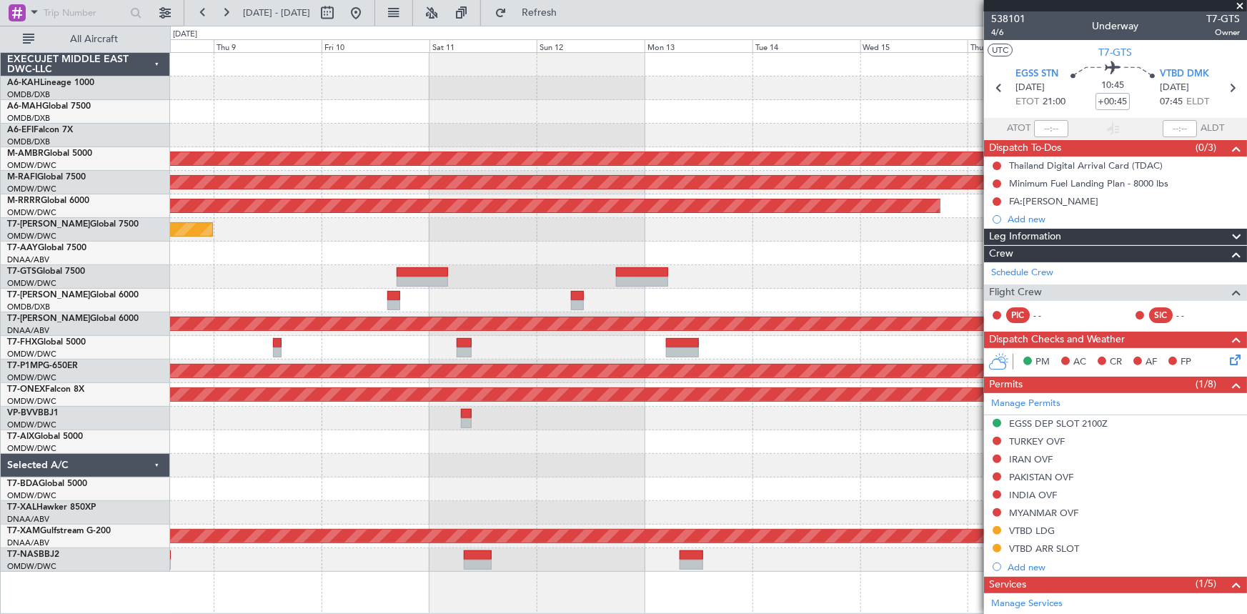
click at [899, 265] on div "Planned Maint [GEOGRAPHIC_DATA] (Seletar)" at bounding box center [708, 277] width 1077 height 24
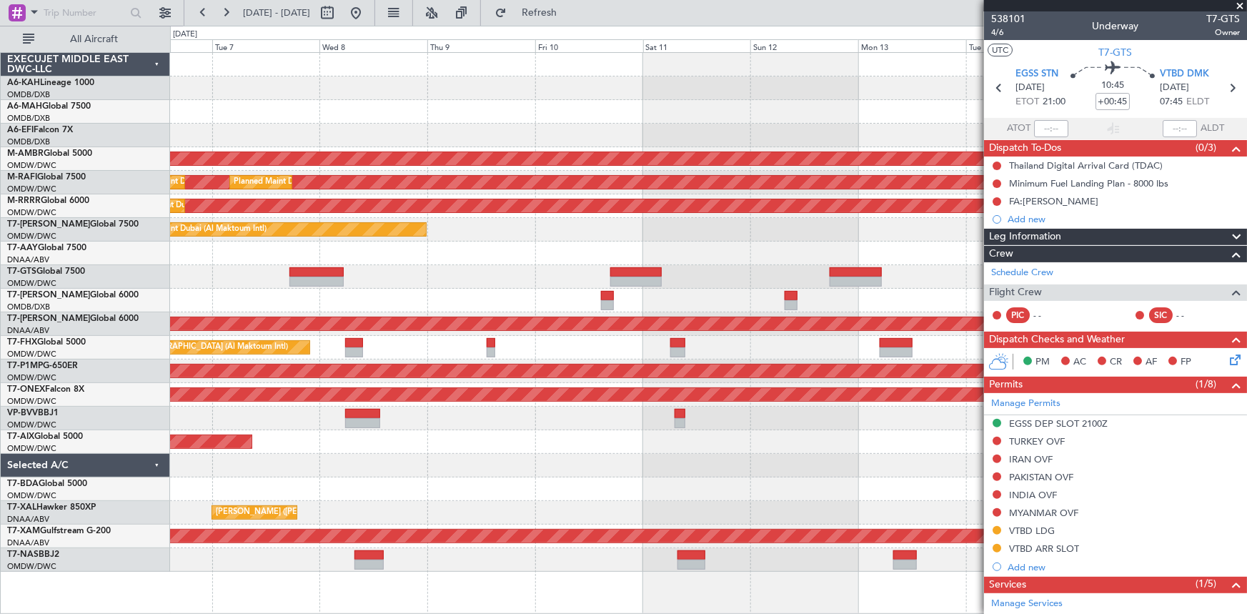
click at [631, 246] on div at bounding box center [708, 254] width 1077 height 24
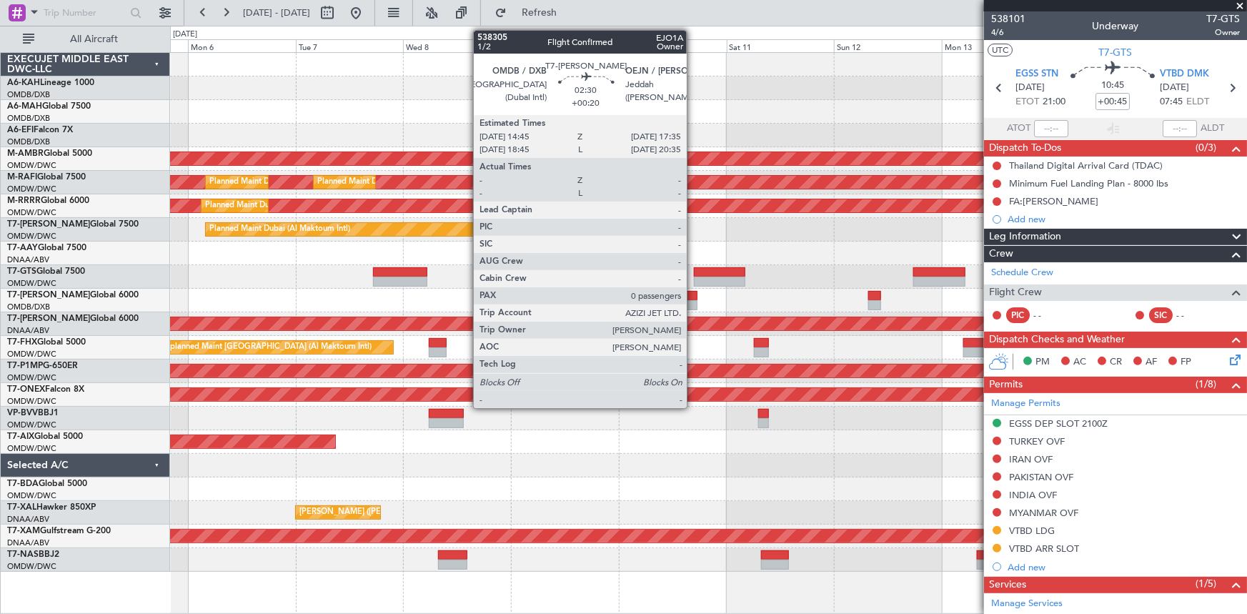
click at [693, 295] on div at bounding box center [691, 296] width 13 height 10
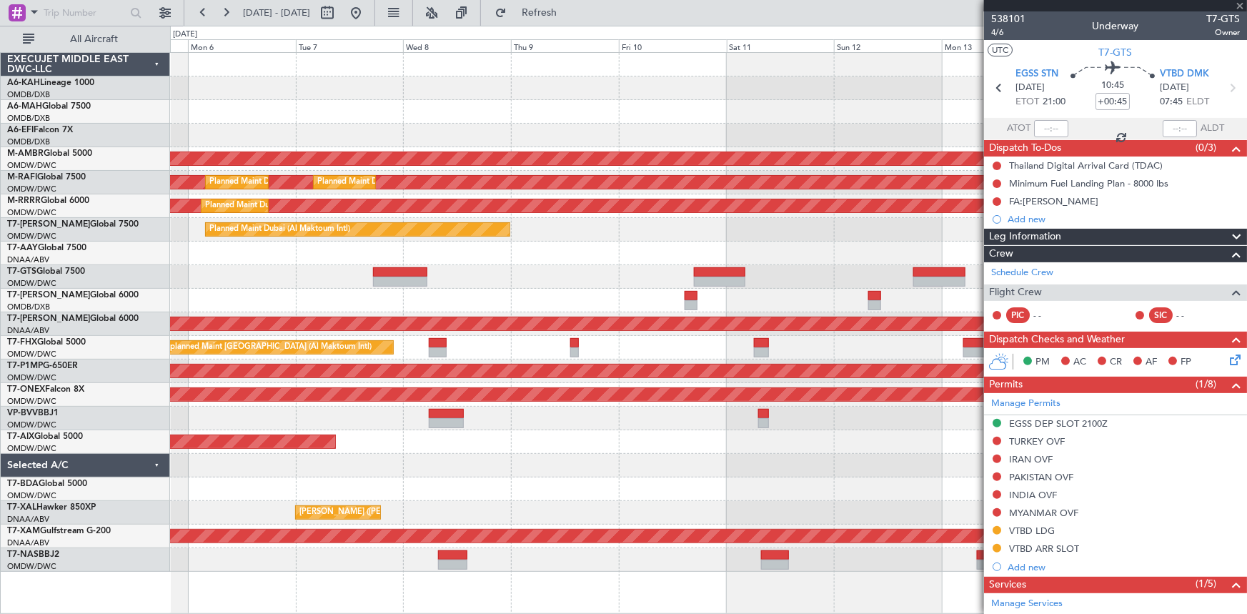
type input "+00:20"
type input "0"
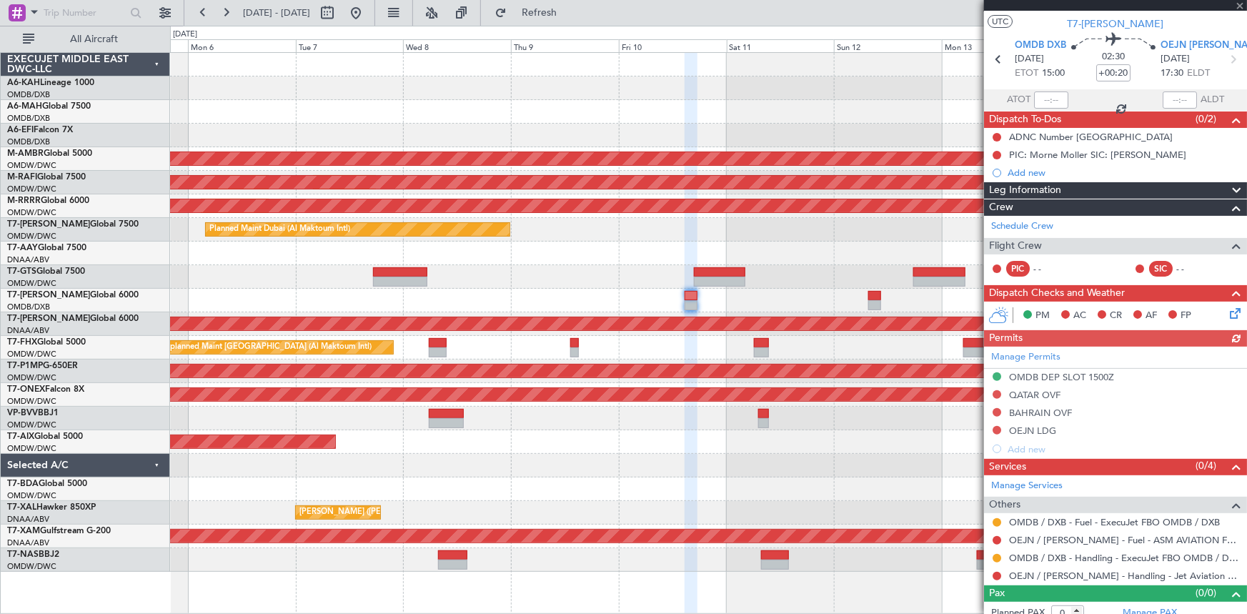
scroll to position [39, 0]
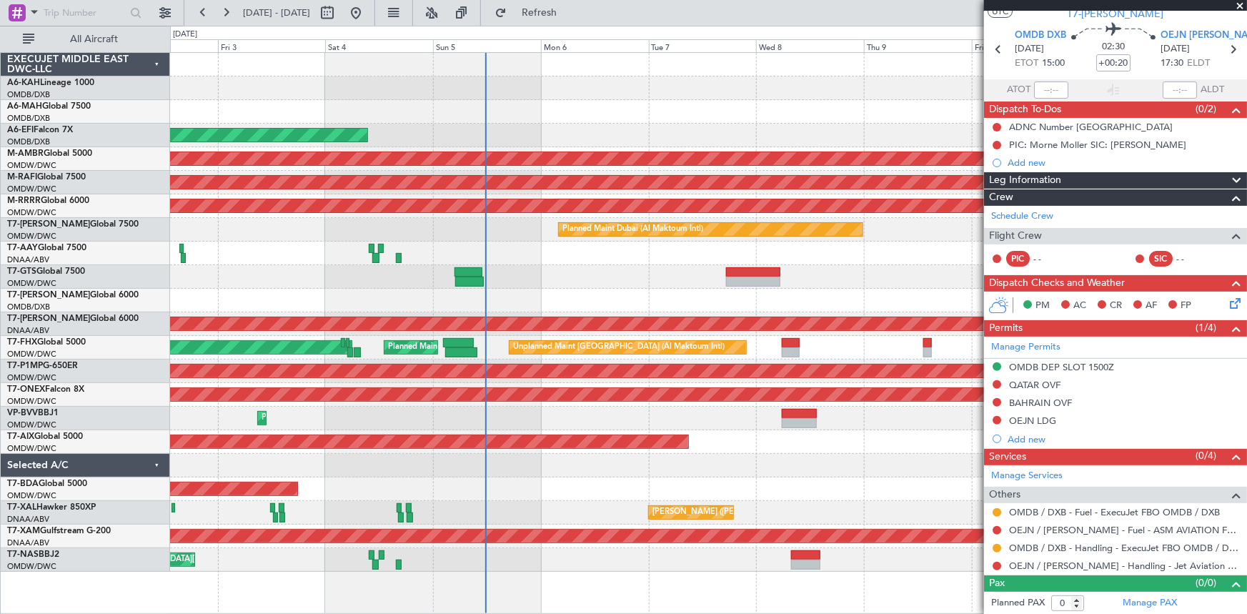
click at [865, 242] on div at bounding box center [708, 254] width 1077 height 24
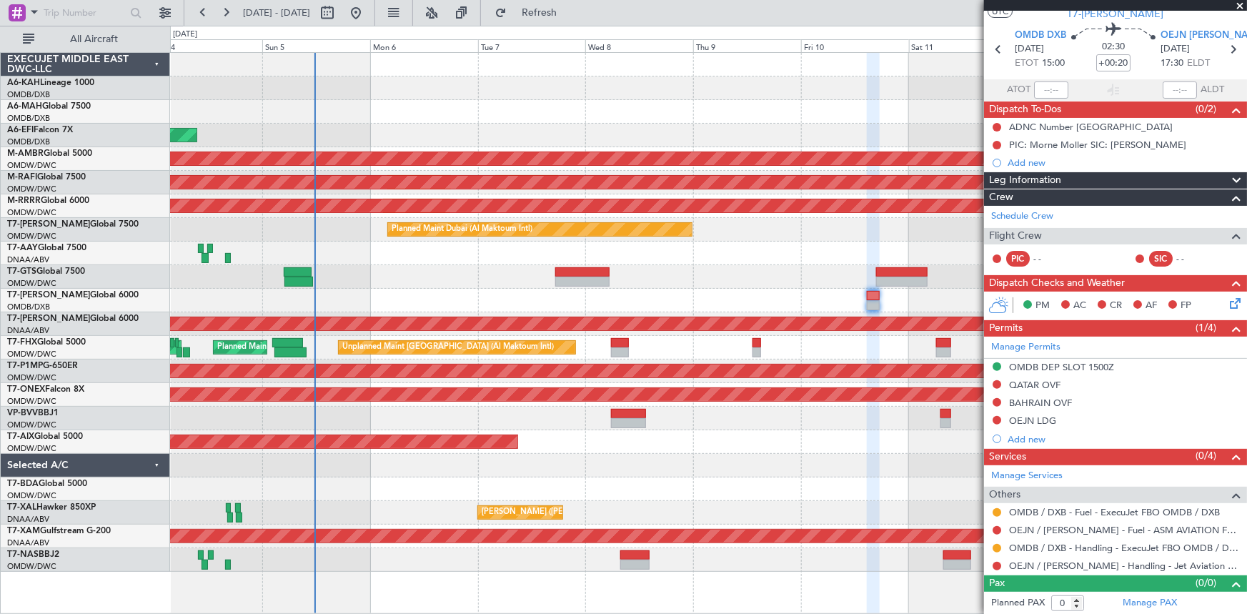
click at [405, 264] on div "AOG Maint [GEOGRAPHIC_DATA] (Dubai Intl) Planned Maint [GEOGRAPHIC_DATA] (Selet…" at bounding box center [708, 312] width 1077 height 519
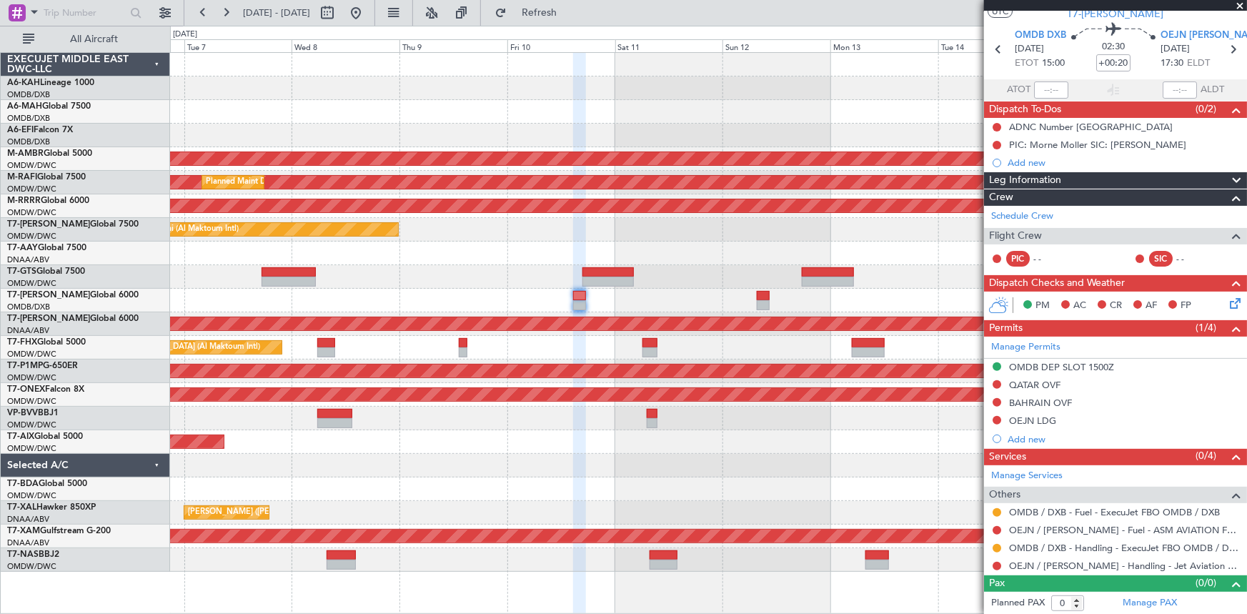
click at [407, 261] on div "AOG Maint Dubai (Dubai Intl) Planned Maint Singapore (Seletar) Planned Maint Du…" at bounding box center [708, 312] width 1077 height 519
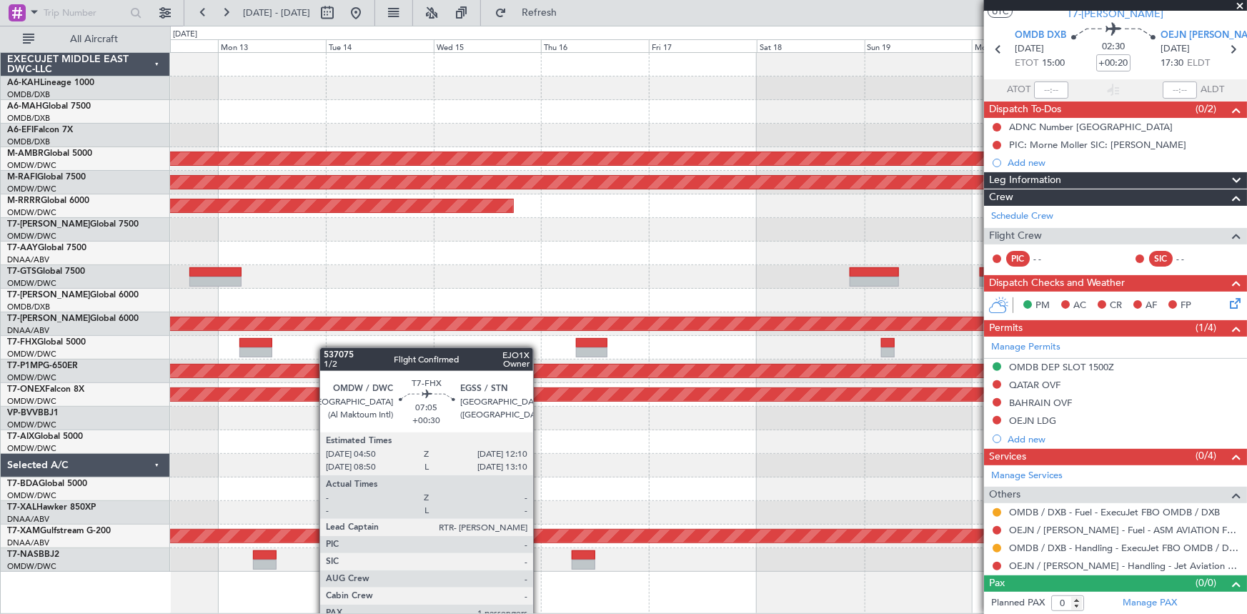
click at [284, 342] on div at bounding box center [708, 348] width 1077 height 24
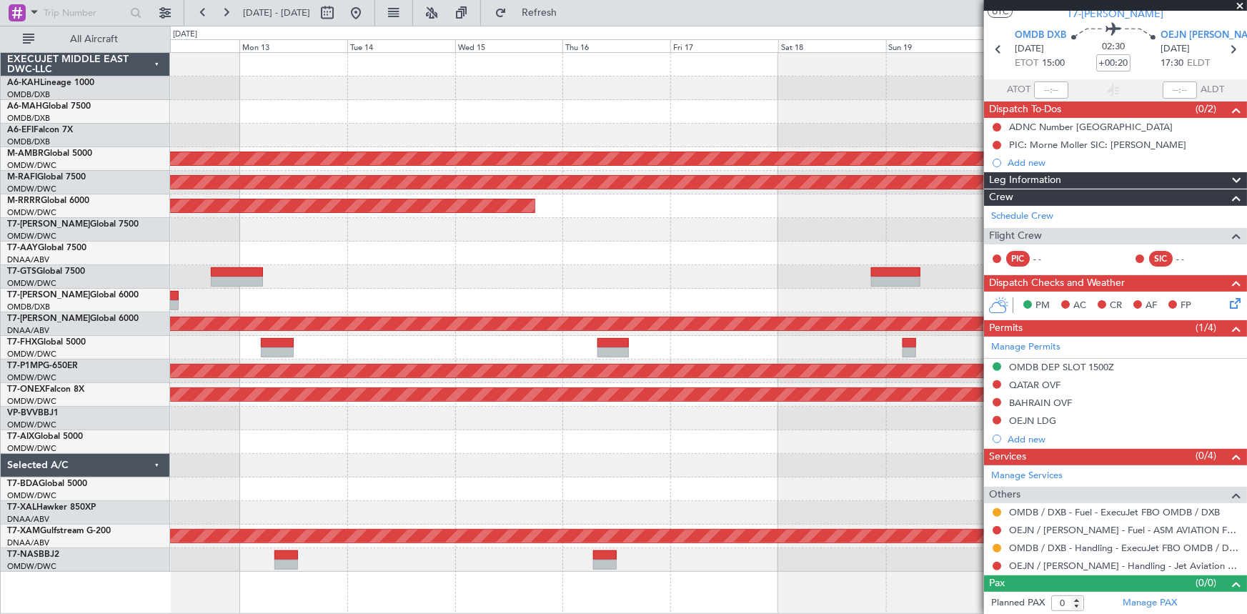
click at [881, 293] on div "Planned Maint Singapore (Seletar) Planned Maint Dubai (Al Maktoum Intl) Planned…" at bounding box center [708, 312] width 1077 height 519
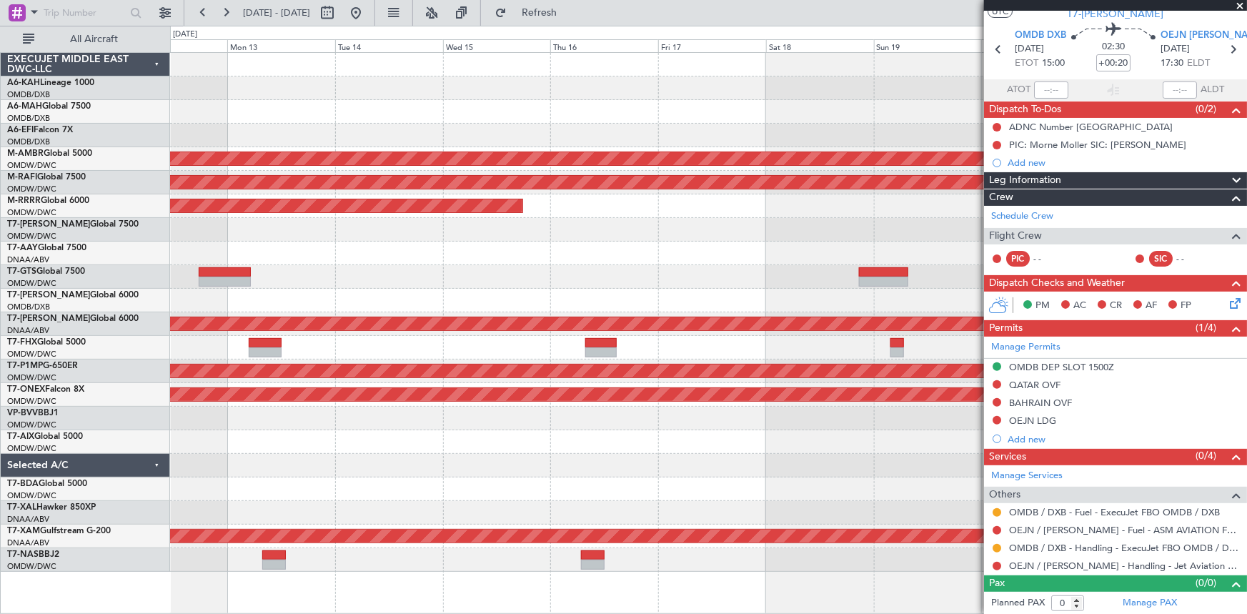
click at [210, 306] on div "Planned Maint Singapore (Seletar) Planned Maint Dubai (Al Maktoum Intl) Planned…" at bounding box center [708, 312] width 1077 height 519
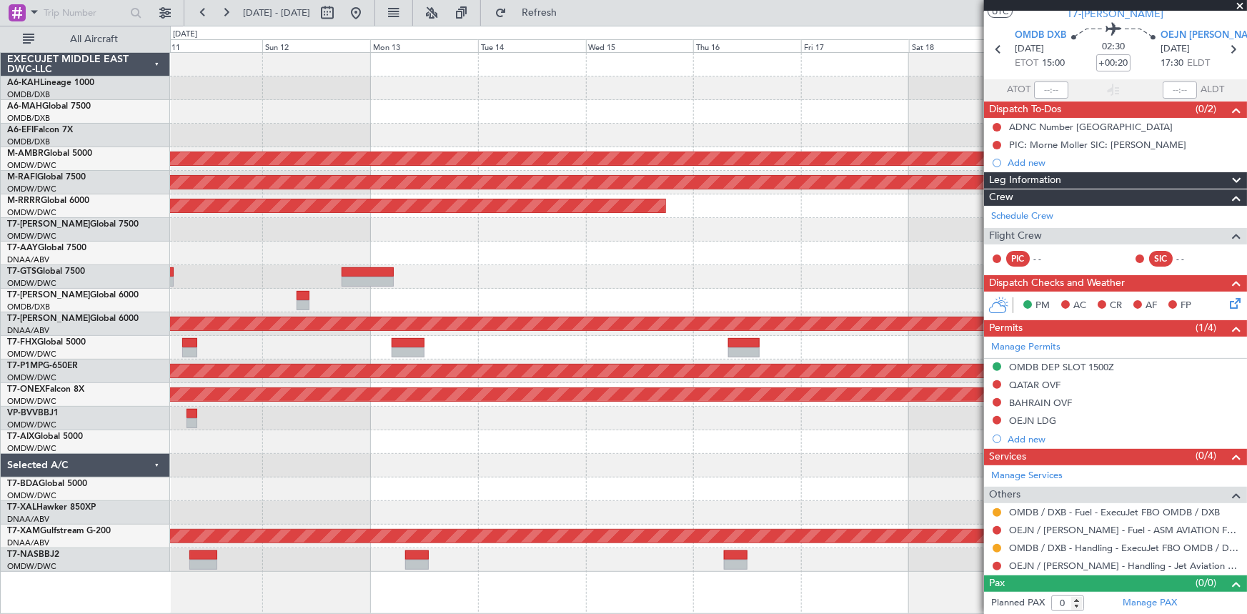
click at [455, 340] on div at bounding box center [708, 348] width 1077 height 24
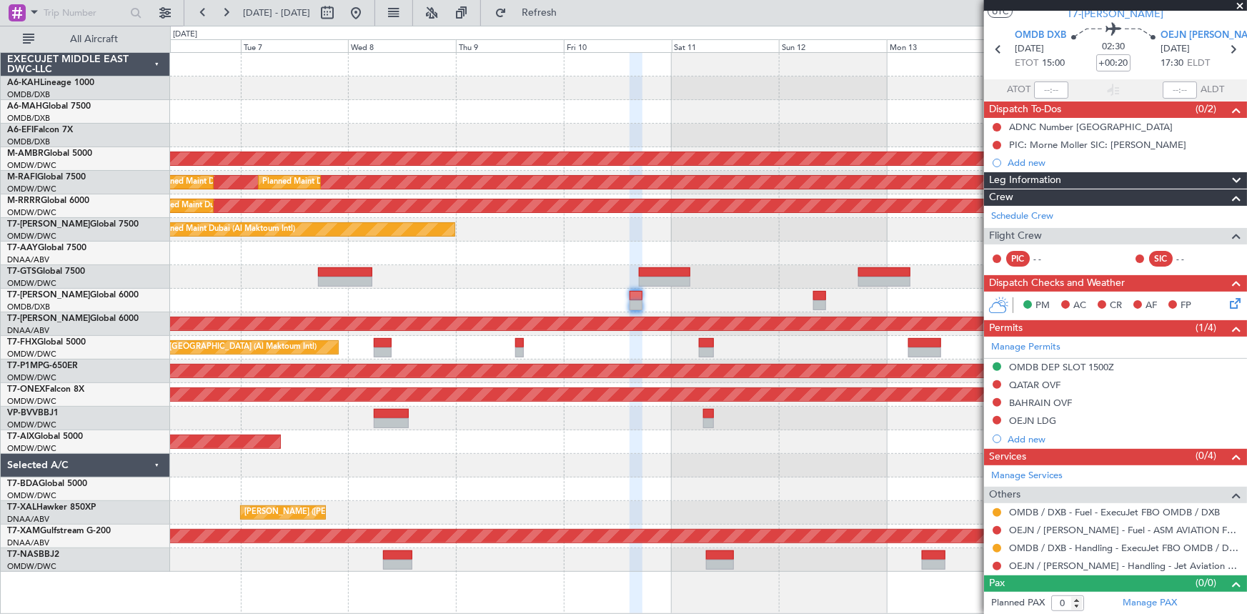
click at [1018, 300] on fb-app "11 Oct 2025 - 21 Oct 2025 Refresh Quick Links All Aircraft AOG Maint Dubai (Dub…" at bounding box center [623, 312] width 1247 height 603
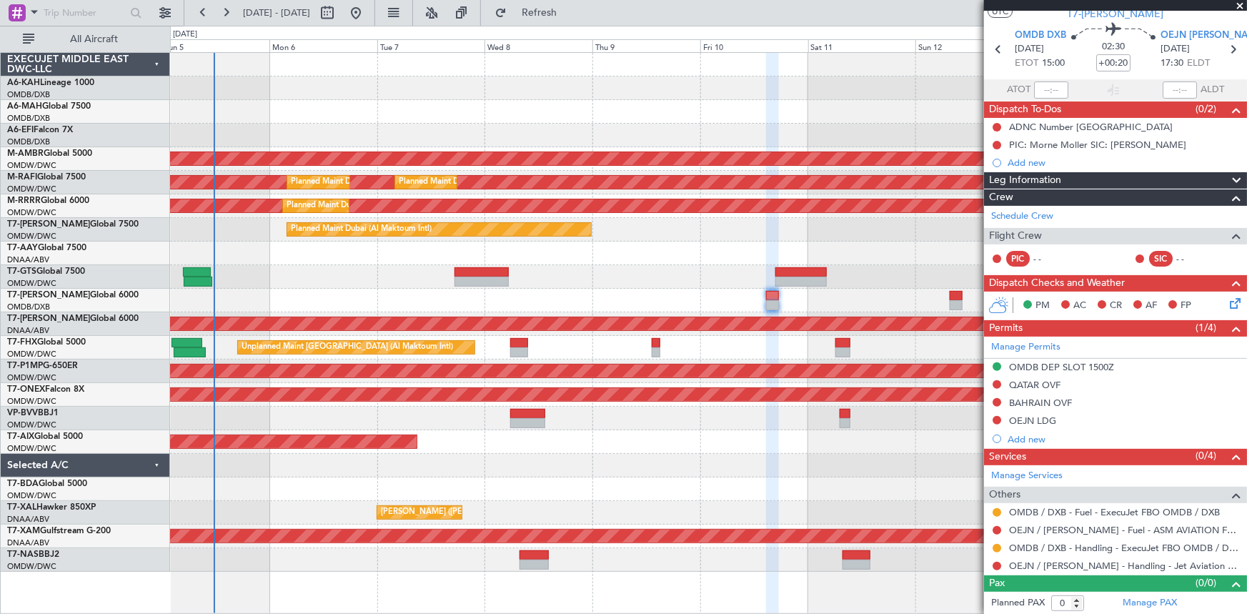
click at [666, 329] on div "AOG Maint Dubai (Al Maktoum Intl)" at bounding box center [708, 324] width 1077 height 24
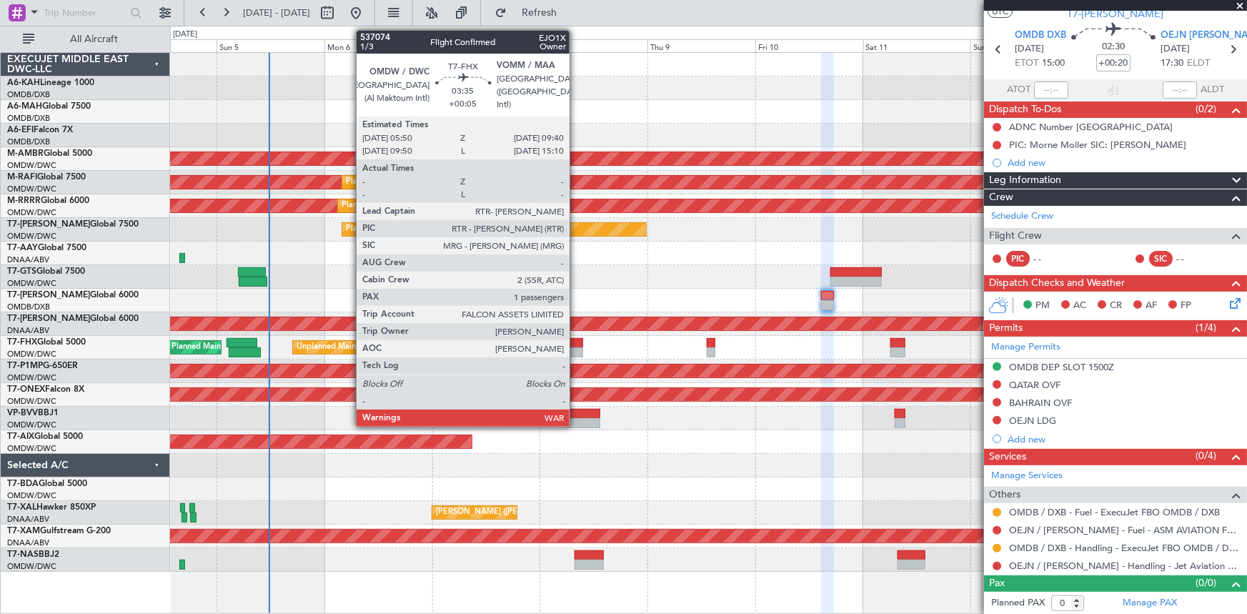
click at [576, 342] on div at bounding box center [574, 343] width 18 height 10
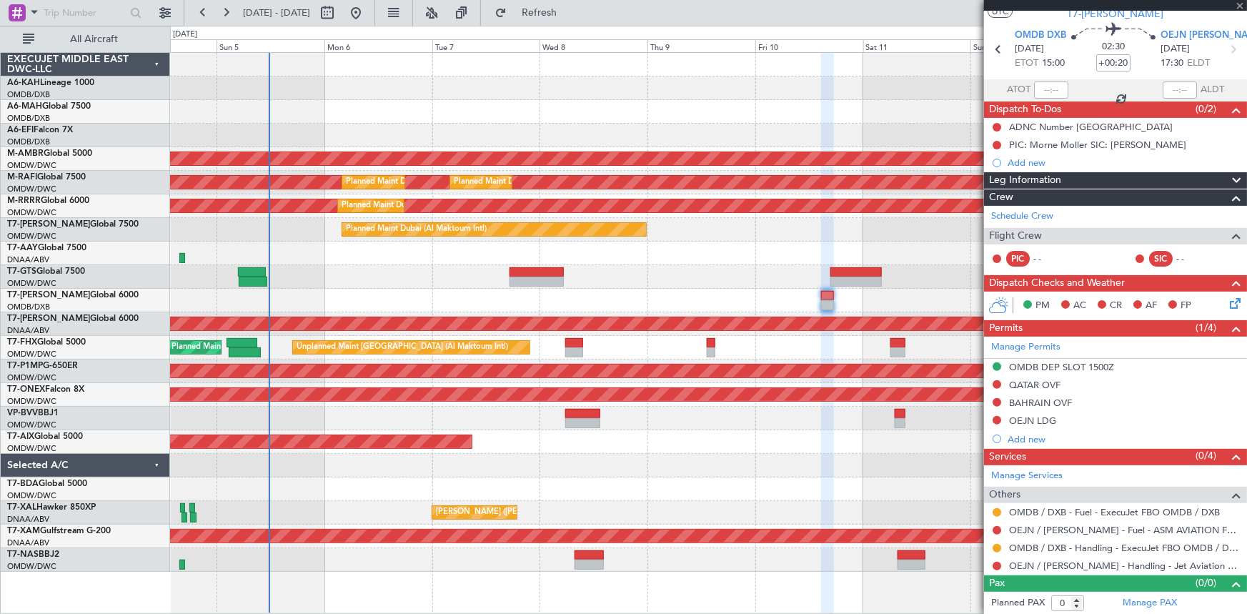
type input "+00:05"
type input "1"
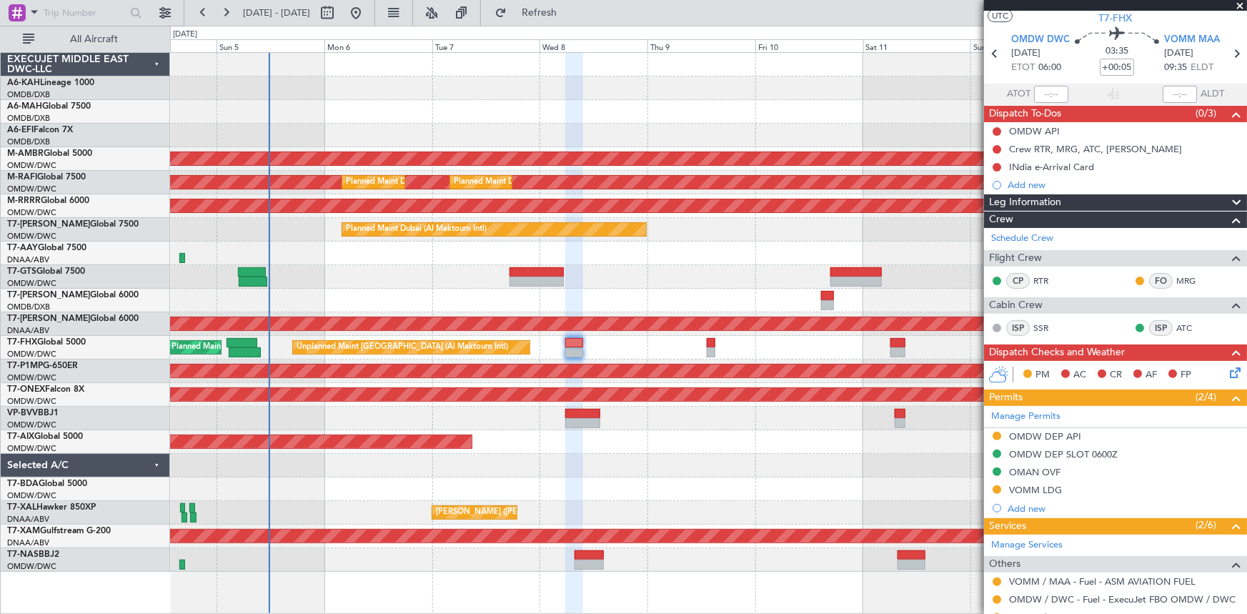
scroll to position [0, 0]
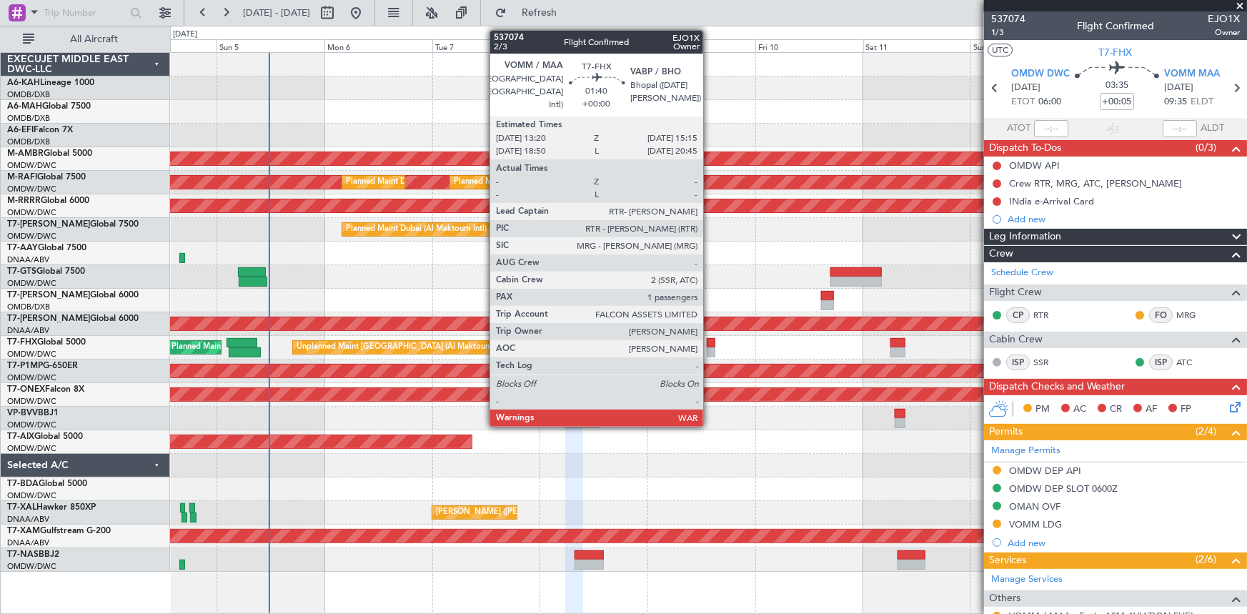
click at [710, 340] on div at bounding box center [711, 343] width 9 height 10
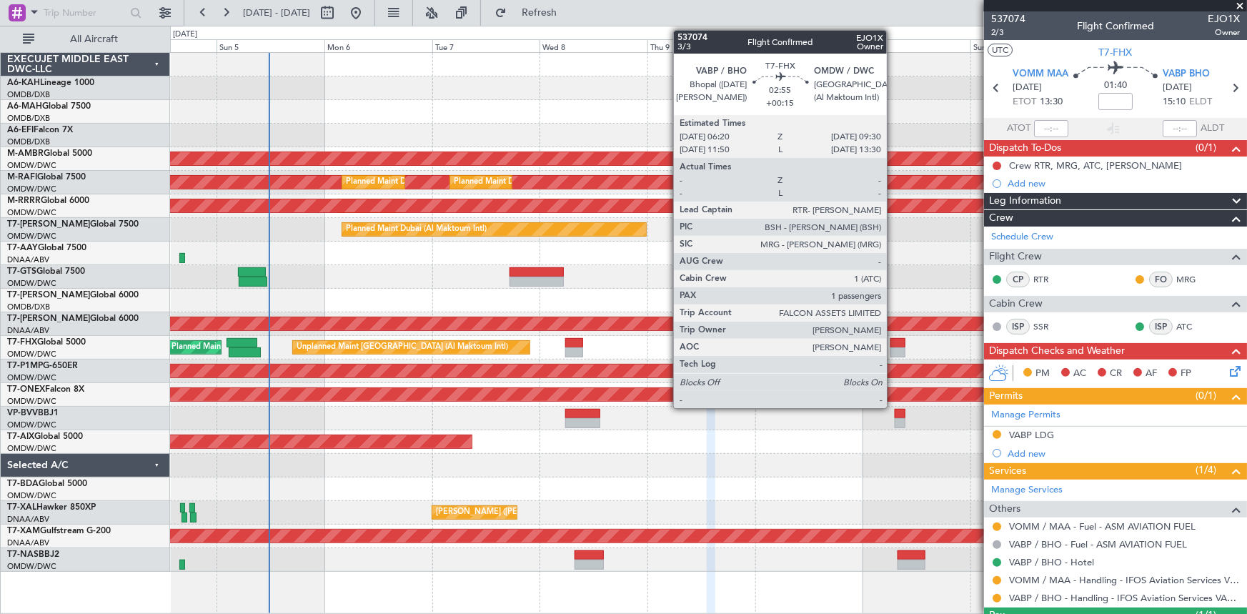
click at [894, 342] on div at bounding box center [898, 343] width 14 height 10
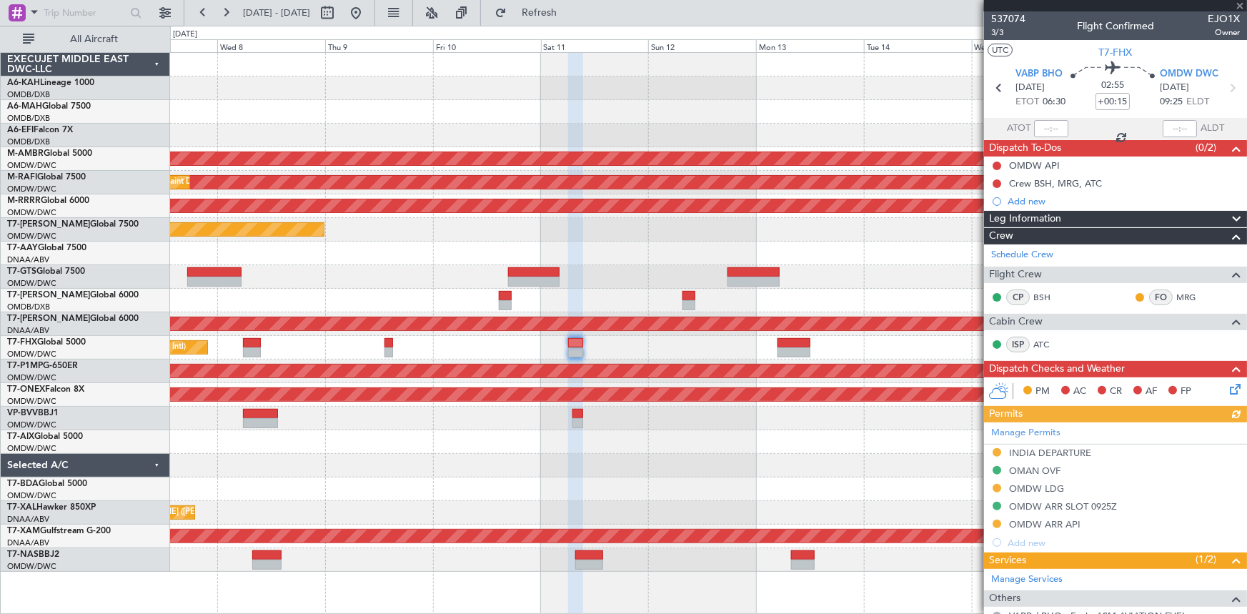
click at [580, 295] on div at bounding box center [708, 301] width 1077 height 24
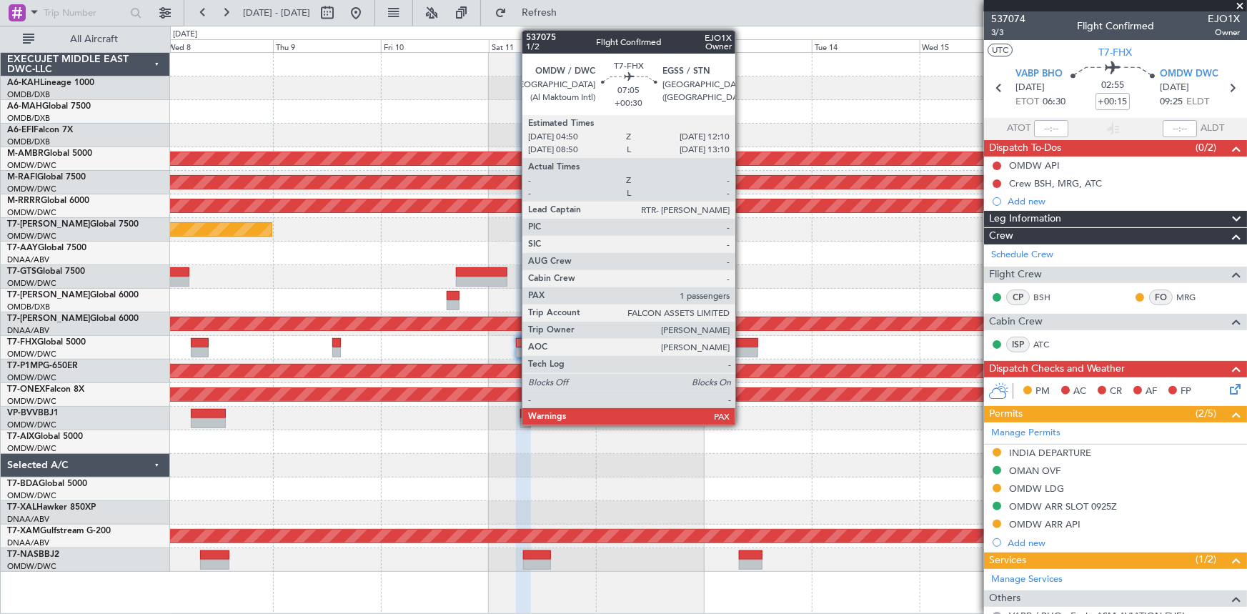
click at [742, 345] on div at bounding box center [743, 343] width 34 height 10
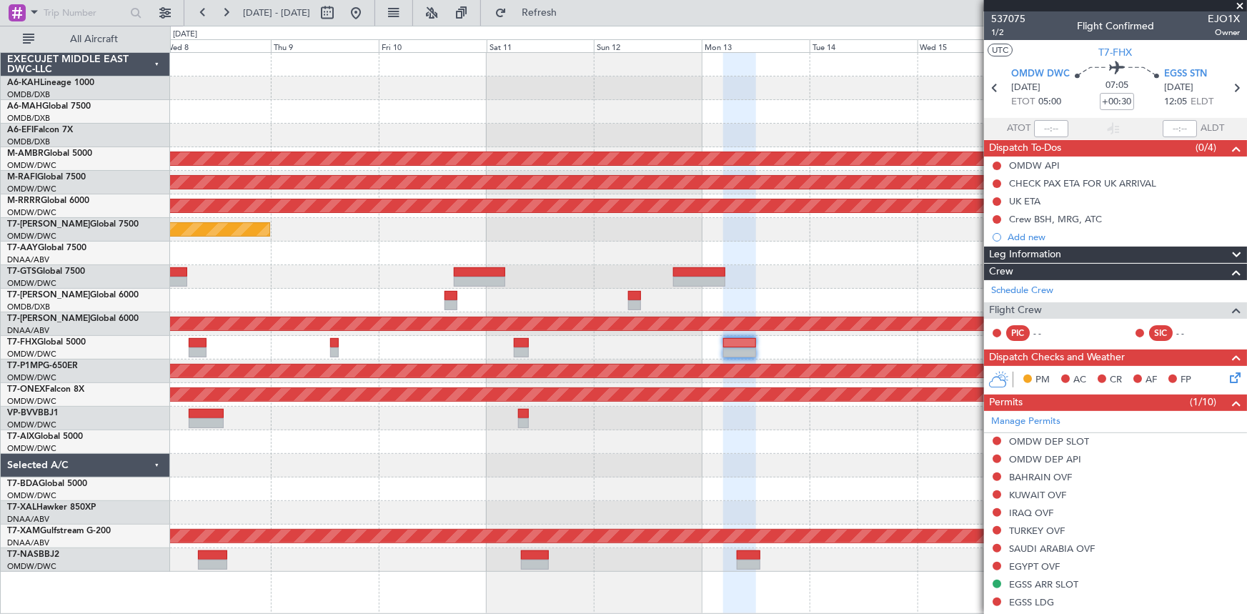
click at [554, 310] on div "Planned Maint [GEOGRAPHIC_DATA] (Seletar) Planned Maint [GEOGRAPHIC_DATA] (Al M…" at bounding box center [708, 312] width 1077 height 519
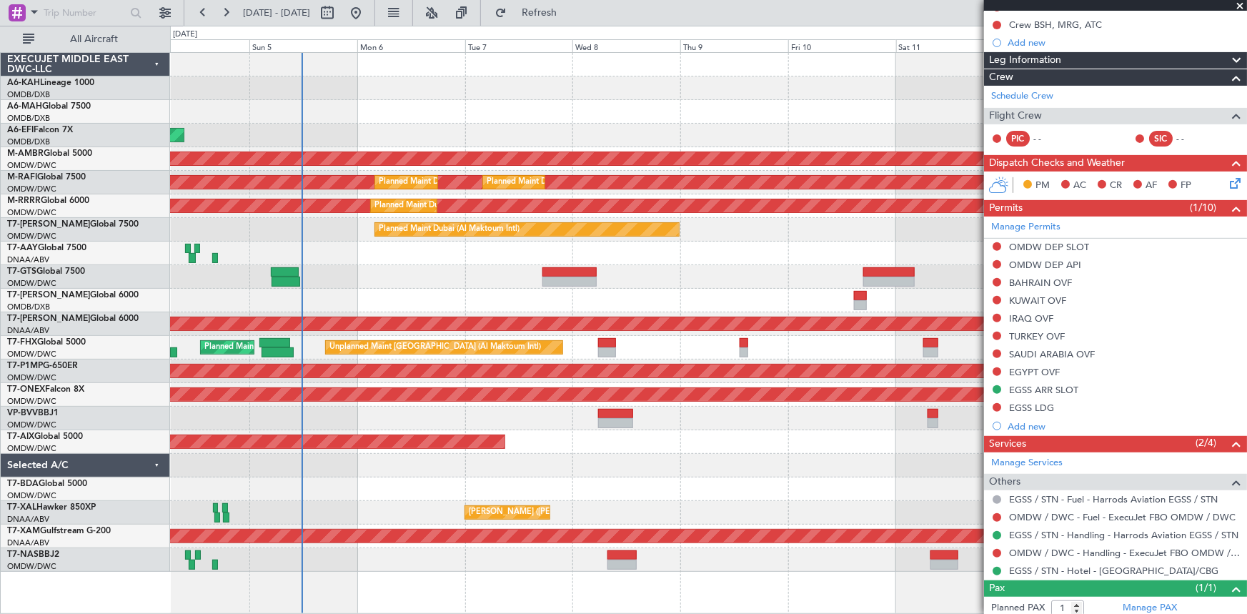
click at [785, 311] on div "AOG Maint [GEOGRAPHIC_DATA] (Dubai Intl) Planned Maint [GEOGRAPHIC_DATA] (Selet…" at bounding box center [708, 312] width 1077 height 519
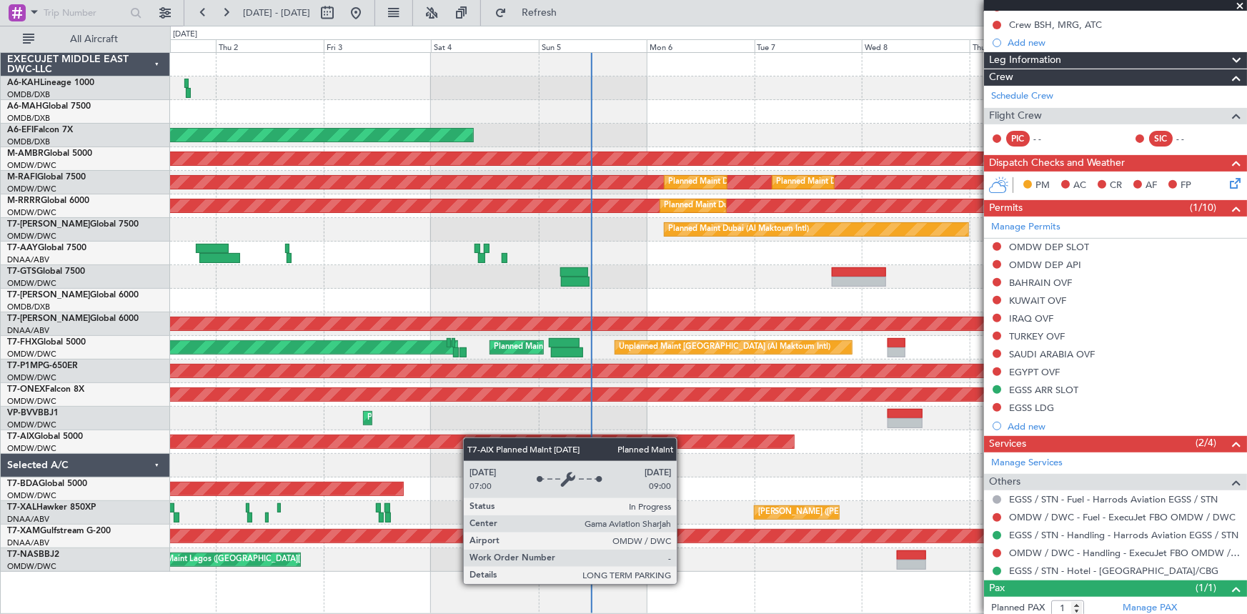
click at [562, 438] on div "Planned Maint Abu Dhabi (Al Bateen Executive) Planned Maint Dubai (Dubai Intl) …" at bounding box center [708, 312] width 1077 height 519
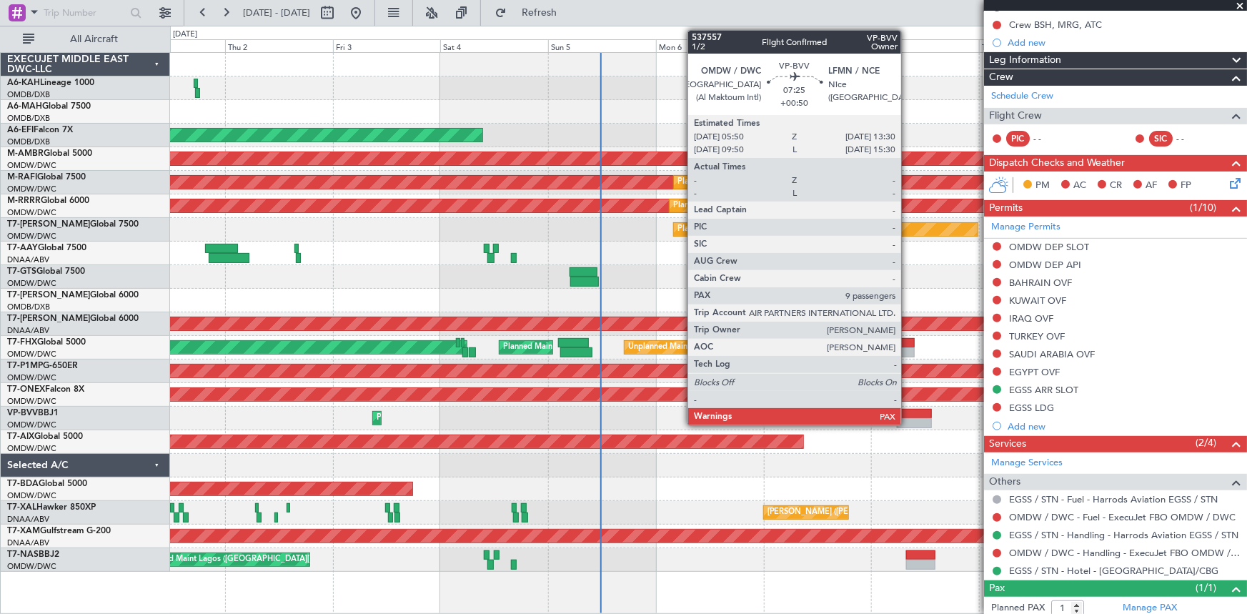
click at [908, 415] on div at bounding box center [914, 414] width 35 height 10
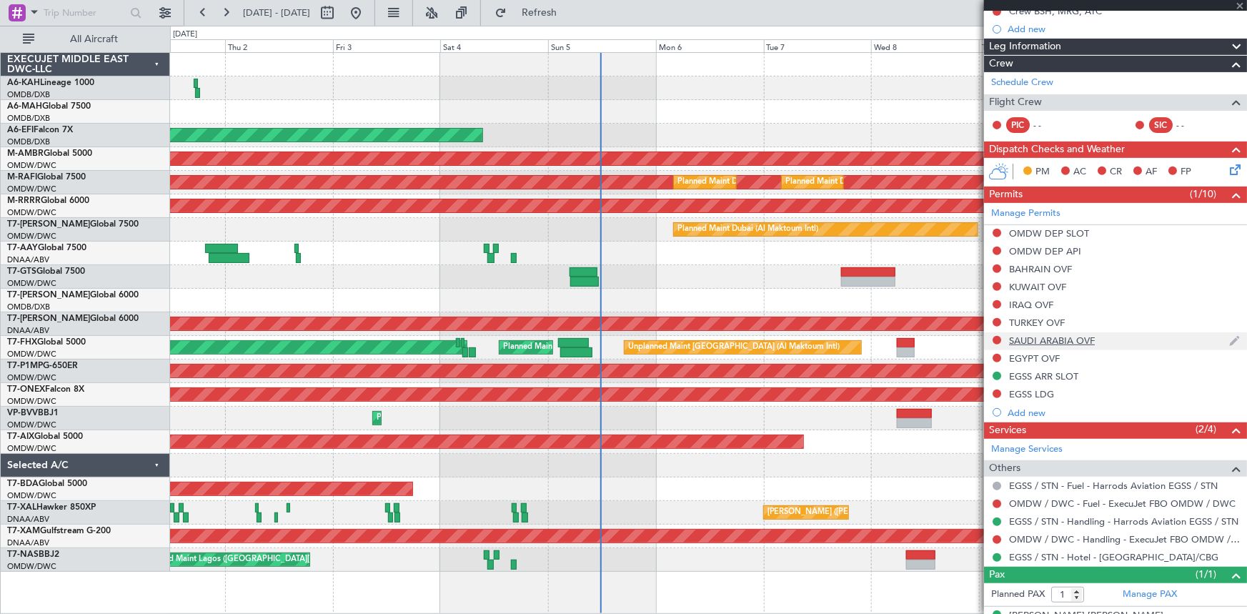
scroll to position [231, 0]
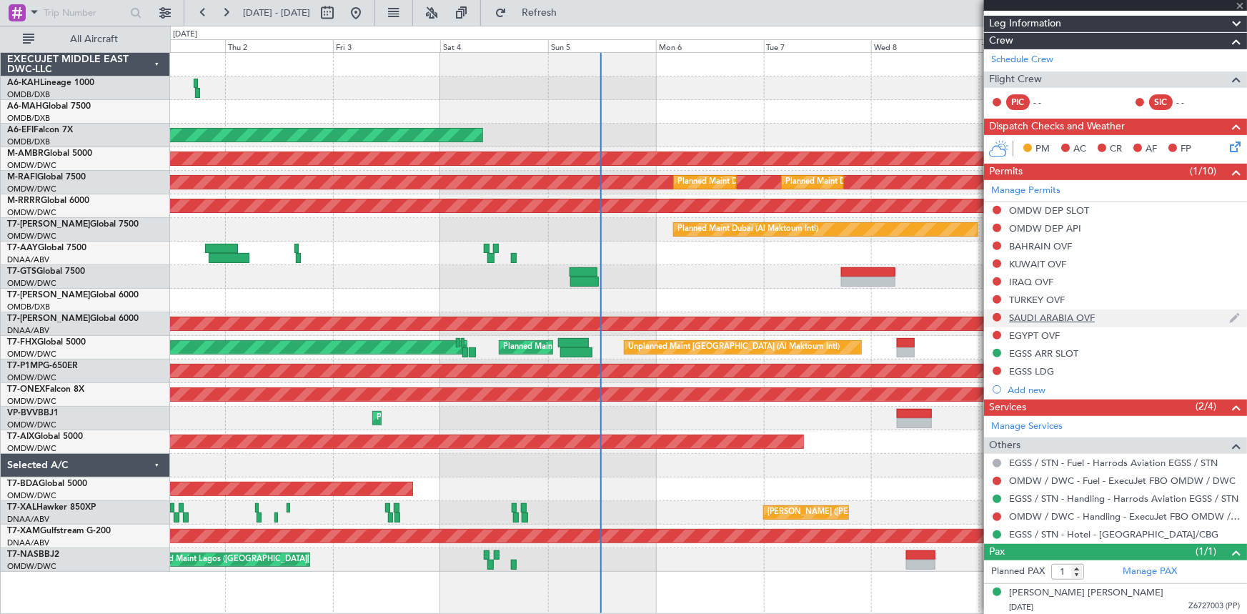
type input "+00:50"
type input "9"
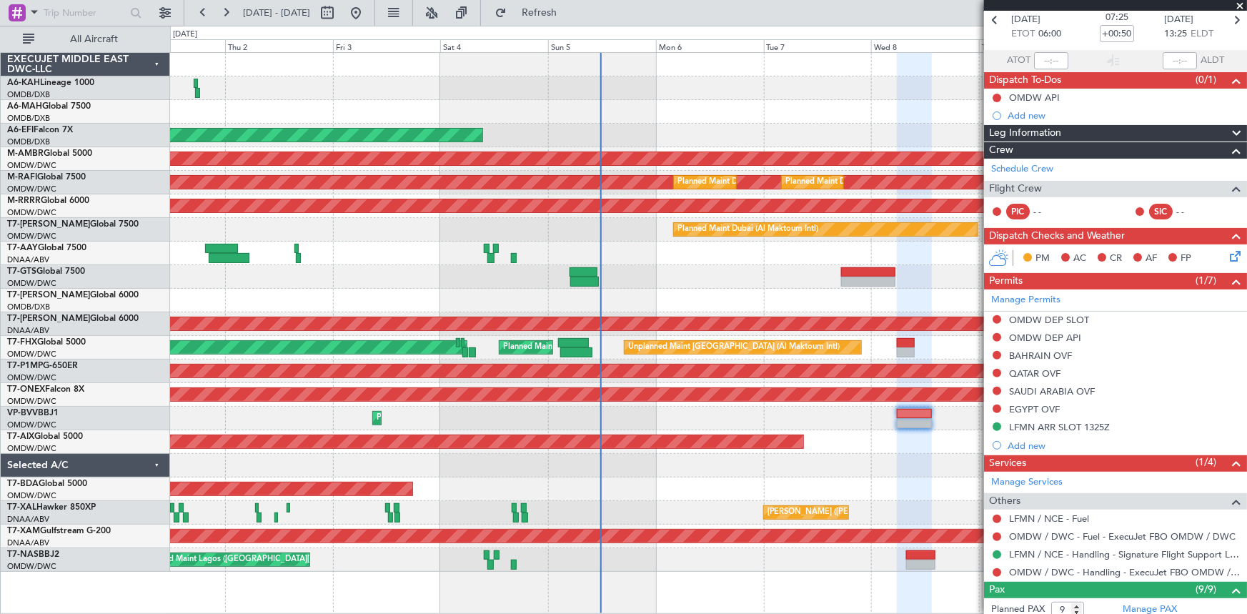
scroll to position [129, 0]
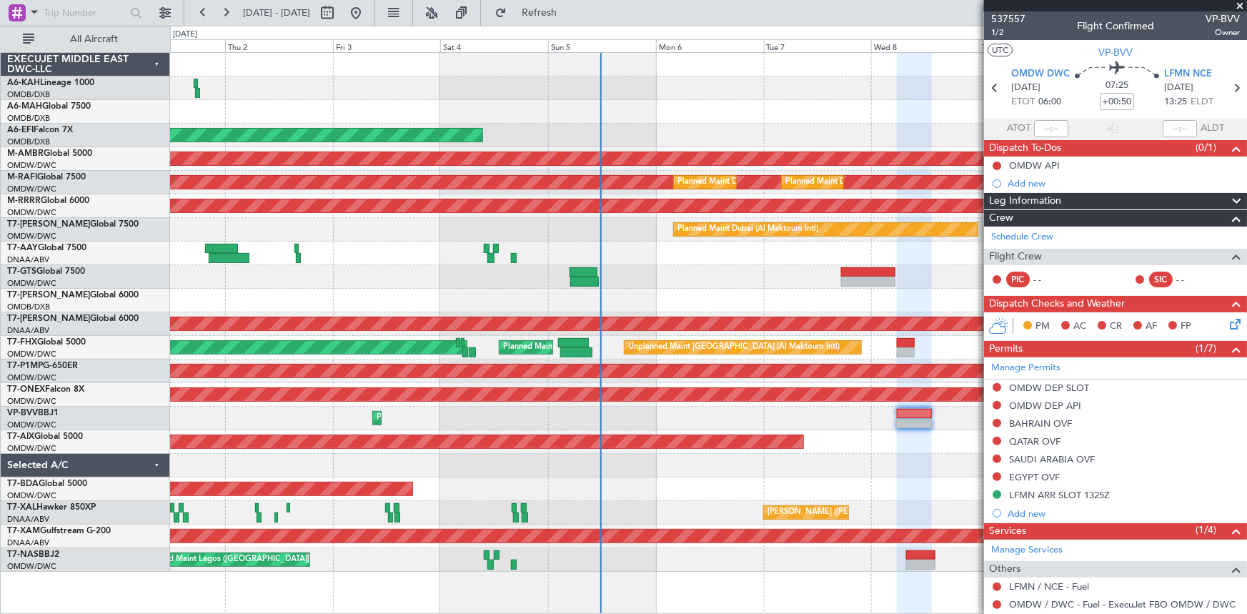
scroll to position [129, 0]
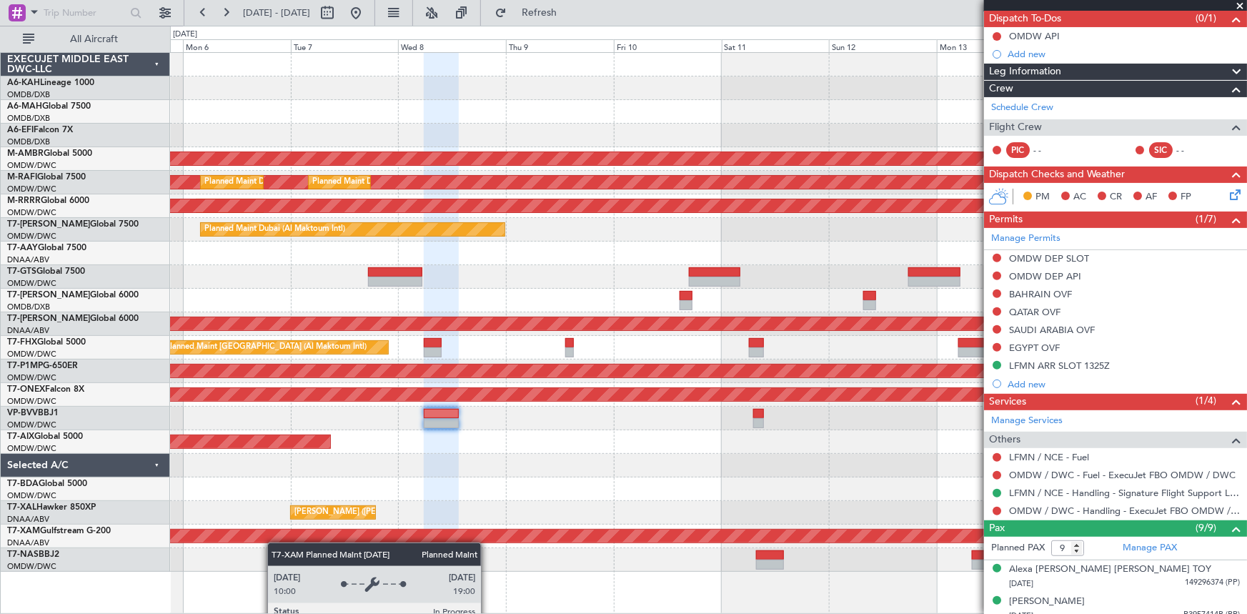
click at [270, 542] on div "AOG Maint [GEOGRAPHIC_DATA] (Dubai Intl) Planned Maint [GEOGRAPHIC_DATA] (Selet…" at bounding box center [708, 312] width 1077 height 519
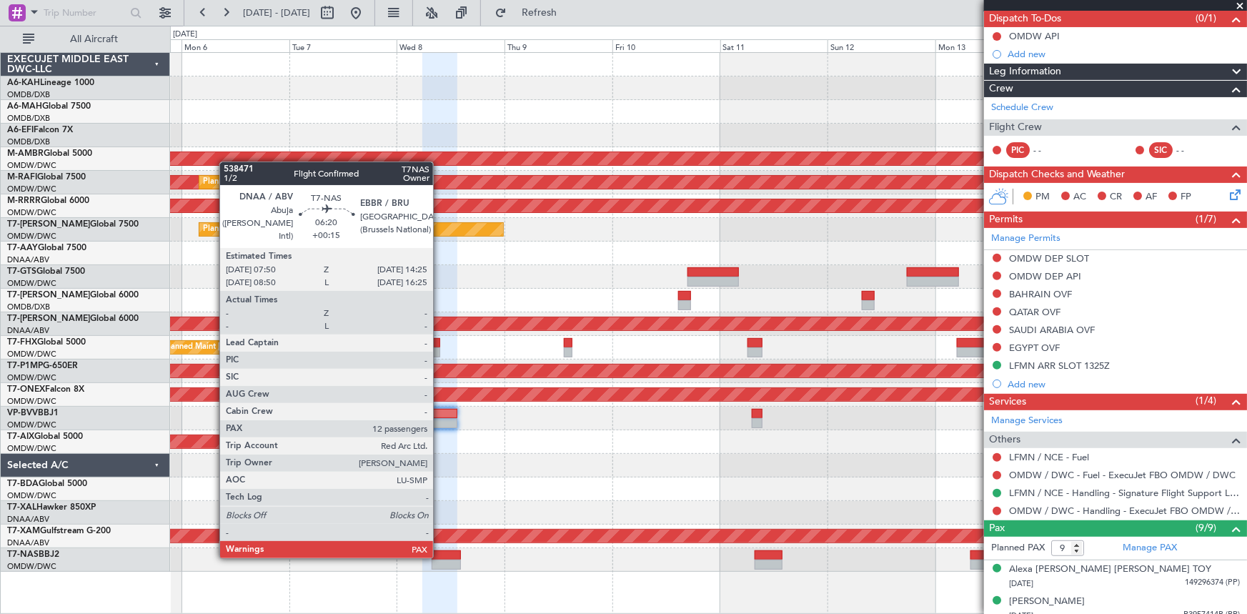
click at [440, 556] on div at bounding box center [447, 555] width 30 height 10
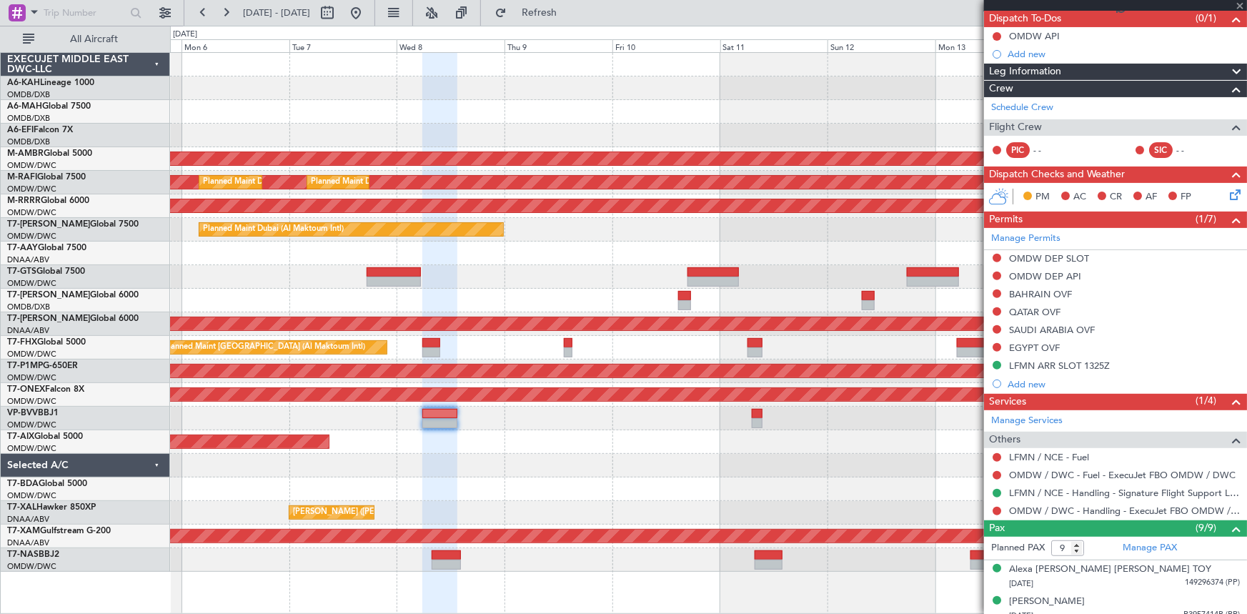
type input "+00:15"
type input "12"
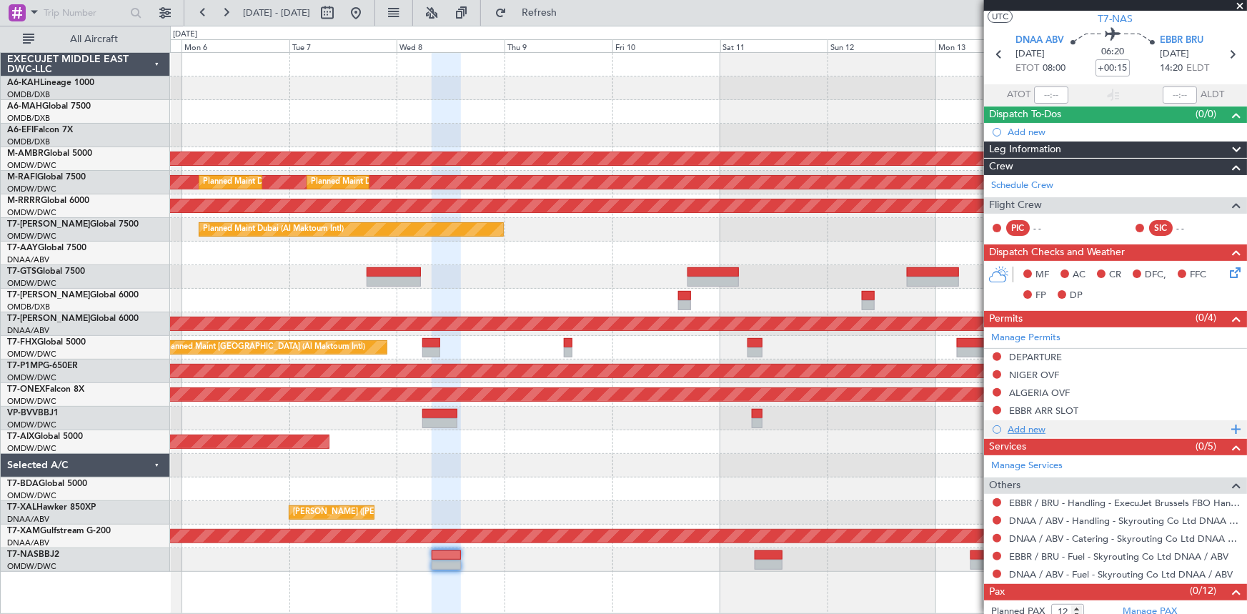
scroll to position [59, 0]
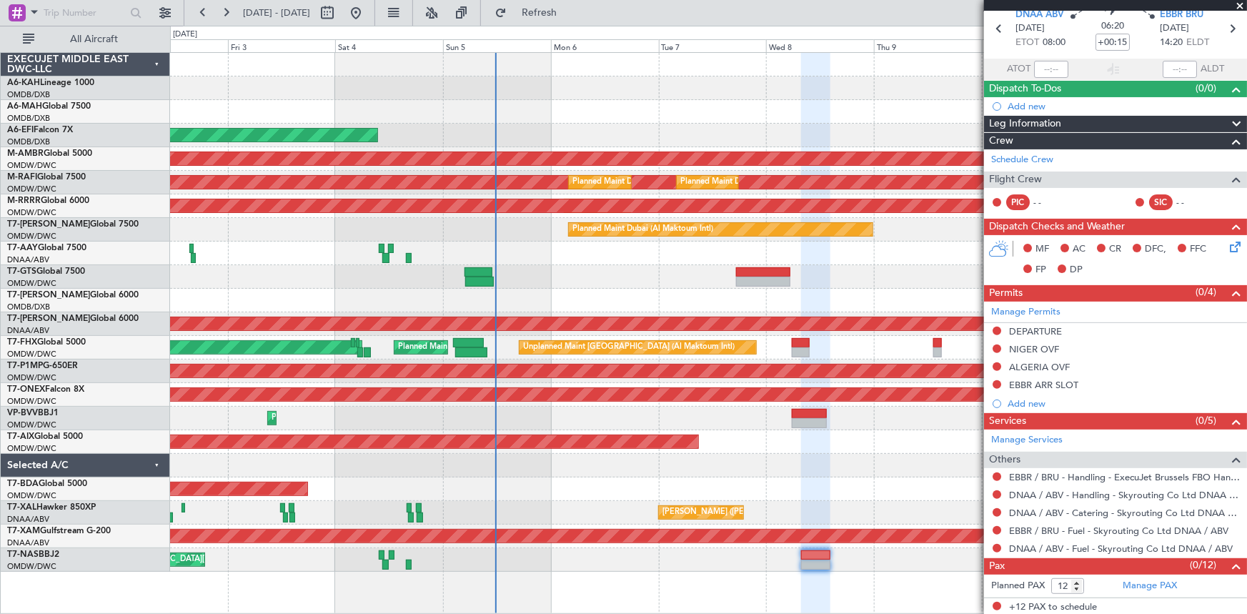
click at [743, 563] on div "Unplanned Maint Lagos ([GEOGRAPHIC_DATA][PERSON_NAME])" at bounding box center [708, 560] width 1077 height 24
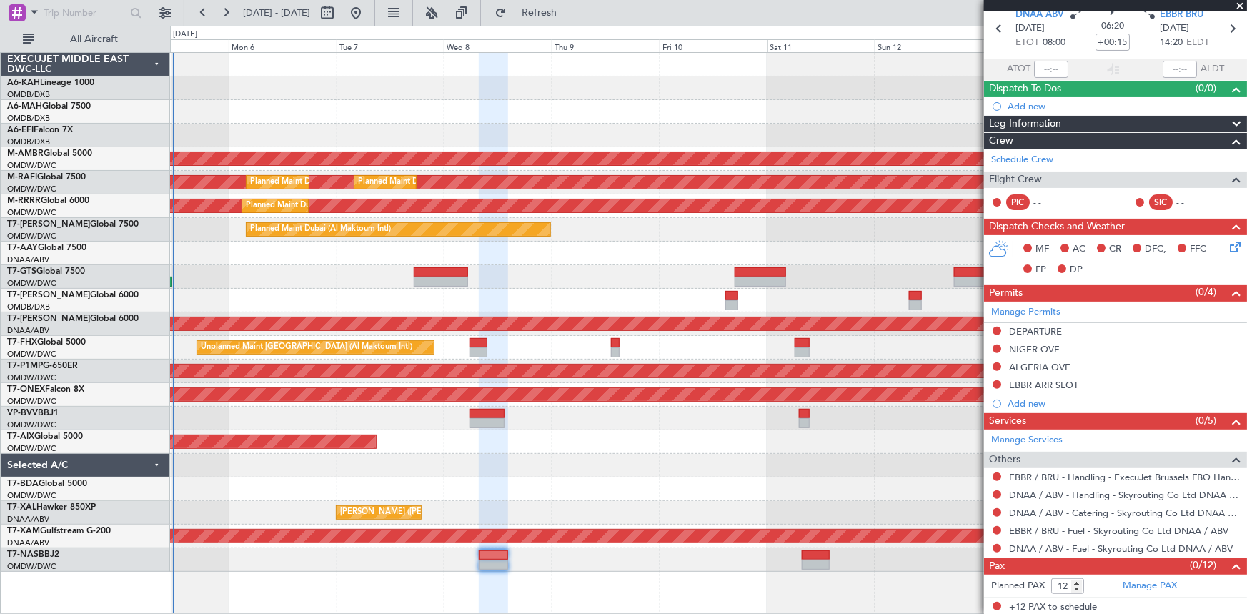
click at [554, 295] on div "AOG Maint [GEOGRAPHIC_DATA] (Dubai Intl) Planned Maint [GEOGRAPHIC_DATA] (Selet…" at bounding box center [708, 312] width 1077 height 519
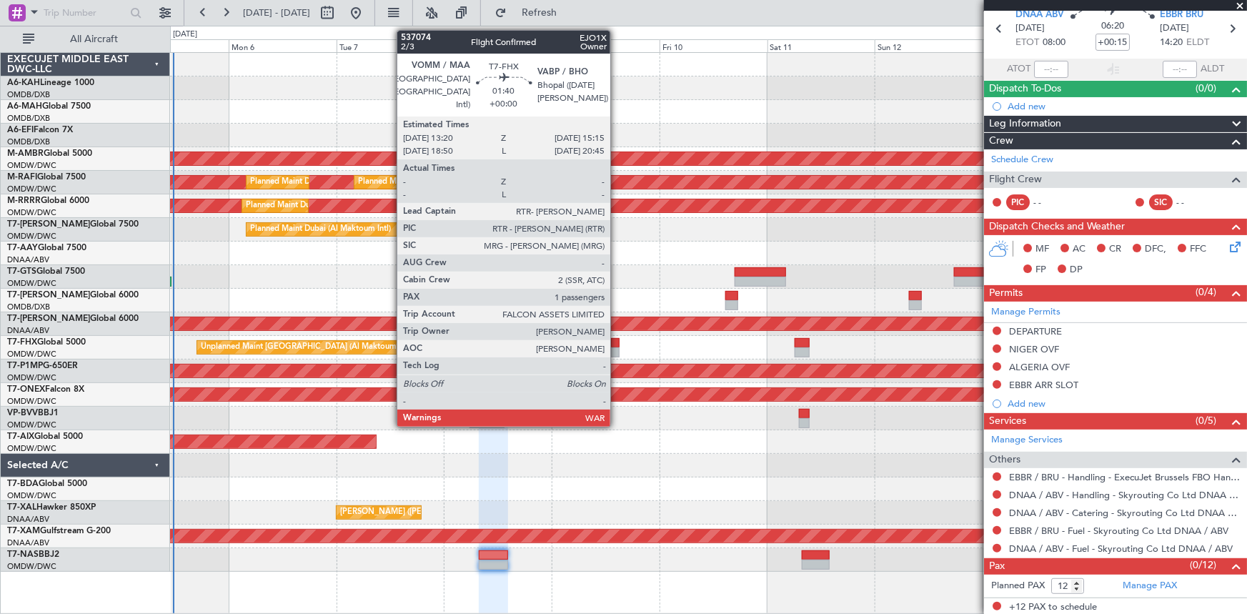
click at [617, 344] on div at bounding box center [615, 343] width 9 height 10
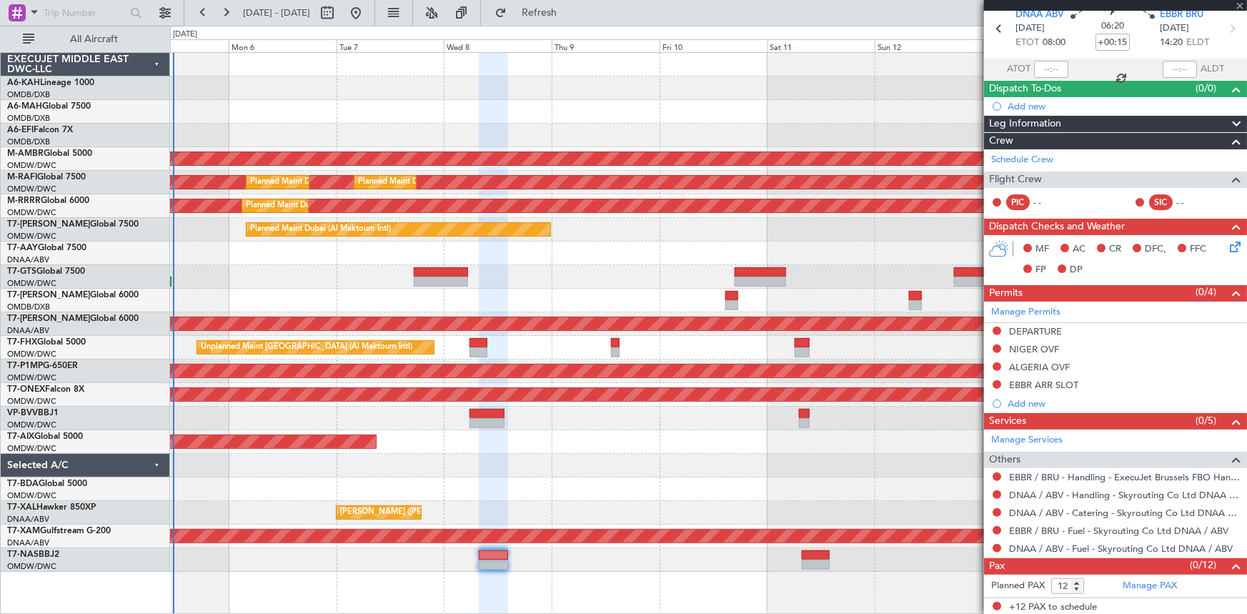
type input "1"
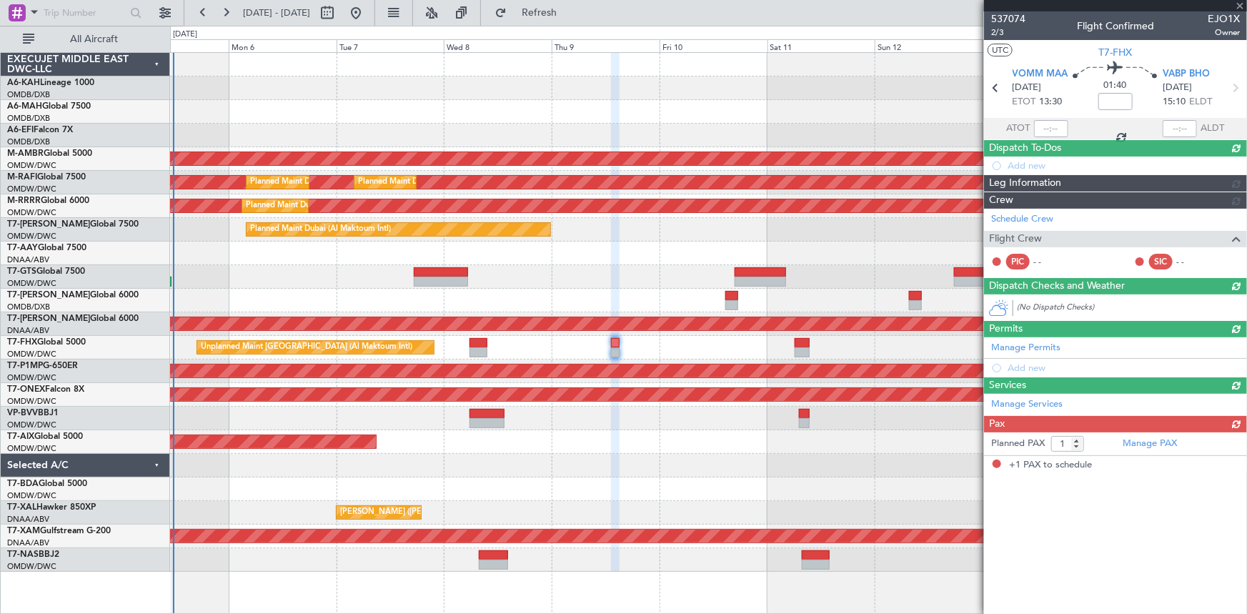
scroll to position [0, 0]
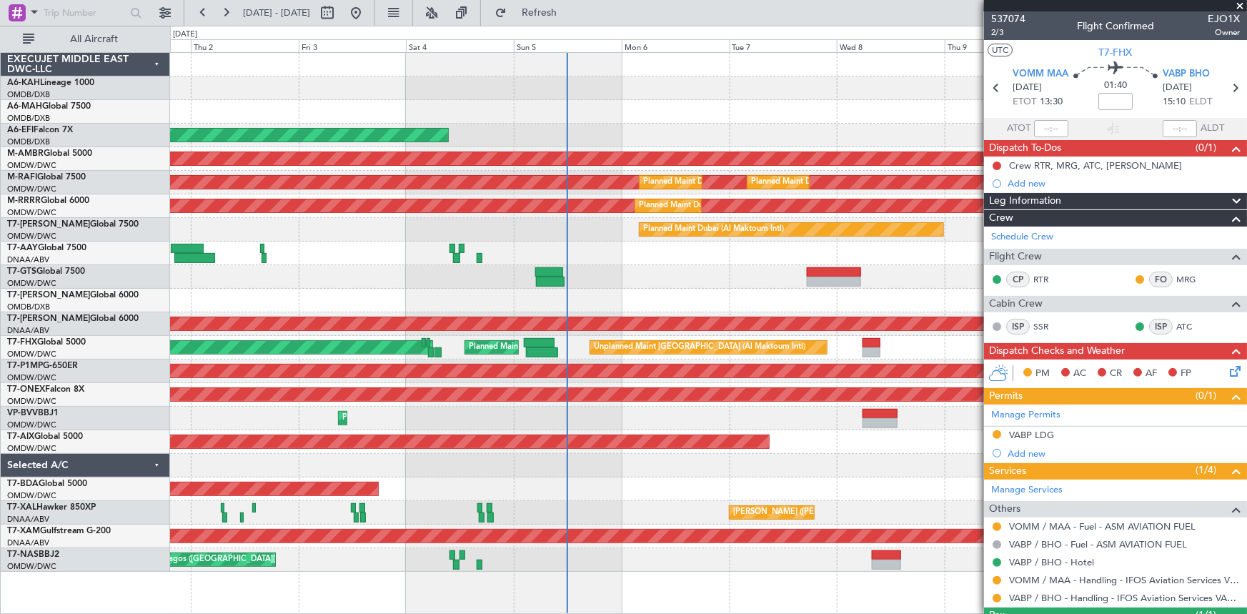
click at [861, 452] on div "Planned Maint [GEOGRAPHIC_DATA] (Al Bateen Executive) Planned Maint [GEOGRAPHIC…" at bounding box center [708, 312] width 1077 height 519
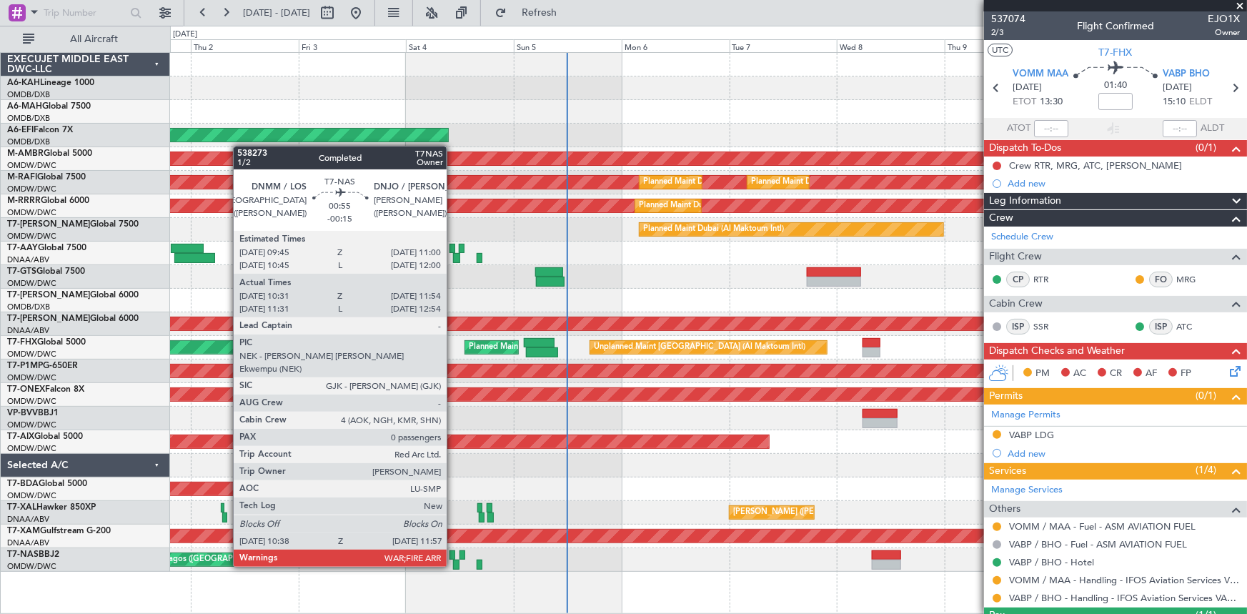
click at [453, 553] on div at bounding box center [453, 555] width 6 height 10
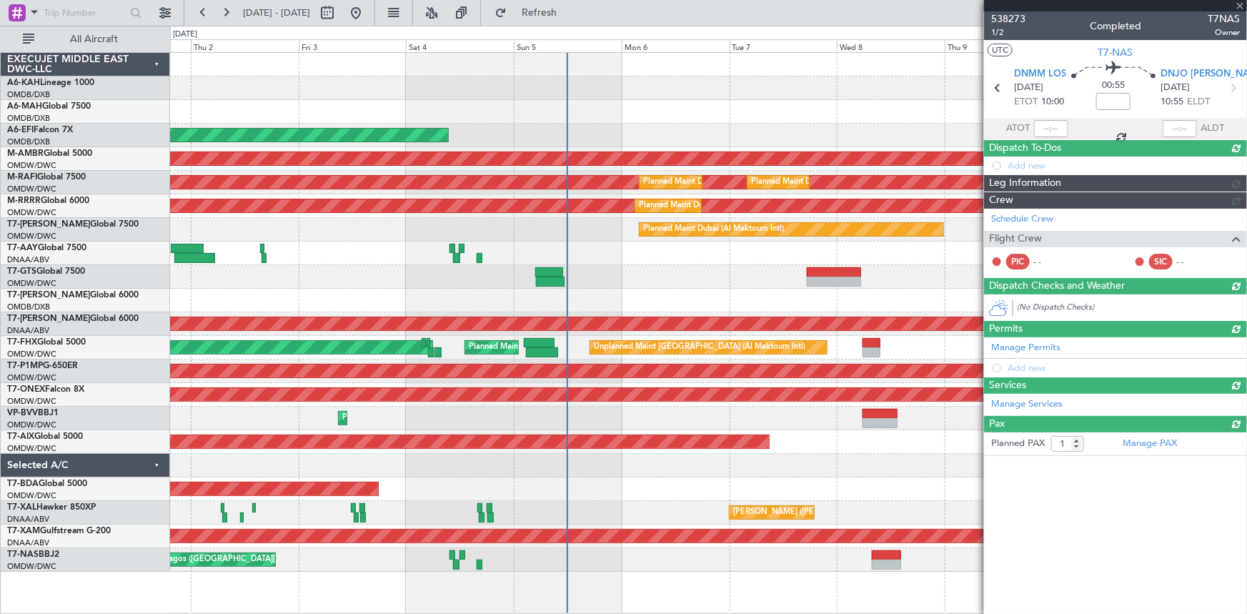
type input "-00:15"
type input "10:46"
type input "11:49"
type input "0"
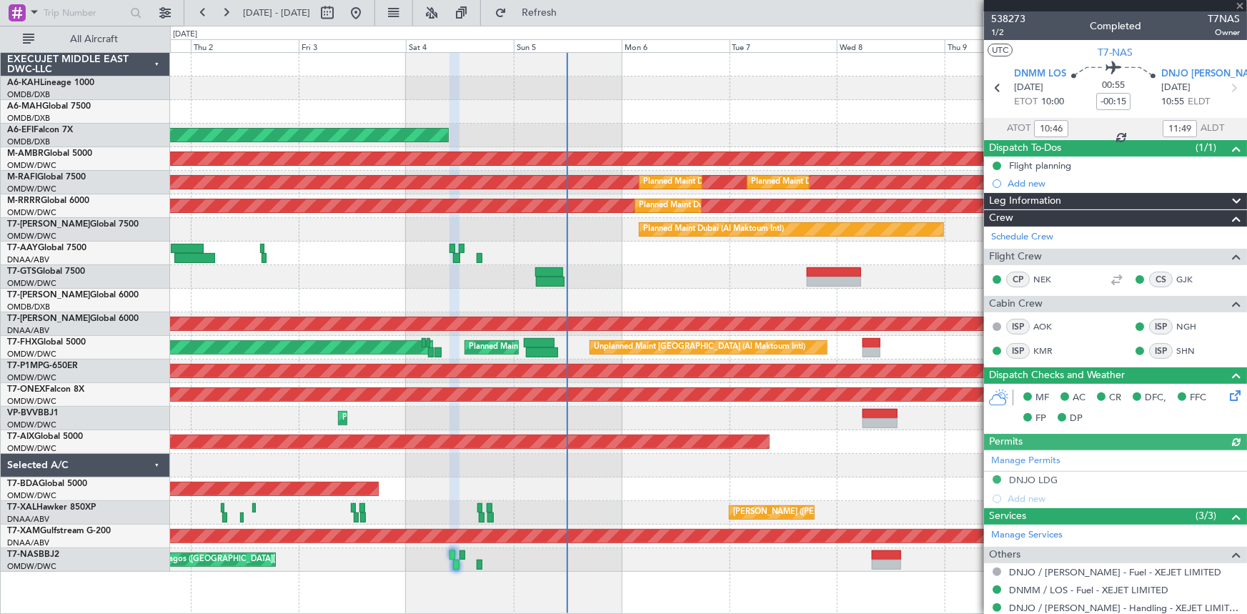
type input "[PERSON_NAME] (ANI)"
type input "7435"
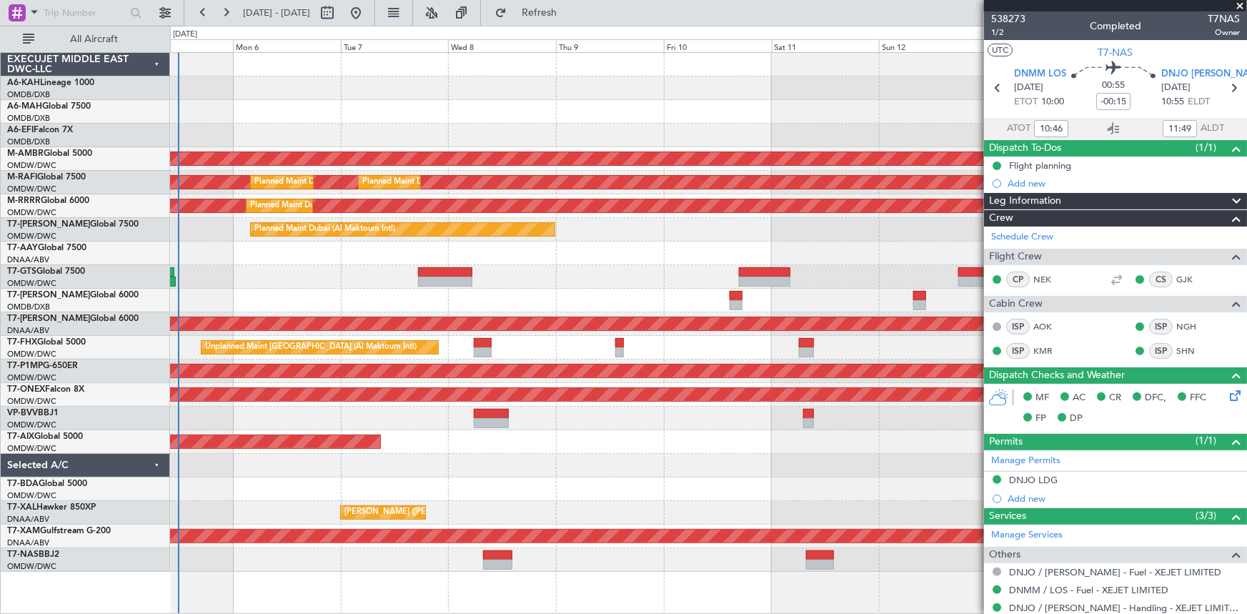
click at [400, 297] on div at bounding box center [708, 301] width 1077 height 24
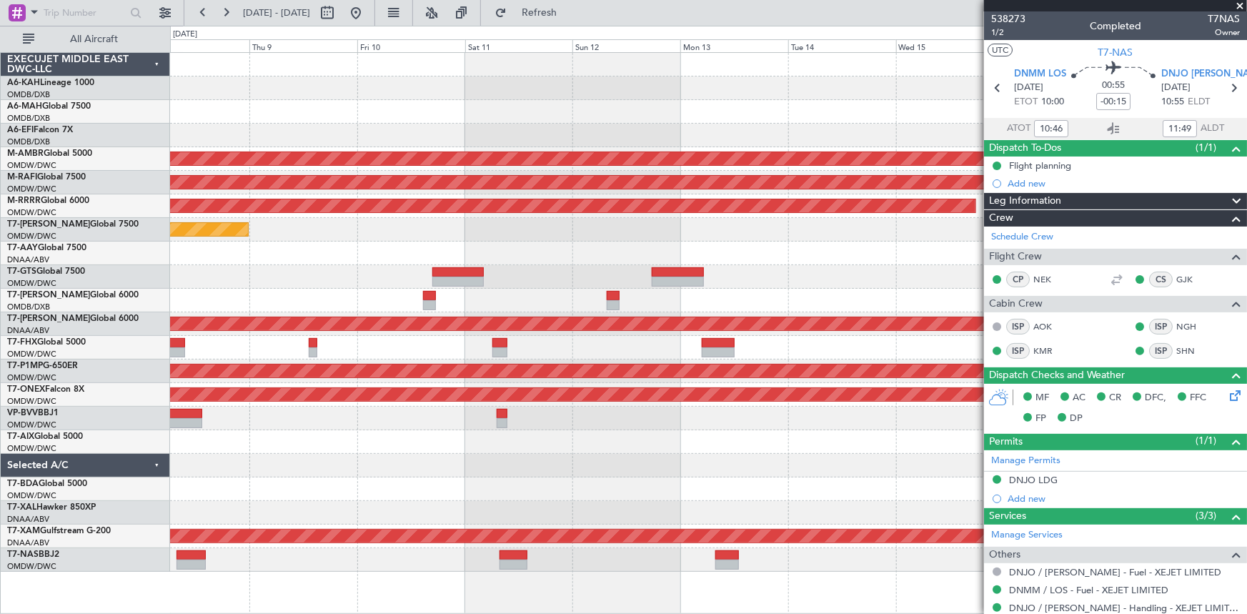
click at [447, 333] on div "Planned Maint [GEOGRAPHIC_DATA] (Seletar) Planned Maint [GEOGRAPHIC_DATA] (Al M…" at bounding box center [708, 312] width 1077 height 519
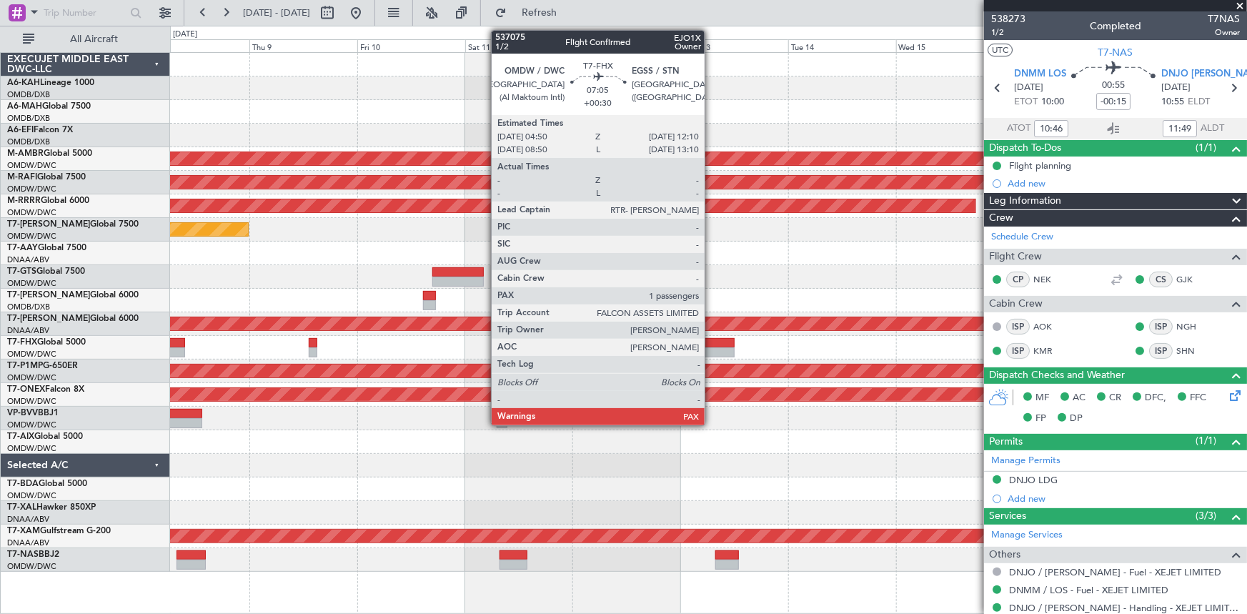
click at [711, 340] on div at bounding box center [719, 343] width 34 height 10
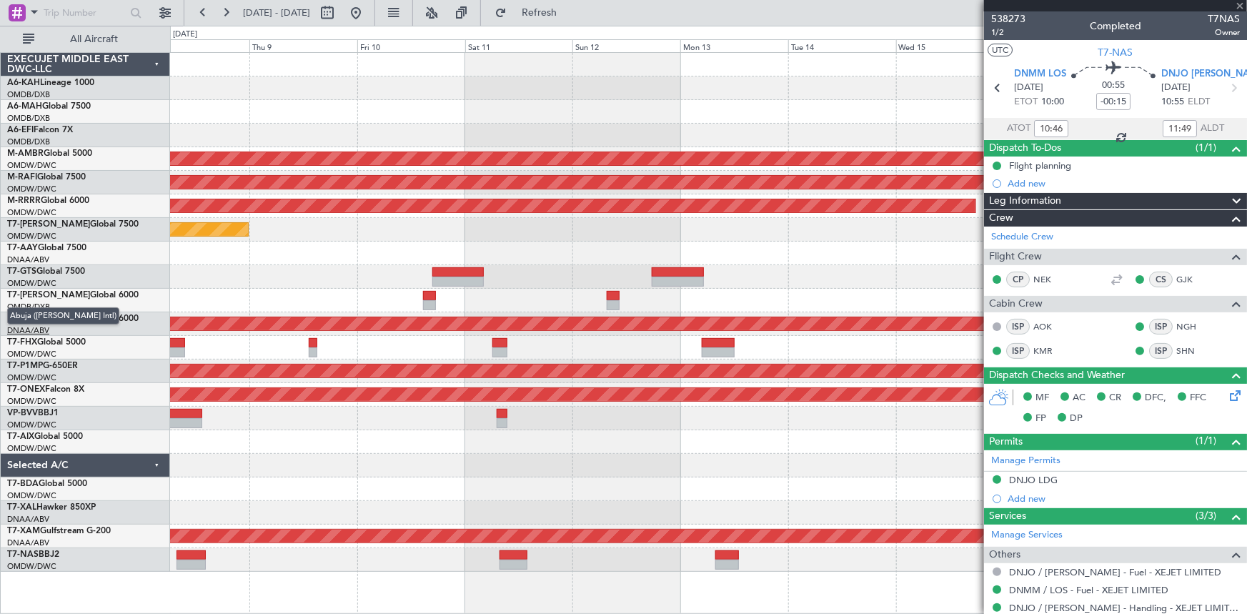
type input "+00:30"
type input "1"
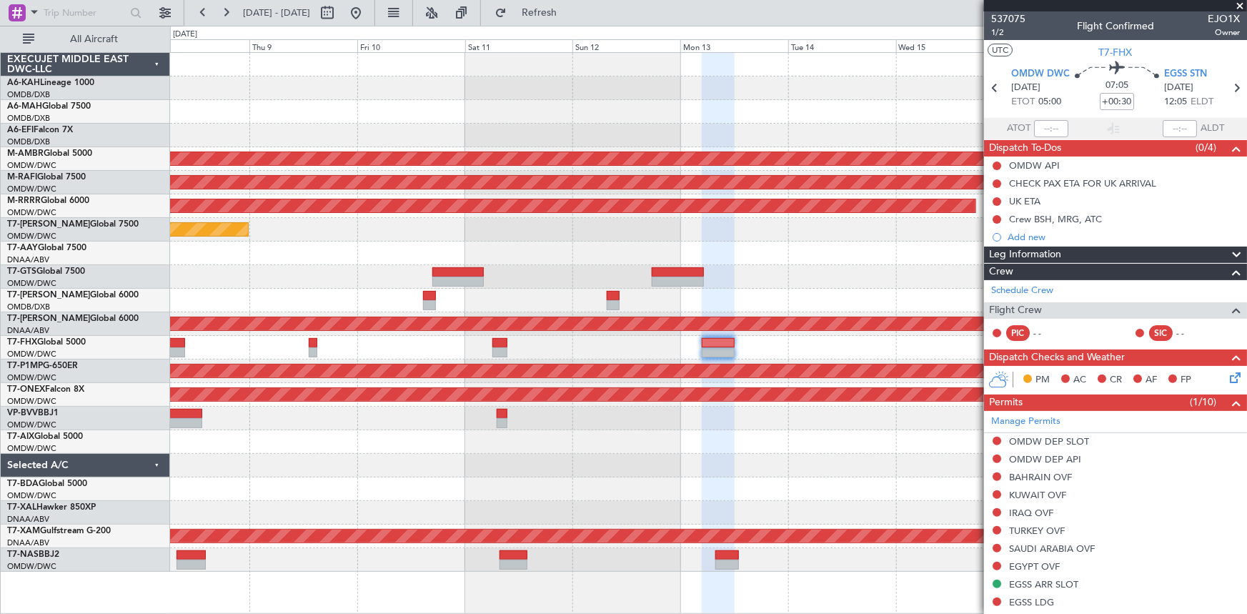
click at [960, 193] on div "Planned Maint [GEOGRAPHIC_DATA] (Seletar) Planned Maint [GEOGRAPHIC_DATA] (Al M…" at bounding box center [708, 312] width 1077 height 519
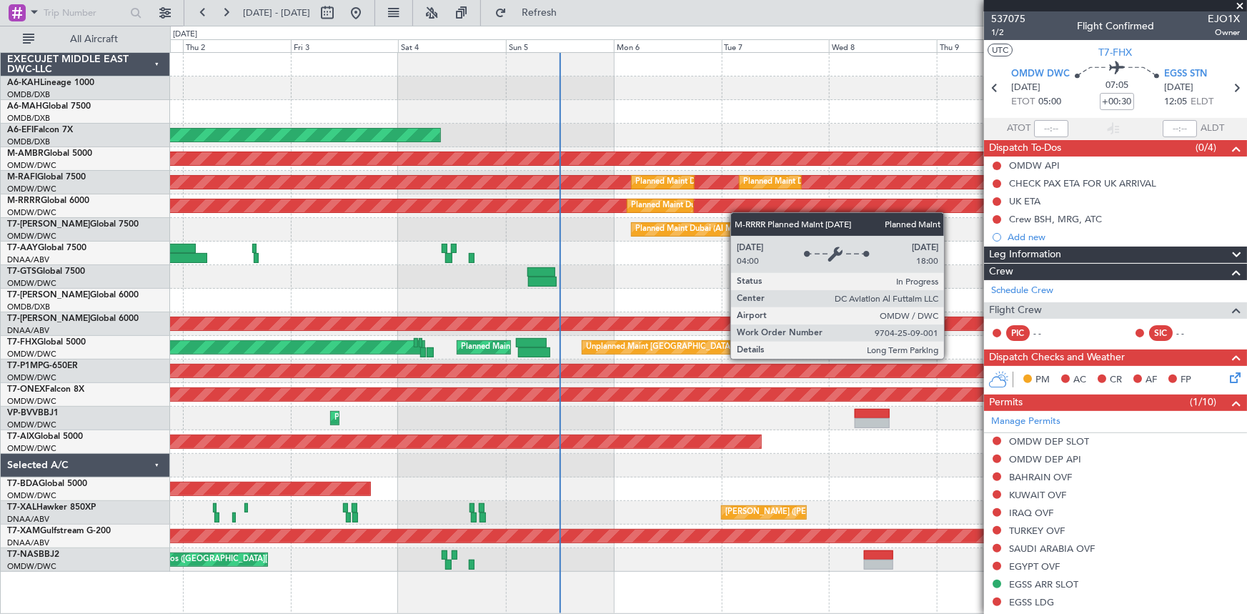
click at [740, 212] on div "Planned Maint [GEOGRAPHIC_DATA] (Al Bateen Executive) Planned Maint [GEOGRAPHIC…" at bounding box center [708, 312] width 1077 height 519
